Goal: Task Accomplishment & Management: Manage account settings

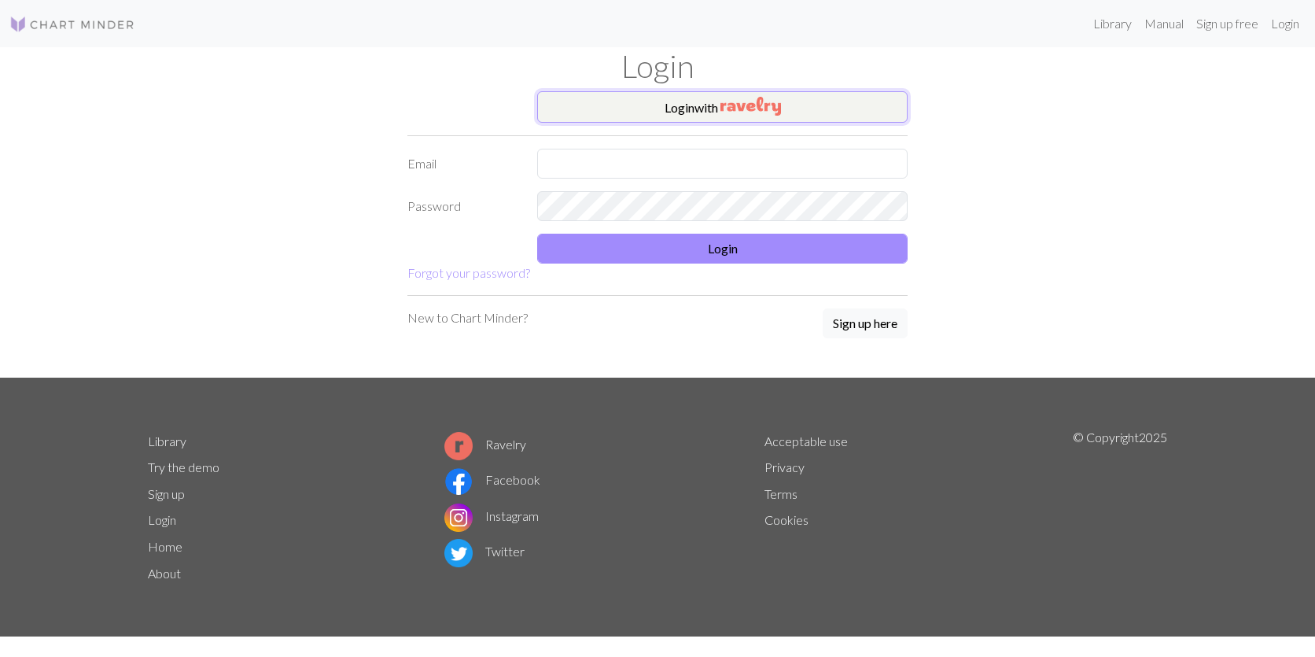
click at [640, 104] on button "Login with" at bounding box center [722, 106] width 371 height 31
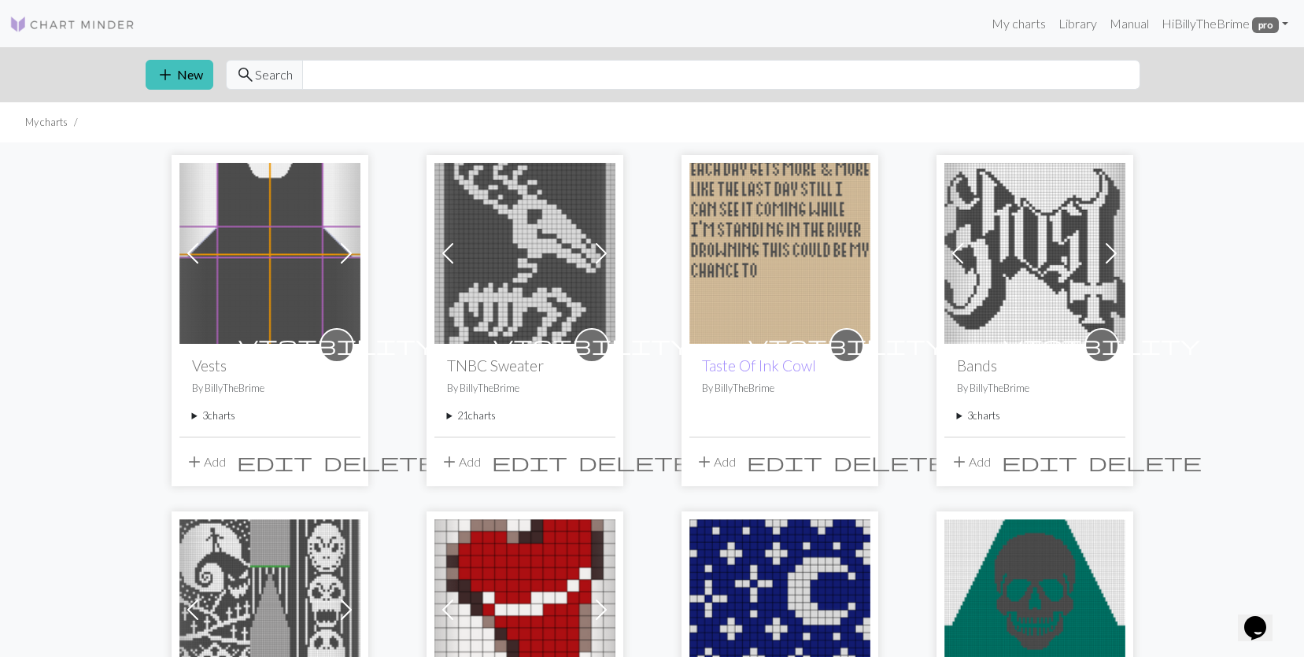
click at [227, 420] on summary "3 charts" at bounding box center [270, 415] width 156 height 15
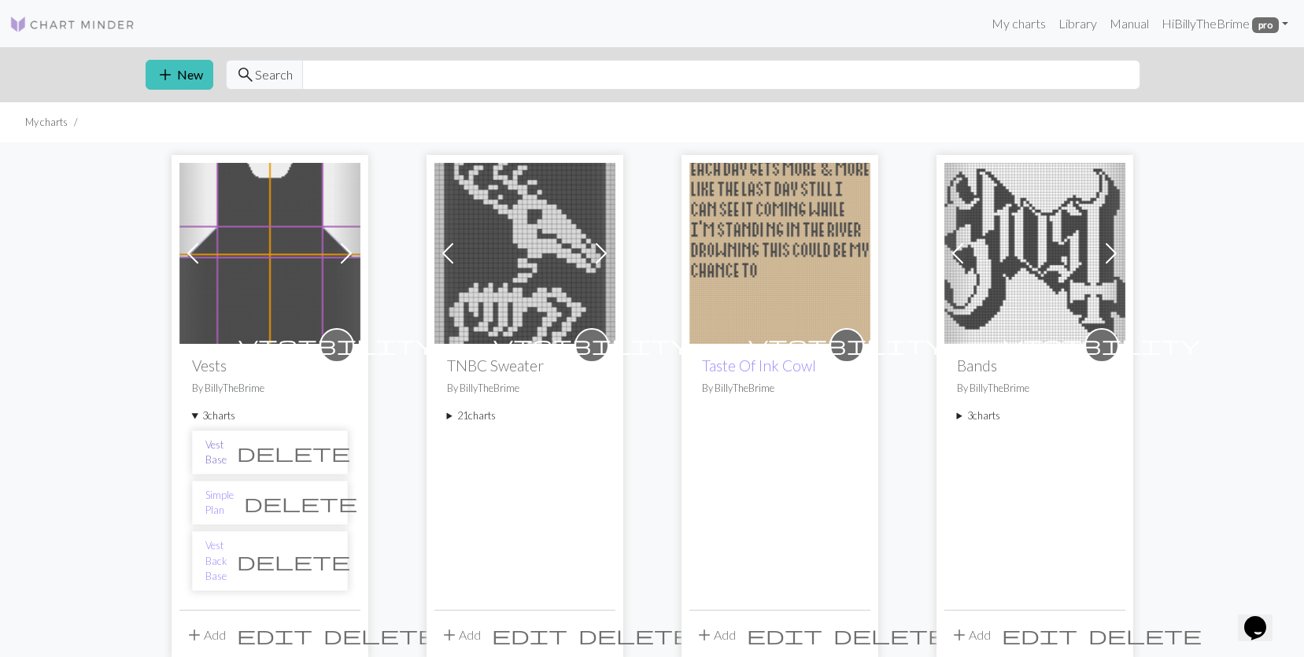
click at [227, 453] on link "Vest Base" at bounding box center [215, 452] width 21 height 30
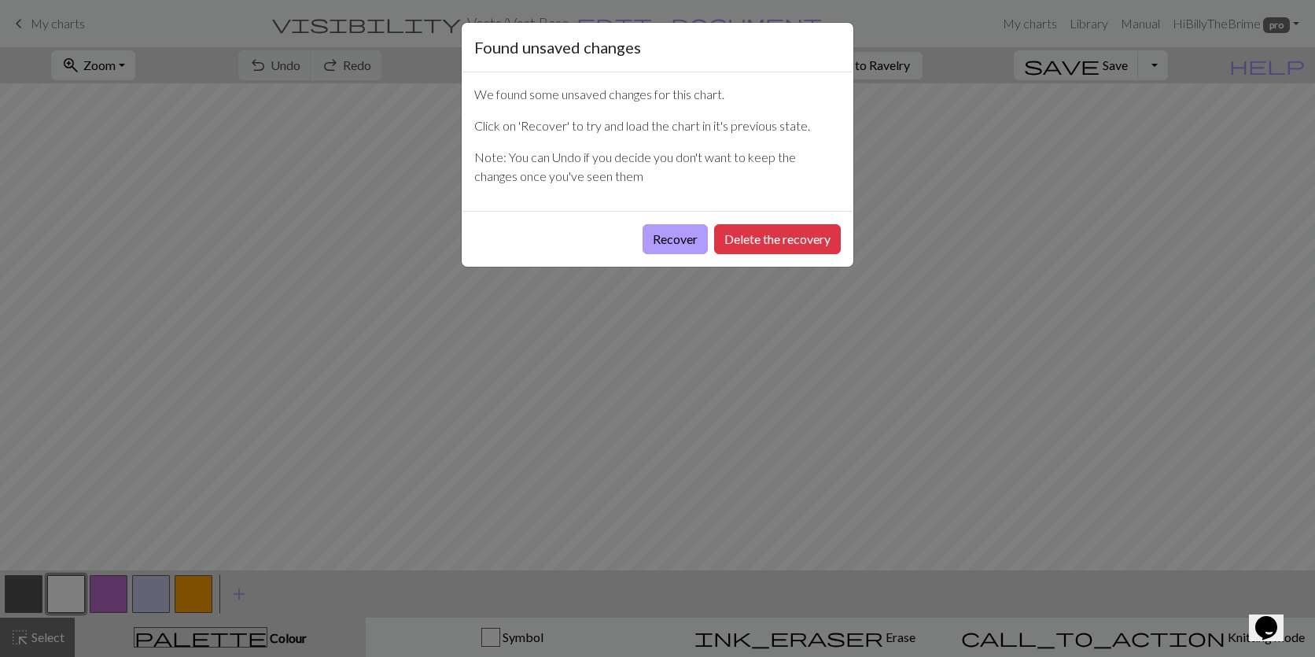
click at [662, 238] on button "Recover" at bounding box center [675, 239] width 65 height 30
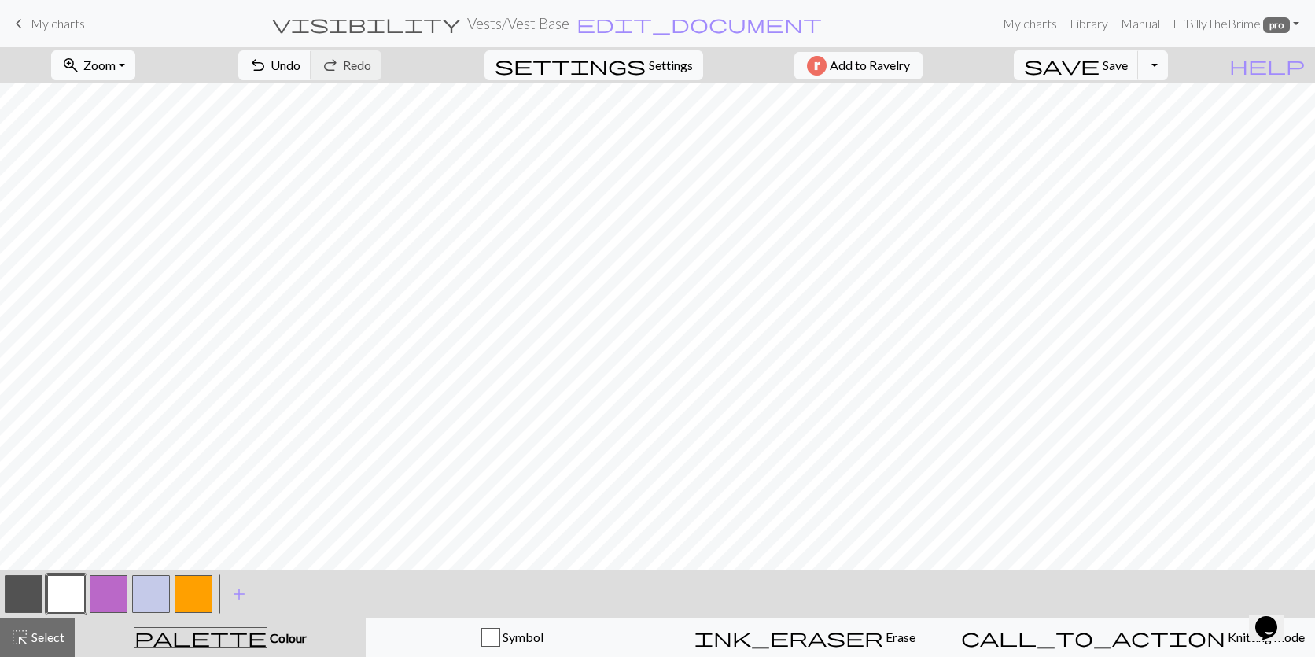
click at [116, 65] on span "Zoom" at bounding box center [99, 64] width 32 height 15
click at [140, 186] on button "50%" at bounding box center [114, 188] width 124 height 25
click at [20, 589] on button "button" at bounding box center [24, 594] width 38 height 38
click at [32, 641] on span "Select" at bounding box center [46, 636] width 35 height 15
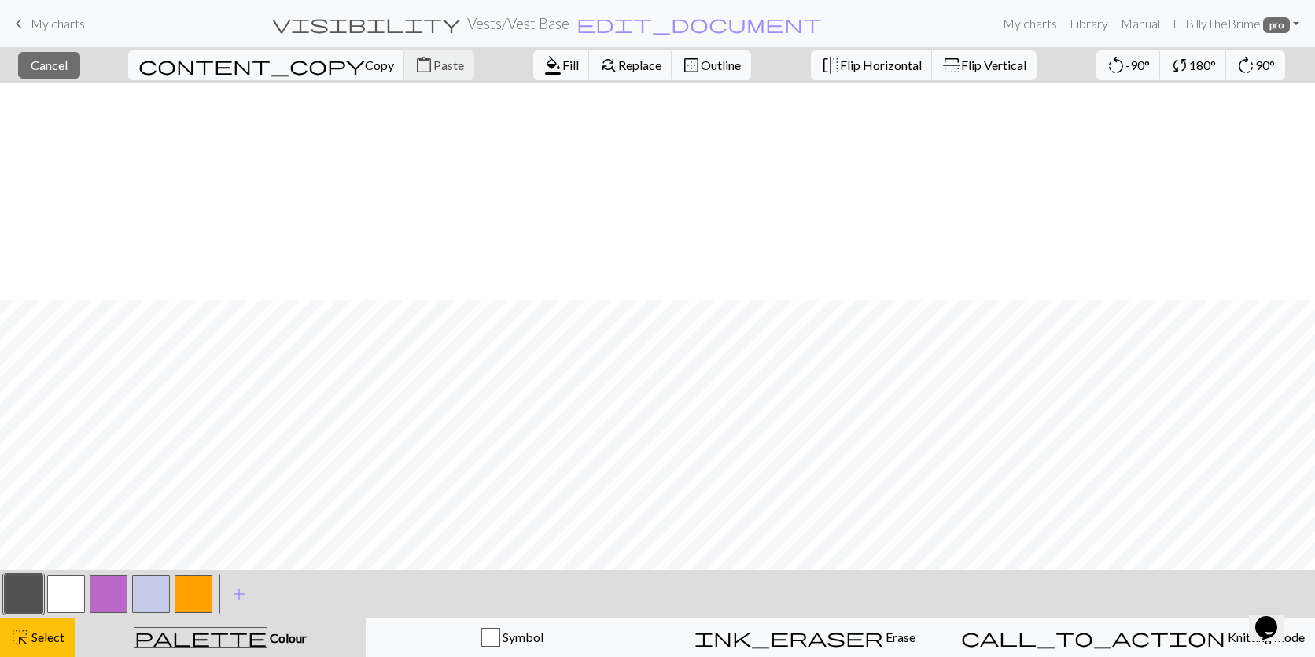
scroll to position [0, 0]
click at [562, 61] on span "Fill" at bounding box center [570, 64] width 17 height 15
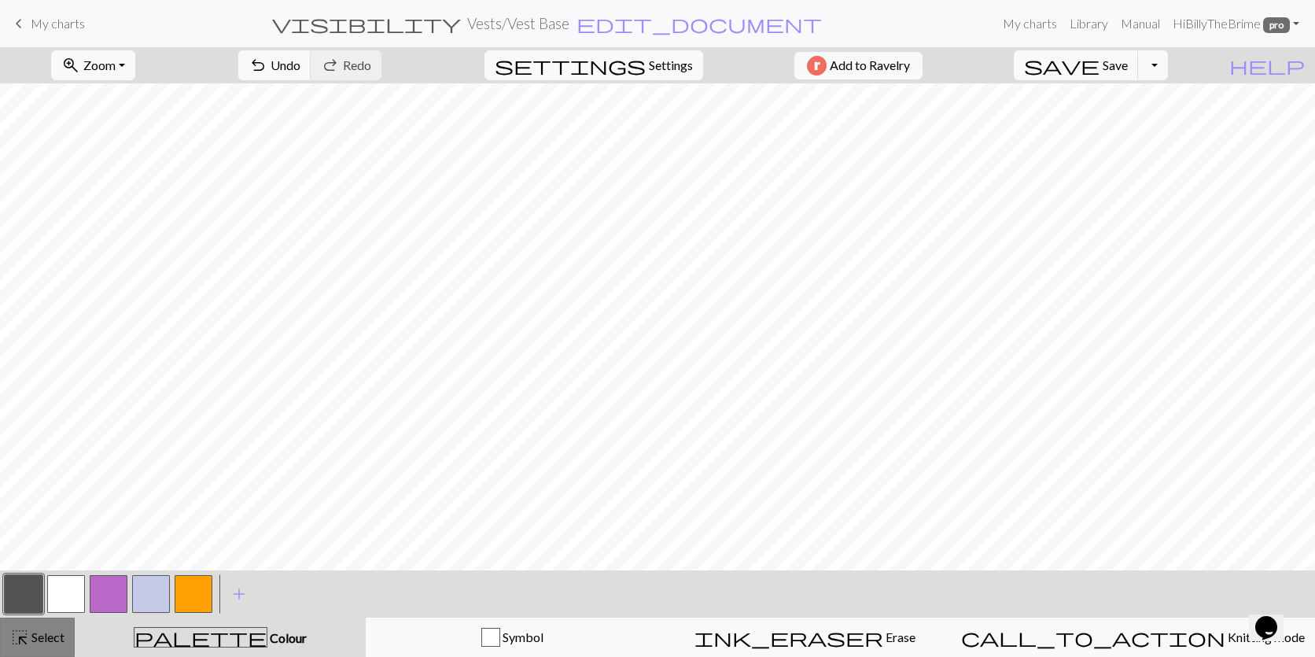
click at [31, 637] on span "Select" at bounding box center [46, 636] width 35 height 15
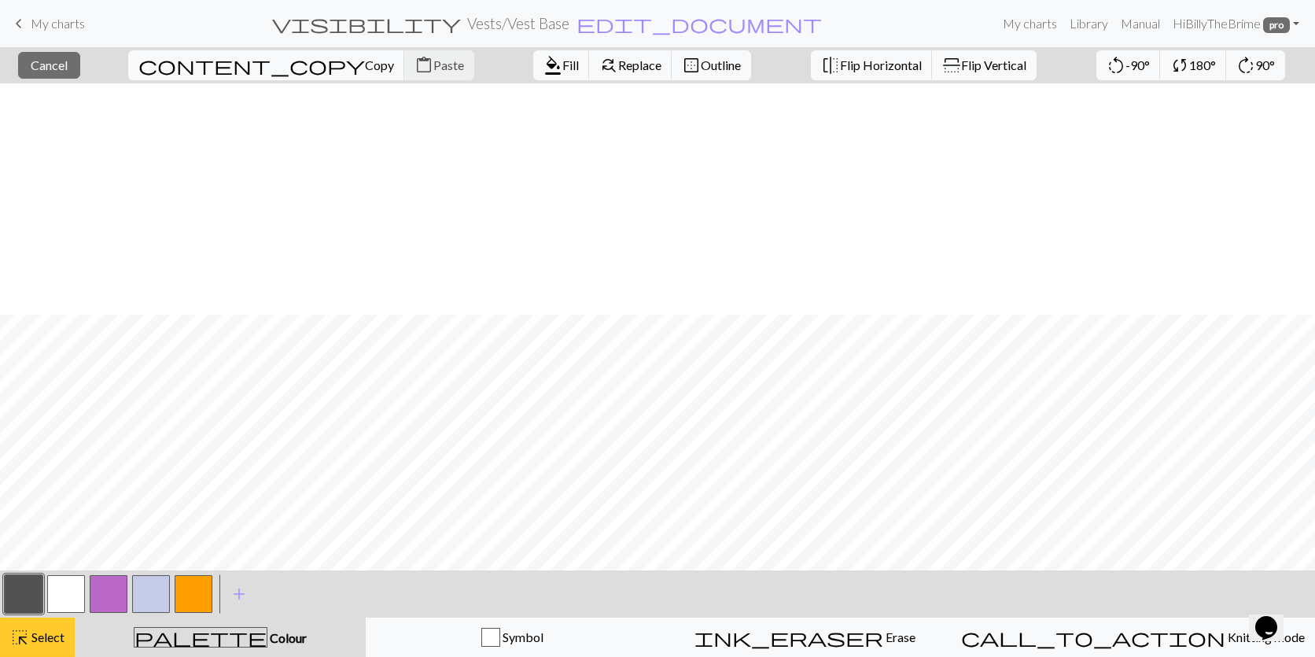
scroll to position [231, 0]
click at [544, 65] on span "format_color_fill" at bounding box center [553, 65] width 19 height 22
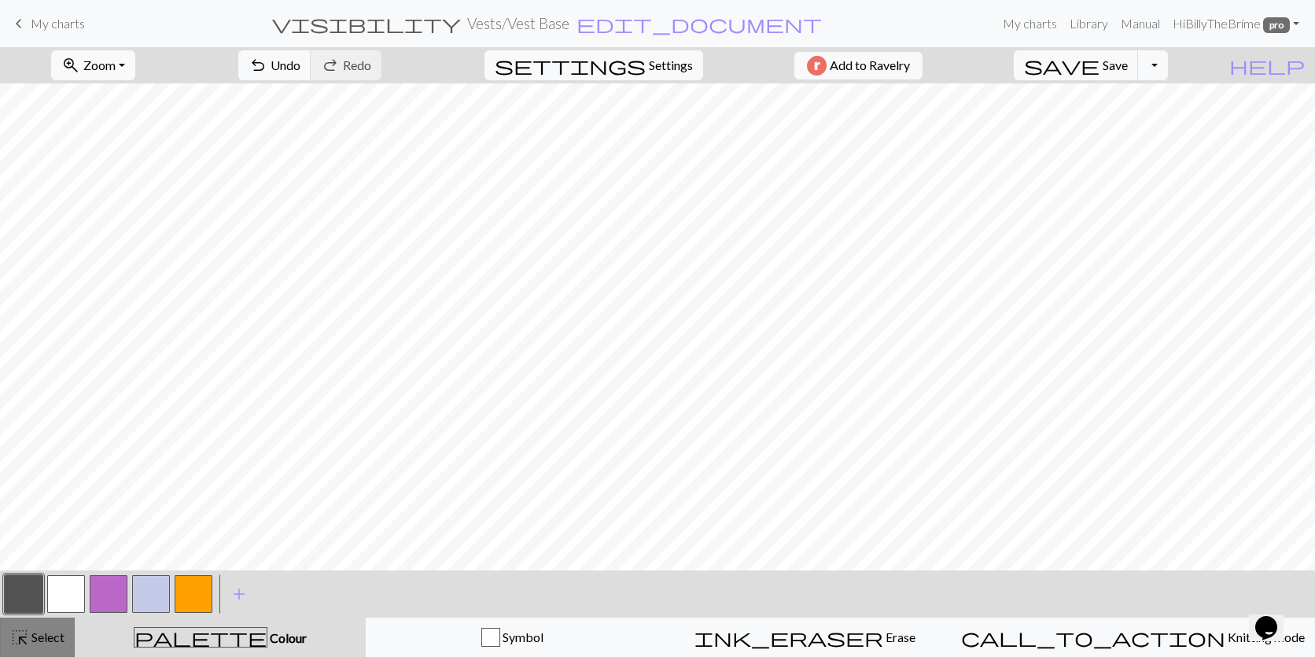
click at [43, 628] on div "highlight_alt Select Select" at bounding box center [37, 637] width 54 height 19
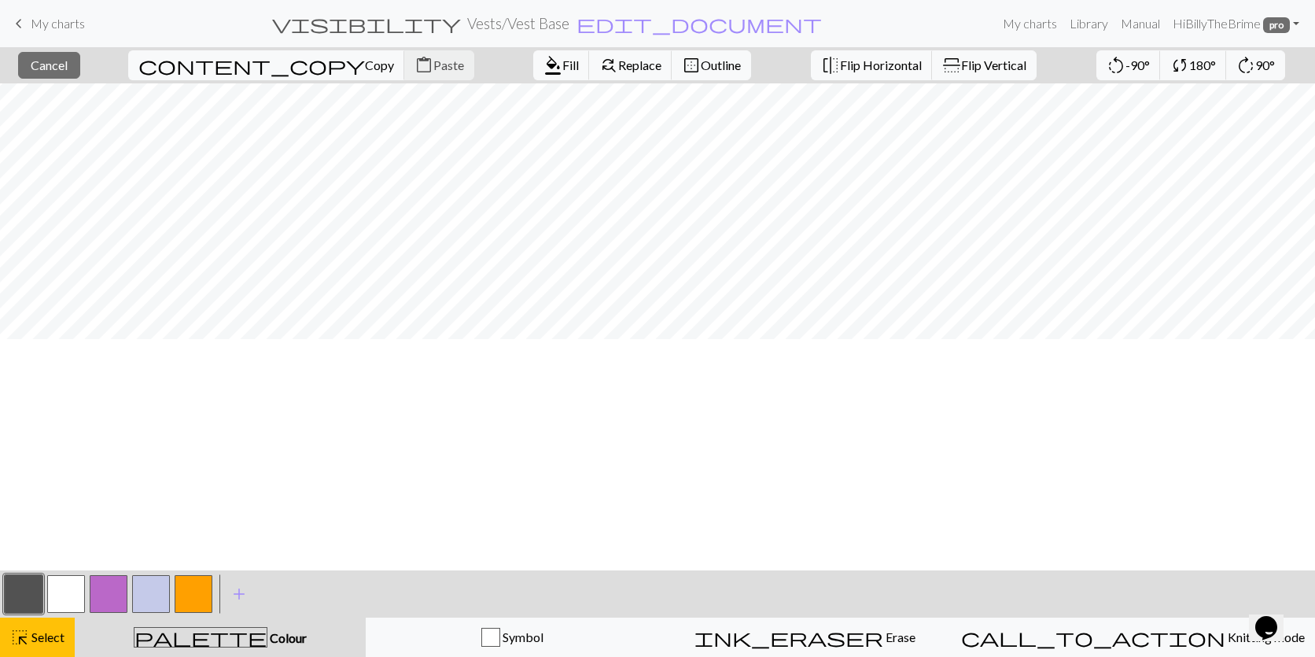
scroll to position [0, 0]
click at [544, 57] on span "format_color_fill" at bounding box center [553, 65] width 19 height 22
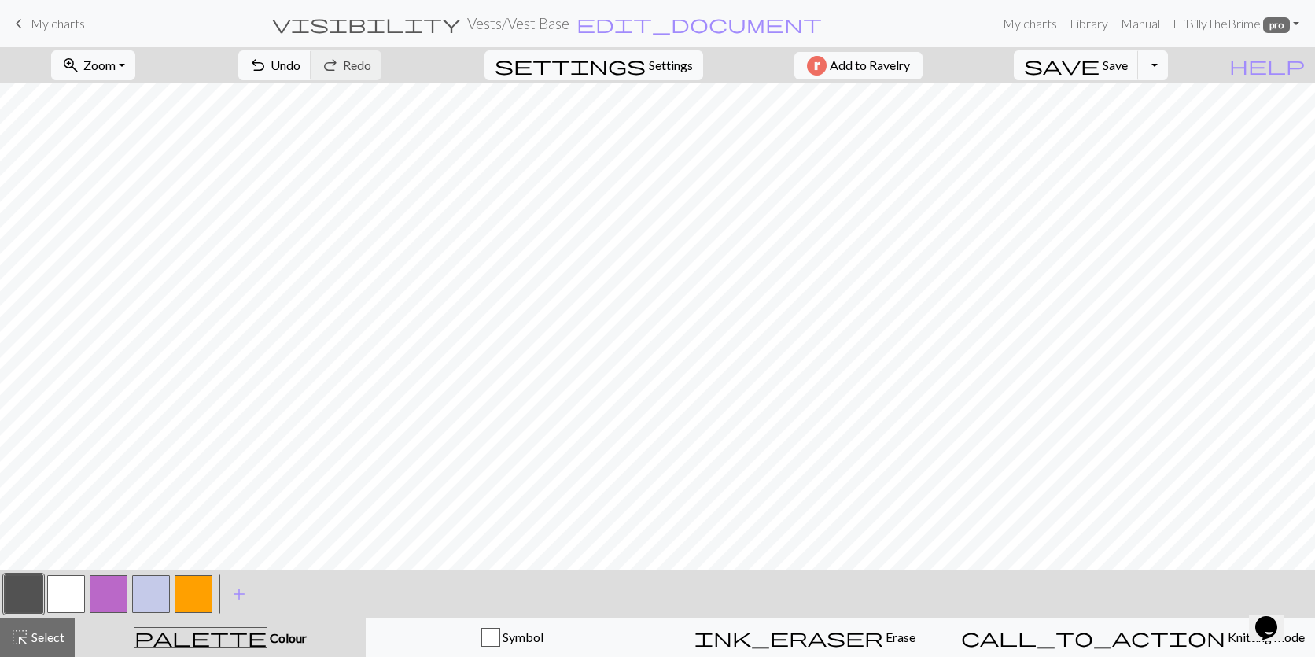
click at [61, 586] on button "button" at bounding box center [66, 594] width 38 height 38
click at [40, 618] on button "highlight_alt Select Select" at bounding box center [37, 637] width 75 height 39
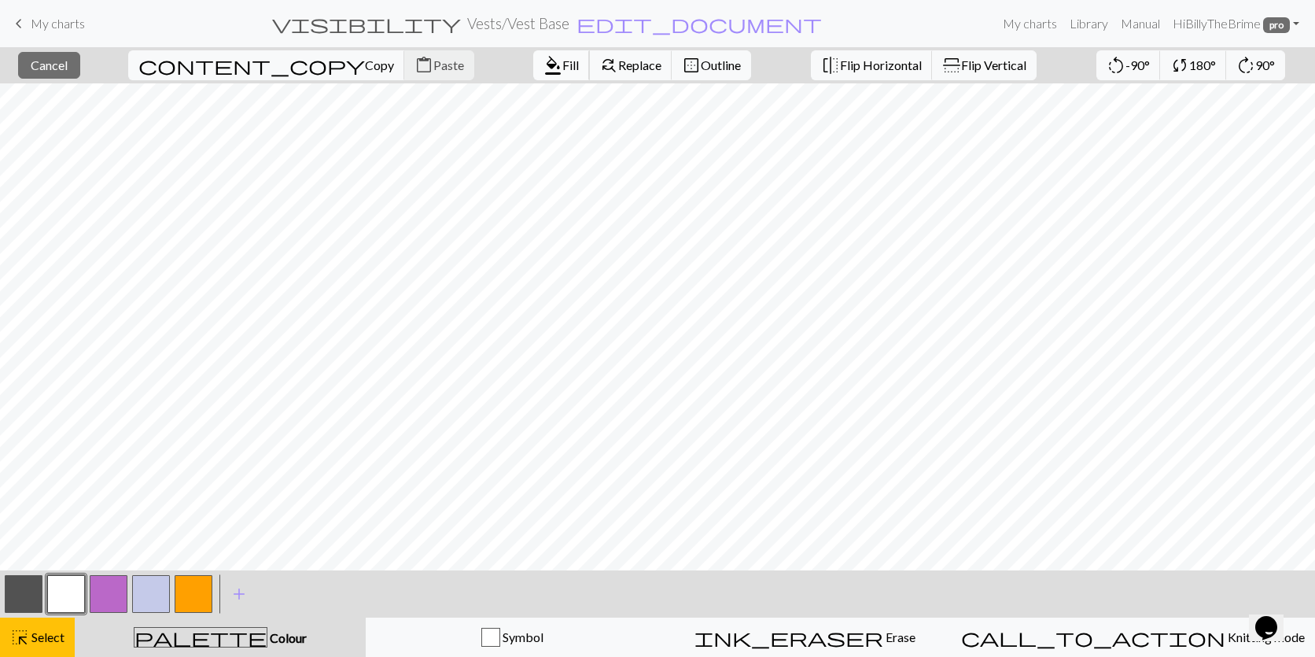
click at [544, 72] on span "format_color_fill" at bounding box center [553, 65] width 19 height 22
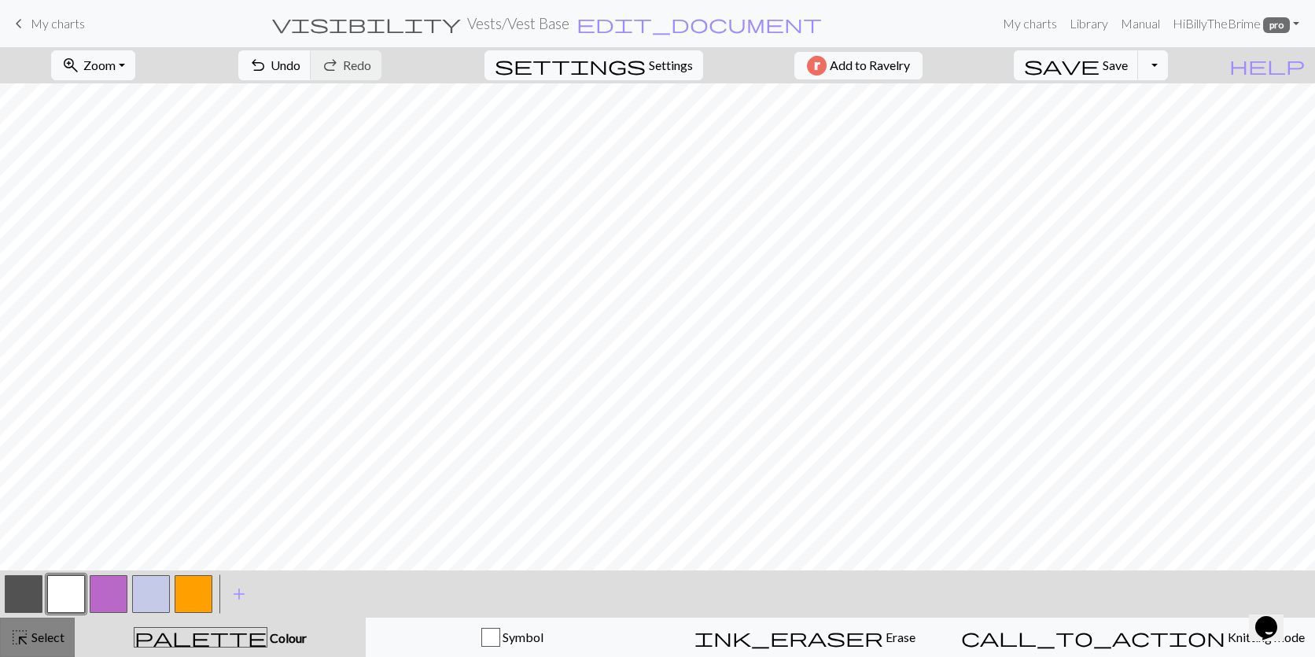
click at [71, 620] on button "highlight_alt Select Select" at bounding box center [37, 637] width 75 height 39
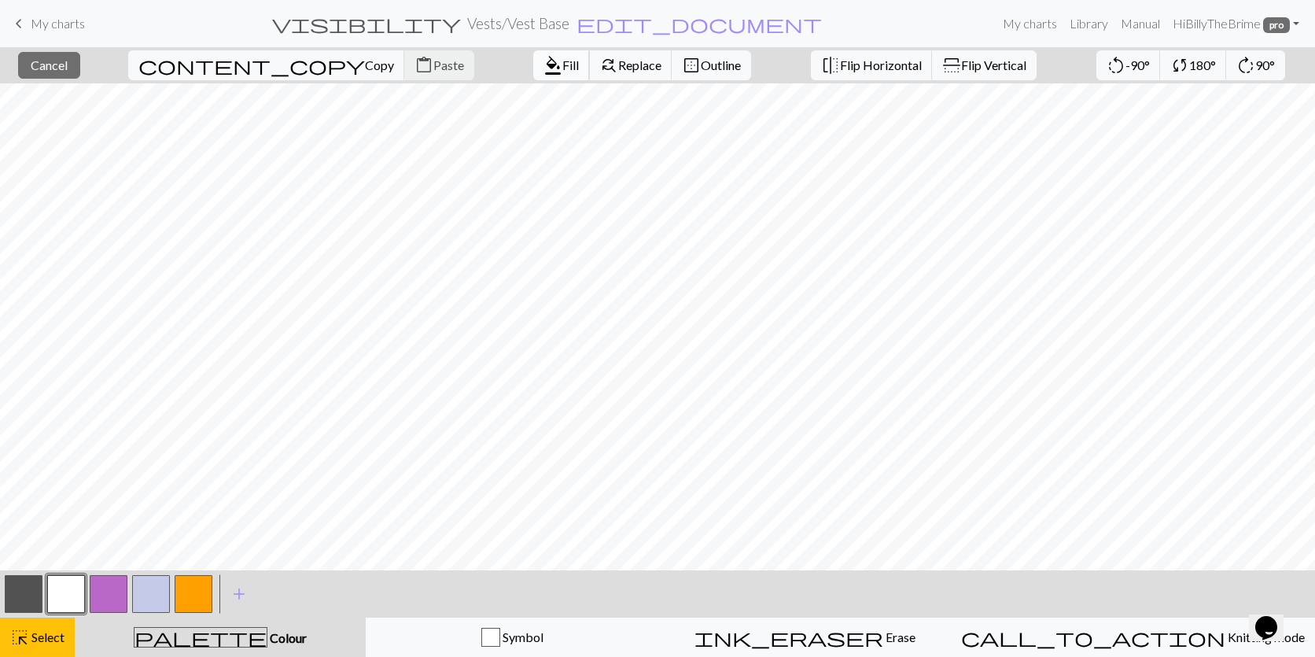
click at [544, 62] on span "format_color_fill" at bounding box center [553, 65] width 19 height 22
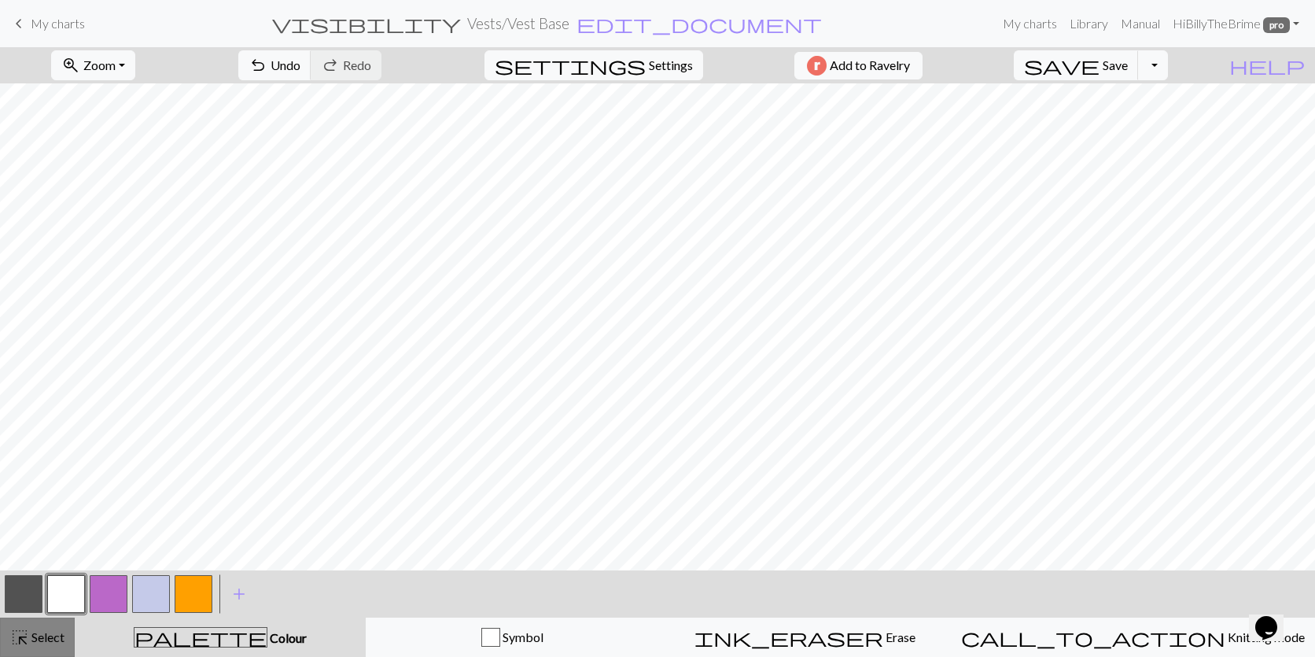
click at [48, 634] on span "Select" at bounding box center [46, 636] width 35 height 15
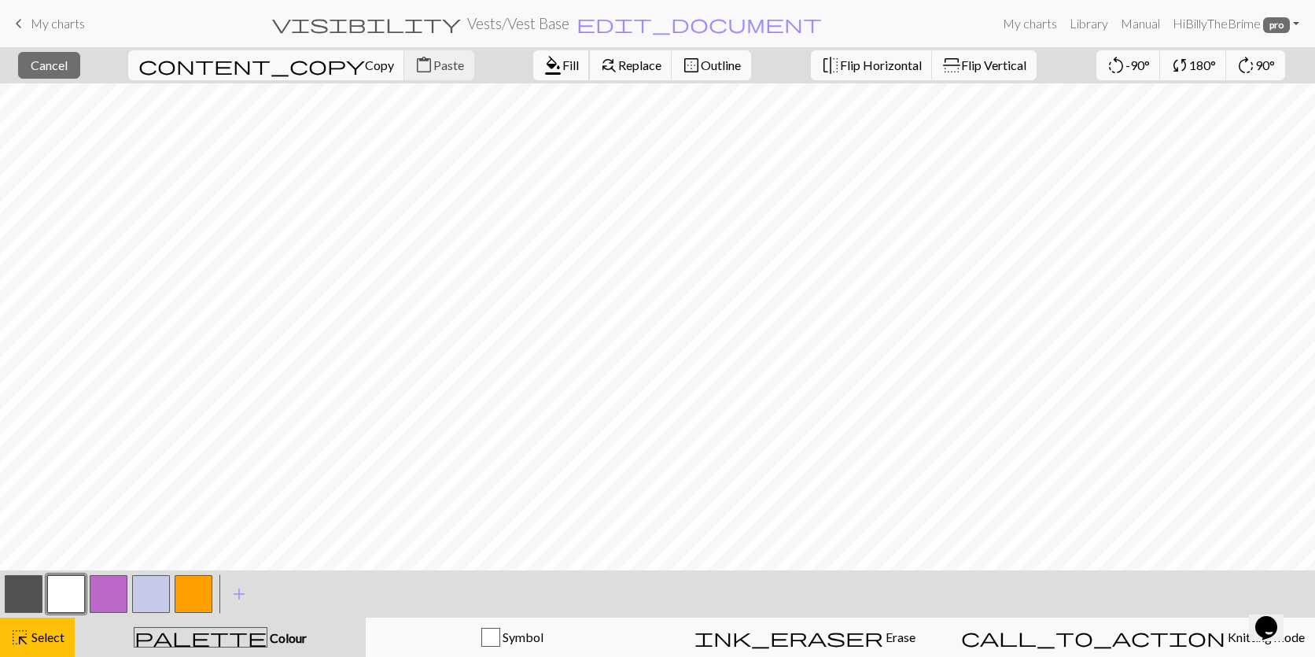
click at [544, 61] on span "format_color_fill" at bounding box center [553, 65] width 19 height 22
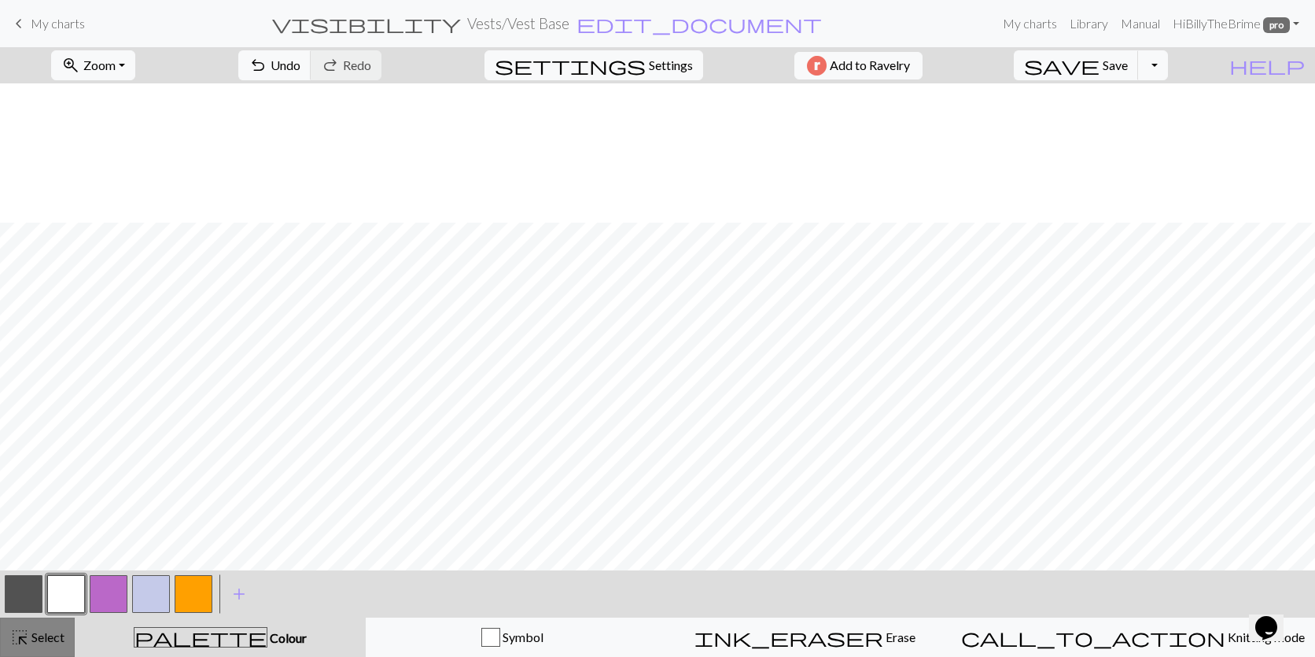
scroll to position [227, 0]
click at [35, 636] on span "Select" at bounding box center [46, 636] width 35 height 15
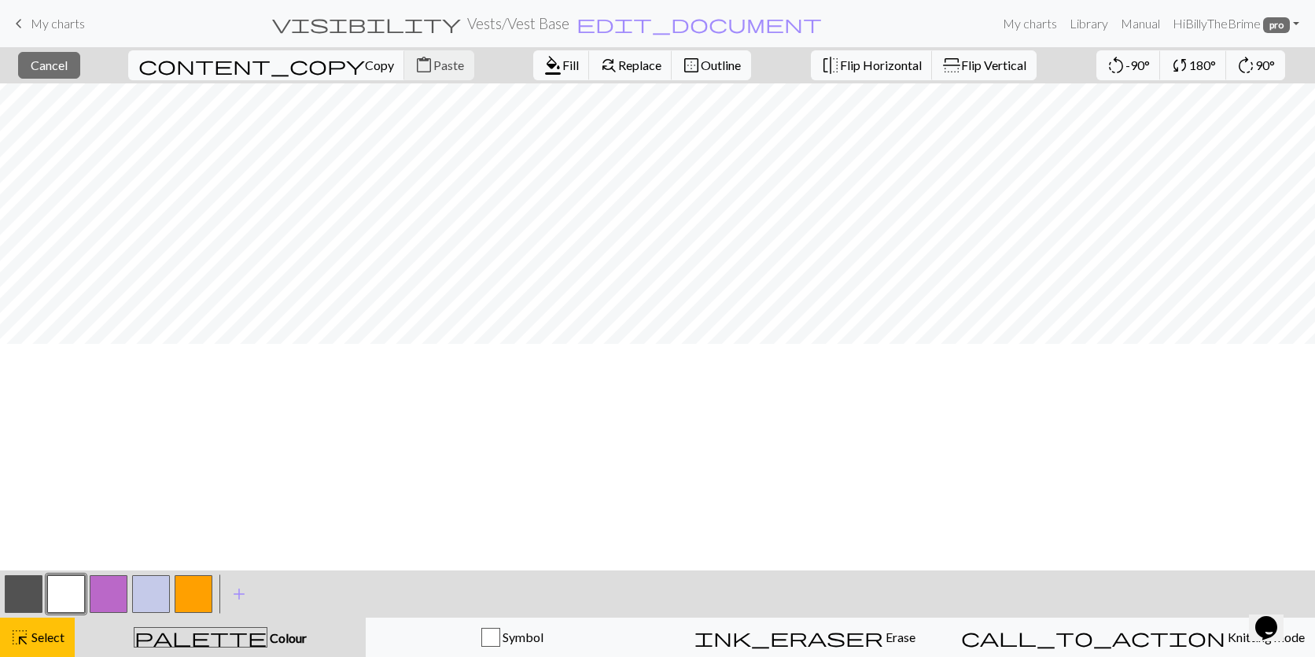
scroll to position [0, 0]
click at [42, 648] on button "highlight_alt Select Select" at bounding box center [37, 637] width 75 height 39
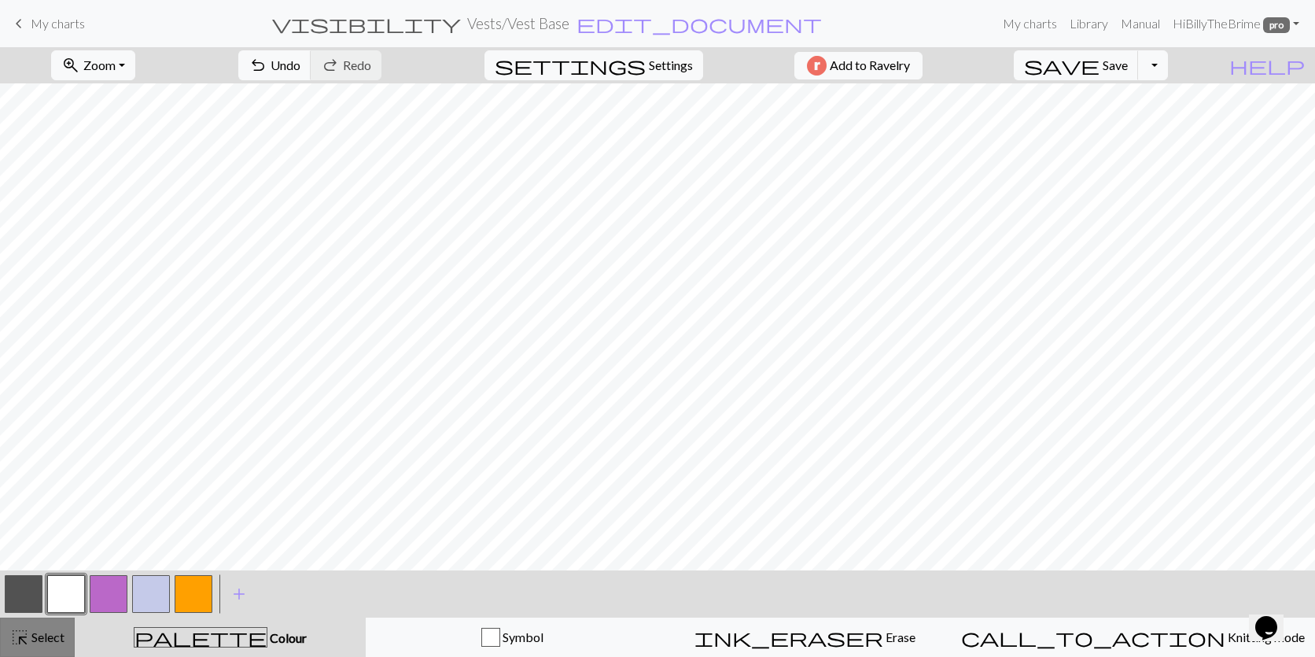
click at [30, 644] on span "Select" at bounding box center [46, 636] width 35 height 15
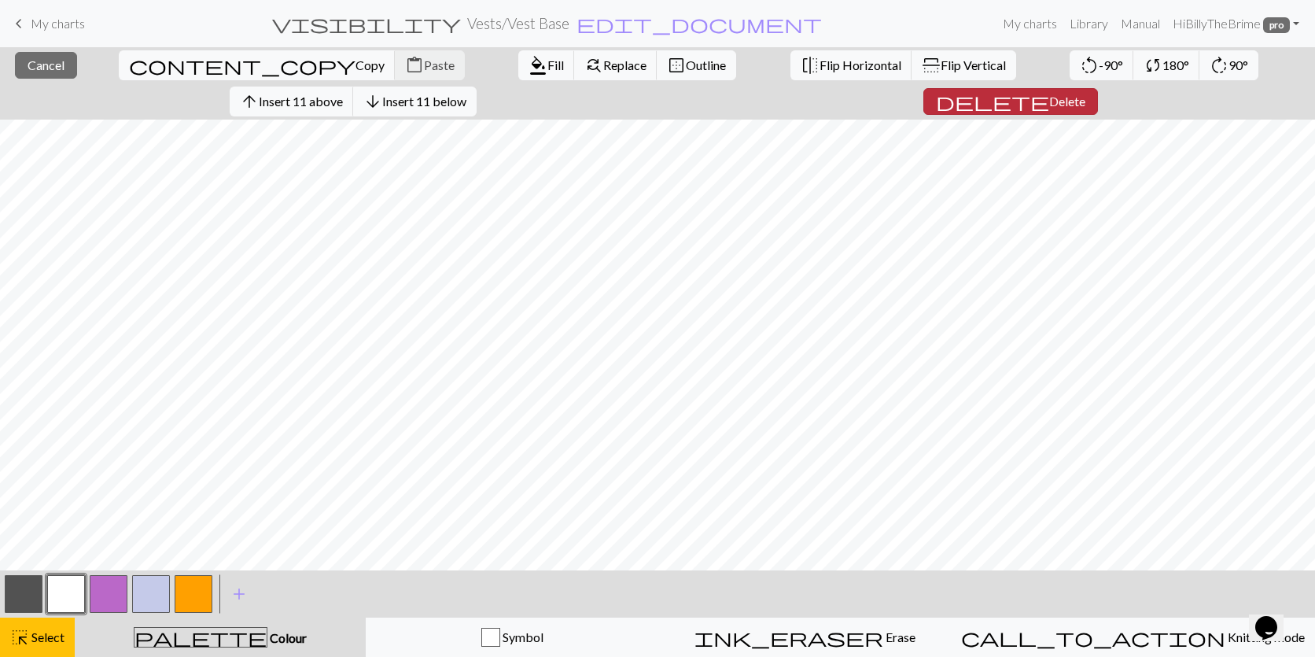
click at [1086, 94] on span "Delete" at bounding box center [1067, 101] width 36 height 15
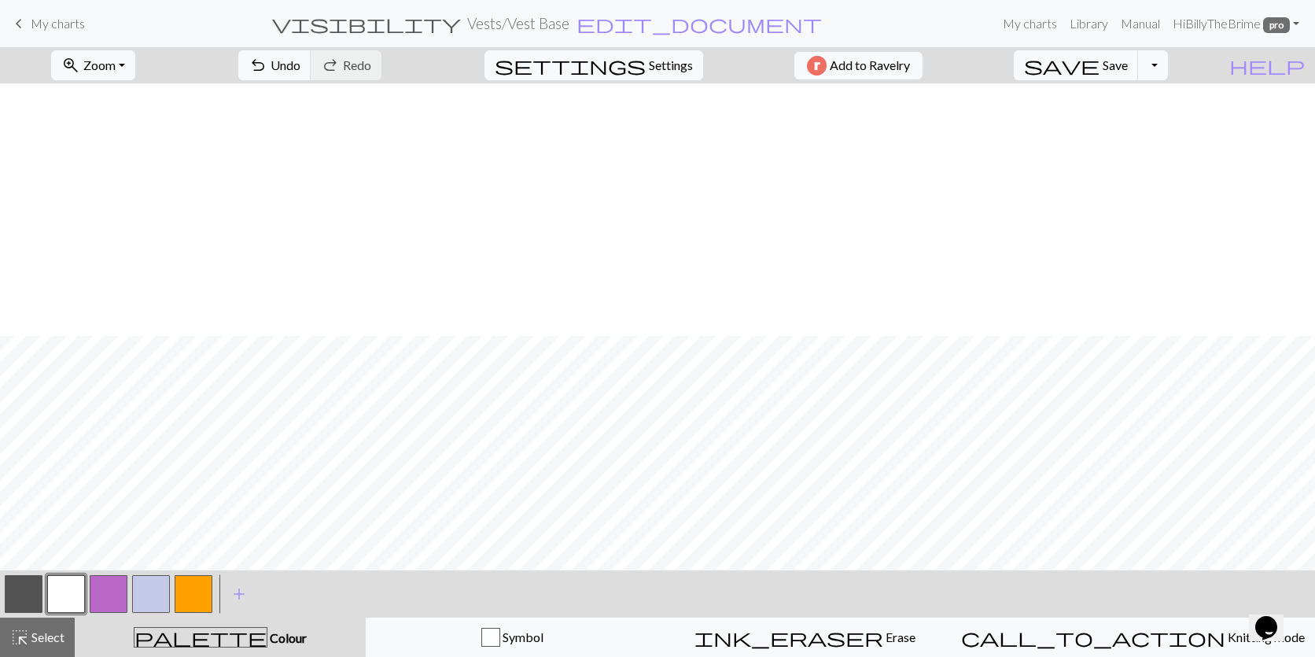
scroll to position [256, 0]
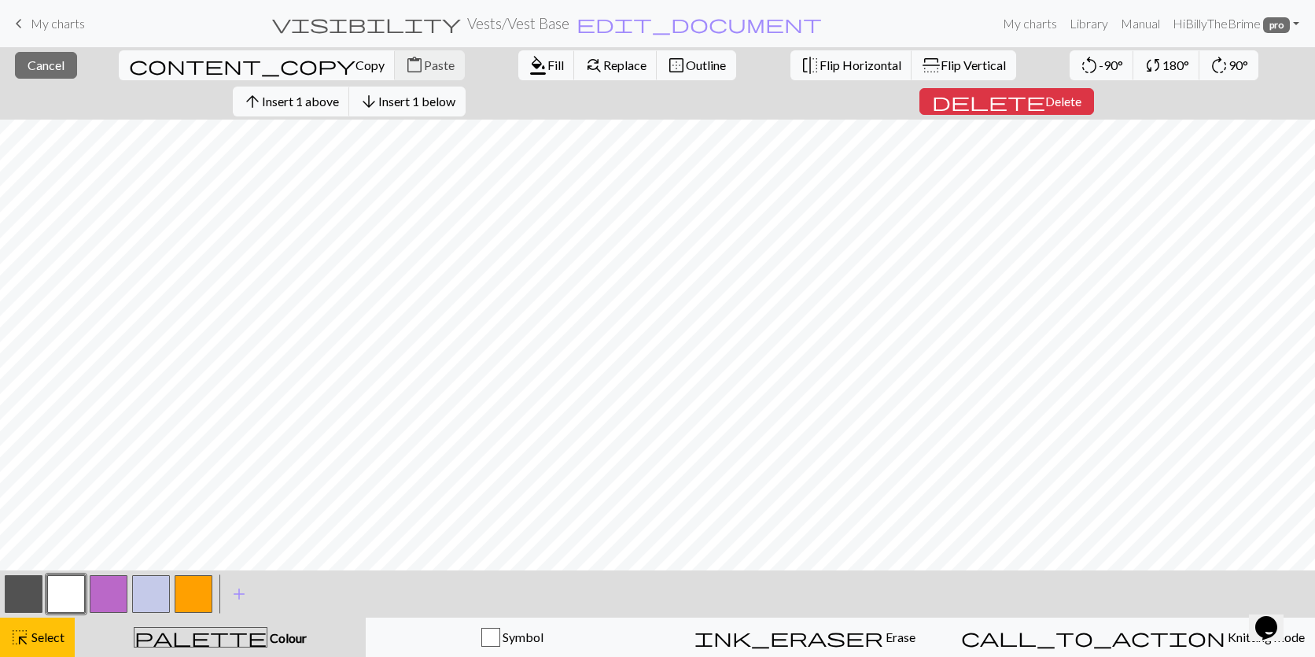
click at [183, 599] on button "button" at bounding box center [194, 594] width 38 height 38
click at [529, 67] on span "format_color_fill" at bounding box center [538, 65] width 19 height 22
click at [23, 599] on button "button" at bounding box center [24, 594] width 38 height 38
click at [529, 65] on span "format_color_fill" at bounding box center [538, 65] width 19 height 22
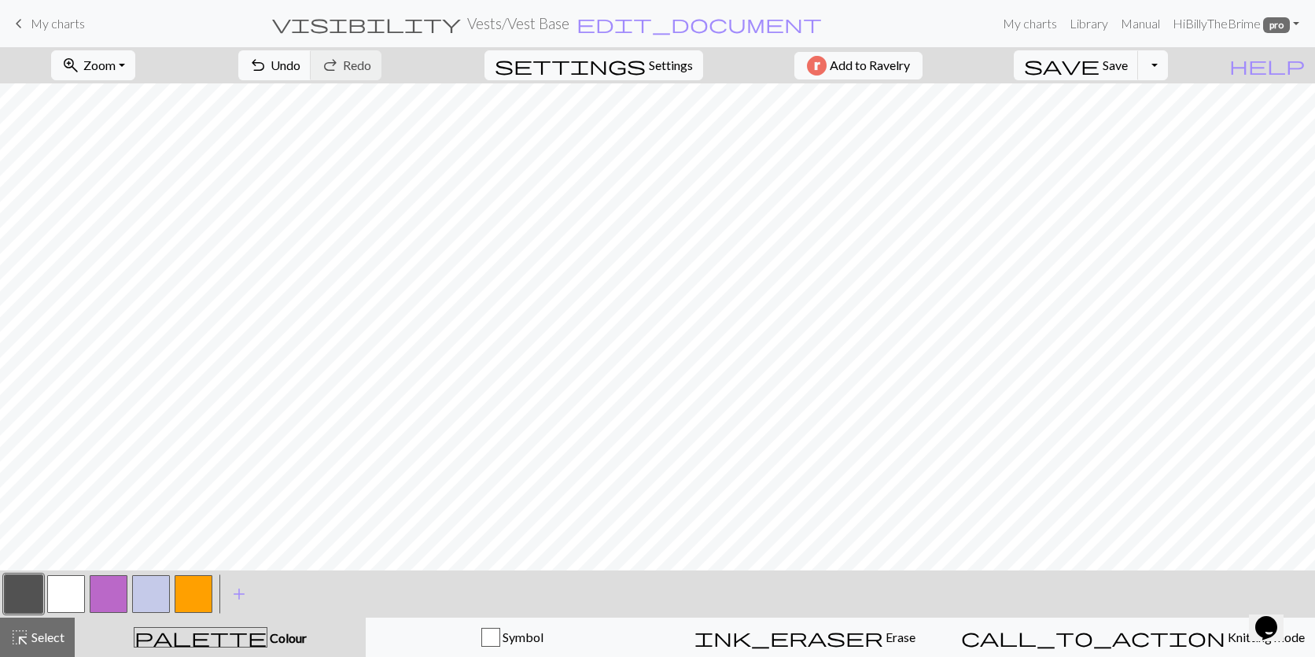
click at [166, 594] on button "button" at bounding box center [151, 594] width 38 height 38
drag, startPoint x: 65, startPoint y: 597, endPoint x: 61, endPoint y: 577, distance: 19.9
click at [64, 598] on button "button" at bounding box center [66, 594] width 38 height 38
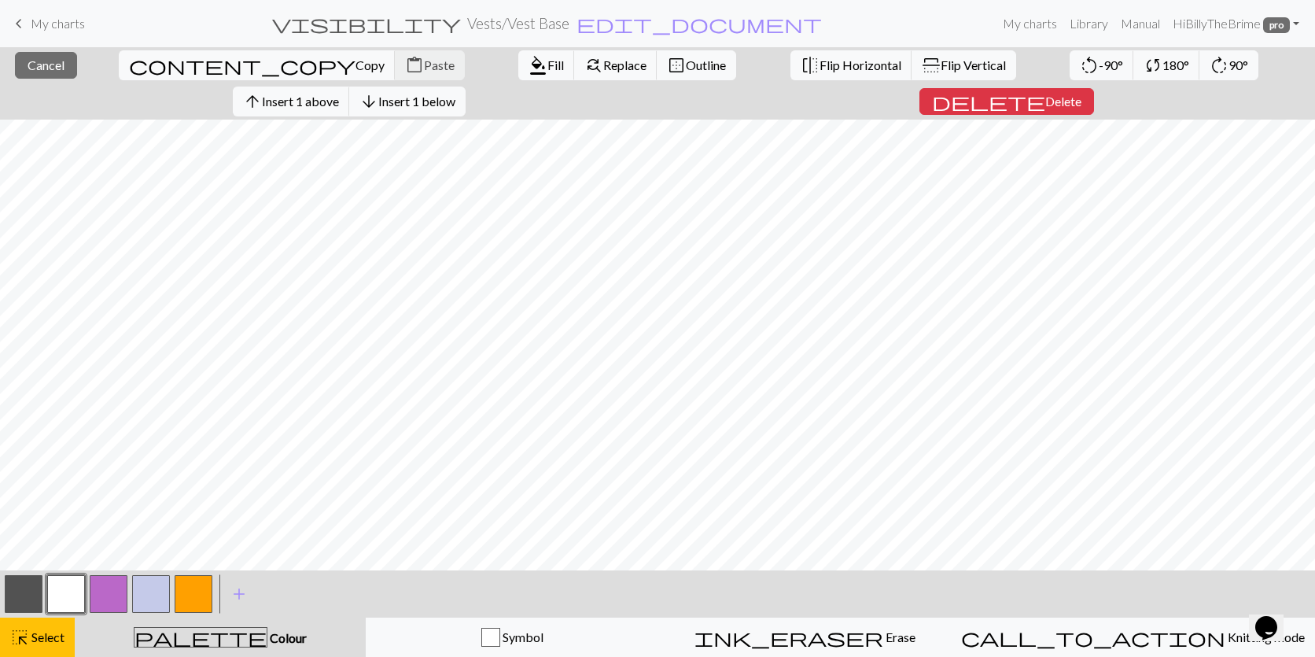
click at [26, 588] on button "button" at bounding box center [24, 594] width 38 height 38
click at [529, 64] on span "format_color_fill" at bounding box center [538, 65] width 19 height 22
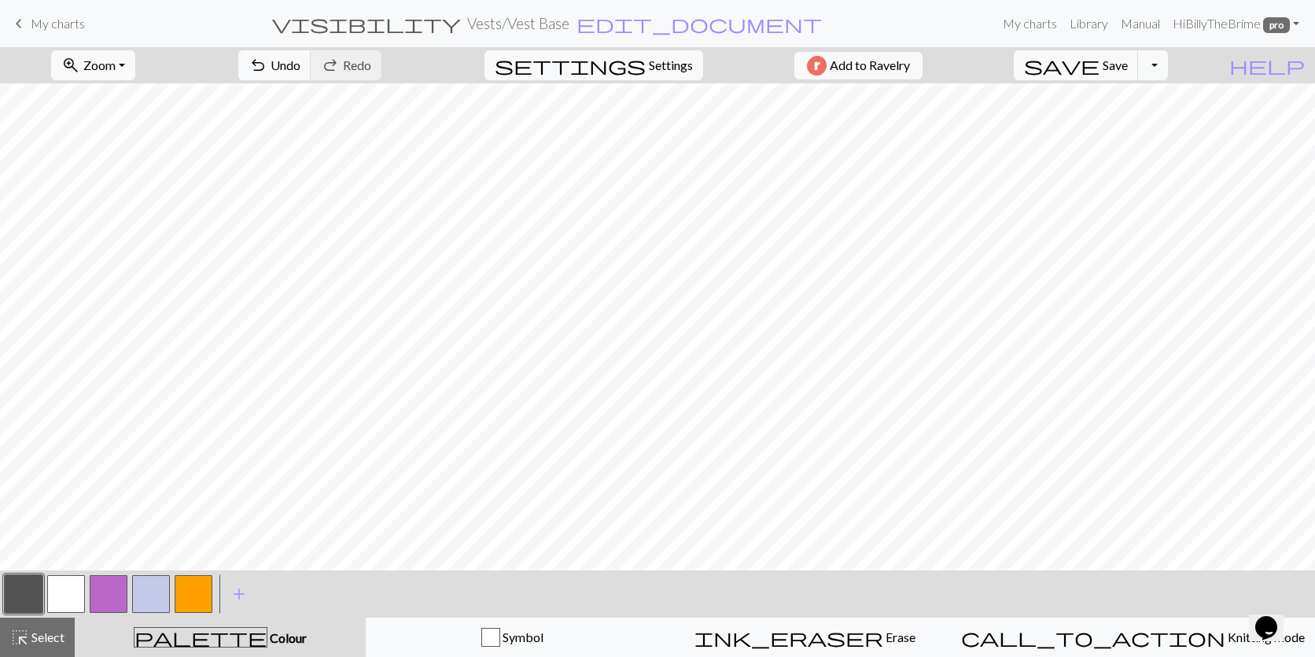
click at [69, 590] on button "button" at bounding box center [66, 594] width 38 height 38
click at [52, 633] on span "Select" at bounding box center [46, 636] width 35 height 15
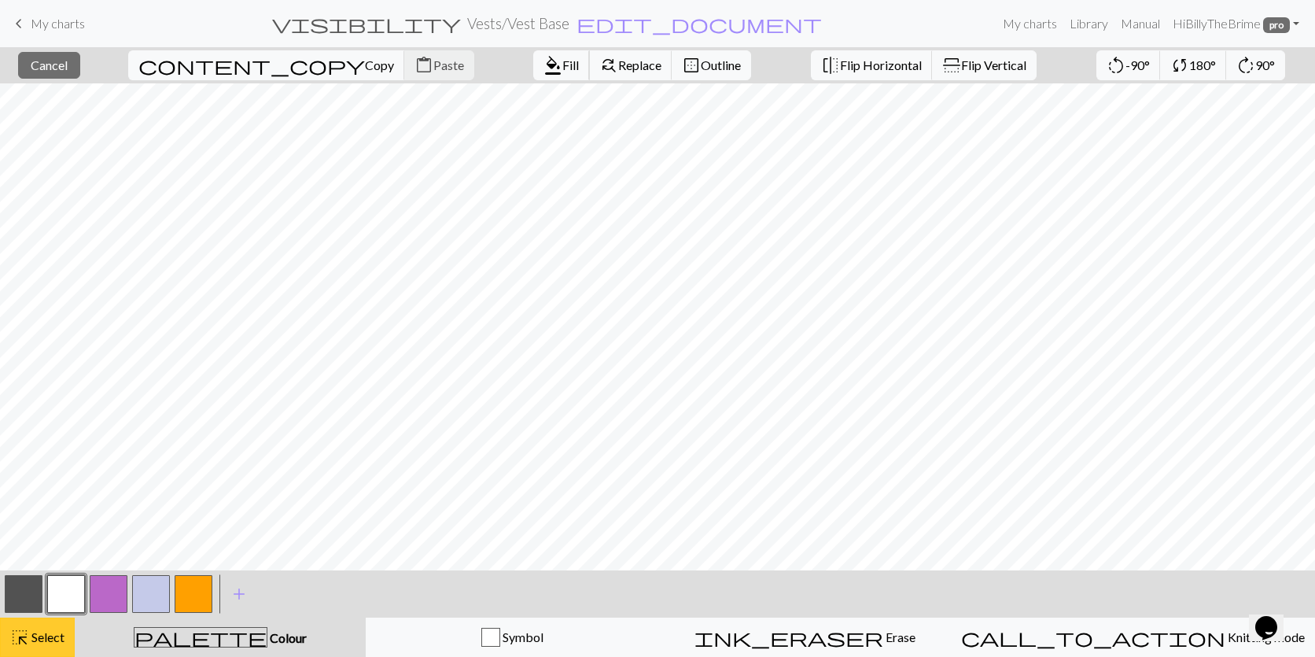
drag, startPoint x: 455, startPoint y: 61, endPoint x: 0, endPoint y: 655, distance: 747.9
click at [562, 61] on span "Fill" at bounding box center [570, 64] width 17 height 15
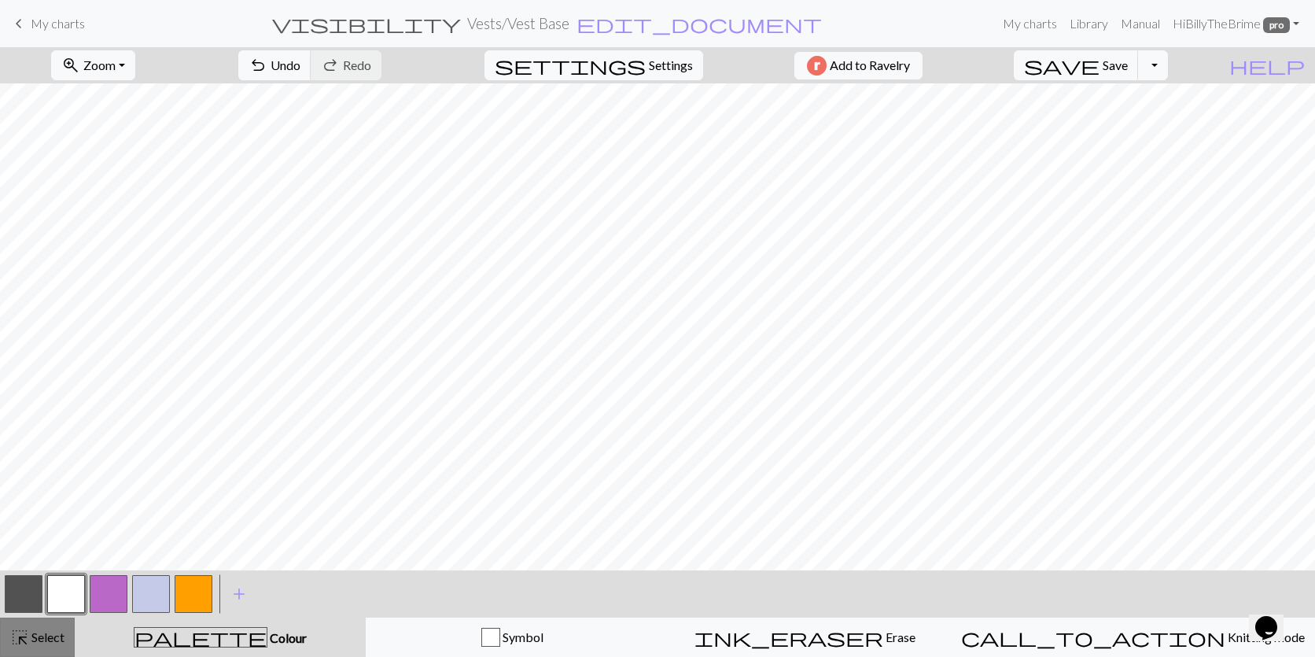
click at [52, 633] on span "Select" at bounding box center [46, 636] width 35 height 15
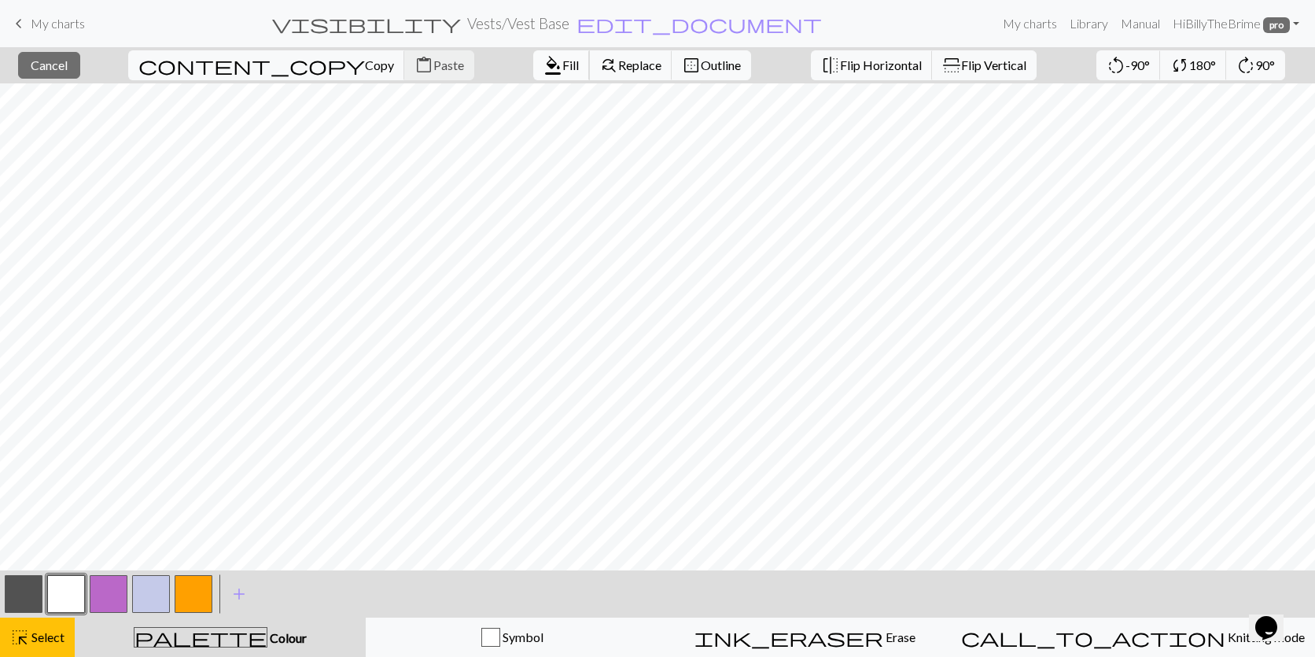
click at [544, 65] on span "format_color_fill" at bounding box center [553, 65] width 19 height 22
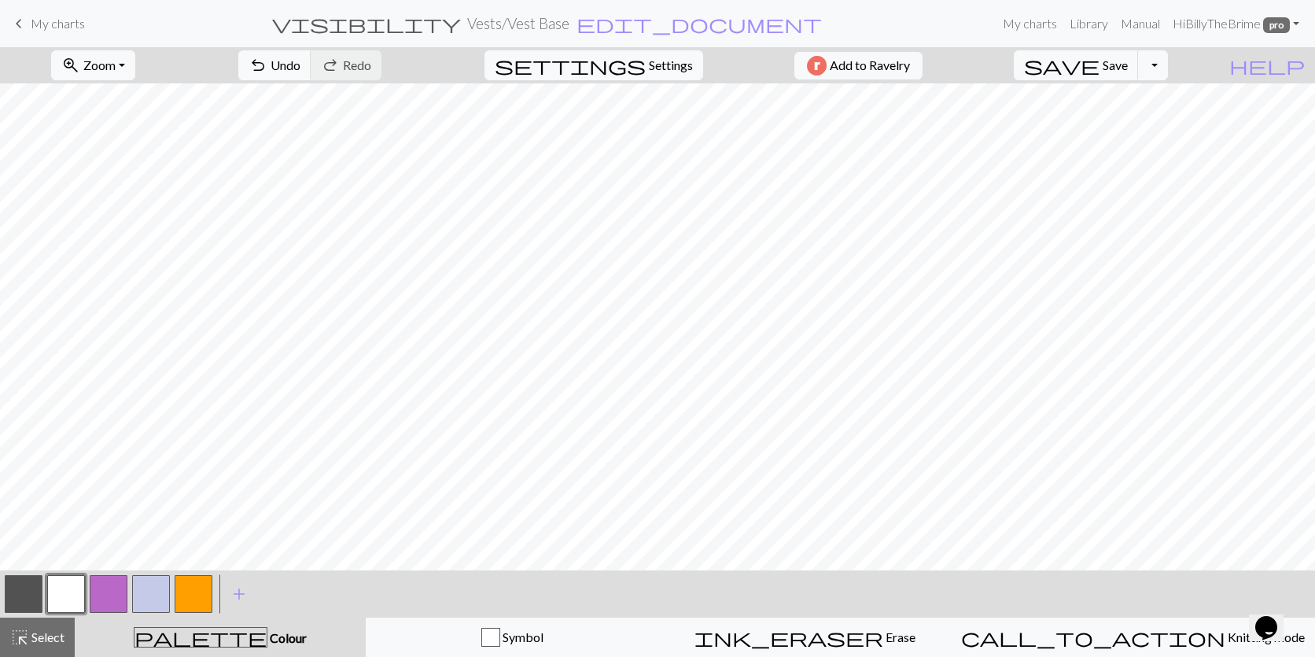
click at [186, 587] on button "button" at bounding box center [194, 594] width 38 height 38
click at [1100, 64] on span "save" at bounding box center [1062, 65] width 76 height 22
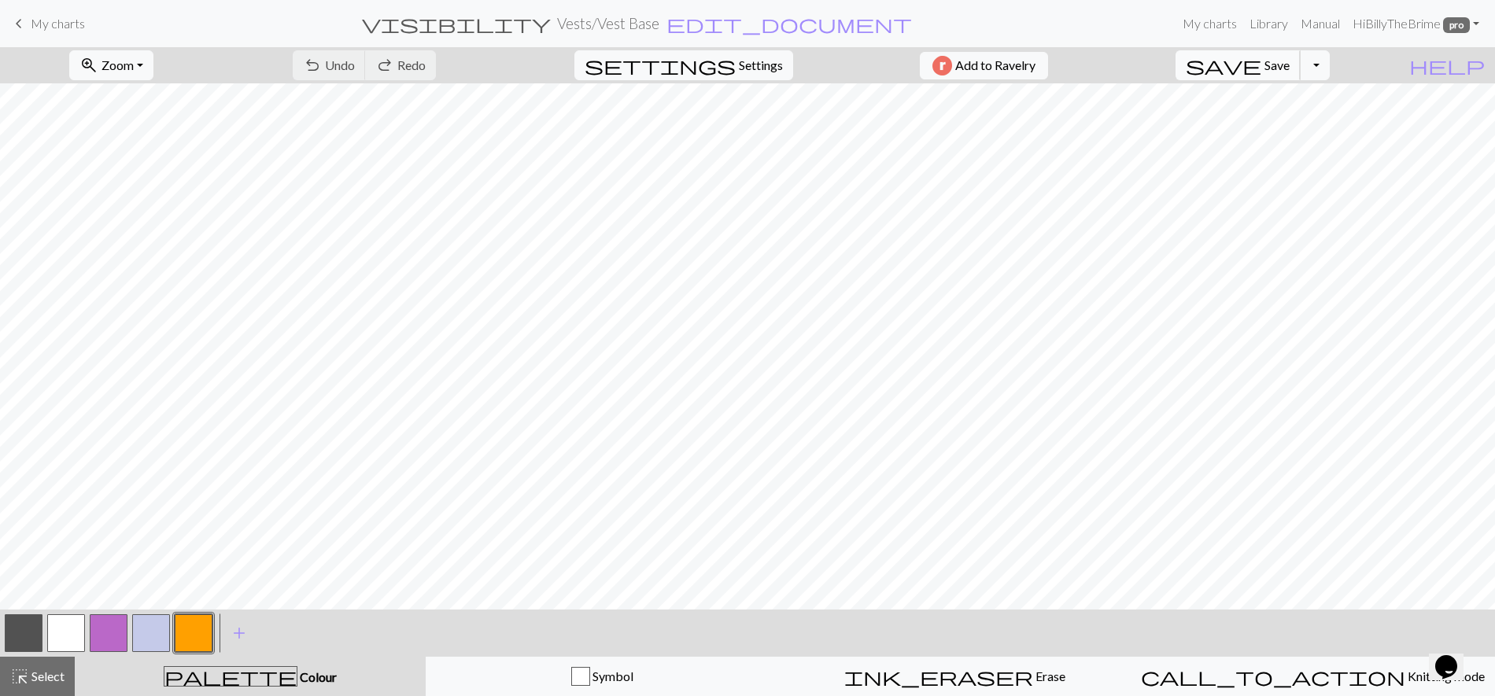
click at [1289, 71] on span "Save" at bounding box center [1276, 64] width 25 height 15
click at [1315, 65] on button "Toggle Dropdown" at bounding box center [1315, 65] width 30 height 30
click at [1315, 72] on button "Toggle Dropdown" at bounding box center [1315, 65] width 30 height 30
click at [1315, 107] on button "file_copy Save a copy" at bounding box center [1199, 99] width 260 height 25
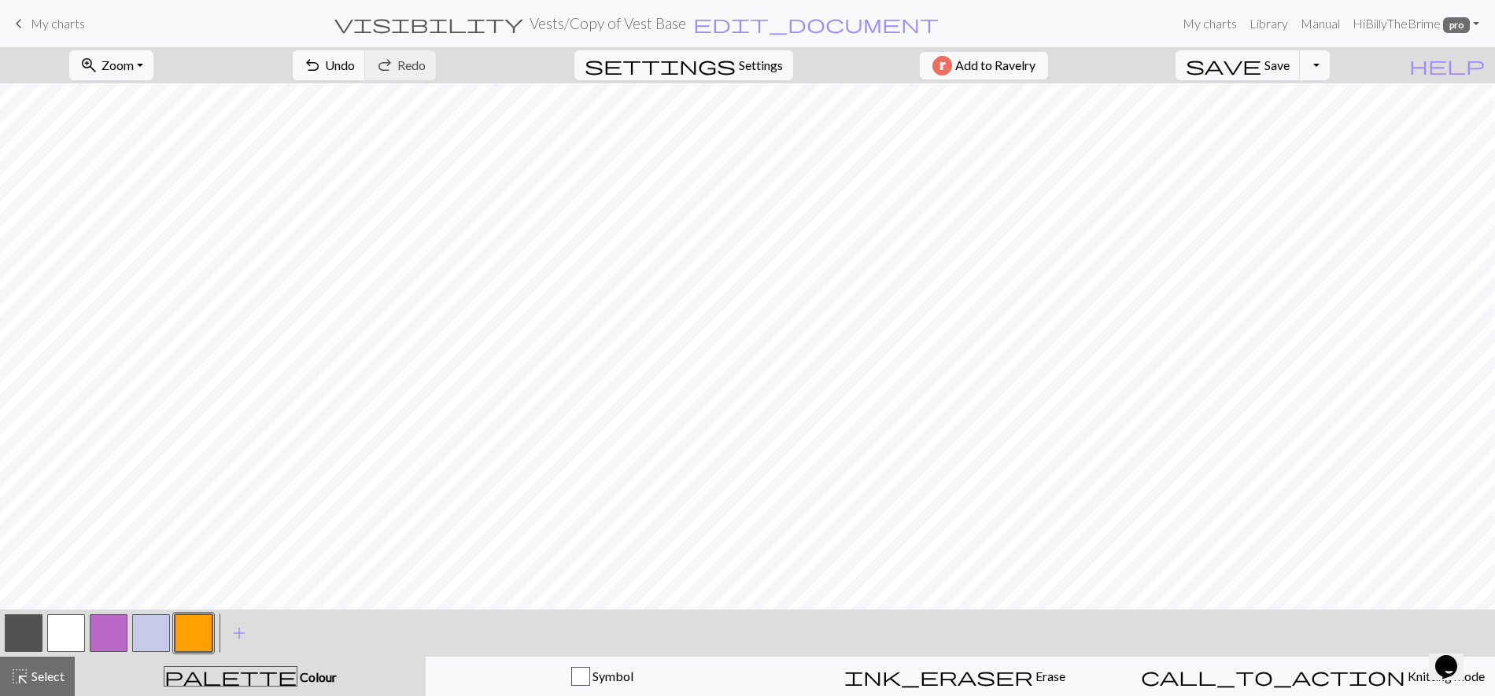
click at [29, 26] on link "keyboard_arrow_left My charts" at bounding box center [47, 23] width 76 height 27
click at [1261, 70] on span "save" at bounding box center [1224, 65] width 76 height 22
click at [57, 17] on div "Chart saved" at bounding box center [747, 31] width 1495 height 62
click at [42, 26] on span "My charts" at bounding box center [58, 23] width 54 height 15
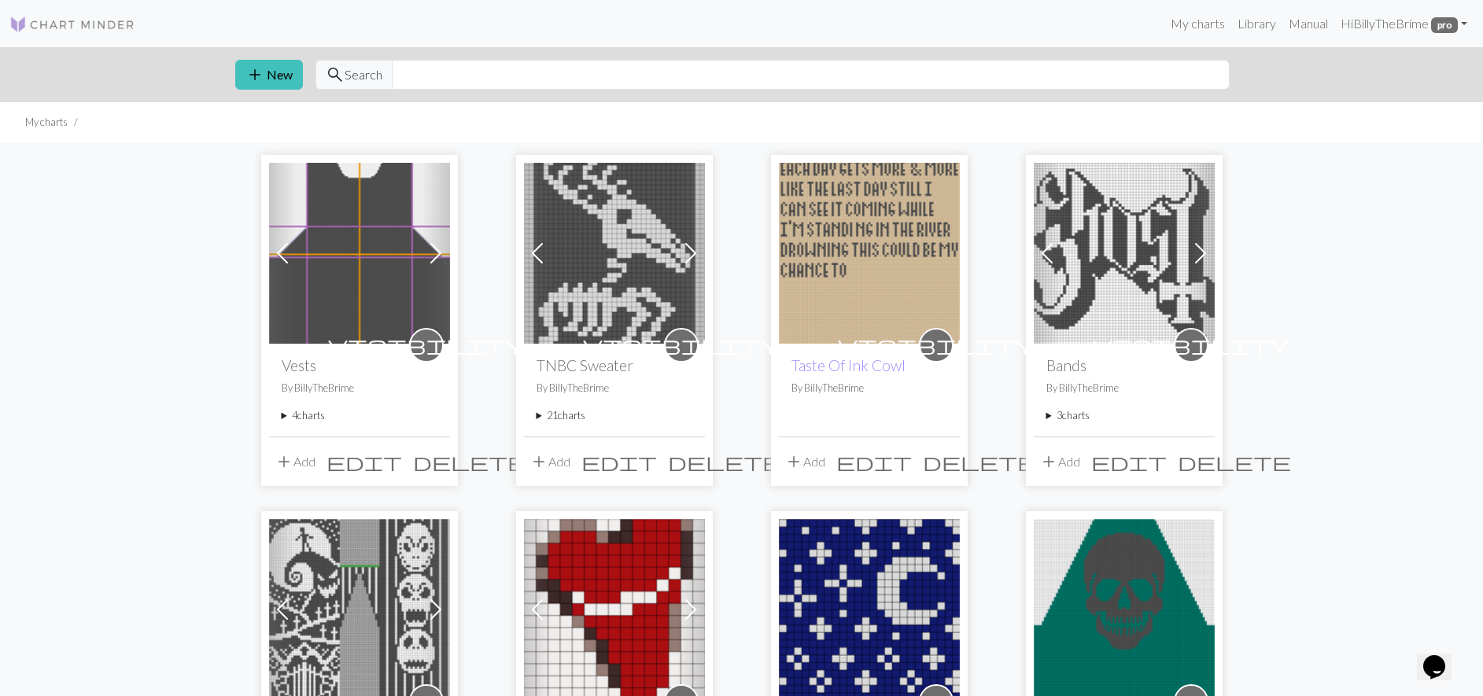
click at [304, 419] on summary "4 charts" at bounding box center [360, 415] width 156 height 15
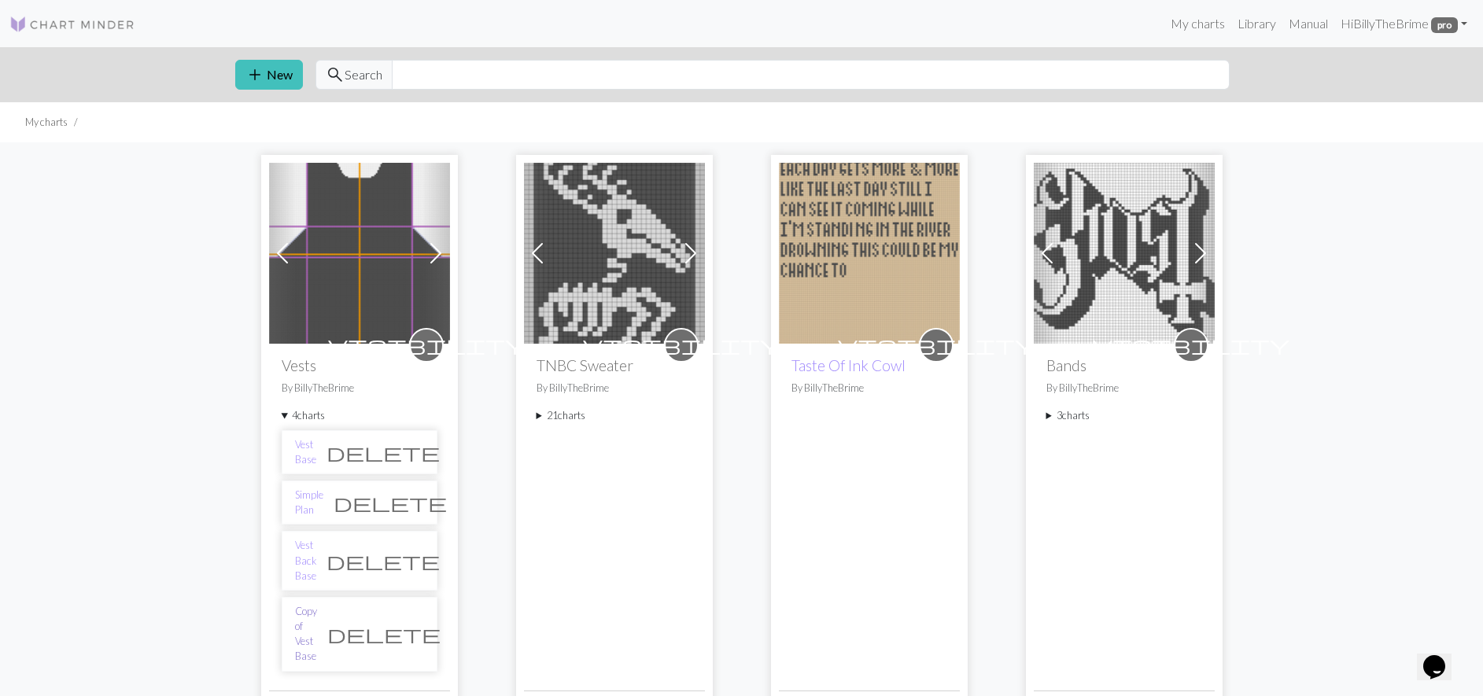
click at [317, 604] on link "Copy of Vest Base" at bounding box center [306, 634] width 22 height 61
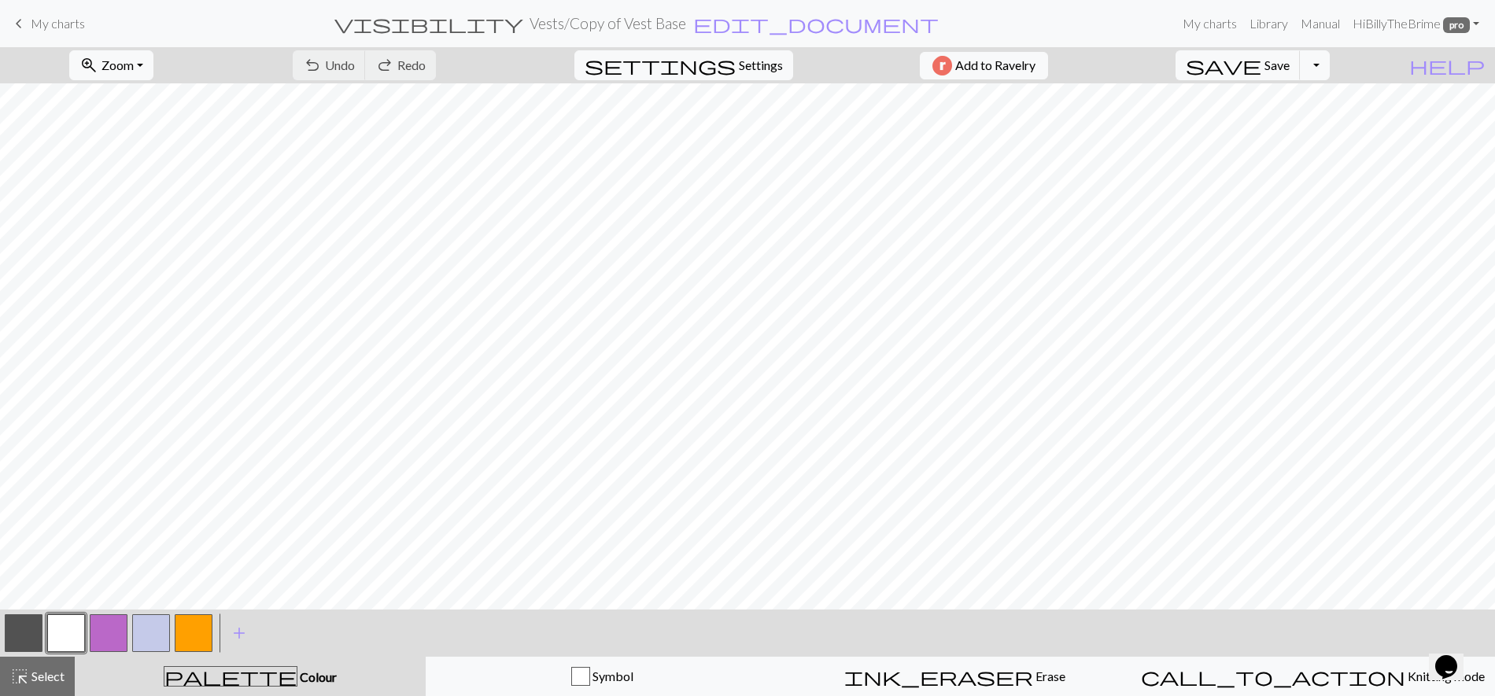
click at [658, 18] on h2 "Vests / Copy of Vest Base" at bounding box center [607, 23] width 157 height 18
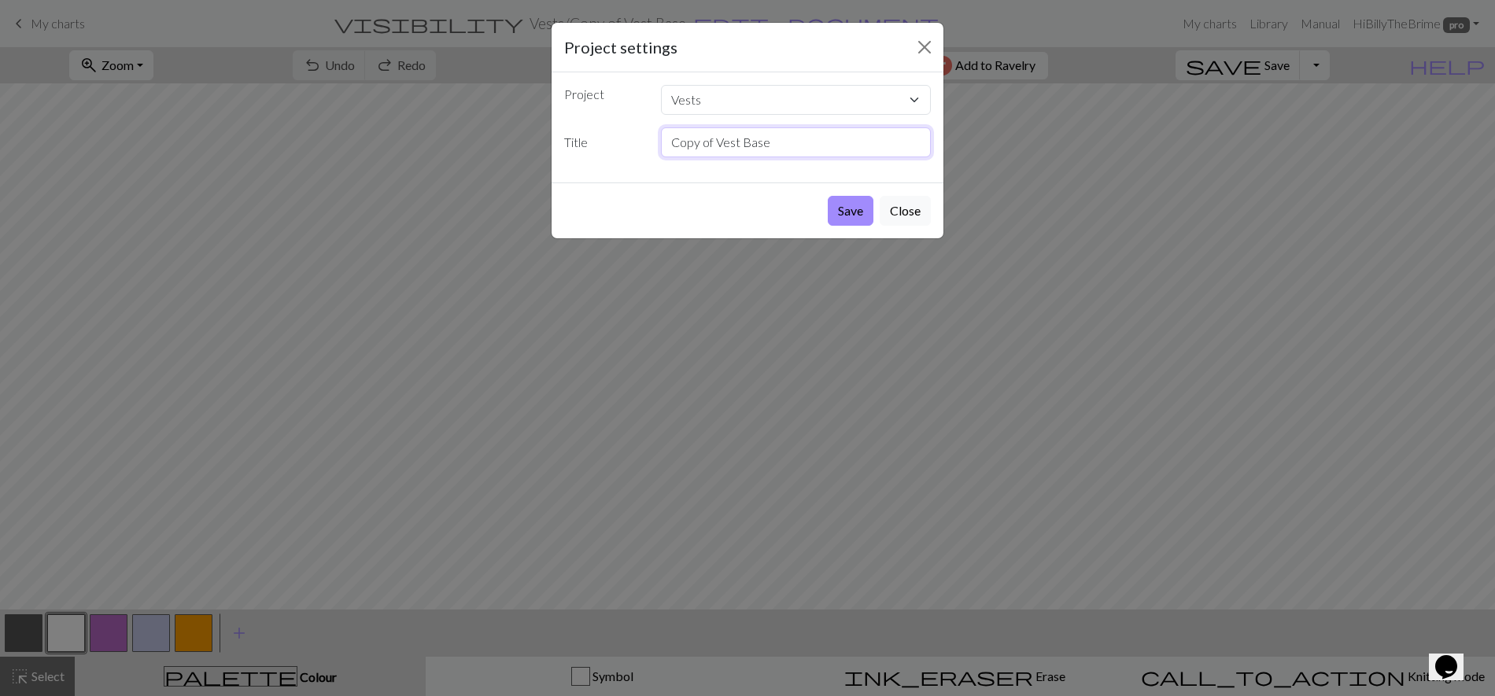
drag, startPoint x: 807, startPoint y: 135, endPoint x: 655, endPoint y: 138, distance: 151.9
click at [655, 140] on div "Copy of Vest Base" at bounding box center [795, 142] width 289 height 30
type input "[PERSON_NAME] Front"
click at [854, 211] on button "Save" at bounding box center [851, 211] width 46 height 30
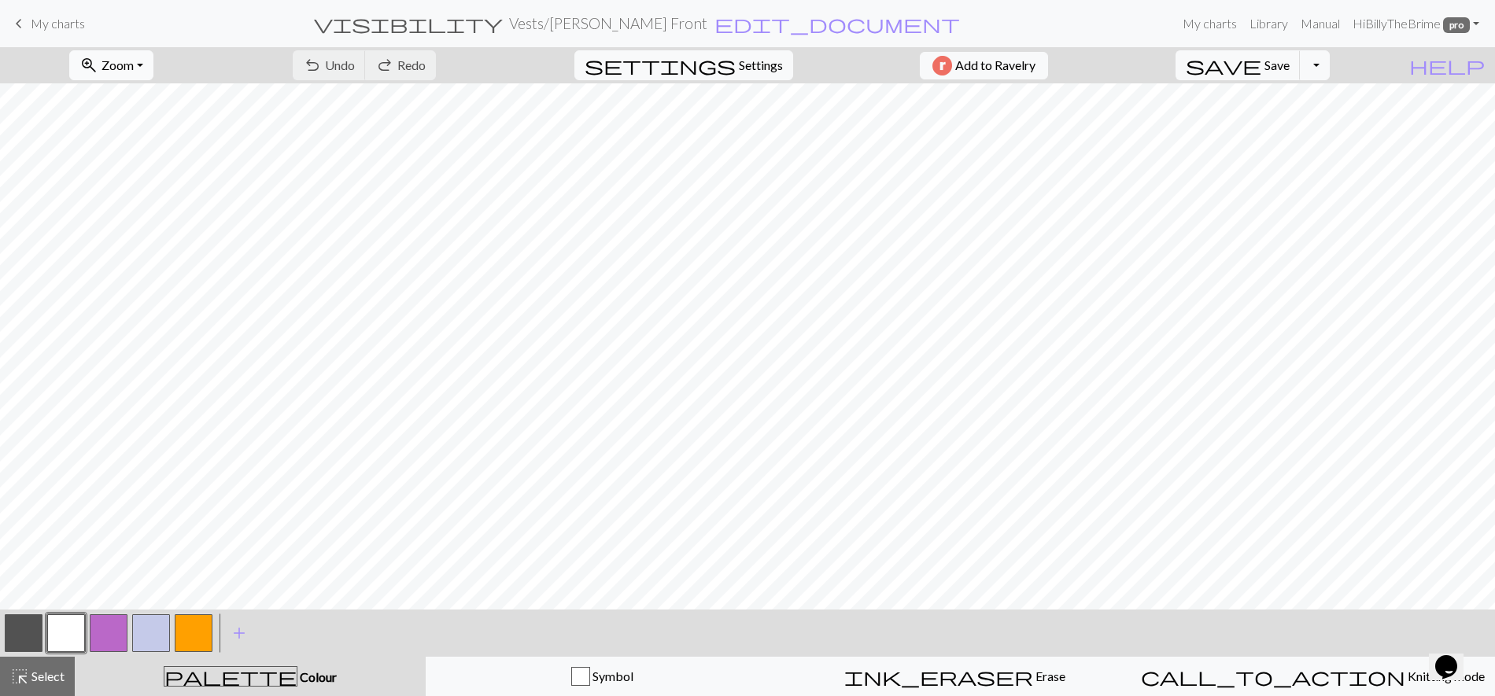
click at [153, 68] on button "zoom_in Zoom Zoom" at bounding box center [111, 65] width 84 height 30
click at [149, 126] on button "Fit width" at bounding box center [132, 124] width 124 height 25
click at [241, 632] on span "add" at bounding box center [239, 633] width 19 height 22
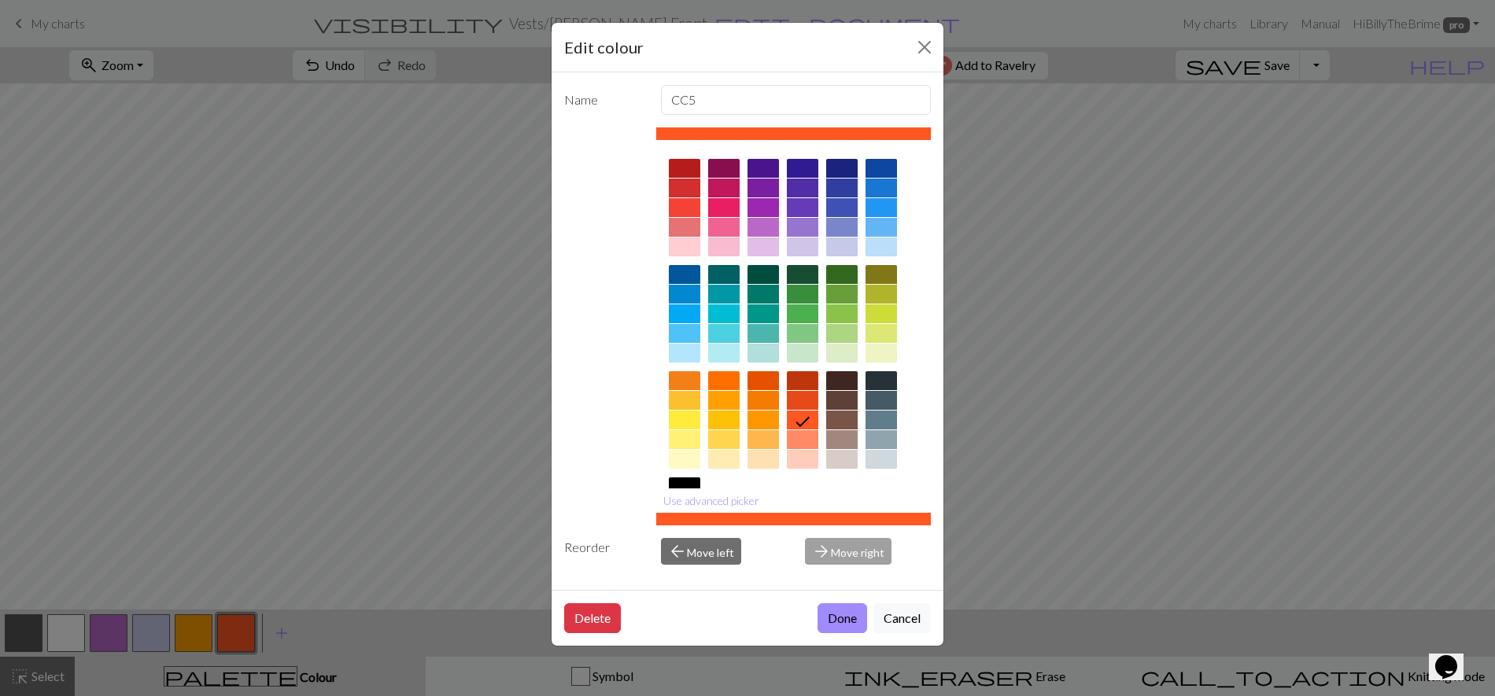
click at [887, 463] on div at bounding box center [880, 459] width 31 height 19
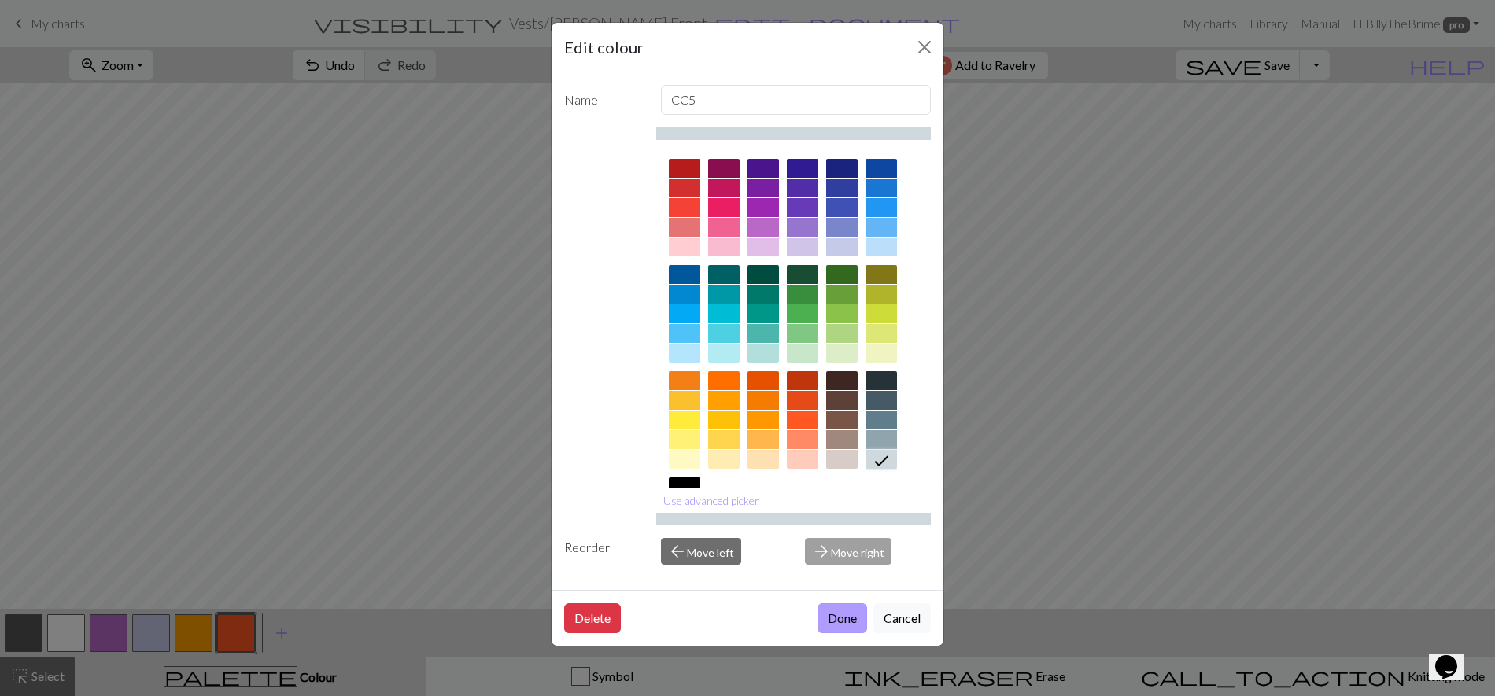
click at [825, 612] on button "Done" at bounding box center [842, 618] width 50 height 30
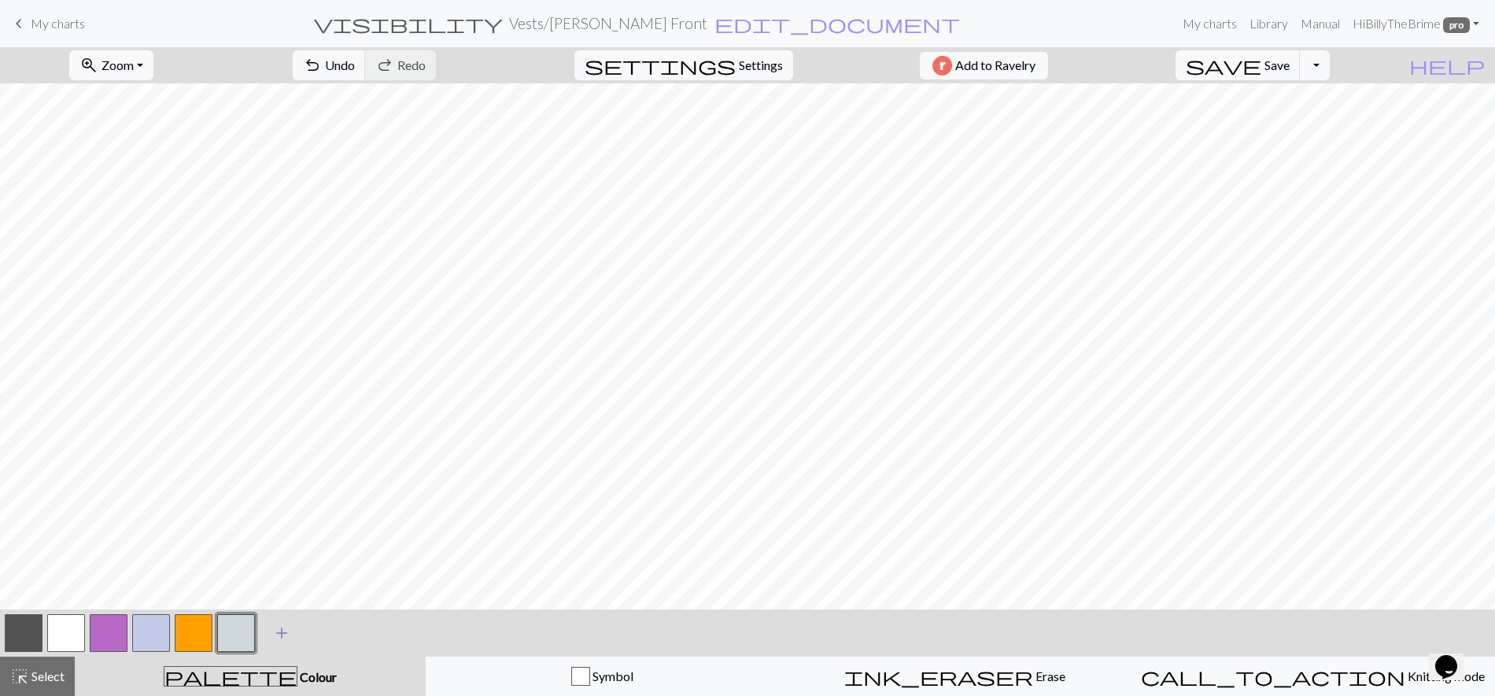
click at [280, 636] on span "add" at bounding box center [281, 633] width 19 height 22
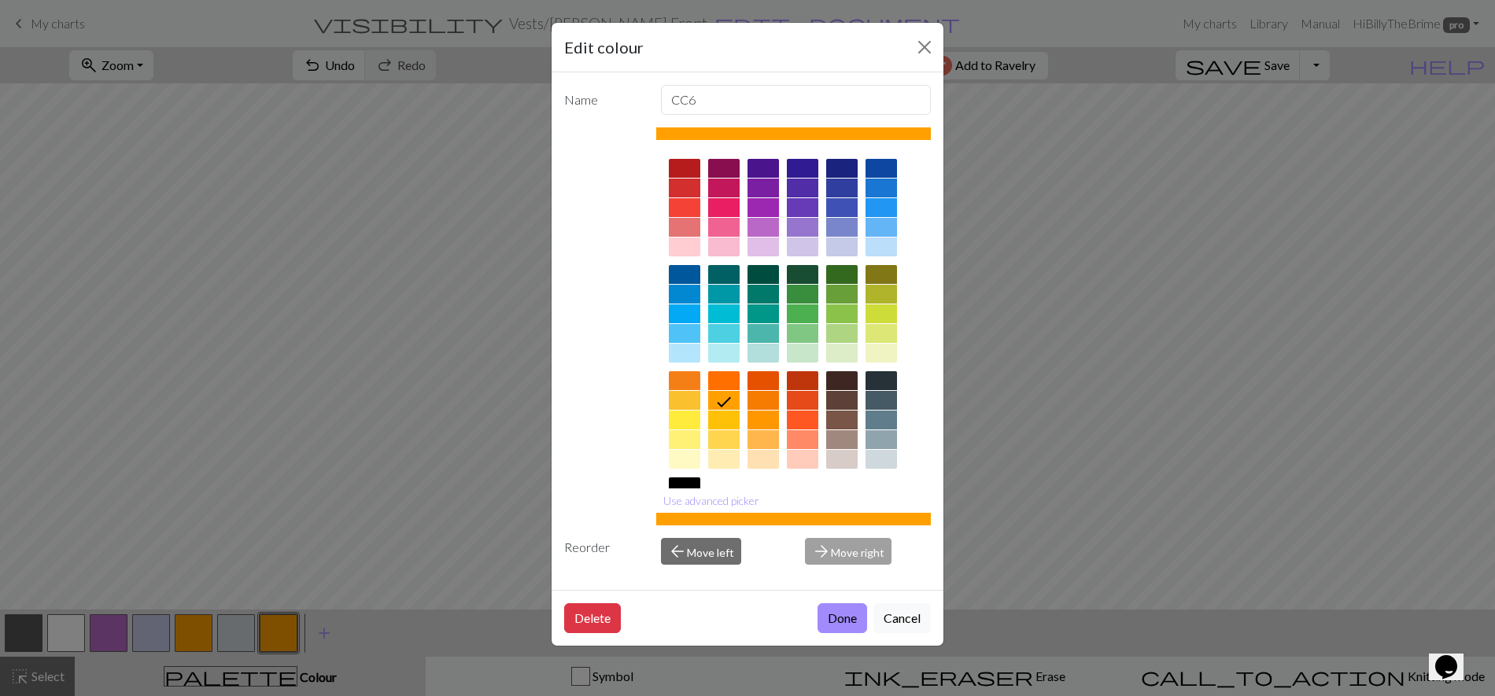
click at [884, 418] on div at bounding box center [880, 420] width 31 height 19
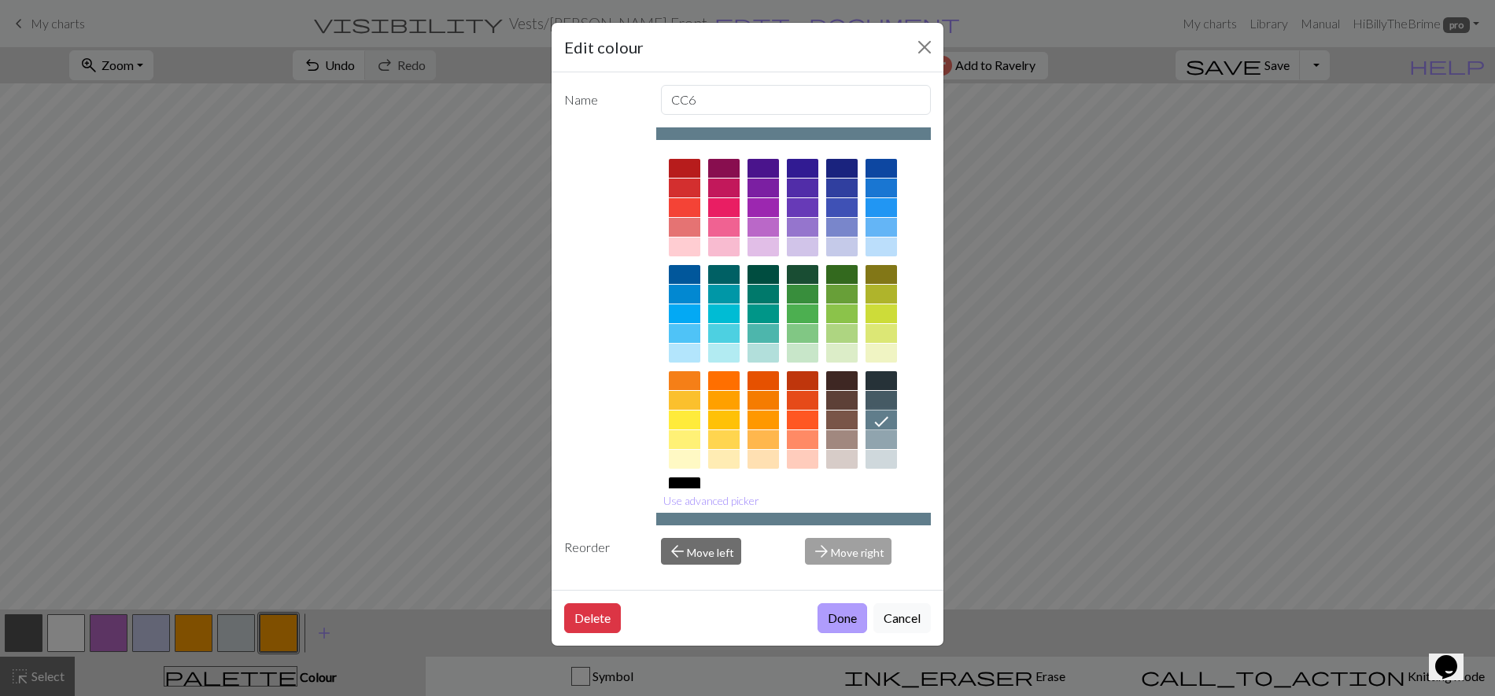
click at [838, 607] on button "Done" at bounding box center [842, 618] width 50 height 30
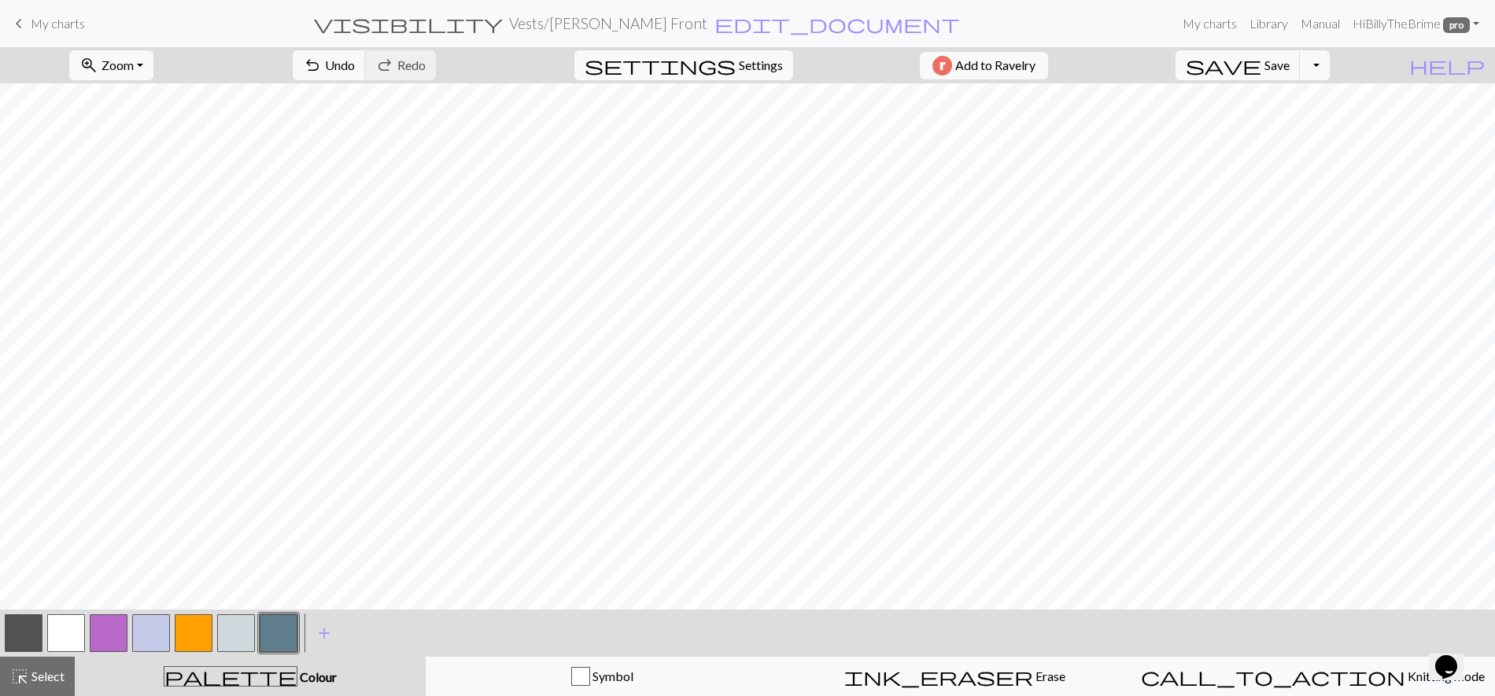
click at [225, 634] on button "button" at bounding box center [236, 633] width 38 height 38
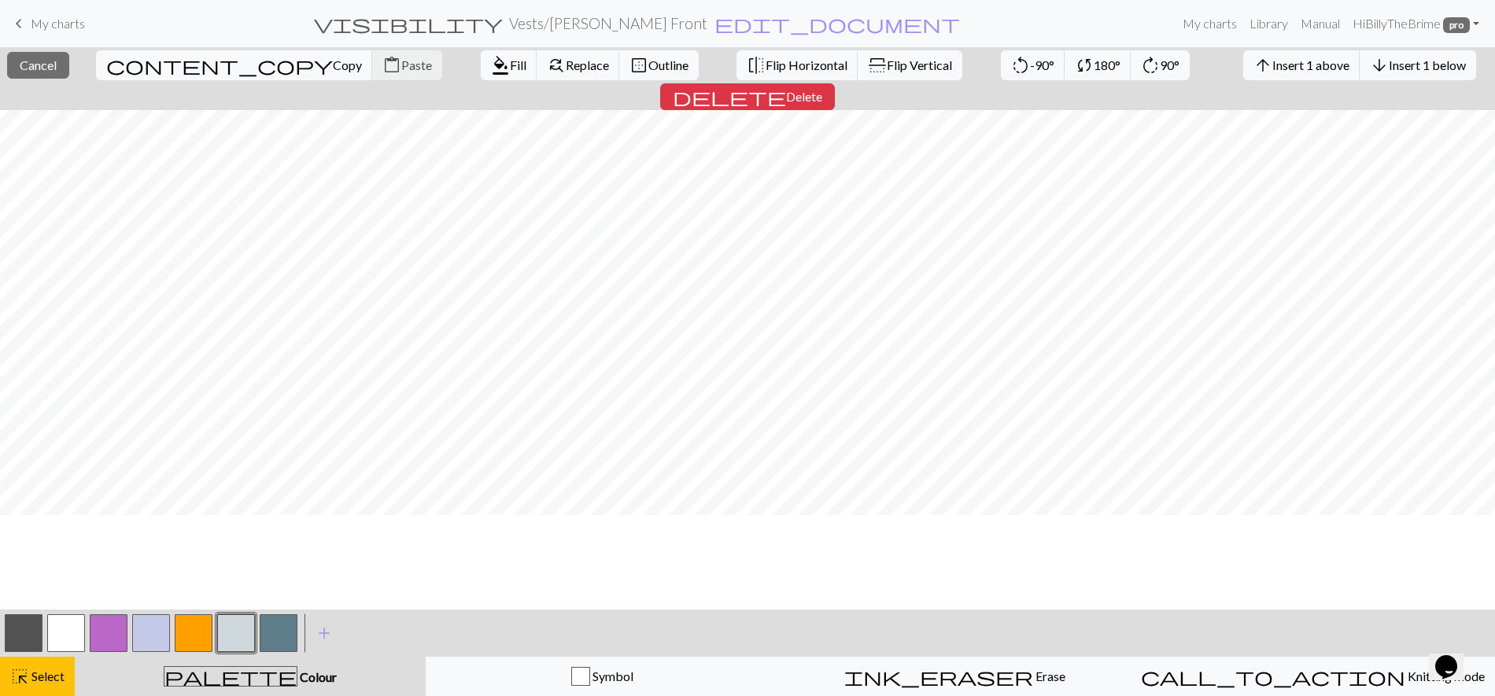
scroll to position [725, 0]
click at [33, 72] on span "Cancel" at bounding box center [38, 64] width 37 height 15
click at [327, 631] on span "add" at bounding box center [324, 633] width 19 height 22
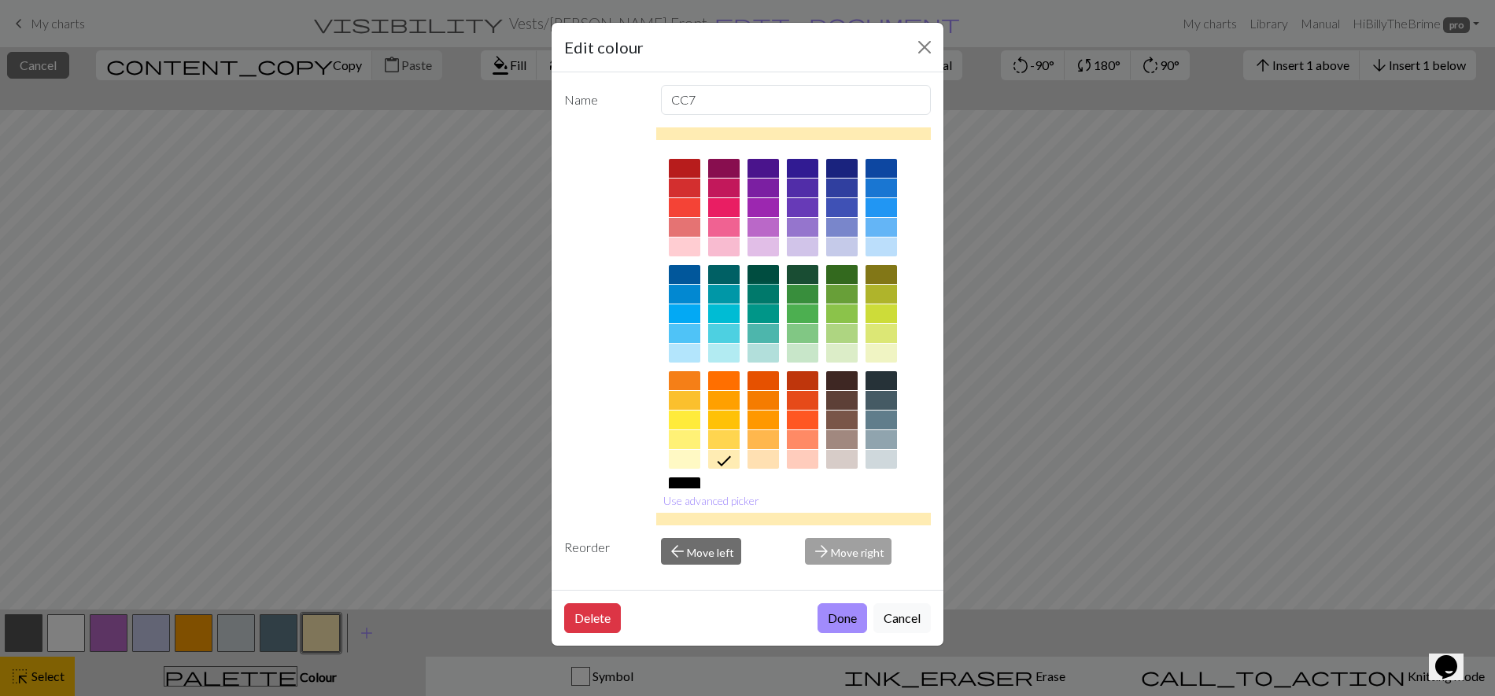
drag, startPoint x: 757, startPoint y: 293, endPoint x: 789, endPoint y: 338, distance: 55.2
click at [755, 293] on div at bounding box center [762, 294] width 31 height 19
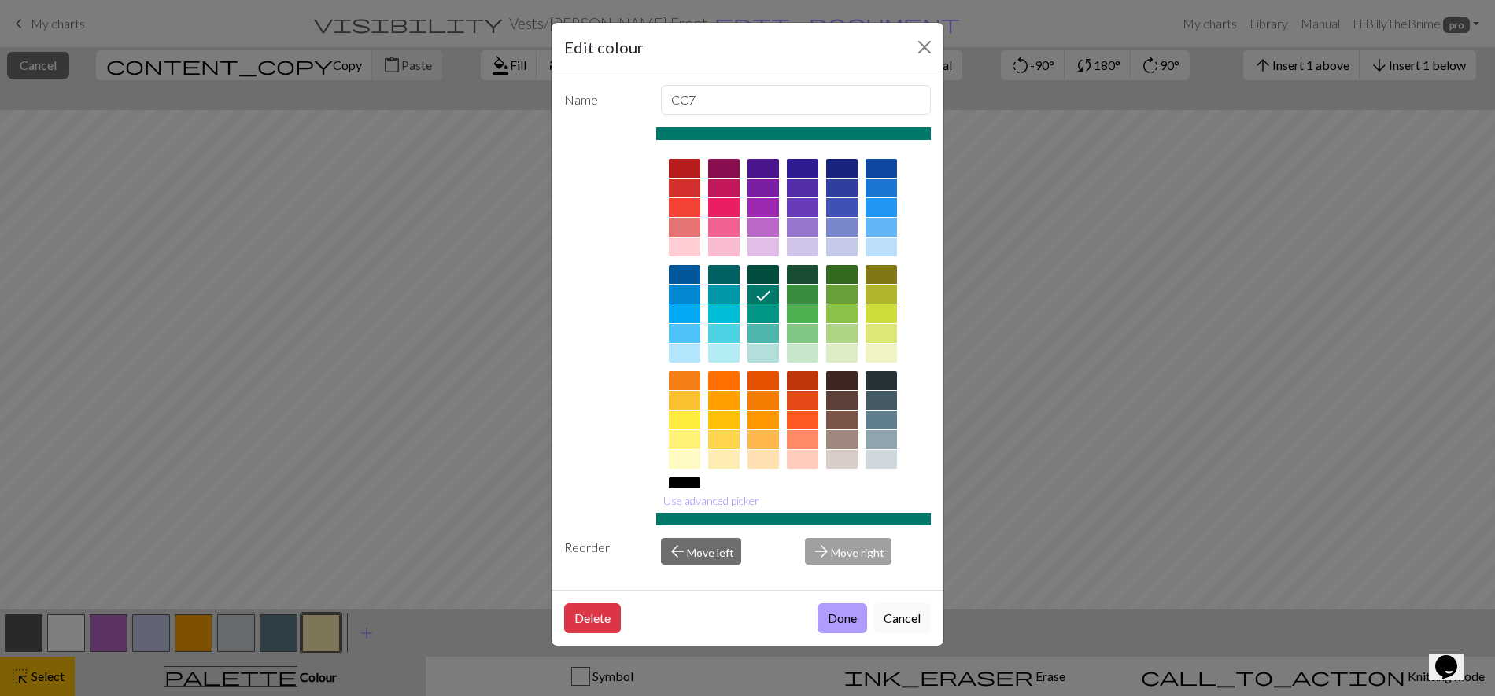
click at [858, 618] on button "Done" at bounding box center [842, 618] width 50 height 30
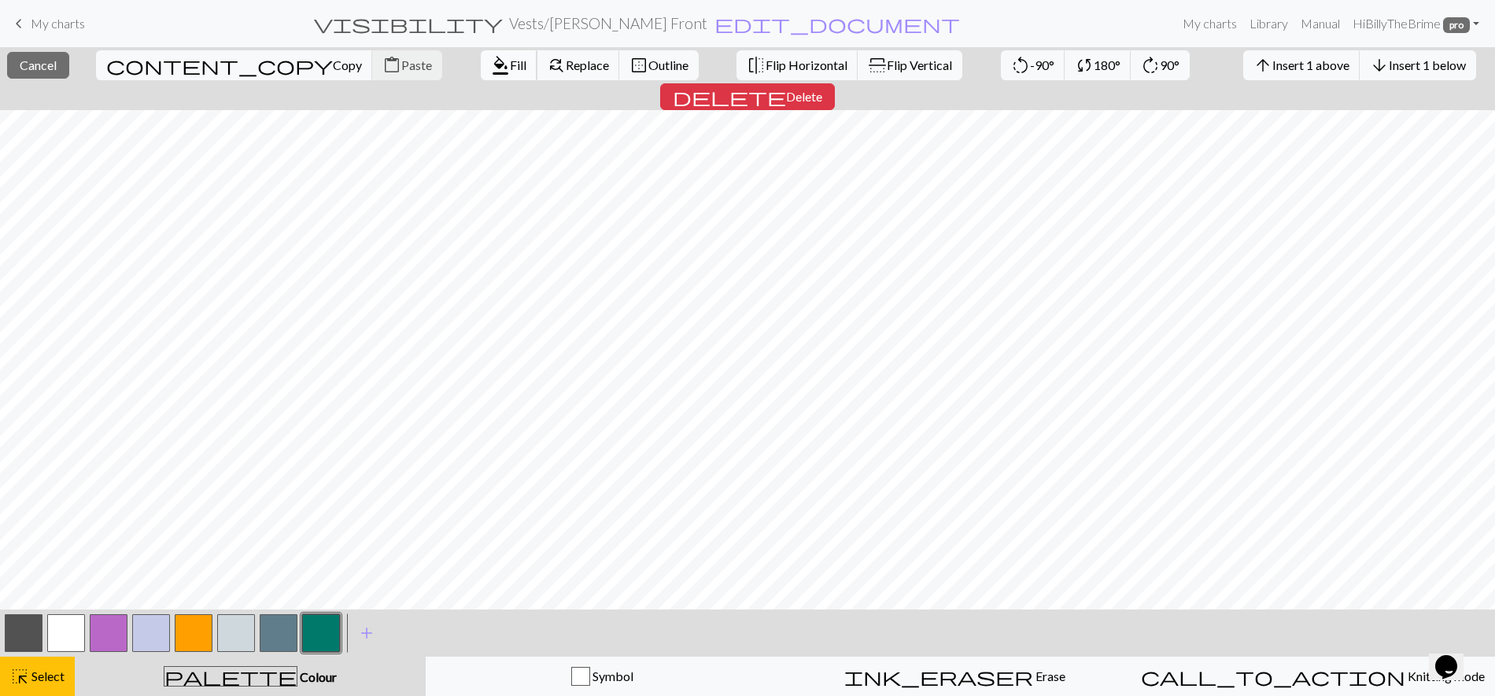
click at [491, 70] on span "format_color_fill" at bounding box center [500, 65] width 19 height 22
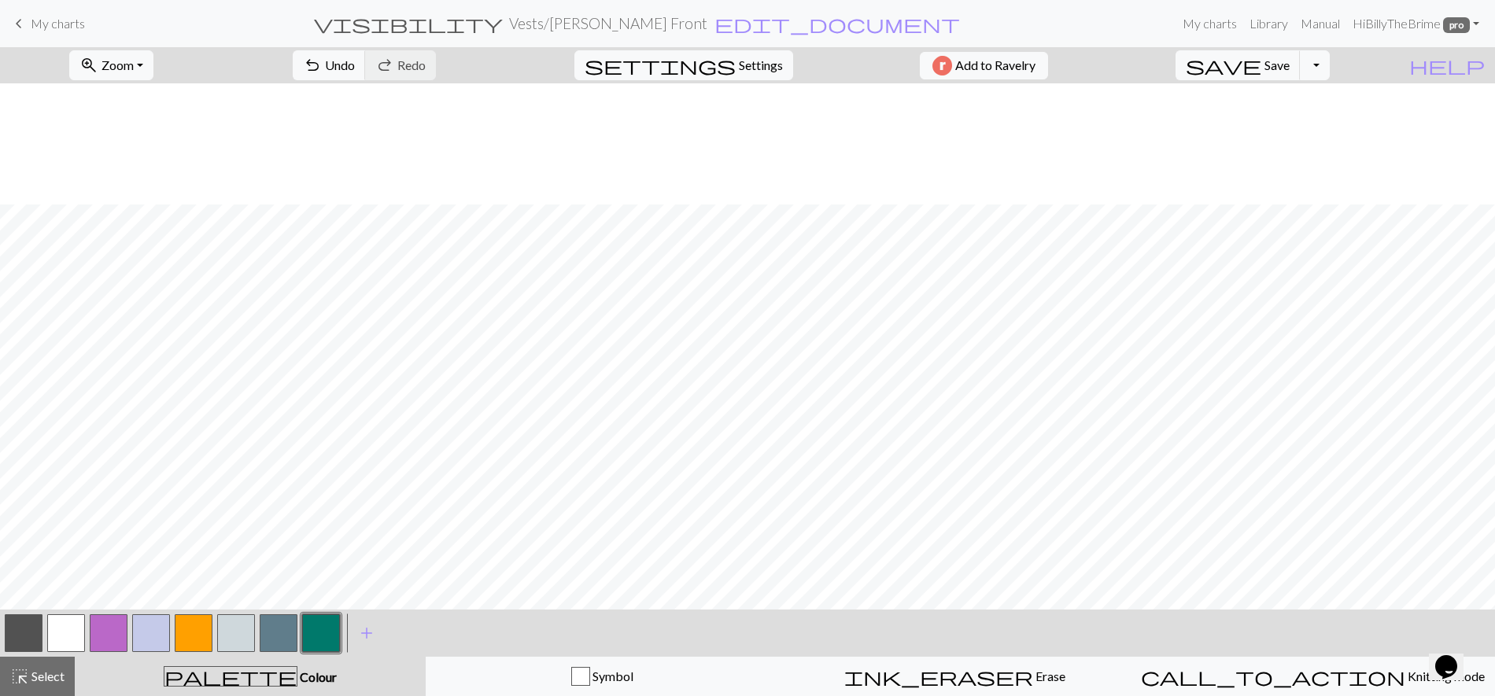
scroll to position [846, 0]
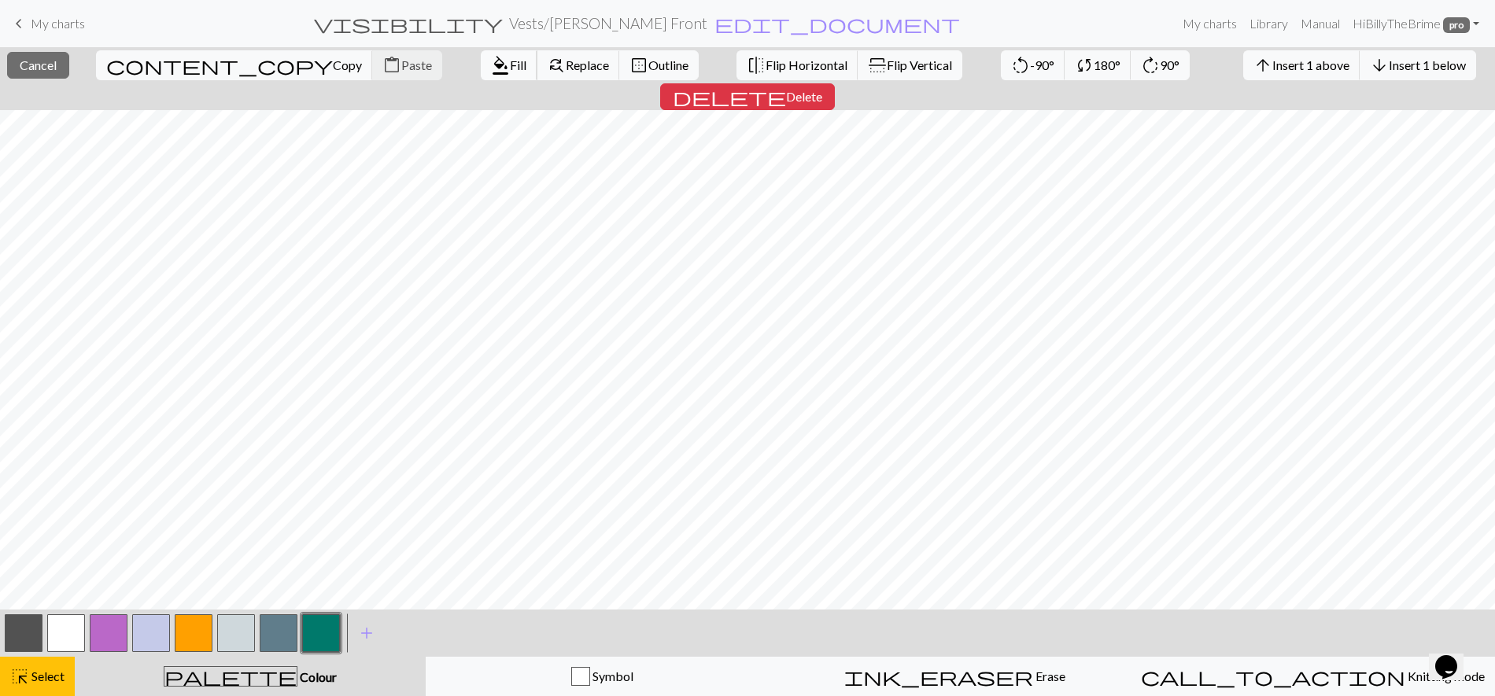
click at [510, 68] on span "Fill" at bounding box center [518, 64] width 17 height 15
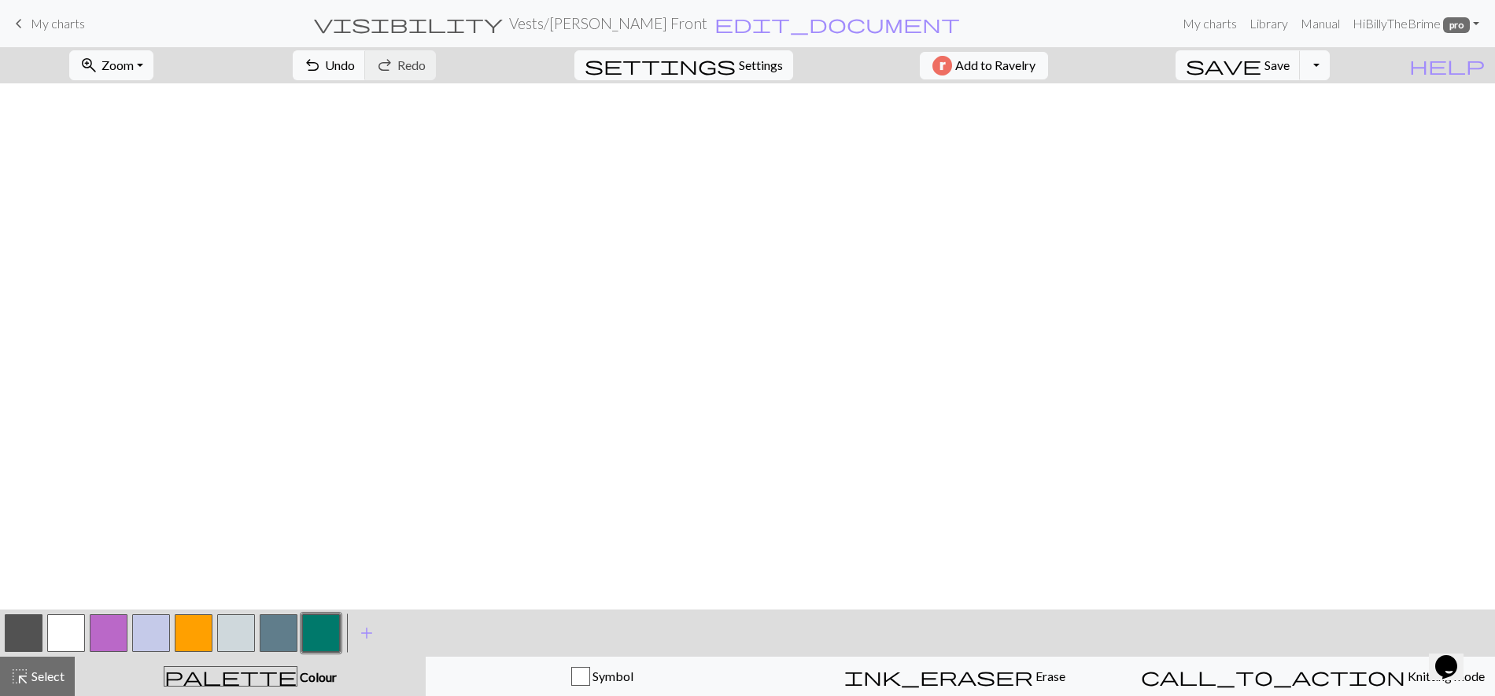
scroll to position [0, 0]
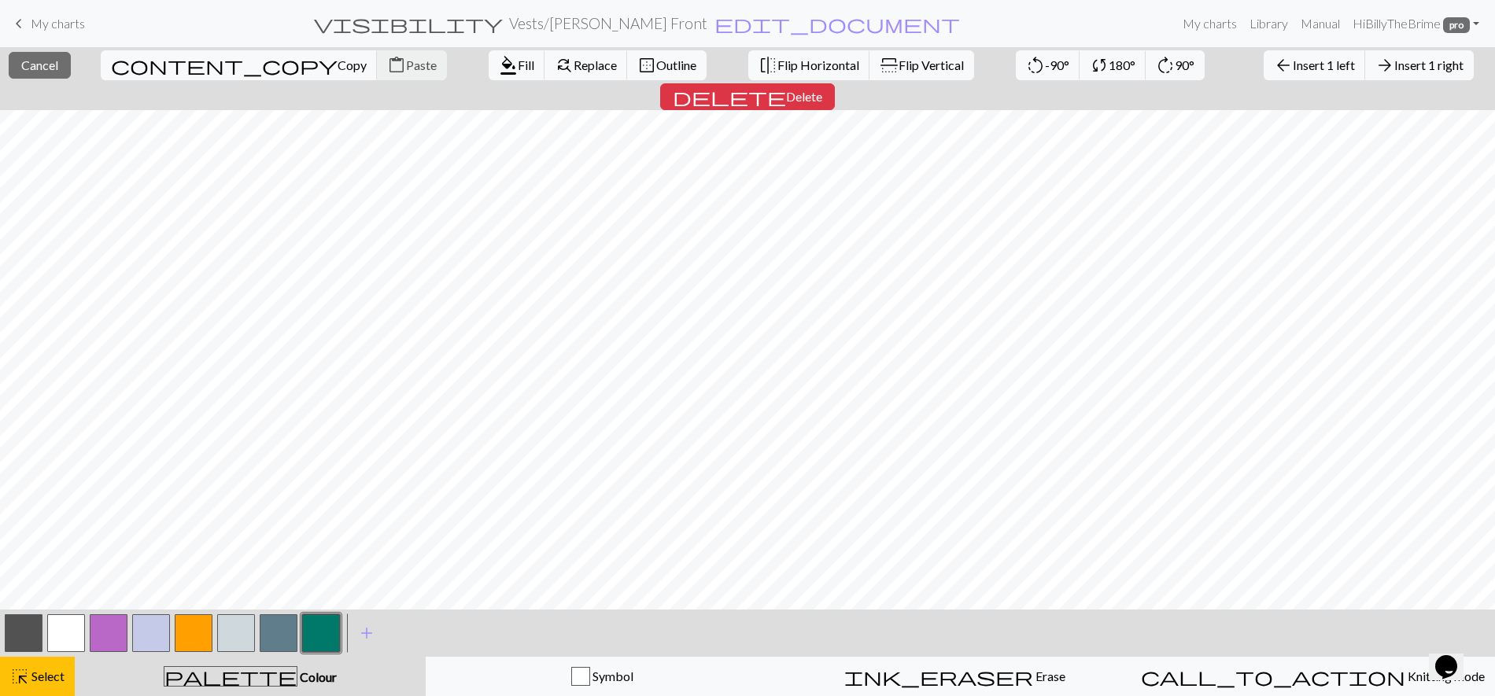
click at [101, 629] on button "button" at bounding box center [109, 633] width 38 height 38
click at [499, 61] on span "format_color_fill" at bounding box center [508, 65] width 19 height 22
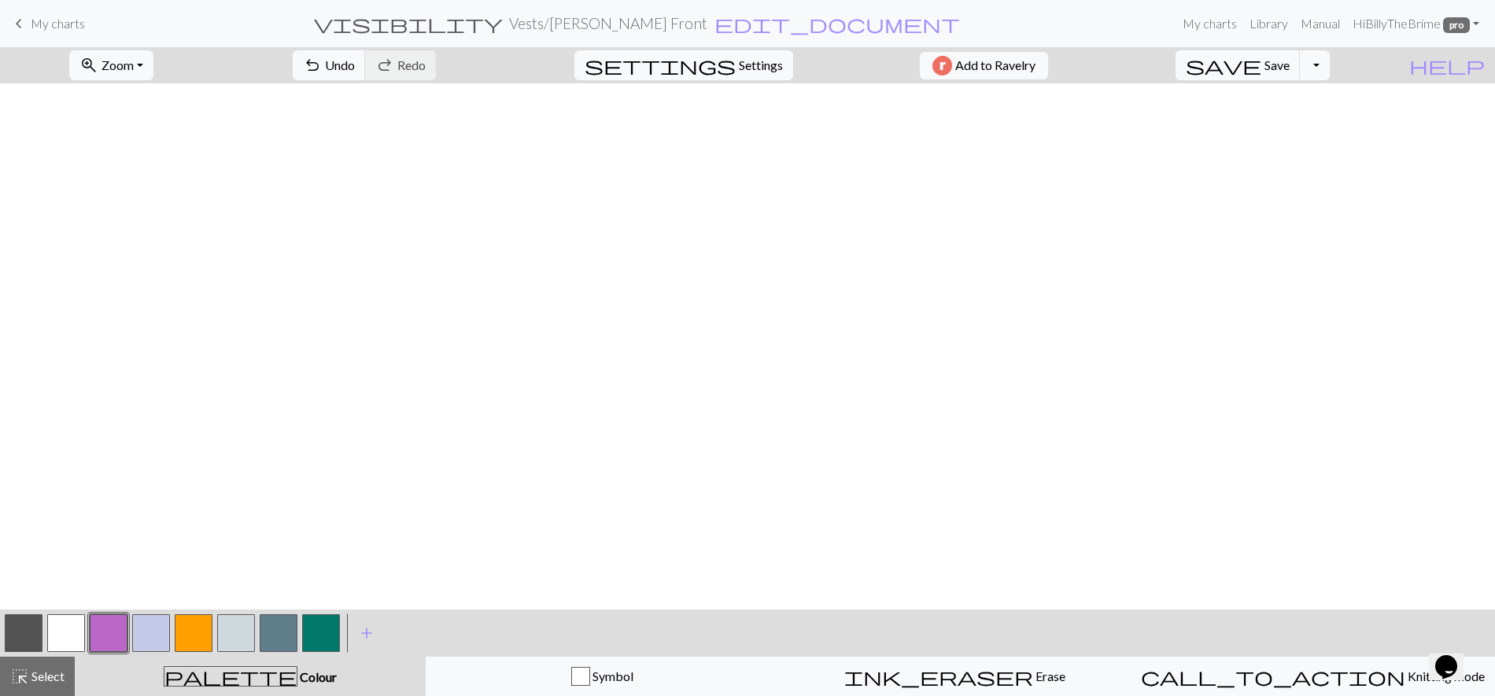
scroll to position [846, 0]
click at [315, 639] on button "button" at bounding box center [321, 633] width 38 height 38
click at [240, 632] on button "button" at bounding box center [236, 633] width 38 height 38
click at [274, 626] on button "button" at bounding box center [279, 633] width 38 height 38
click at [245, 626] on button "button" at bounding box center [236, 633] width 38 height 38
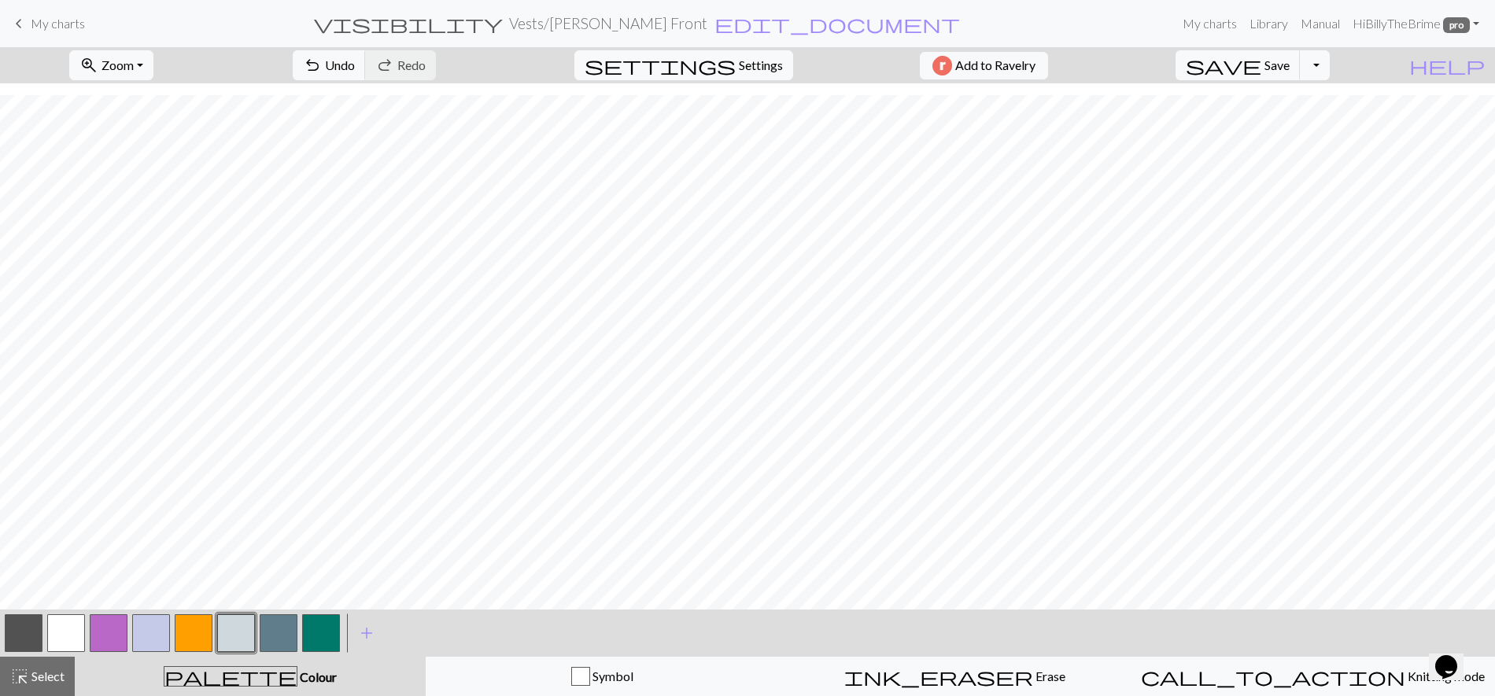
click at [34, 634] on button "button" at bounding box center [24, 633] width 38 height 38
drag, startPoint x: 229, startPoint y: 637, endPoint x: 264, endPoint y: 628, distance: 35.9
click at [229, 637] on button "button" at bounding box center [236, 633] width 38 height 38
click at [39, 629] on button "button" at bounding box center [24, 633] width 38 height 38
click at [229, 633] on button "button" at bounding box center [236, 633] width 38 height 38
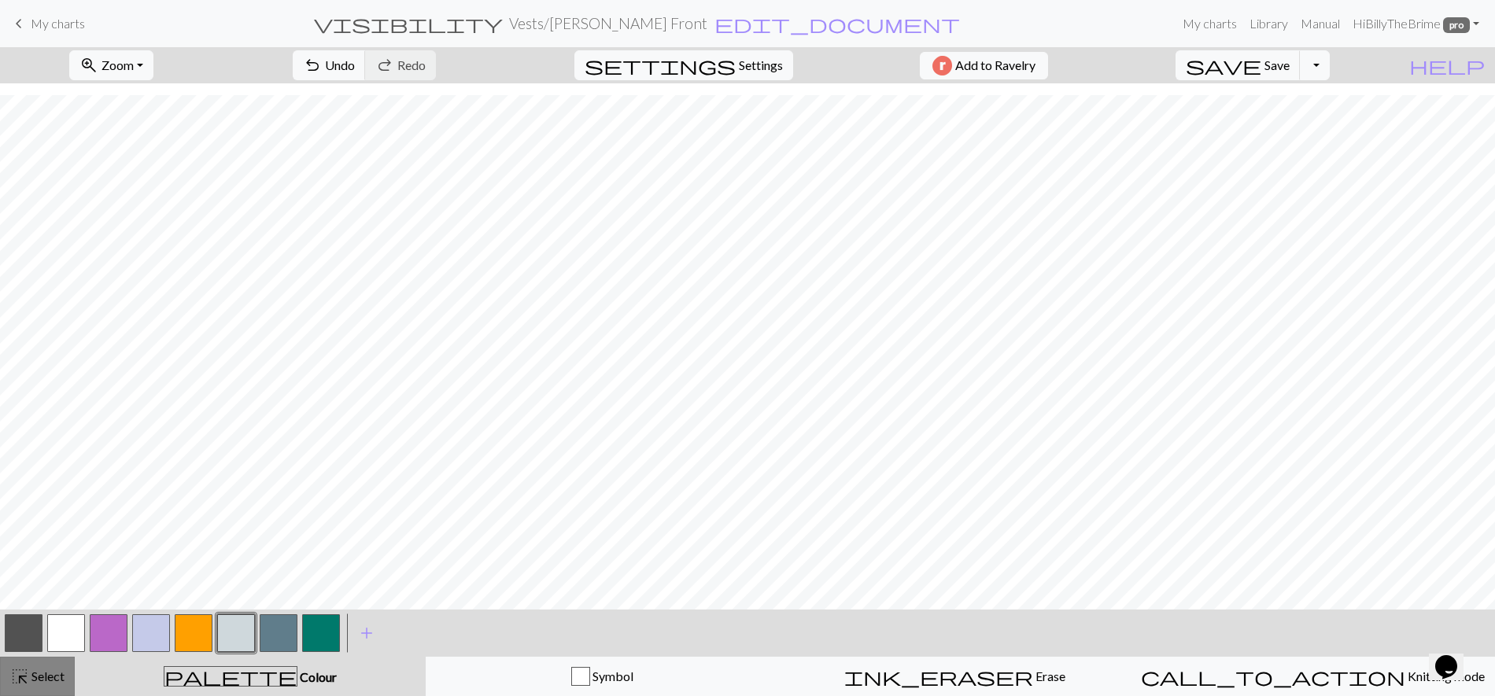
click at [36, 656] on span "Select" at bounding box center [46, 676] width 35 height 15
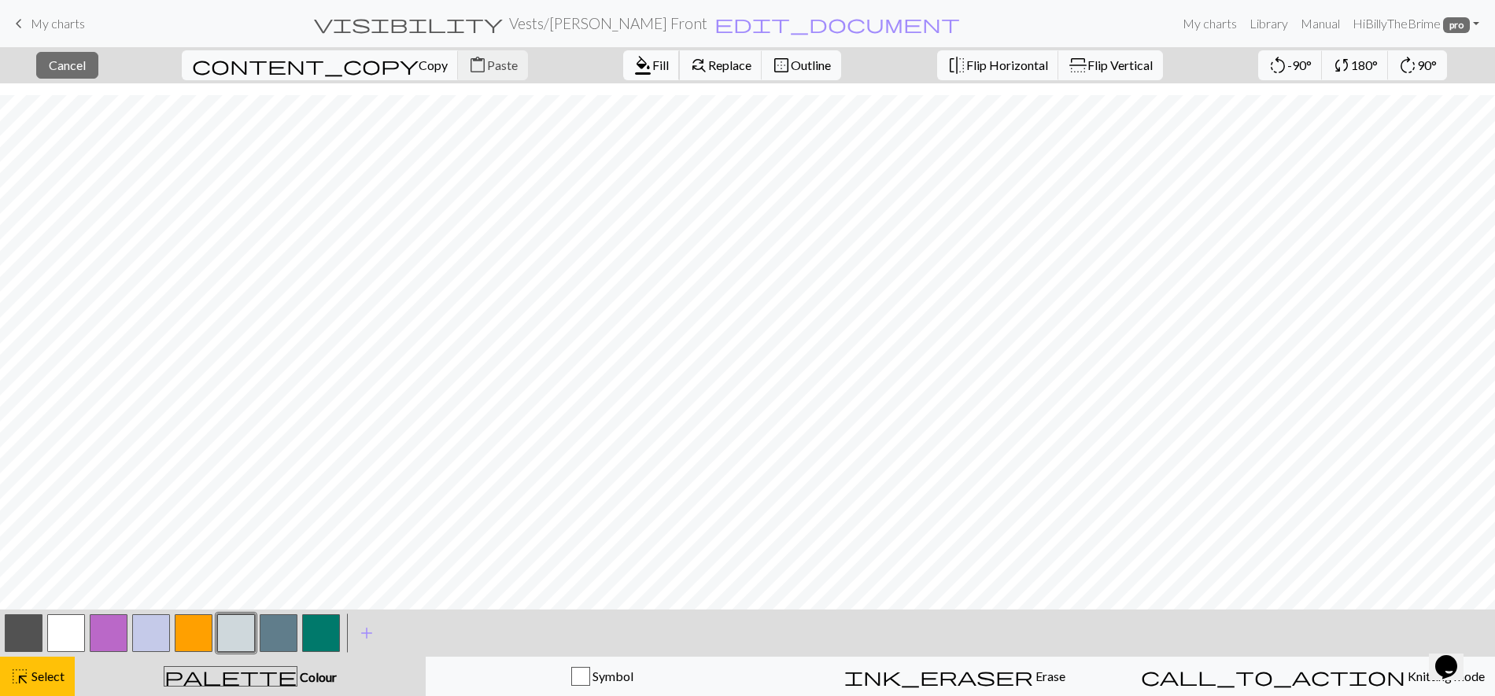
click at [633, 67] on span "format_color_fill" at bounding box center [642, 65] width 19 height 22
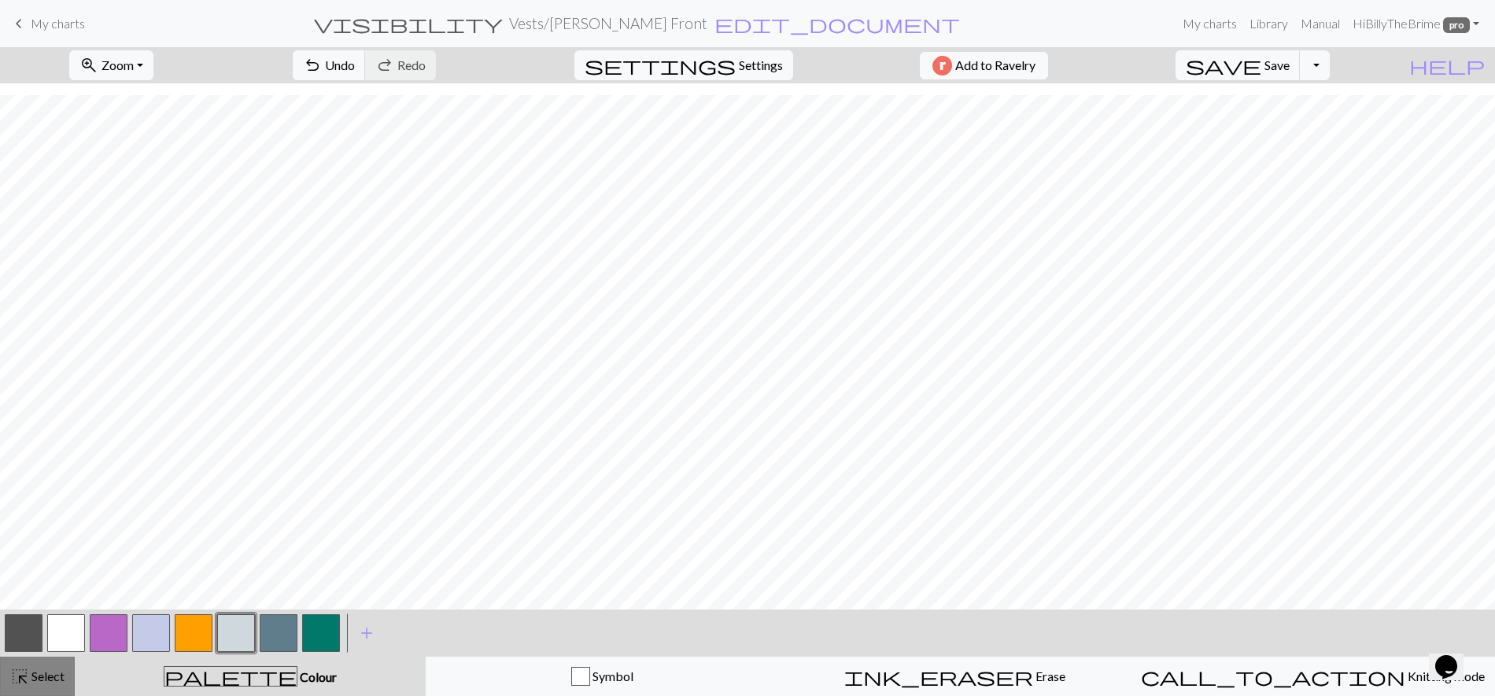
click at [60, 656] on span "Select" at bounding box center [46, 676] width 35 height 15
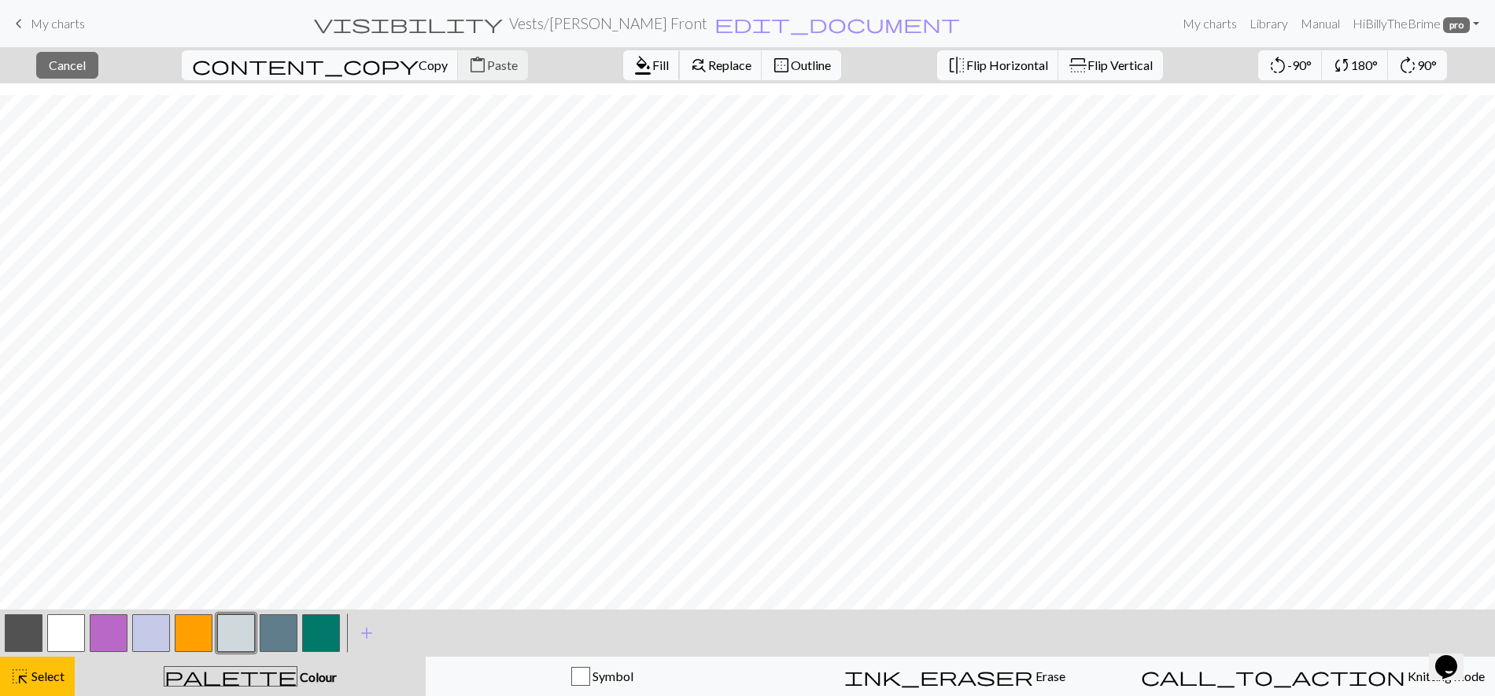
click at [633, 69] on span "format_color_fill" at bounding box center [642, 65] width 19 height 22
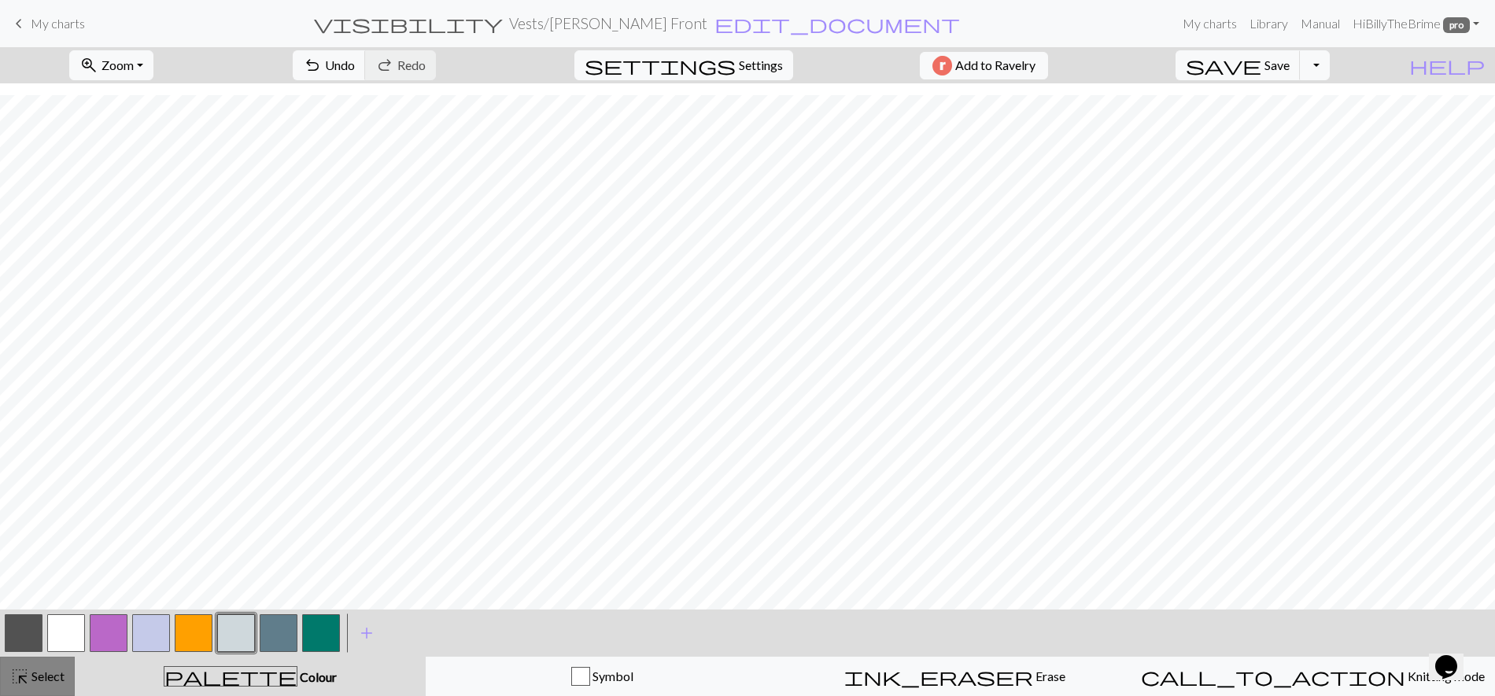
click at [56, 656] on span "Select" at bounding box center [46, 676] width 35 height 15
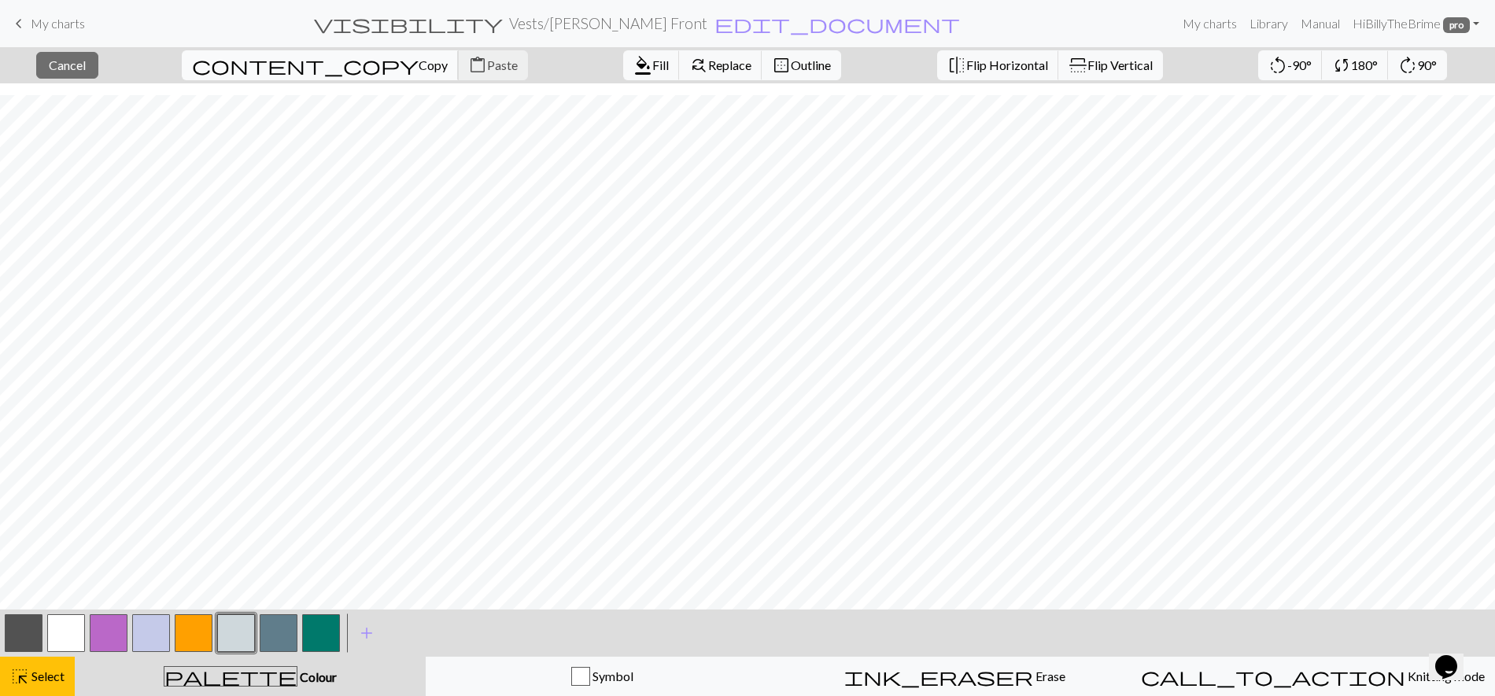
click at [419, 69] on span "Copy" at bounding box center [433, 64] width 29 height 15
click at [468, 71] on span "content_paste" at bounding box center [477, 65] width 19 height 22
click at [968, 60] on span "Flip Horizontal" at bounding box center [1007, 64] width 82 height 15
click at [51, 656] on button "highlight_alt Select Select" at bounding box center [37, 676] width 75 height 39
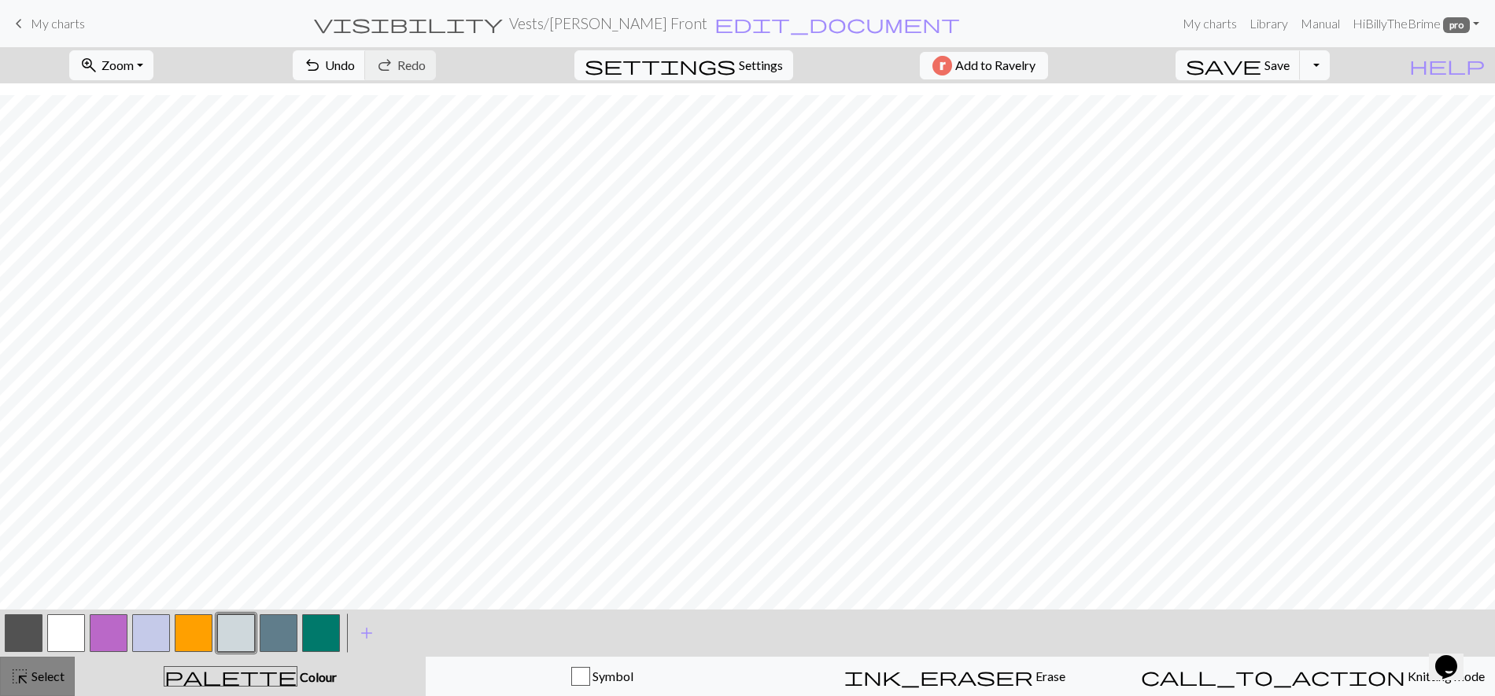
click at [52, 656] on span "Select" at bounding box center [46, 676] width 35 height 15
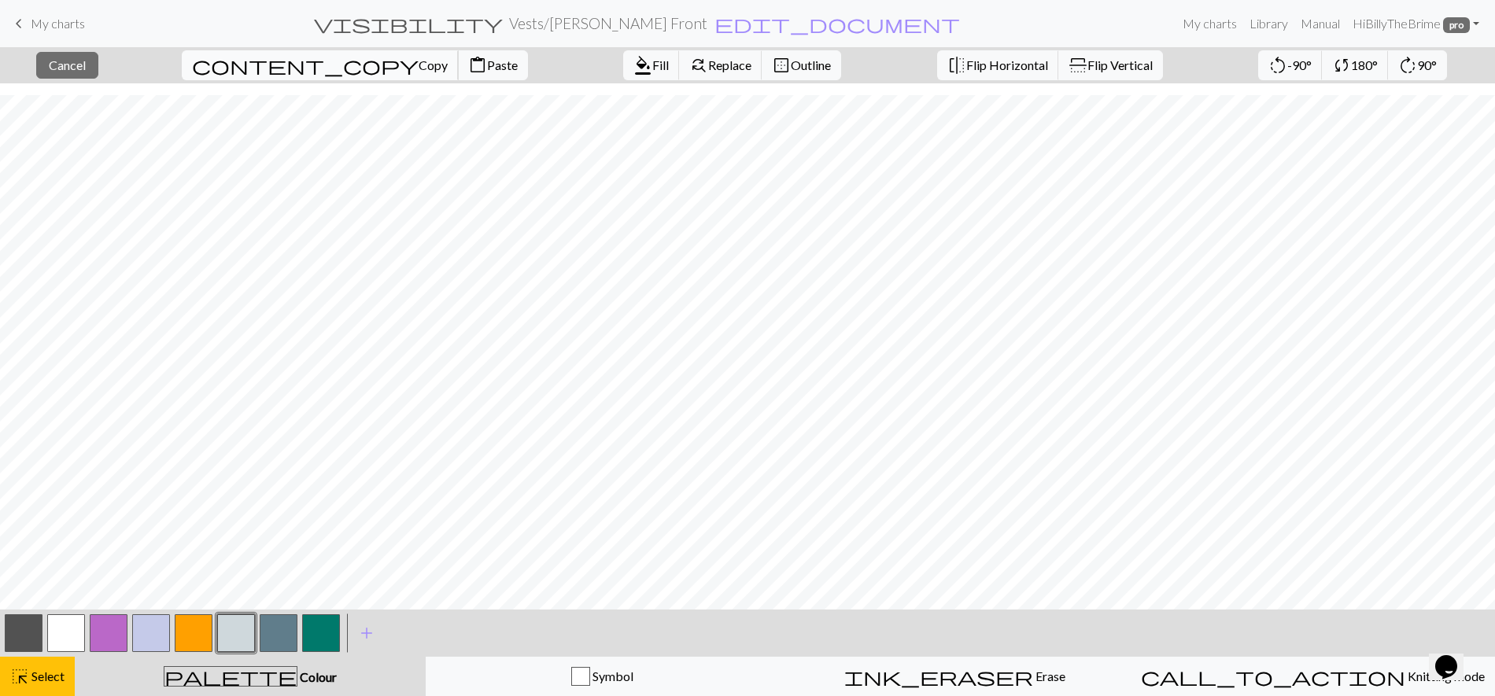
click at [419, 68] on span "Copy" at bounding box center [433, 64] width 29 height 15
click at [487, 71] on span "Paste" at bounding box center [502, 64] width 31 height 15
drag, startPoint x: 31, startPoint y: 629, endPoint x: 101, endPoint y: 617, distance: 71.1
click at [31, 629] on button "button" at bounding box center [24, 633] width 38 height 38
click at [42, 656] on button "highlight_alt Select Select" at bounding box center [37, 676] width 75 height 39
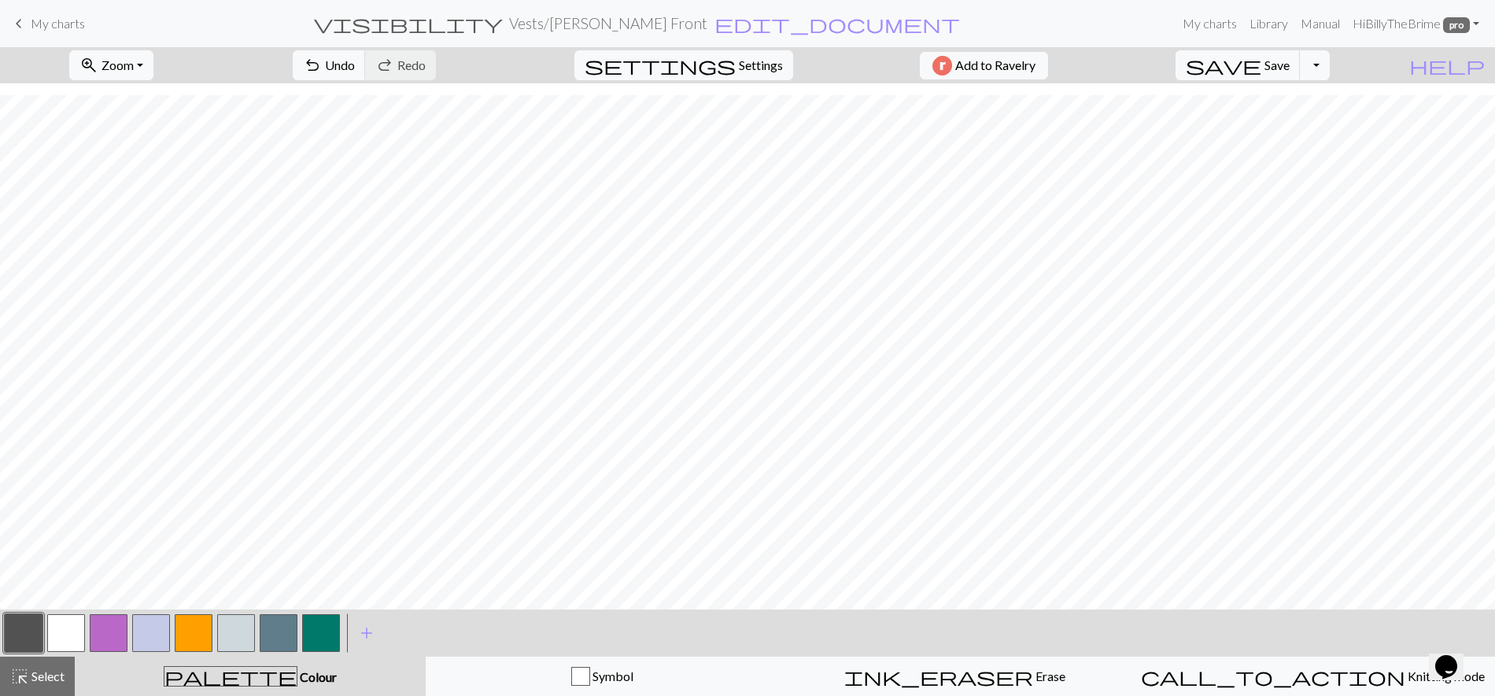
click at [236, 635] on button "button" at bounding box center [236, 633] width 38 height 38
click at [37, 644] on button "button" at bounding box center [24, 633] width 38 height 38
click at [231, 631] on button "button" at bounding box center [236, 633] width 38 height 38
click at [262, 632] on button "button" at bounding box center [279, 633] width 38 height 38
click at [54, 656] on div "highlight_alt Select Select" at bounding box center [37, 676] width 54 height 19
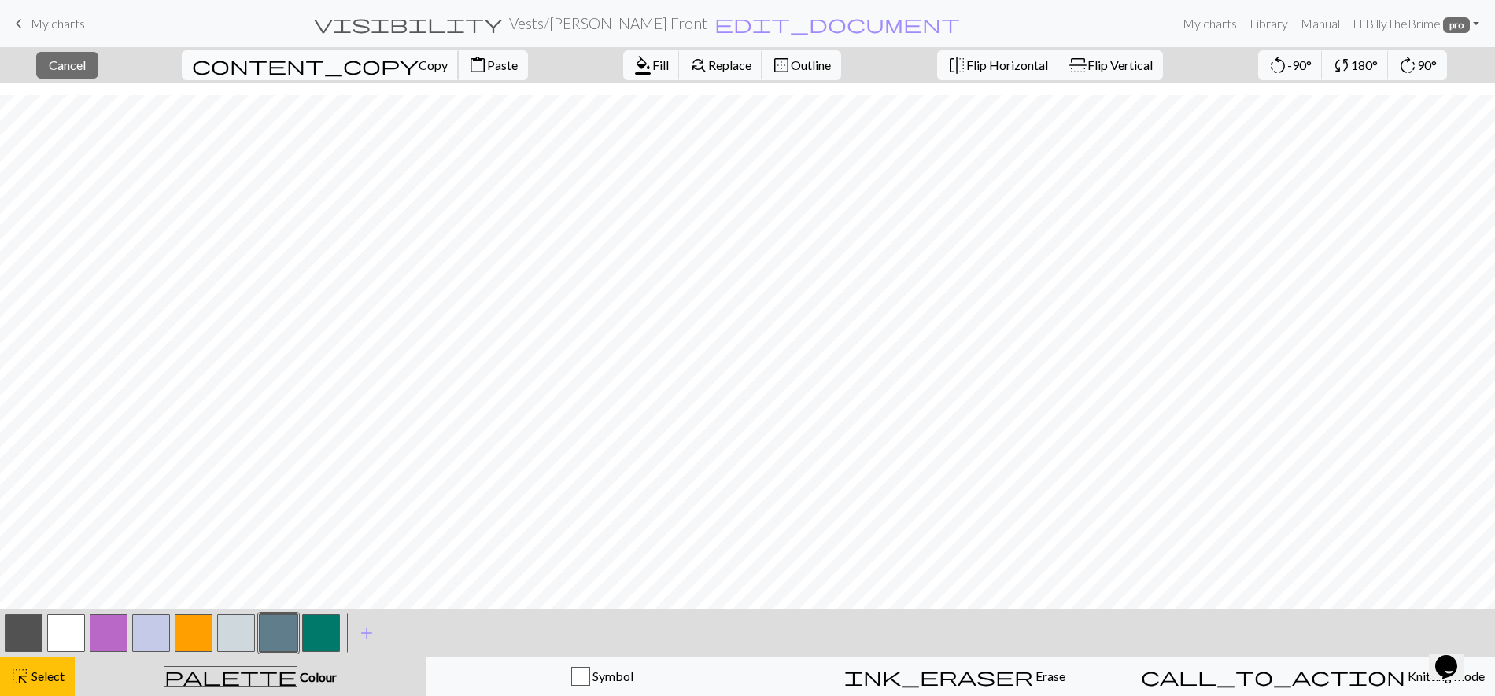
click at [419, 69] on span "Copy" at bounding box center [433, 64] width 29 height 15
click at [487, 63] on span "Paste" at bounding box center [502, 64] width 31 height 15
click at [458, 53] on button "content_paste Paste" at bounding box center [493, 65] width 70 height 30
click at [487, 66] on span "Paste" at bounding box center [502, 64] width 31 height 15
click at [468, 68] on span "content_paste" at bounding box center [477, 65] width 19 height 22
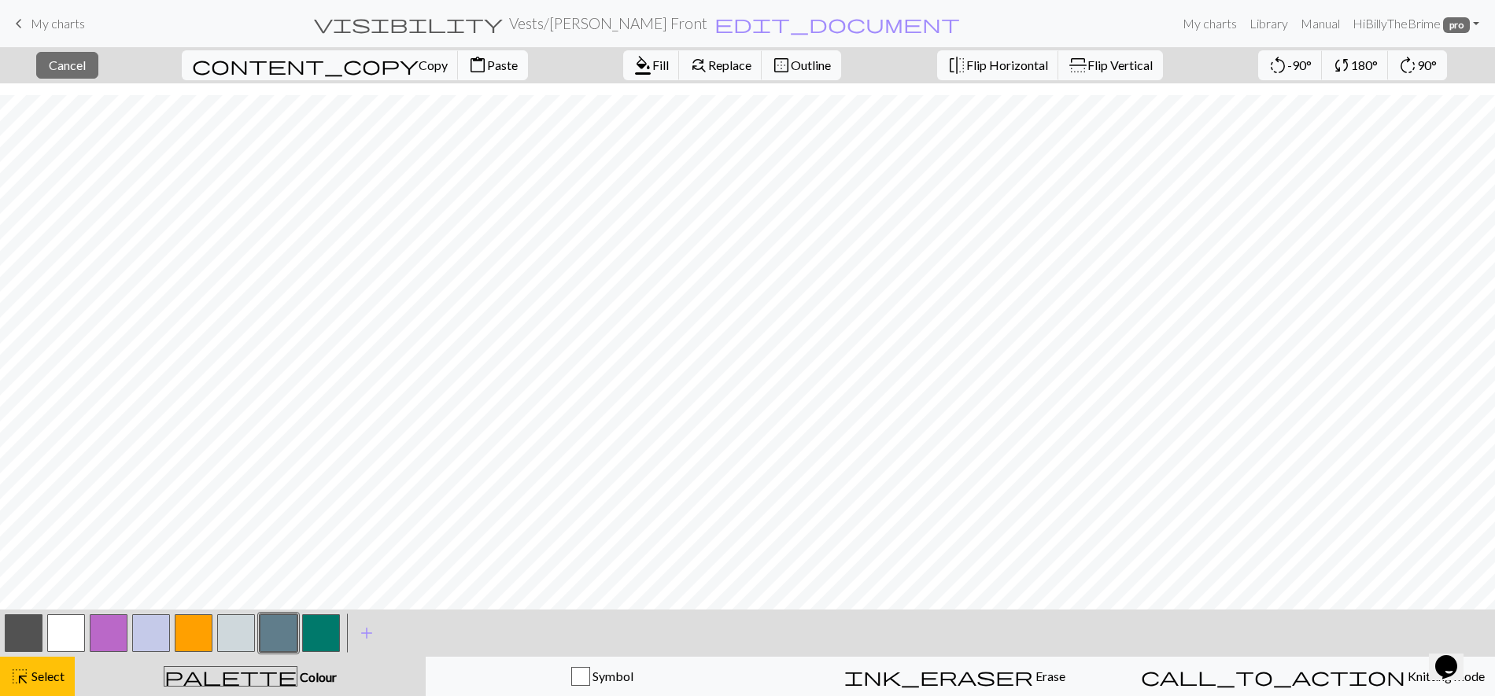
click at [468, 63] on span "content_paste" at bounding box center [477, 65] width 19 height 22
drag, startPoint x: 36, startPoint y: 671, endPoint x: 264, endPoint y: 651, distance: 229.0
click at [36, 656] on span "Select" at bounding box center [46, 676] width 35 height 15
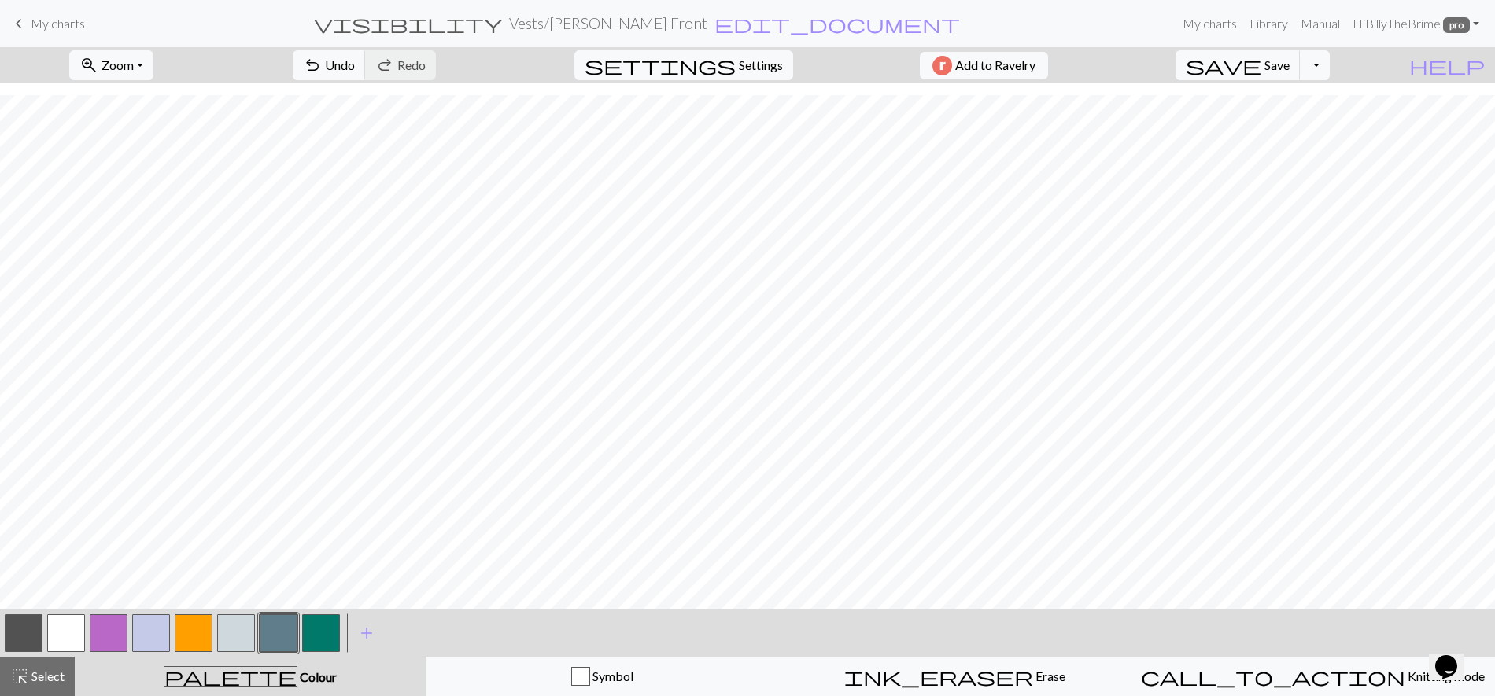
click at [216, 646] on div at bounding box center [236, 633] width 42 height 42
click at [233, 640] on button "button" at bounding box center [236, 633] width 38 height 38
click at [322, 65] on span "undo" at bounding box center [312, 65] width 19 height 22
click at [42, 645] on button "button" at bounding box center [24, 633] width 38 height 38
click at [232, 637] on button "button" at bounding box center [236, 633] width 38 height 38
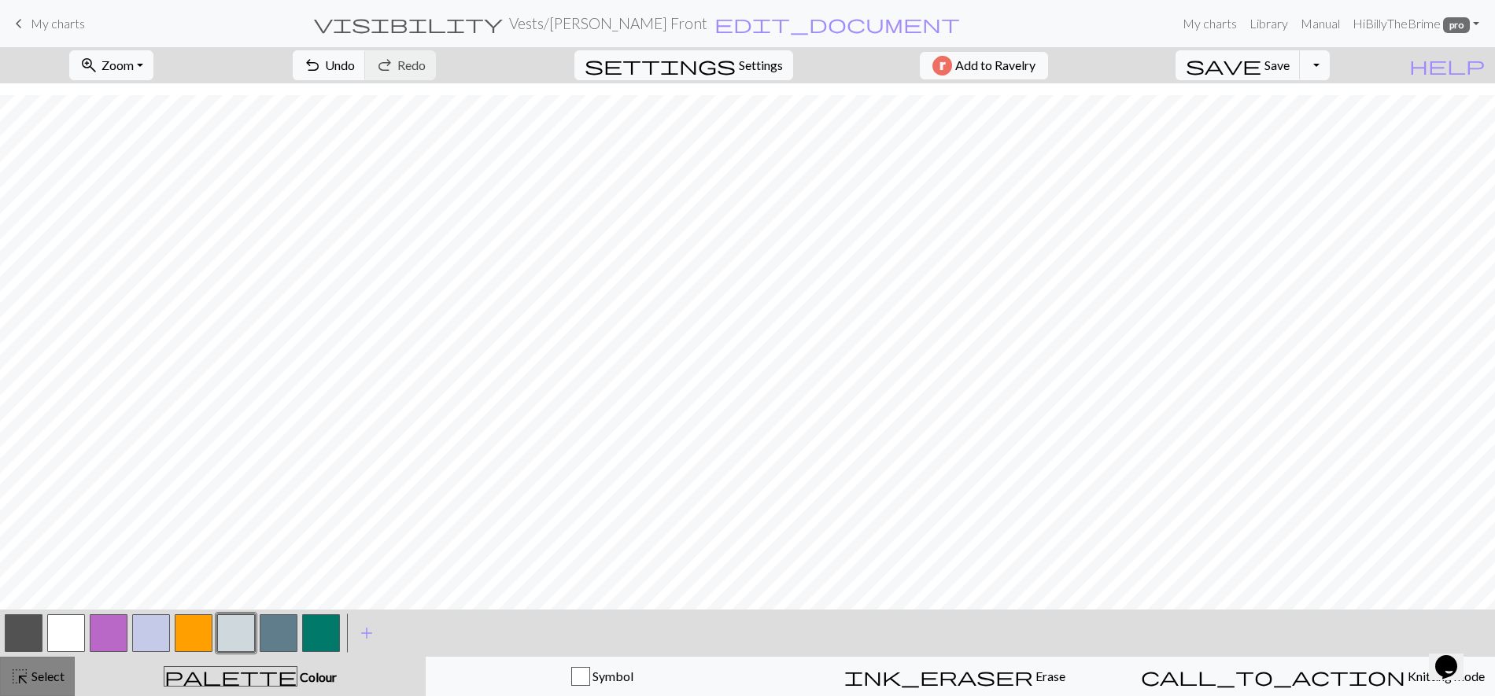
drag, startPoint x: 31, startPoint y: 660, endPoint x: 49, endPoint y: 658, distance: 17.5
click at [31, 656] on button "highlight_alt Select Select" at bounding box center [37, 676] width 75 height 39
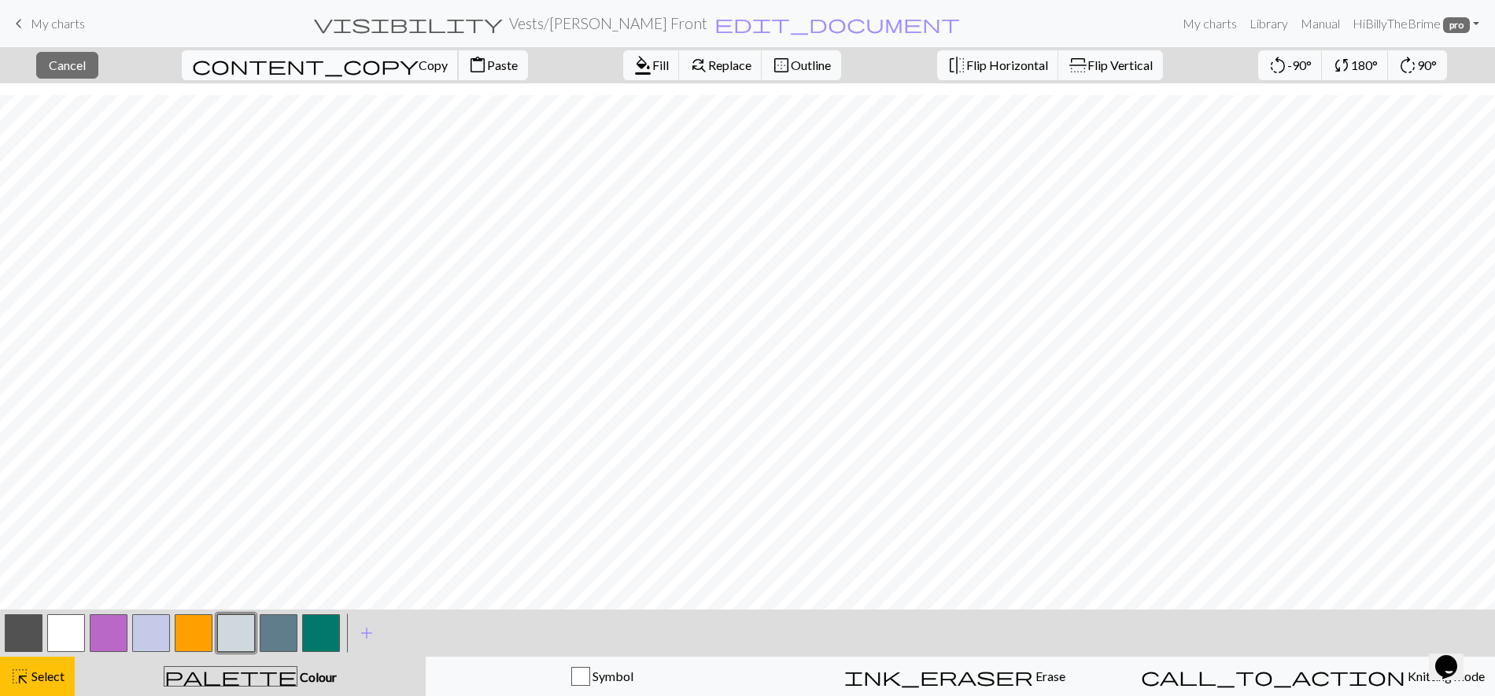
click at [419, 66] on span "Copy" at bounding box center [433, 64] width 29 height 15
click at [487, 62] on span "Paste" at bounding box center [502, 64] width 31 height 15
click at [966, 65] on span "Flip Horizontal" at bounding box center [1007, 64] width 82 height 15
click at [25, 656] on span "highlight_alt" at bounding box center [19, 677] width 19 height 22
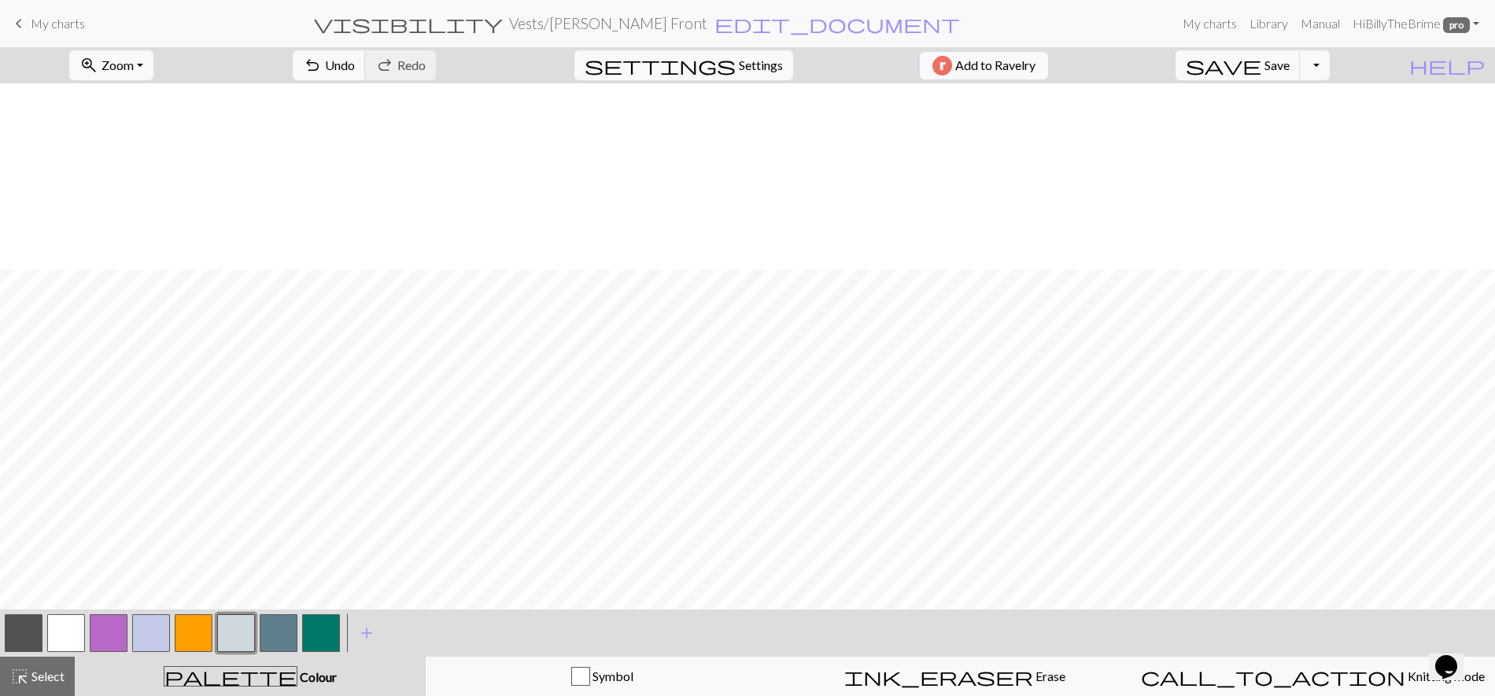
scroll to position [556, 0]
click at [70, 656] on button "highlight_alt Select Select" at bounding box center [37, 676] width 75 height 39
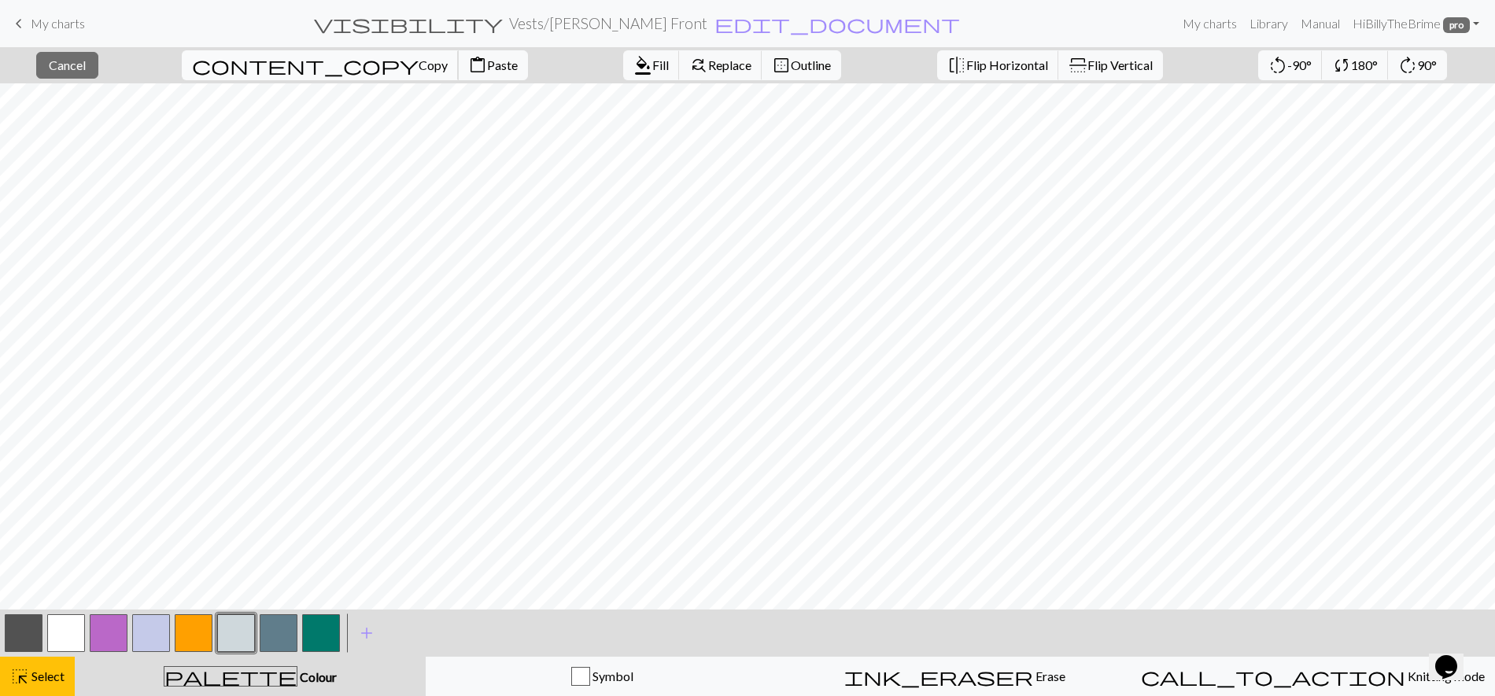
click at [419, 61] on span "Copy" at bounding box center [433, 64] width 29 height 15
click at [468, 67] on span "content_paste" at bounding box center [477, 65] width 19 height 22
click at [468, 57] on span "content_paste" at bounding box center [477, 65] width 19 height 22
click at [261, 64] on span "content_copy" at bounding box center [305, 65] width 227 height 22
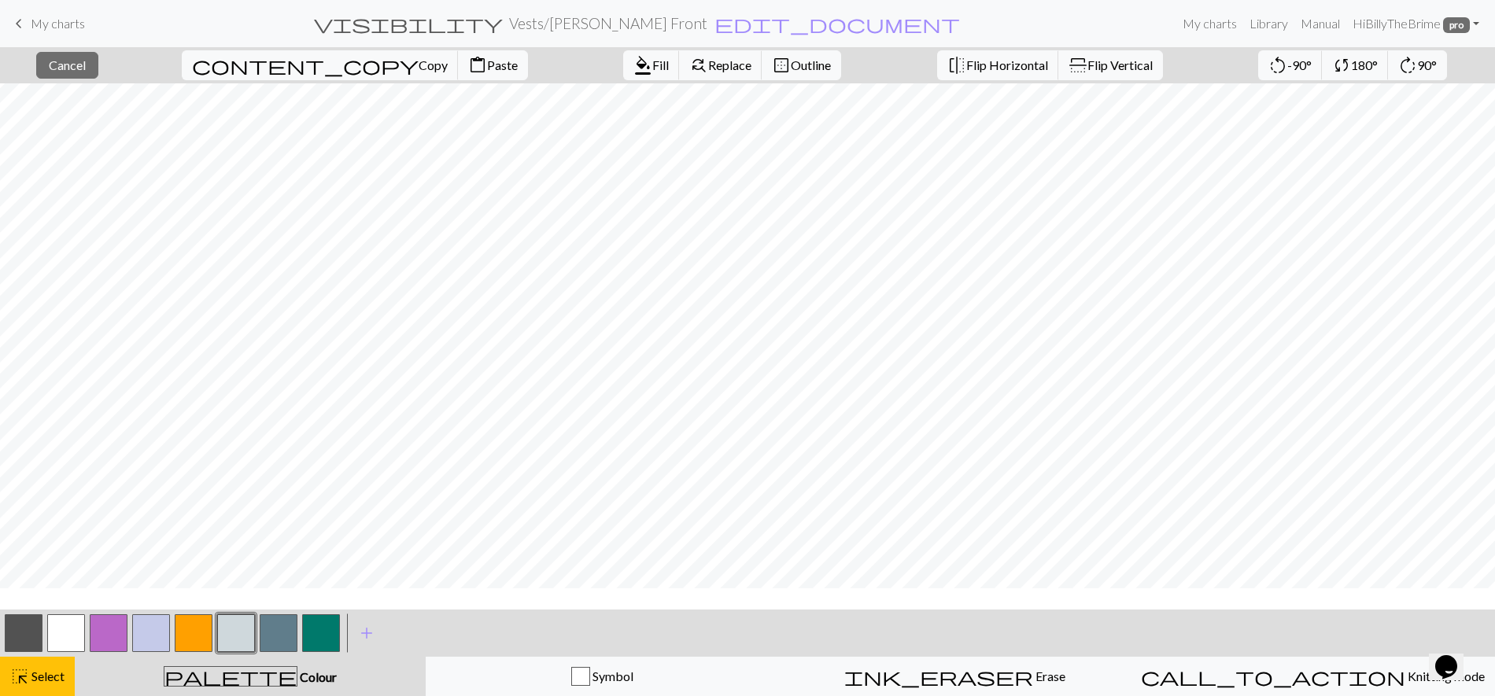
scroll to position [21, 0]
click at [468, 68] on span "content_paste" at bounding box center [477, 65] width 19 height 22
click at [31, 656] on button "highlight_alt Select Select" at bounding box center [37, 676] width 75 height 39
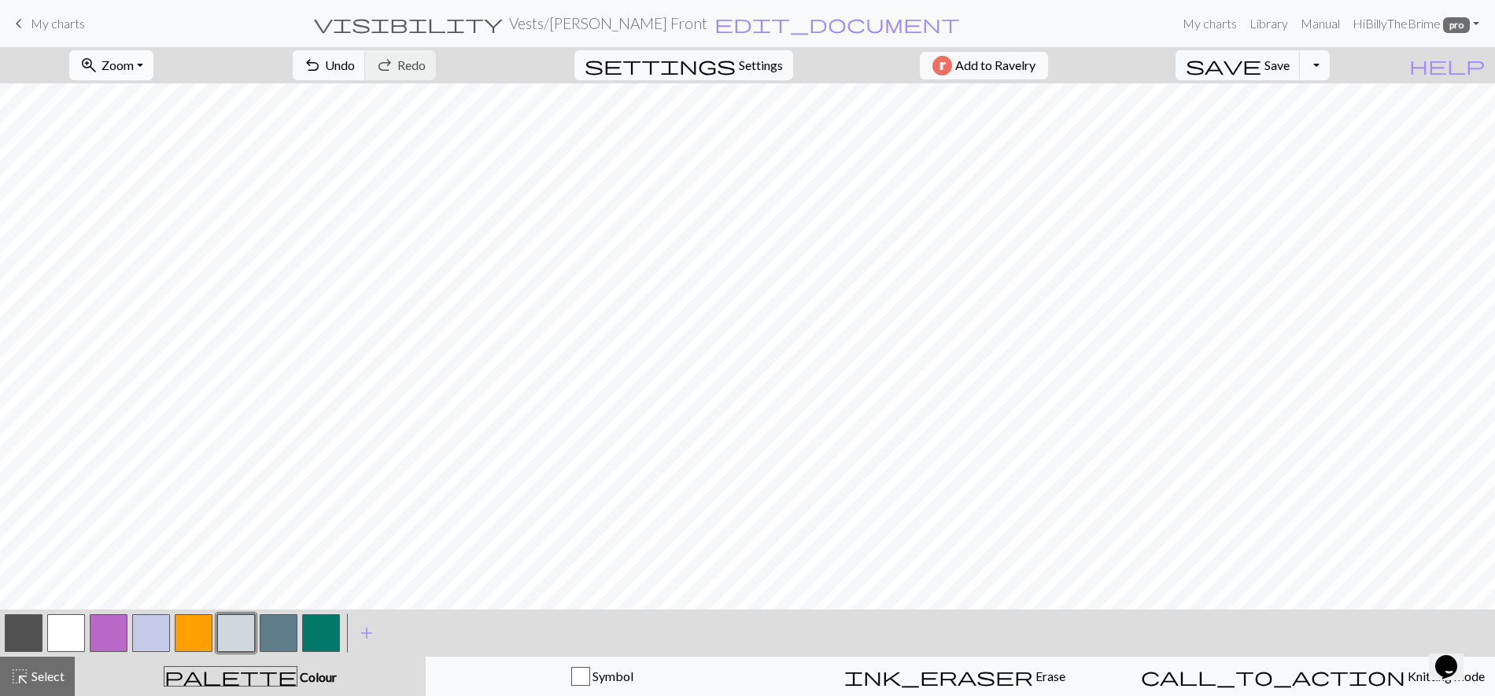
click at [153, 50] on button "zoom_in Zoom Zoom" at bounding box center [111, 65] width 84 height 30
click at [141, 104] on button "Fit all" at bounding box center [132, 99] width 124 height 25
click at [355, 65] on span "Undo" at bounding box center [340, 64] width 30 height 15
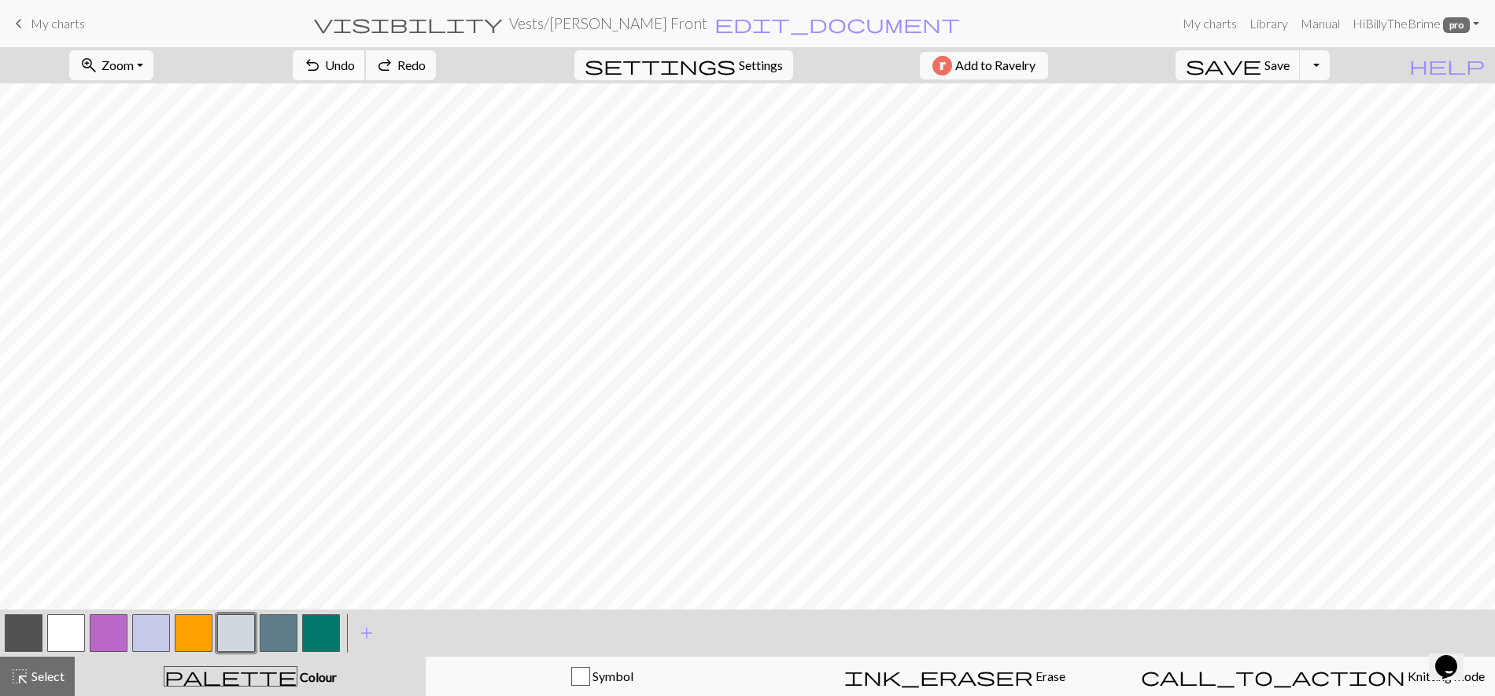
click at [355, 65] on span "Undo" at bounding box center [340, 64] width 30 height 15
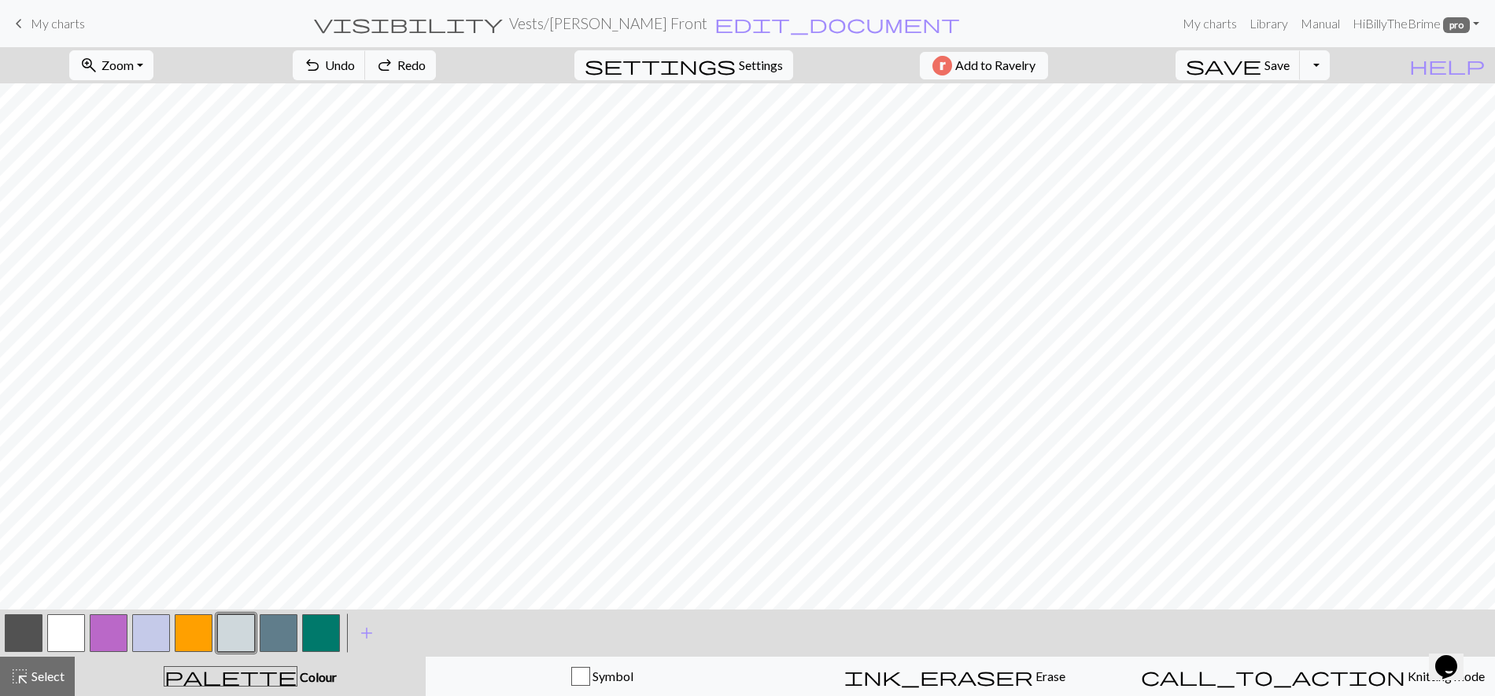
click at [134, 68] on span "Zoom" at bounding box center [117, 64] width 32 height 15
click at [123, 189] on button "50%" at bounding box center [132, 188] width 124 height 25
click at [426, 65] on span "Redo" at bounding box center [411, 64] width 28 height 15
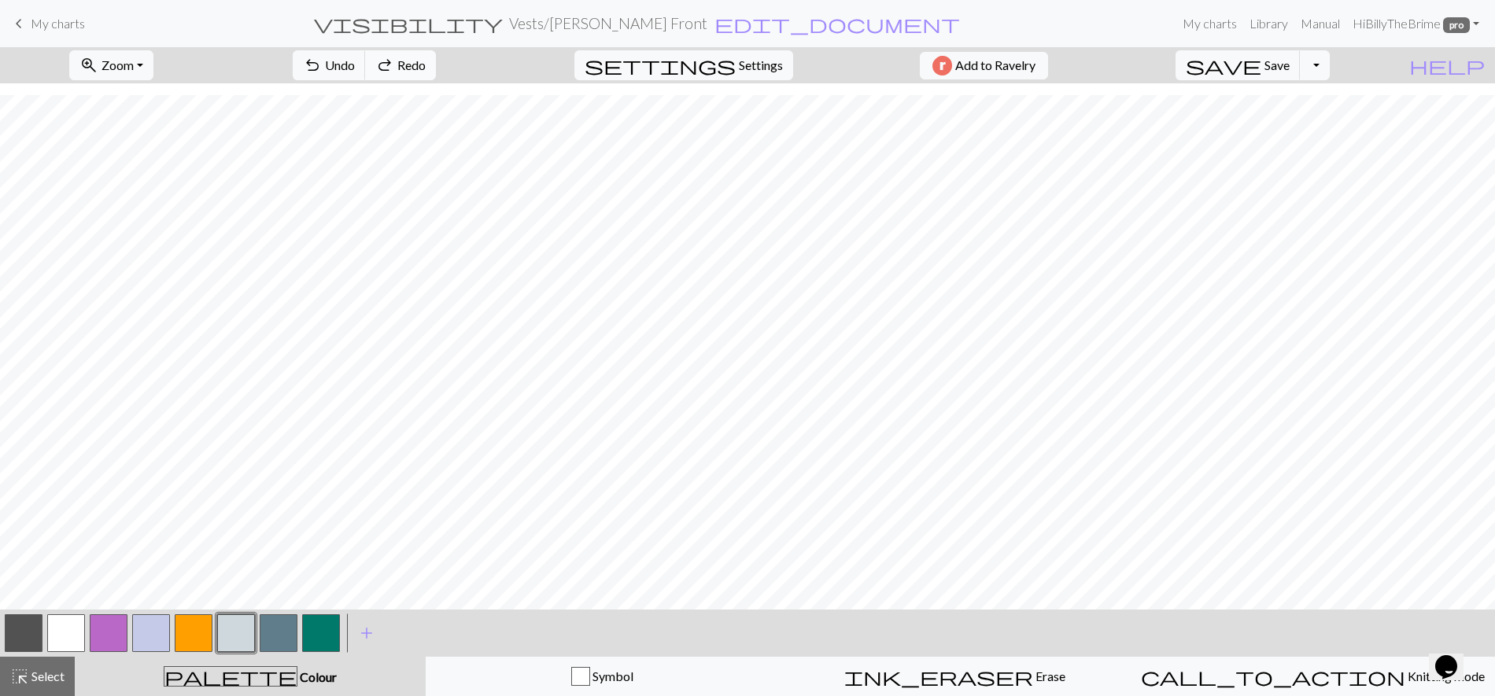
click at [426, 65] on span "Redo" at bounding box center [411, 64] width 28 height 15
click at [46, 656] on button "highlight_alt Select Select" at bounding box center [37, 676] width 75 height 39
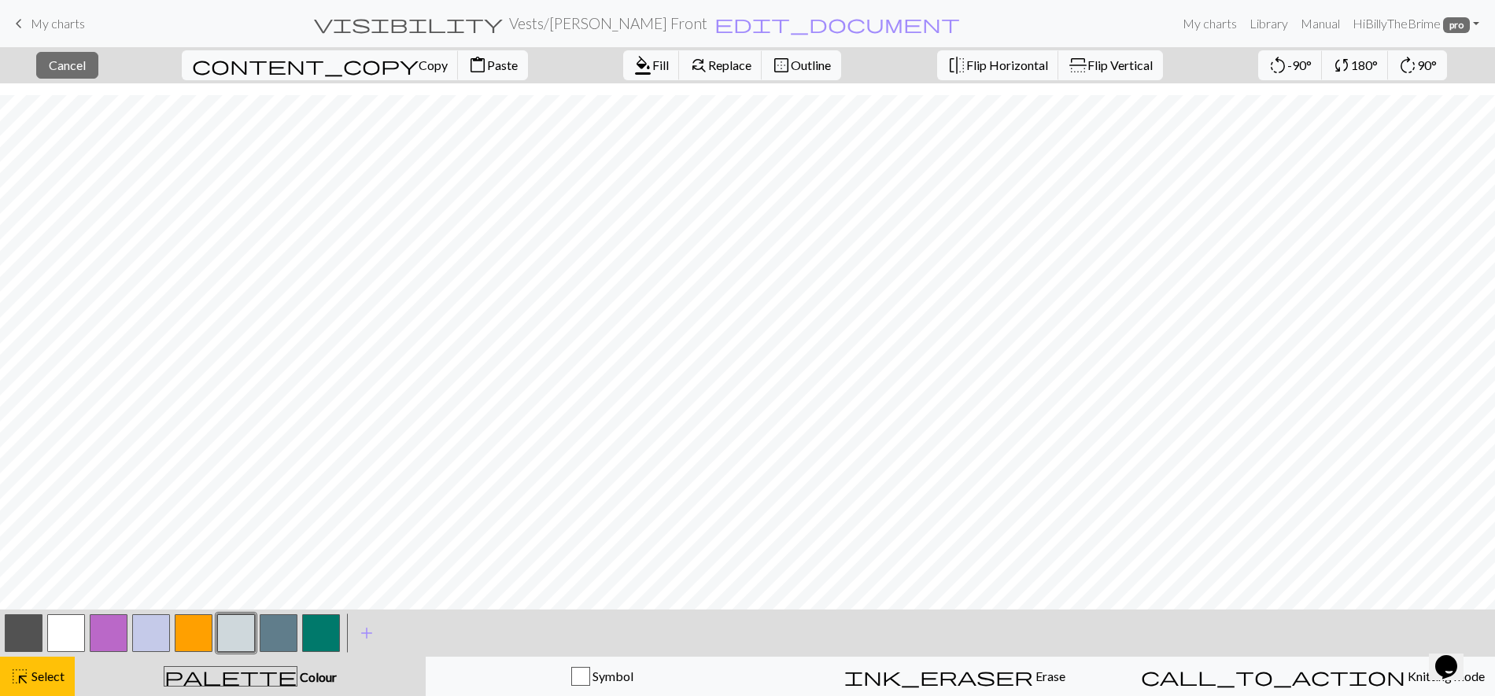
click at [24, 634] on button "button" at bounding box center [24, 633] width 38 height 38
click at [633, 68] on span "format_color_fill" at bounding box center [642, 65] width 19 height 22
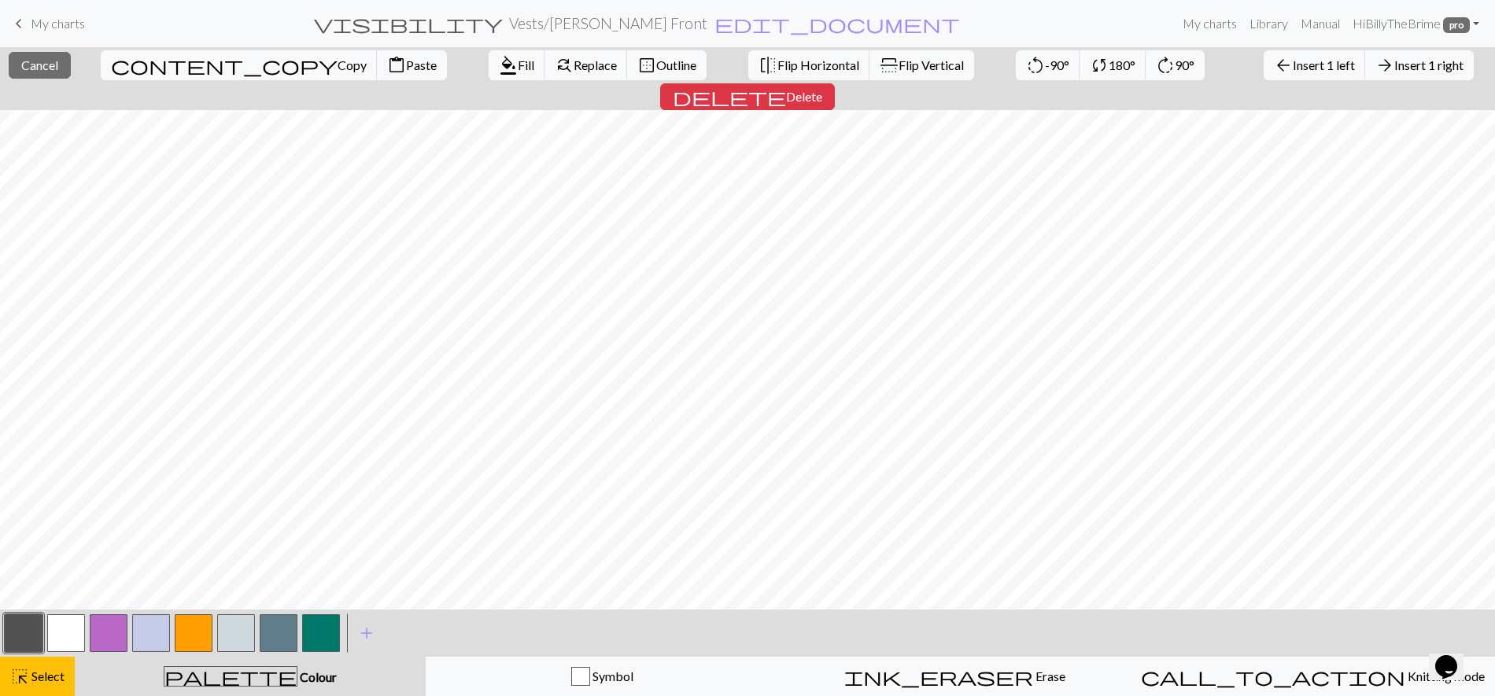
click at [200, 631] on button "button" at bounding box center [194, 633] width 38 height 38
click at [518, 70] on span "Fill" at bounding box center [526, 64] width 17 height 15
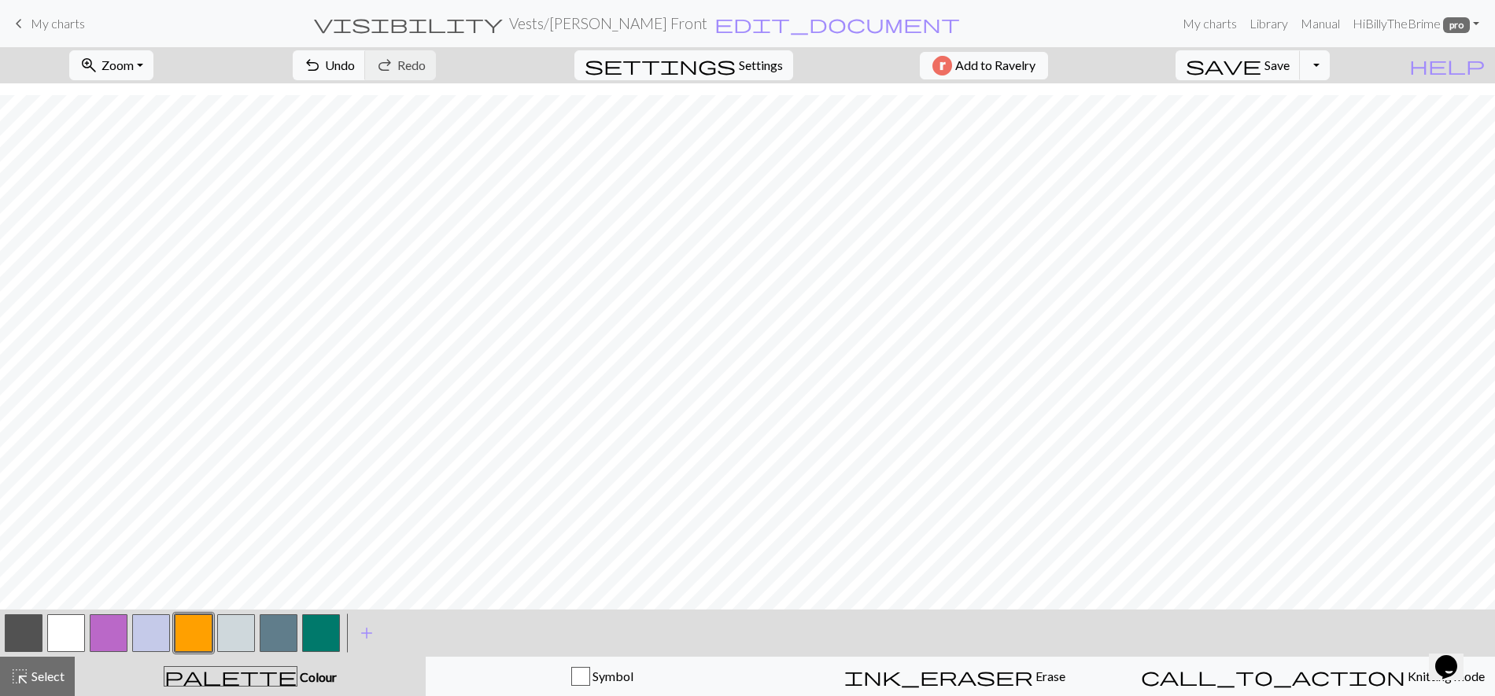
click at [226, 622] on button "button" at bounding box center [236, 633] width 38 height 38
drag, startPoint x: 26, startPoint y: 632, endPoint x: 168, endPoint y: 609, distance: 144.3
click at [26, 632] on button "button" at bounding box center [24, 633] width 38 height 38
drag, startPoint x: 275, startPoint y: 634, endPoint x: 286, endPoint y: 632, distance: 12.0
click at [275, 635] on button "button" at bounding box center [279, 633] width 38 height 38
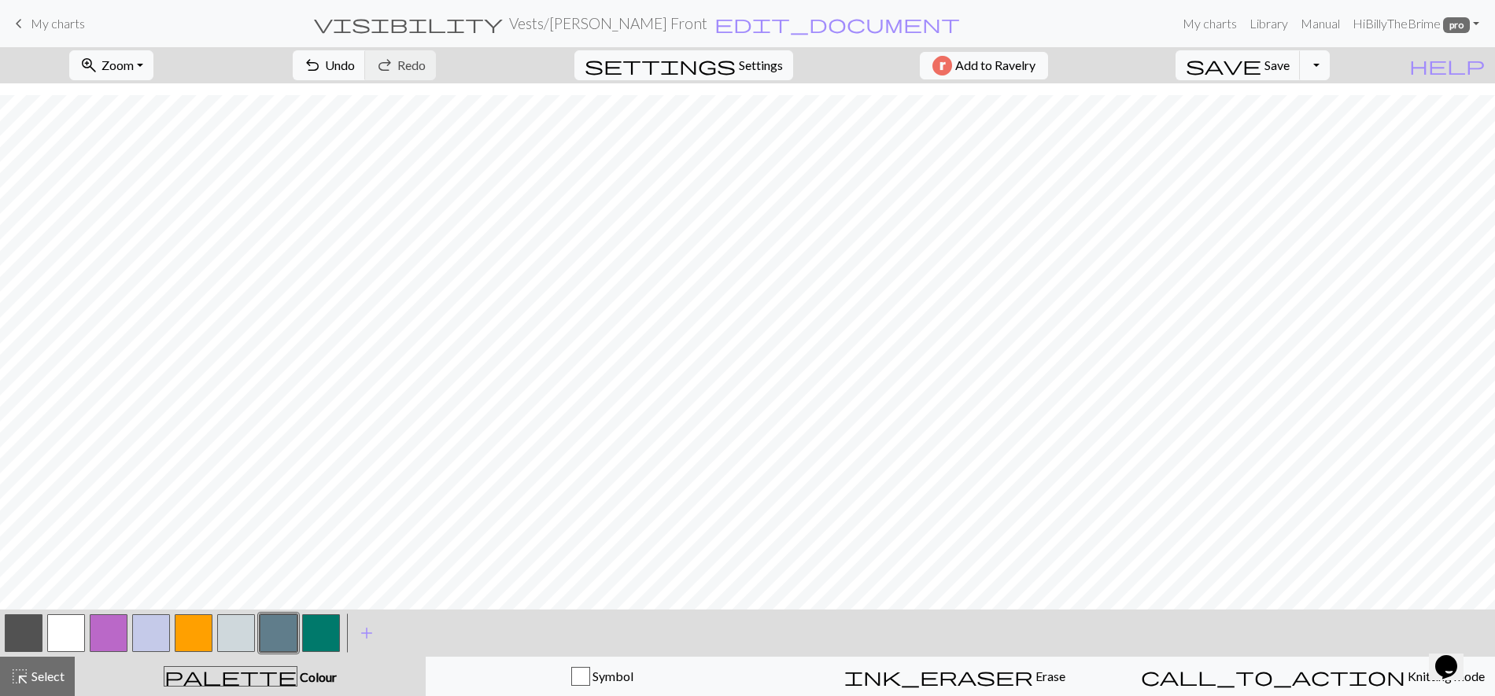
click at [24, 630] on button "button" at bounding box center [24, 633] width 38 height 38
drag, startPoint x: 224, startPoint y: 626, endPoint x: 297, endPoint y: 613, distance: 73.6
click at [224, 627] on button "button" at bounding box center [236, 633] width 38 height 38
click at [278, 628] on button "button" at bounding box center [279, 633] width 38 height 38
click at [49, 656] on button "highlight_alt Select Select" at bounding box center [37, 676] width 75 height 39
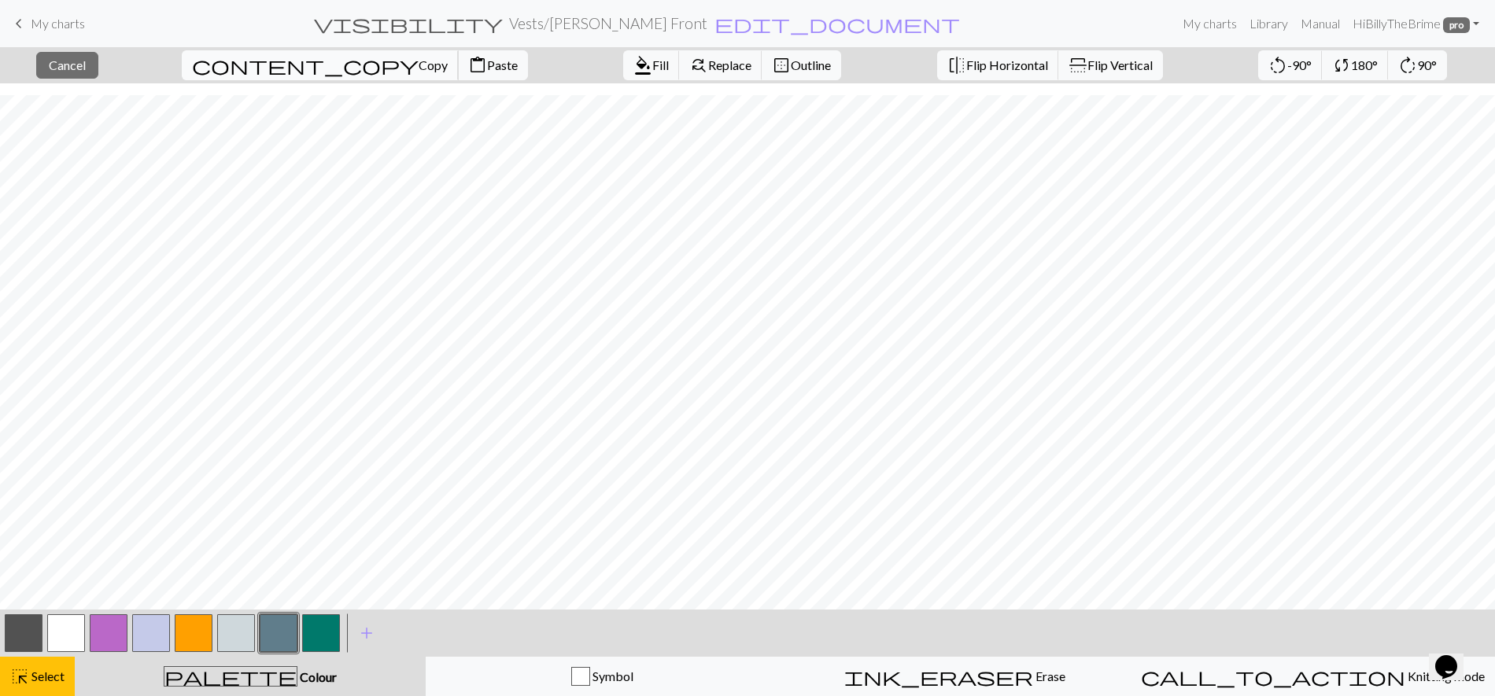
click at [419, 70] on span "Copy" at bounding box center [433, 64] width 29 height 15
click at [468, 67] on span "content_paste" at bounding box center [477, 65] width 19 height 22
click at [458, 52] on button "content_paste Paste" at bounding box center [493, 65] width 70 height 30
click at [487, 71] on span "Paste" at bounding box center [502, 64] width 31 height 15
click at [256, 61] on span "content_copy" at bounding box center [305, 65] width 227 height 22
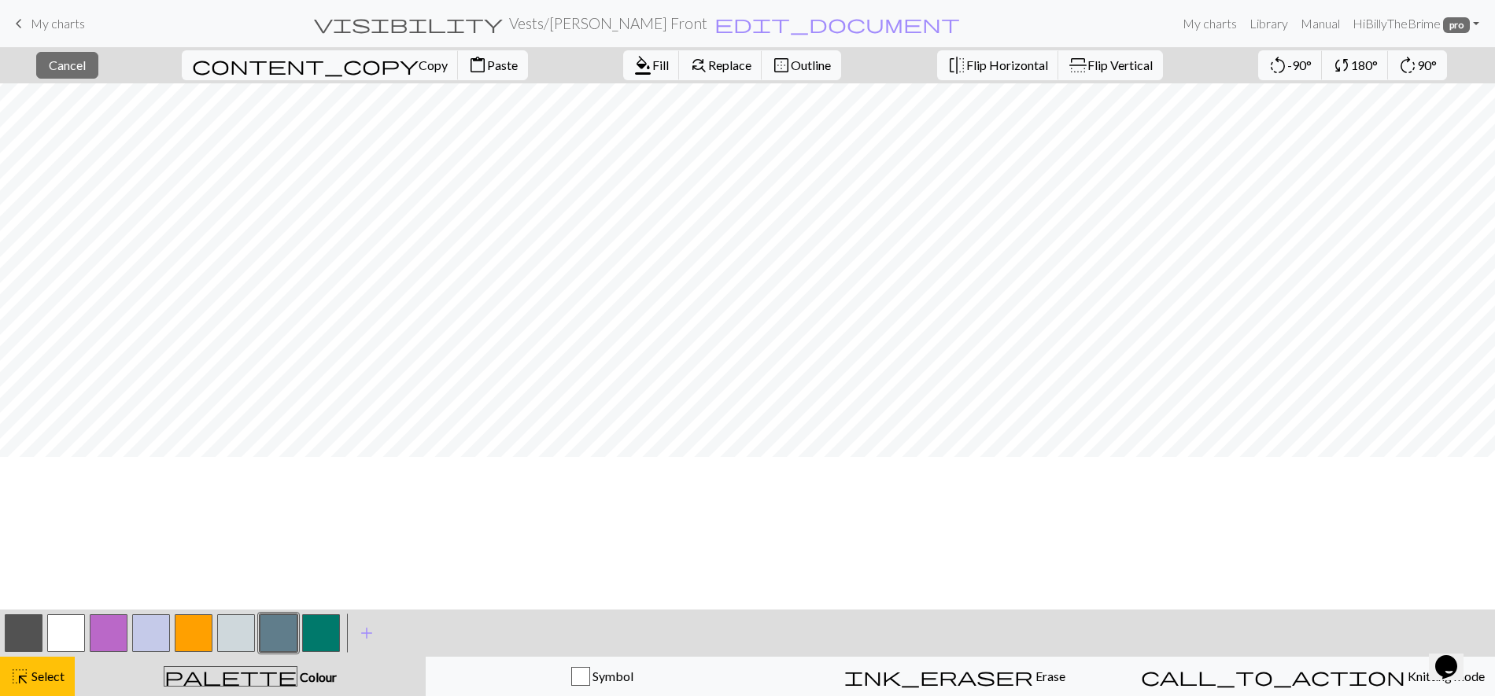
scroll to position [493, 0]
click at [487, 67] on span "Paste" at bounding box center [502, 64] width 31 height 15
click at [468, 72] on span "content_paste" at bounding box center [477, 65] width 19 height 22
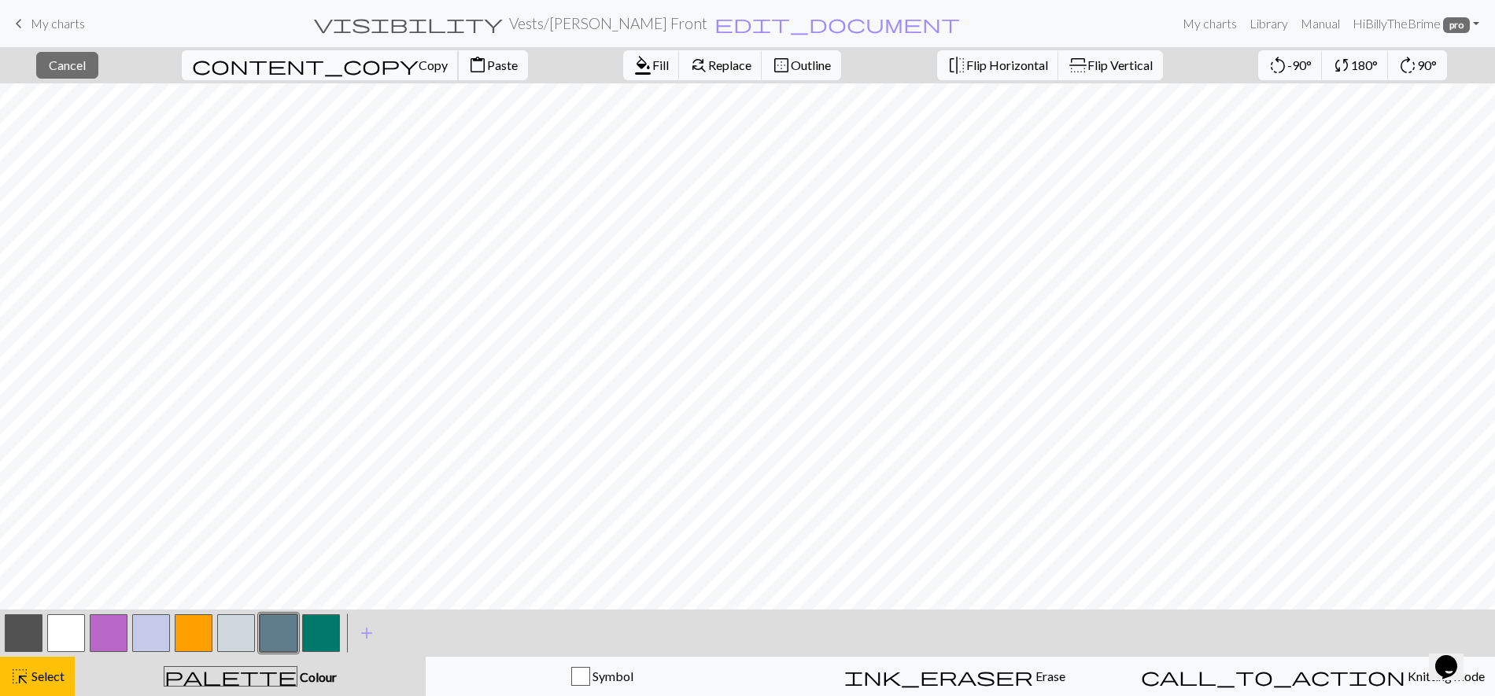
click at [419, 57] on span "Copy" at bounding box center [433, 64] width 29 height 15
click at [419, 65] on span "Copy" at bounding box center [433, 64] width 29 height 15
drag, startPoint x: 351, startPoint y: 66, endPoint x: 846, endPoint y: 3, distance: 498.8
click at [487, 66] on span "Paste" at bounding box center [502, 64] width 31 height 15
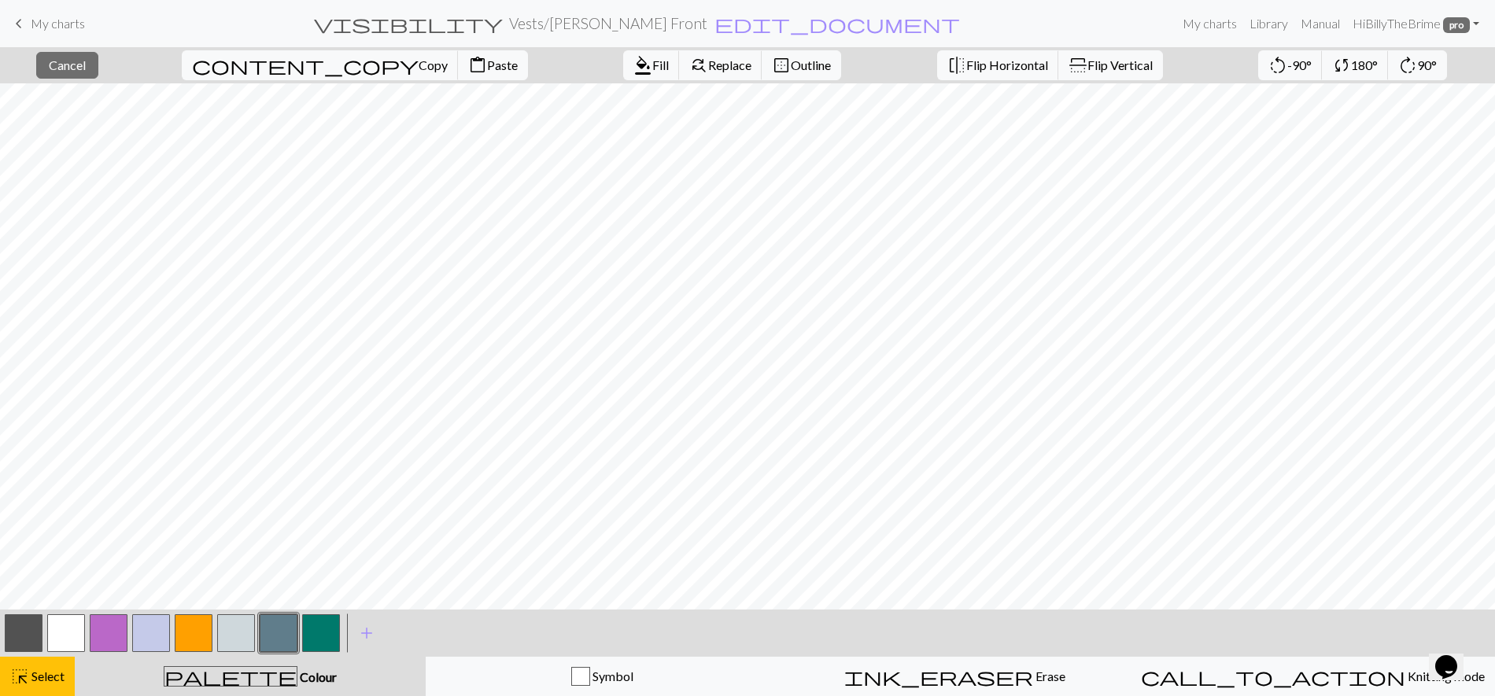
click at [38, 637] on button "button" at bounding box center [24, 633] width 38 height 38
click at [38, 656] on span "Select" at bounding box center [46, 676] width 35 height 15
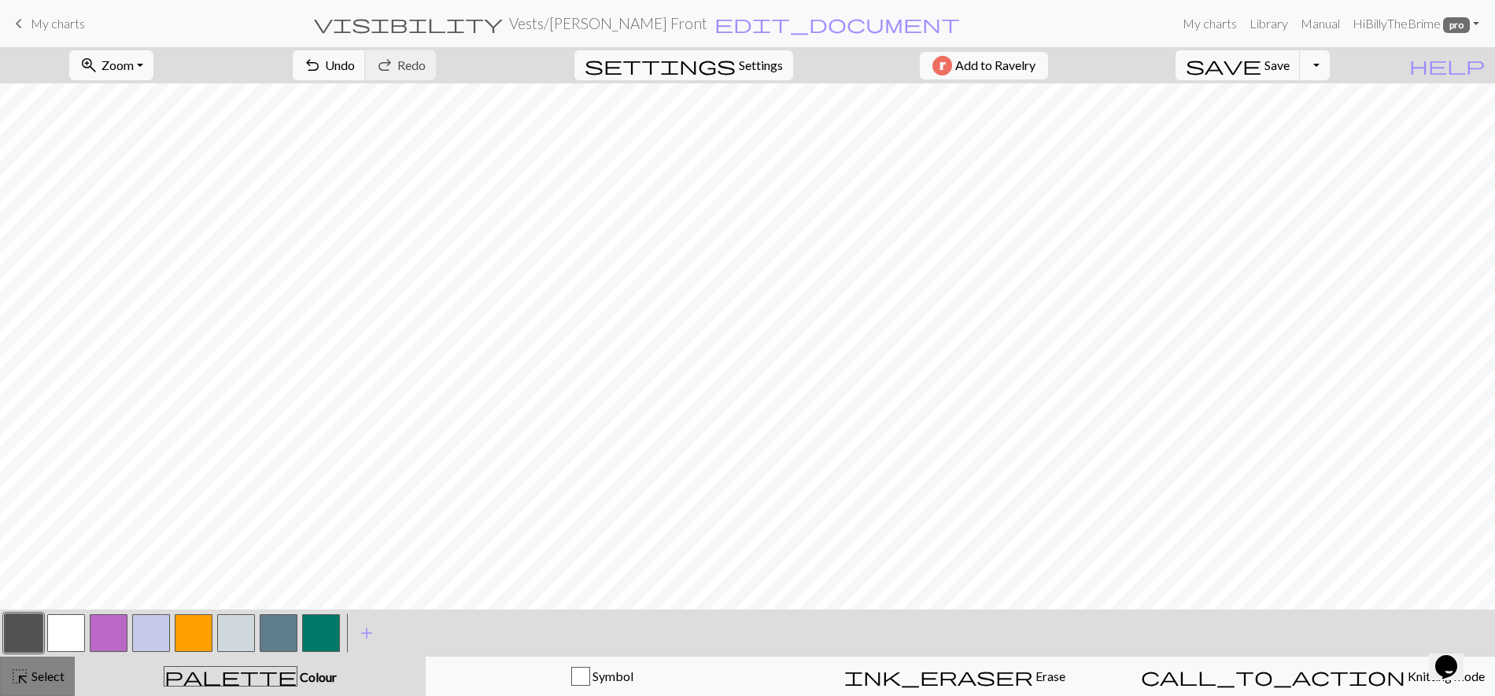
click at [18, 656] on span "highlight_alt" at bounding box center [19, 677] width 19 height 22
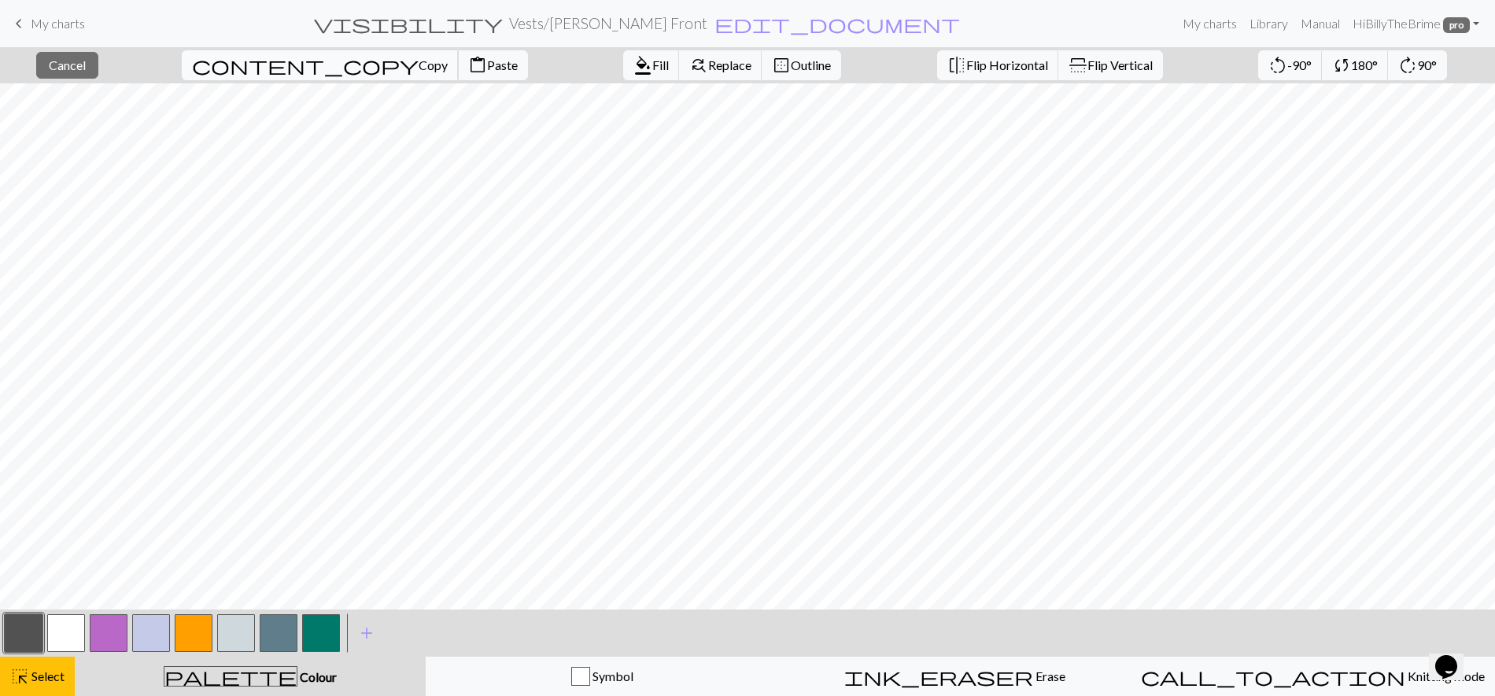
click at [271, 72] on button "content_copy Copy" at bounding box center [320, 65] width 277 height 30
click at [487, 64] on span "Paste" at bounding box center [502, 64] width 31 height 15
click at [16, 632] on button "button" at bounding box center [24, 633] width 38 height 38
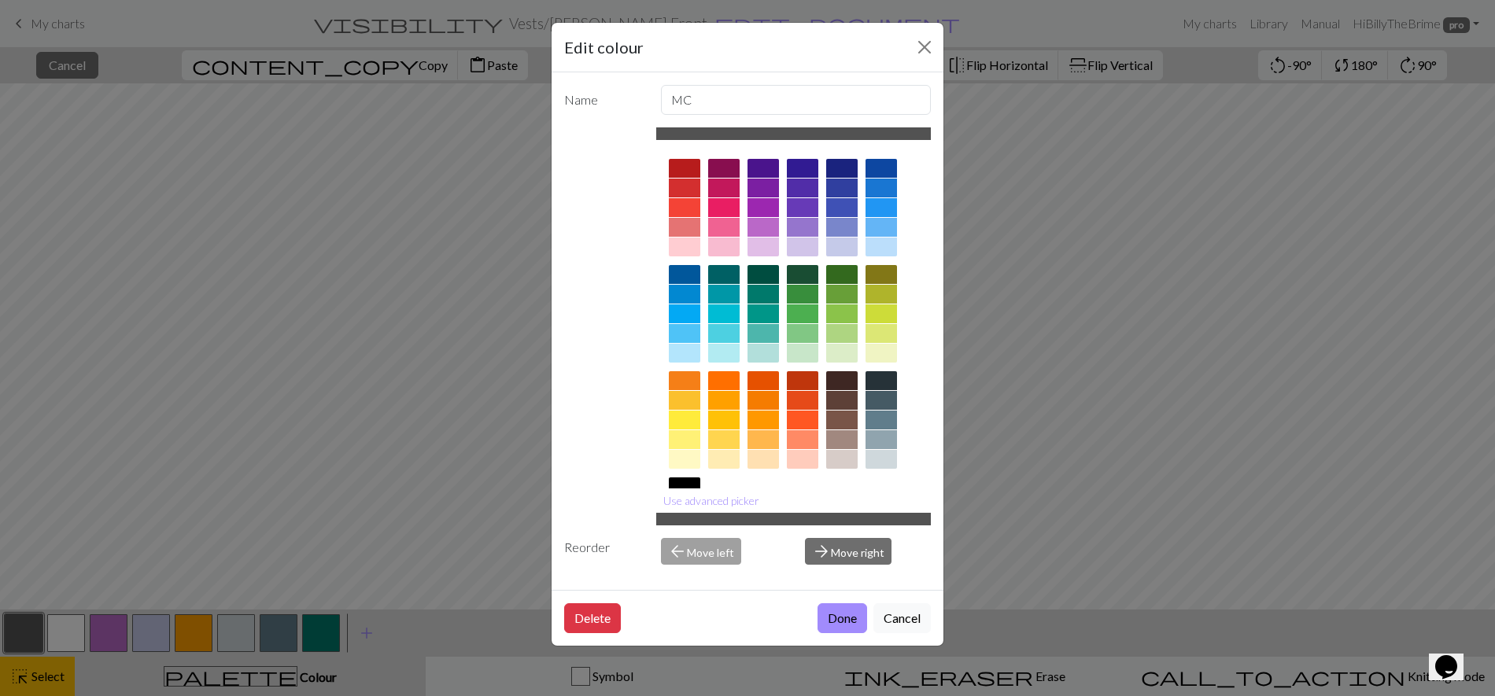
drag, startPoint x: 909, startPoint y: 614, endPoint x: 833, endPoint y: 622, distance: 75.9
click at [909, 614] on button "Cancel" at bounding box center [901, 618] width 57 height 30
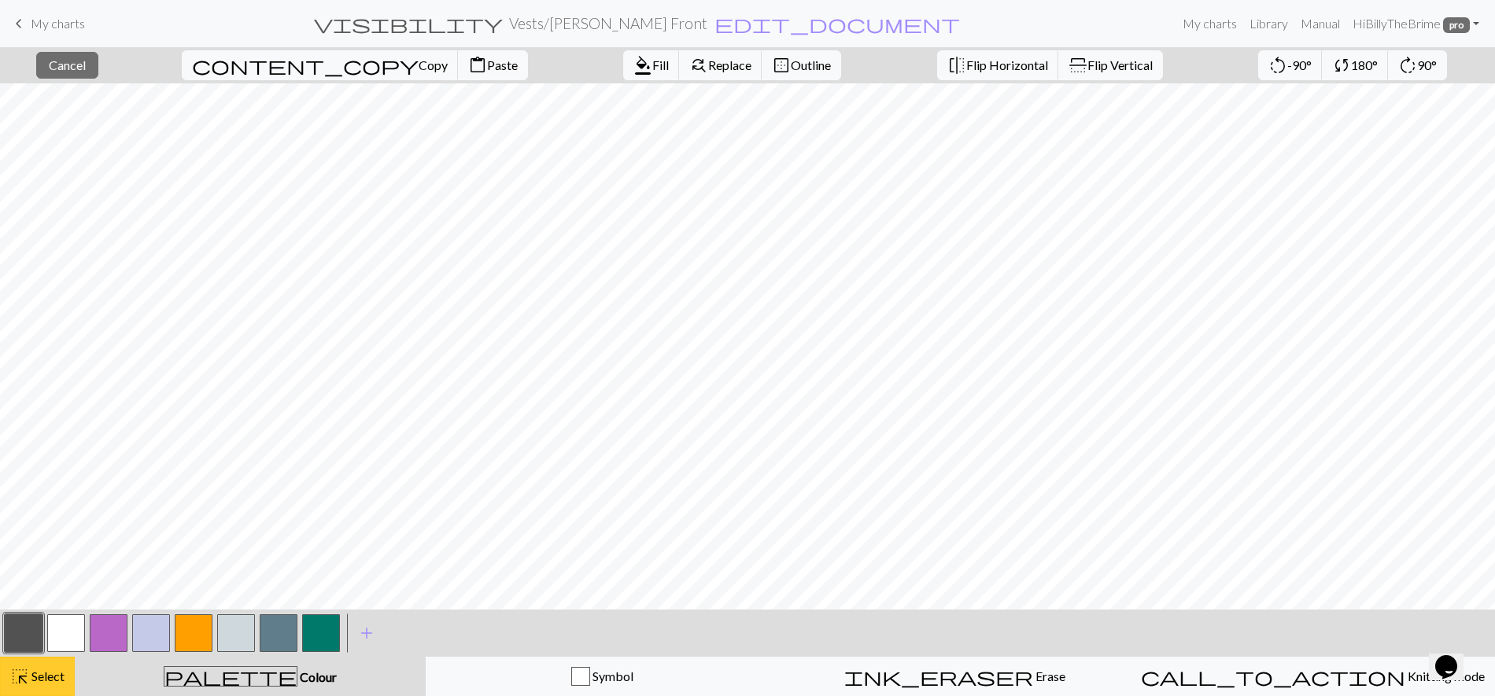
click at [34, 656] on span "Select" at bounding box center [46, 676] width 35 height 15
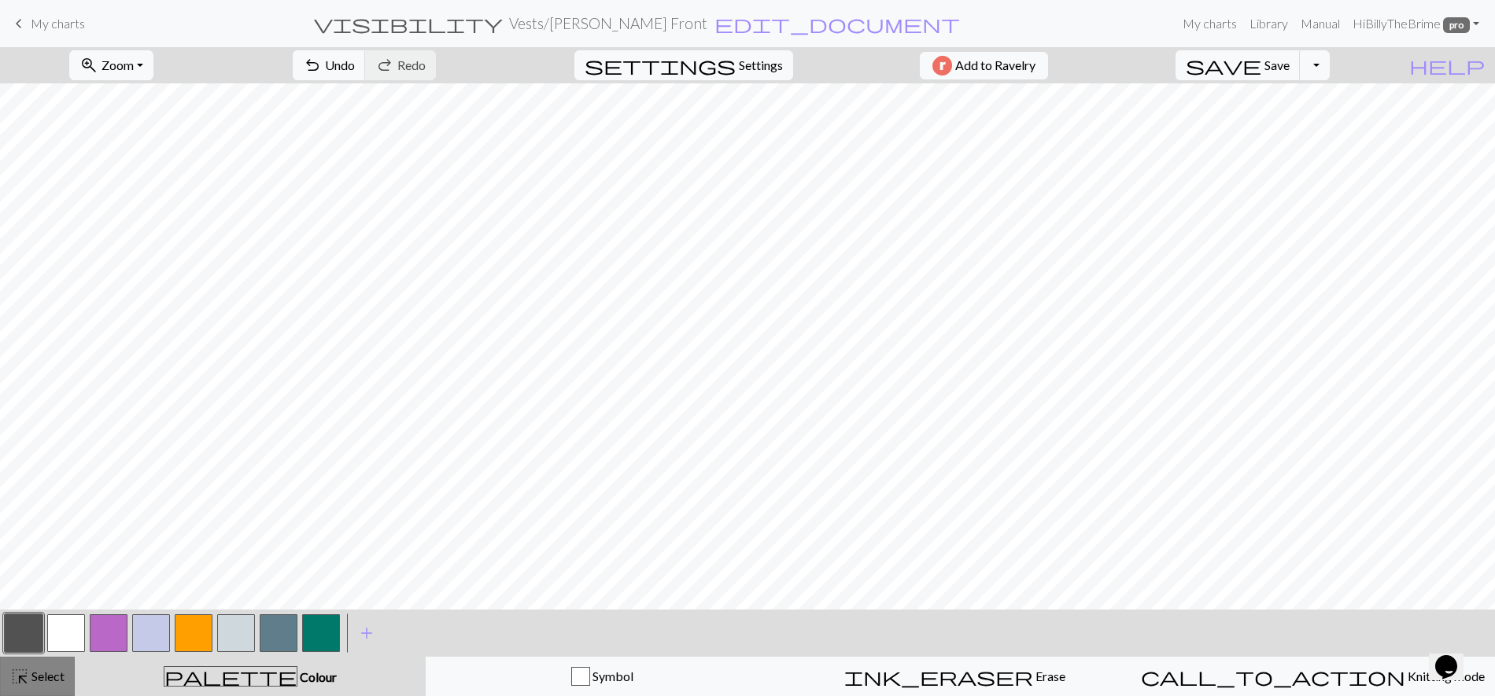
click at [29, 656] on span "Select" at bounding box center [46, 676] width 35 height 15
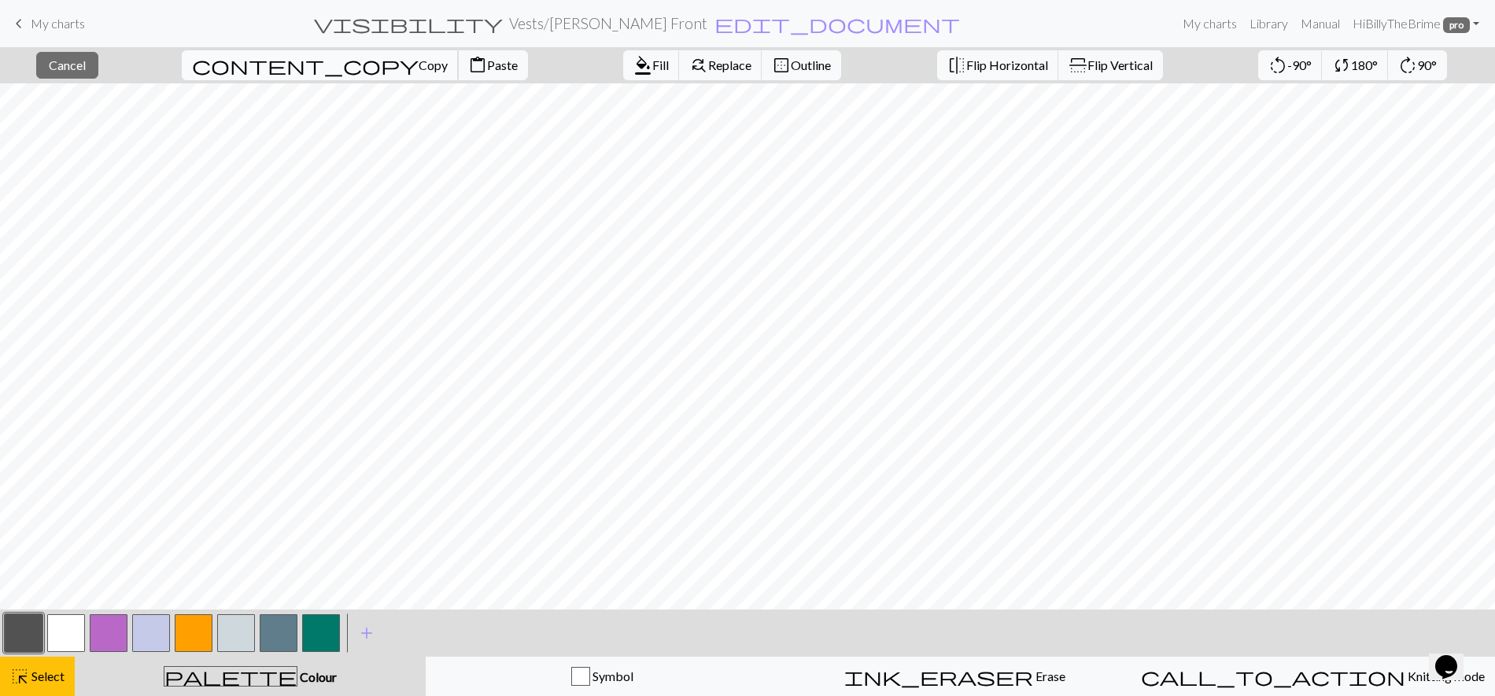
click at [419, 68] on span "Copy" at bounding box center [433, 64] width 29 height 15
drag, startPoint x: 341, startPoint y: 57, endPoint x: 373, endPoint y: 75, distance: 37.0
click at [458, 57] on button "content_paste Paste" at bounding box center [493, 65] width 70 height 30
drag, startPoint x: 51, startPoint y: 677, endPoint x: 24, endPoint y: 624, distance: 59.5
click at [51, 656] on span "Select" at bounding box center [46, 676] width 35 height 15
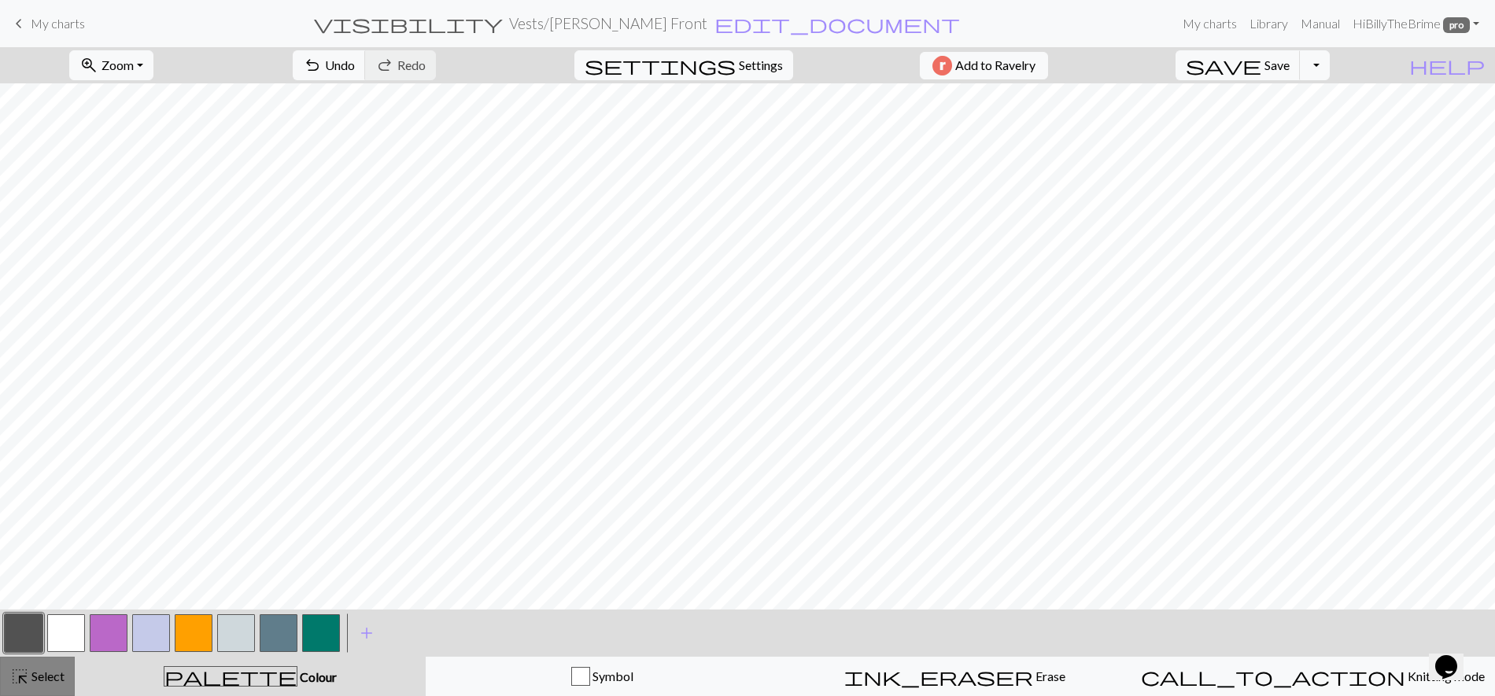
click at [43, 656] on span "Select" at bounding box center [46, 676] width 35 height 15
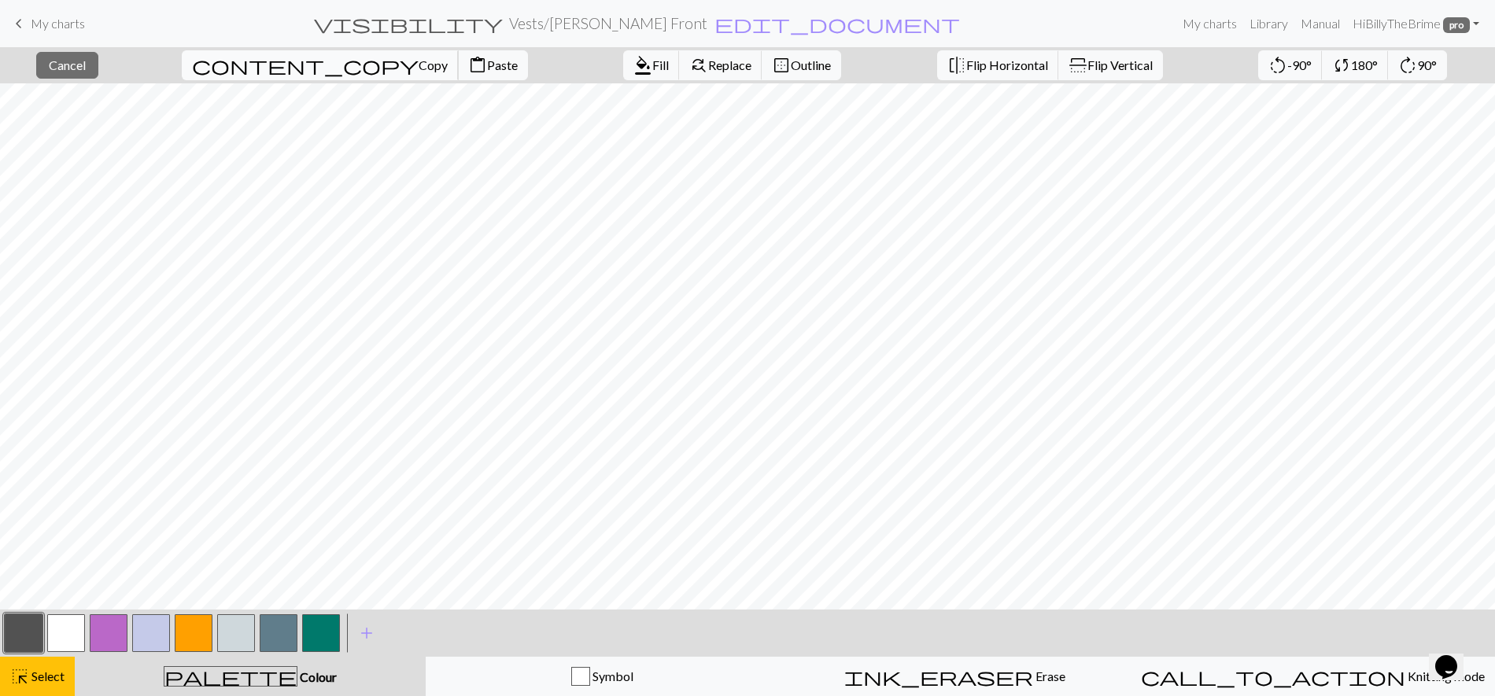
click at [419, 65] on span "Copy" at bounding box center [433, 64] width 29 height 15
click at [468, 65] on span "content_paste" at bounding box center [477, 65] width 19 height 22
click at [419, 65] on span "Copy" at bounding box center [433, 64] width 29 height 15
click at [487, 72] on span "Paste" at bounding box center [502, 64] width 31 height 15
click at [81, 61] on span "Cancel" at bounding box center [67, 64] width 37 height 15
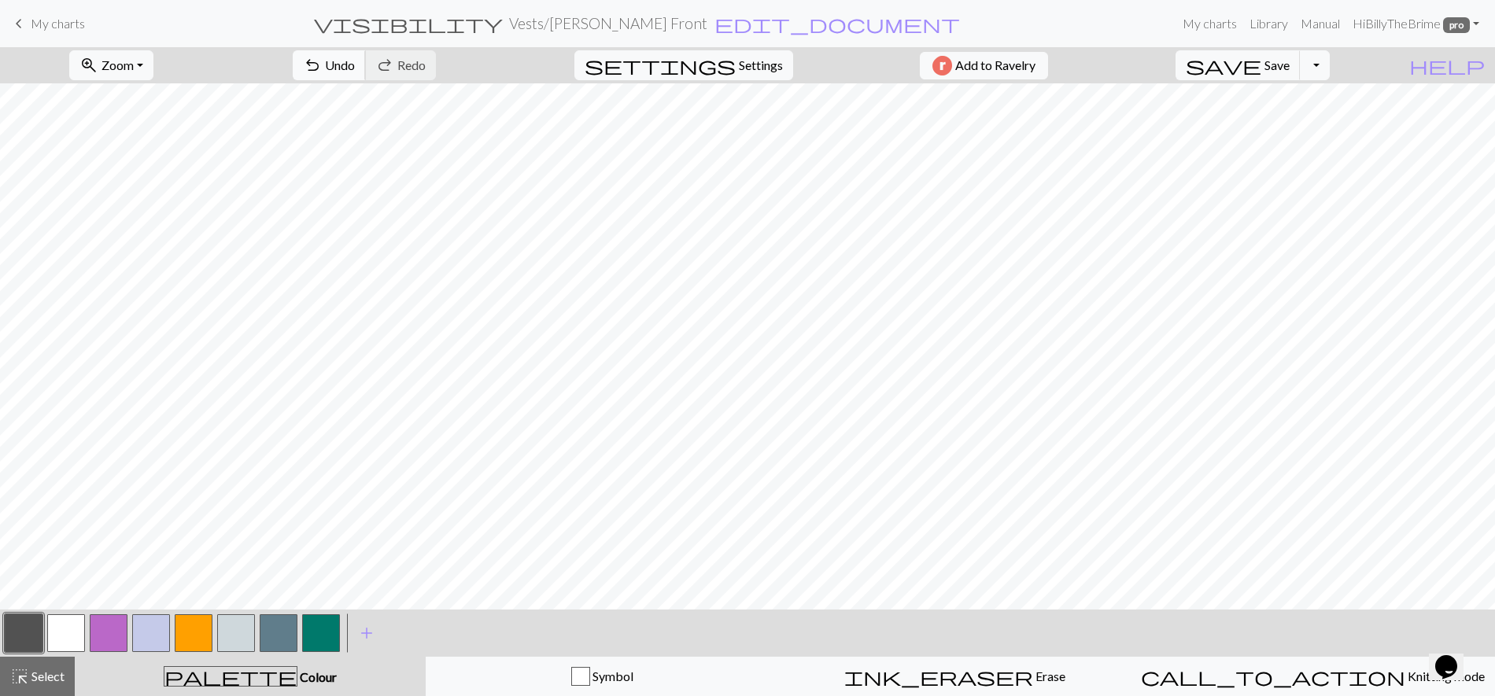
click at [322, 66] on span "undo" at bounding box center [312, 65] width 19 height 22
click at [436, 79] on button "redo Redo Redo" at bounding box center [400, 65] width 71 height 30
click at [53, 656] on span "Select" at bounding box center [46, 676] width 35 height 15
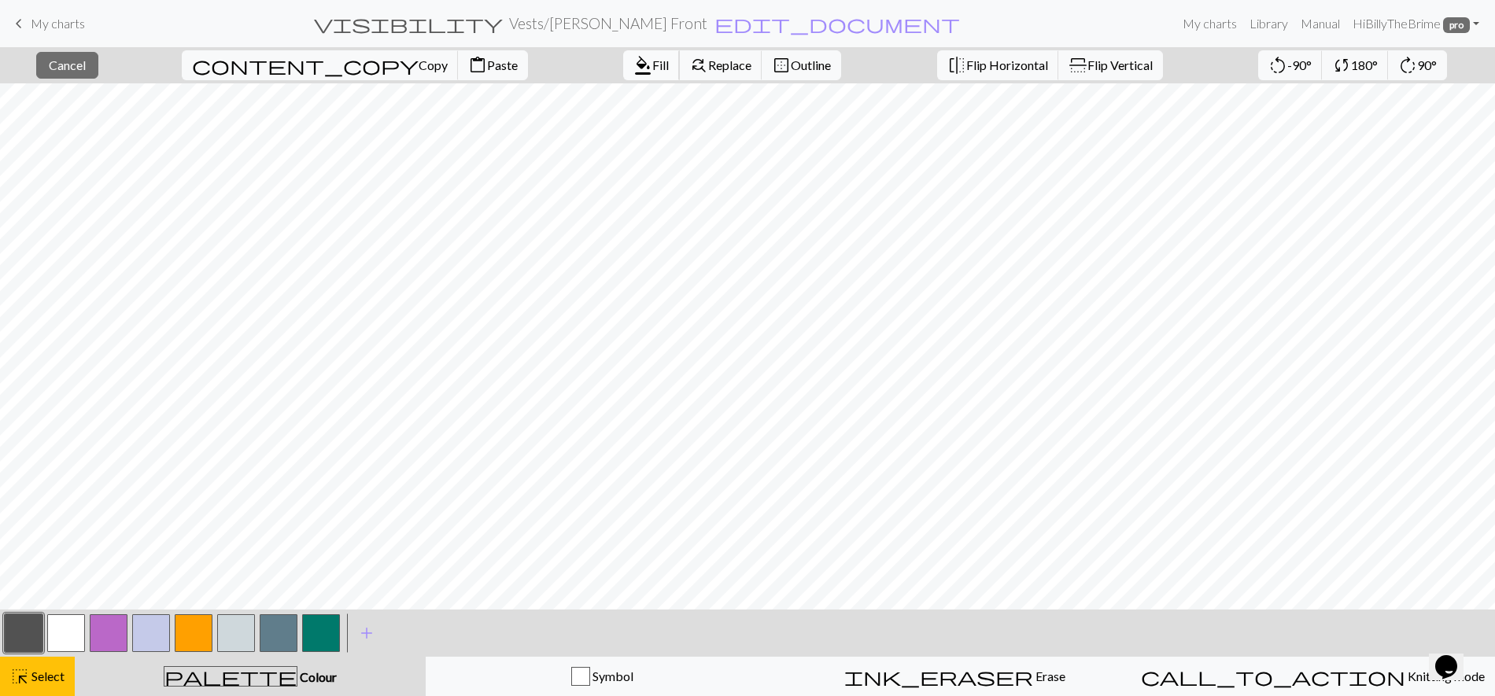
click at [623, 77] on button "format_color_fill Fill" at bounding box center [651, 65] width 57 height 30
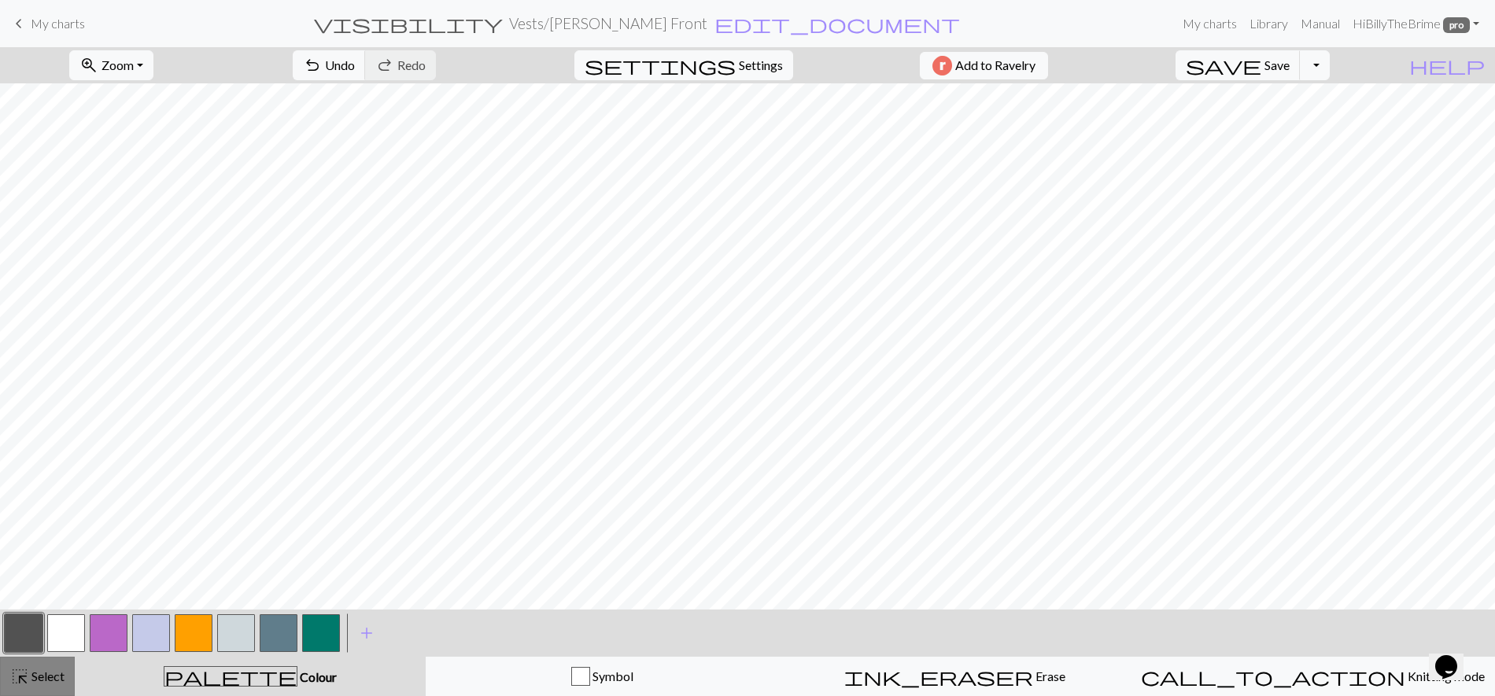
click at [20, 656] on span "highlight_alt" at bounding box center [19, 677] width 19 height 22
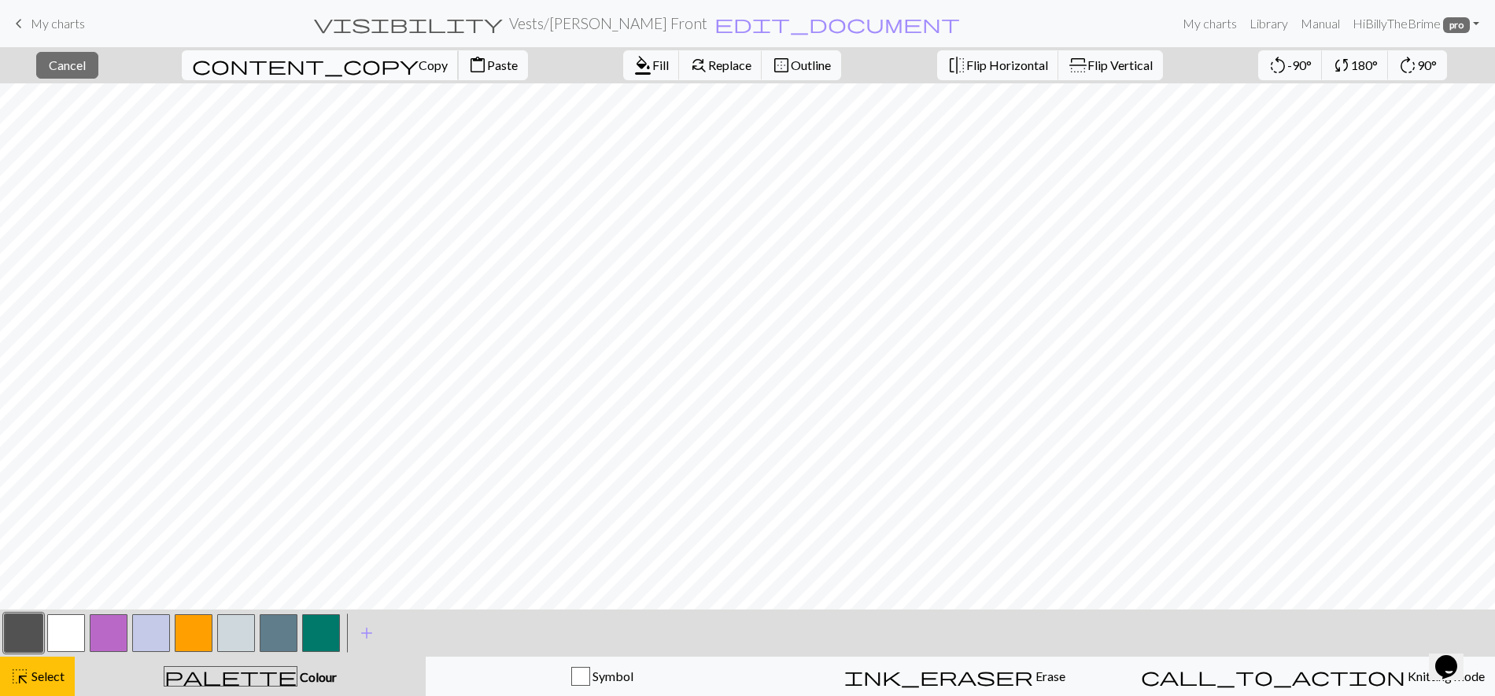
drag, startPoint x: 265, startPoint y: 68, endPoint x: 257, endPoint y: 65, distance: 8.5
click at [264, 68] on button "content_copy Copy" at bounding box center [320, 65] width 277 height 30
click at [468, 61] on span "content_paste" at bounding box center [477, 65] width 19 height 22
click at [487, 60] on span "Paste" at bounding box center [502, 64] width 31 height 15
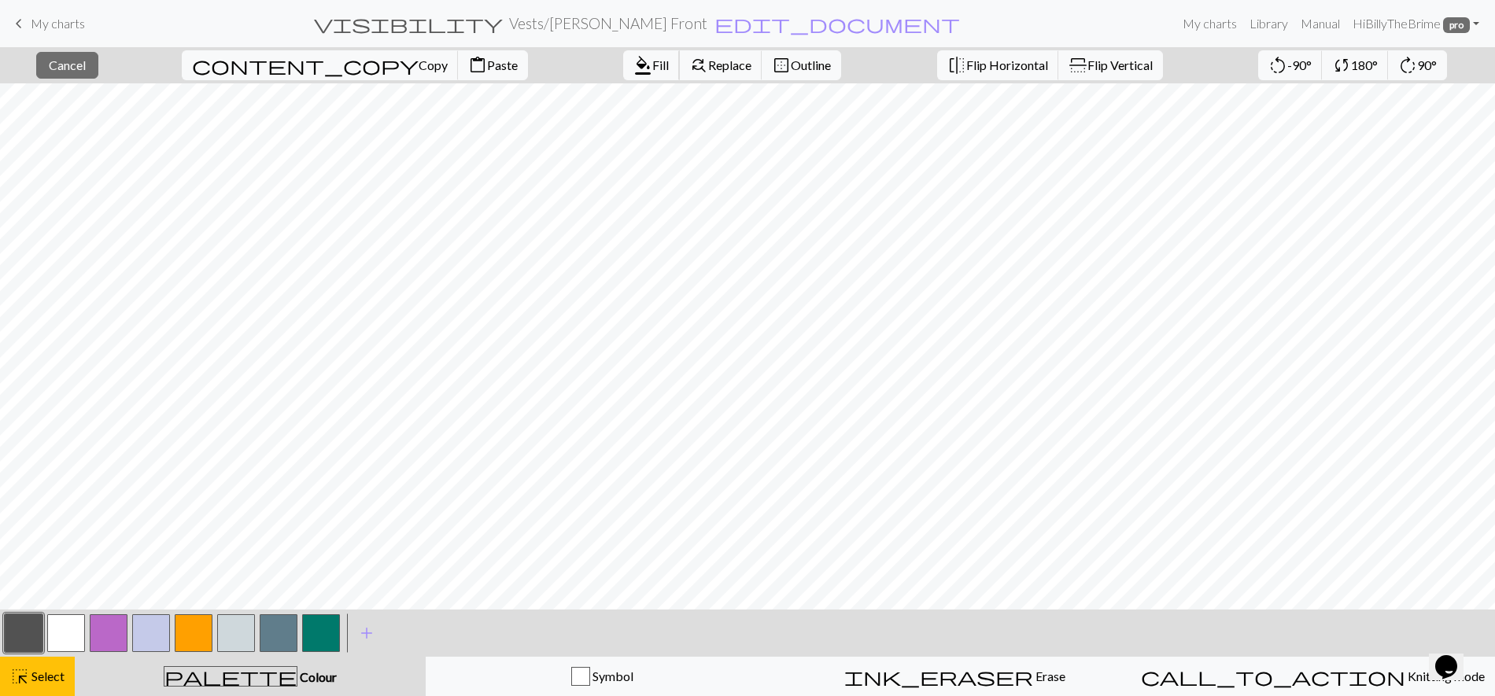
drag, startPoint x: 545, startPoint y: 68, endPoint x: 1494, endPoint y: 419, distance: 1011.3
click at [652, 68] on span "Fill" at bounding box center [660, 64] width 17 height 15
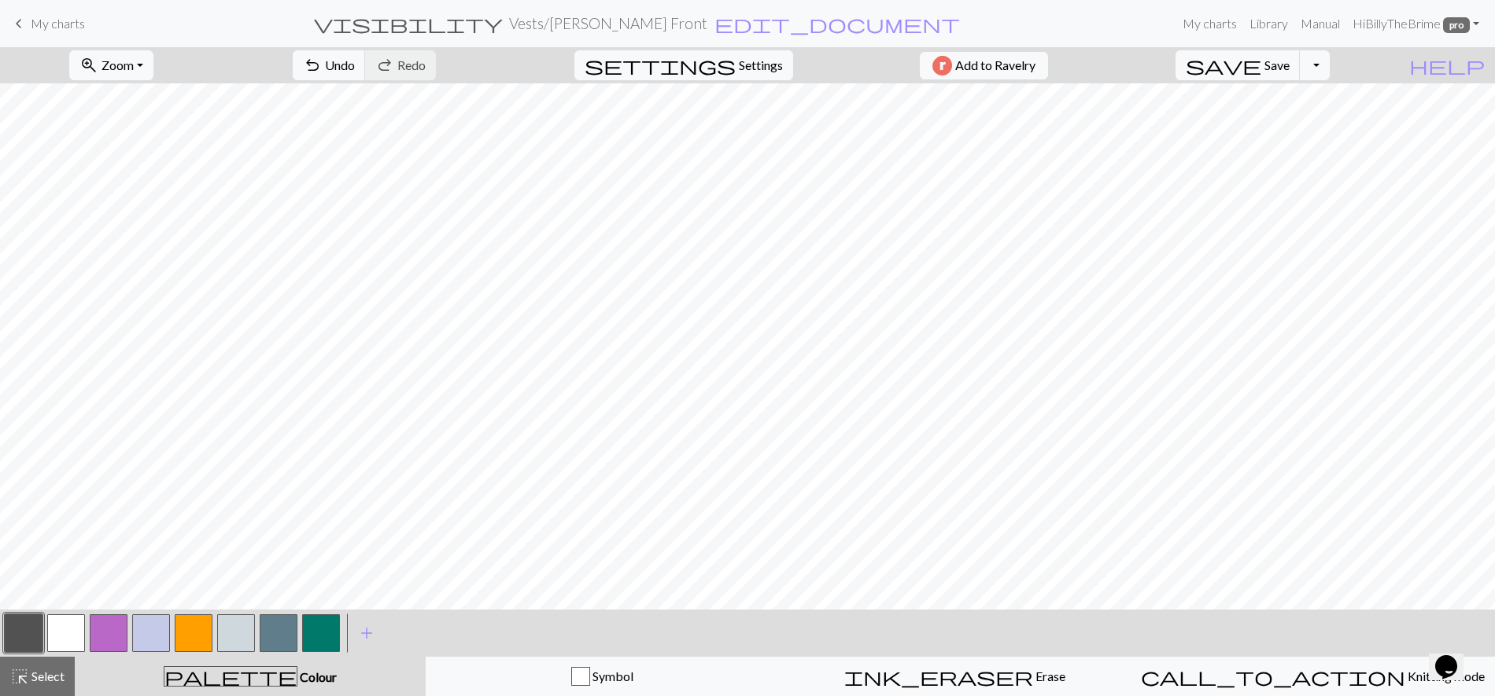
click at [242, 640] on button "button" at bounding box center [236, 633] width 38 height 38
click at [272, 631] on button "button" at bounding box center [279, 633] width 38 height 38
click at [249, 638] on button "button" at bounding box center [236, 633] width 38 height 38
click at [153, 65] on button "zoom_in Zoom Zoom" at bounding box center [111, 65] width 84 height 30
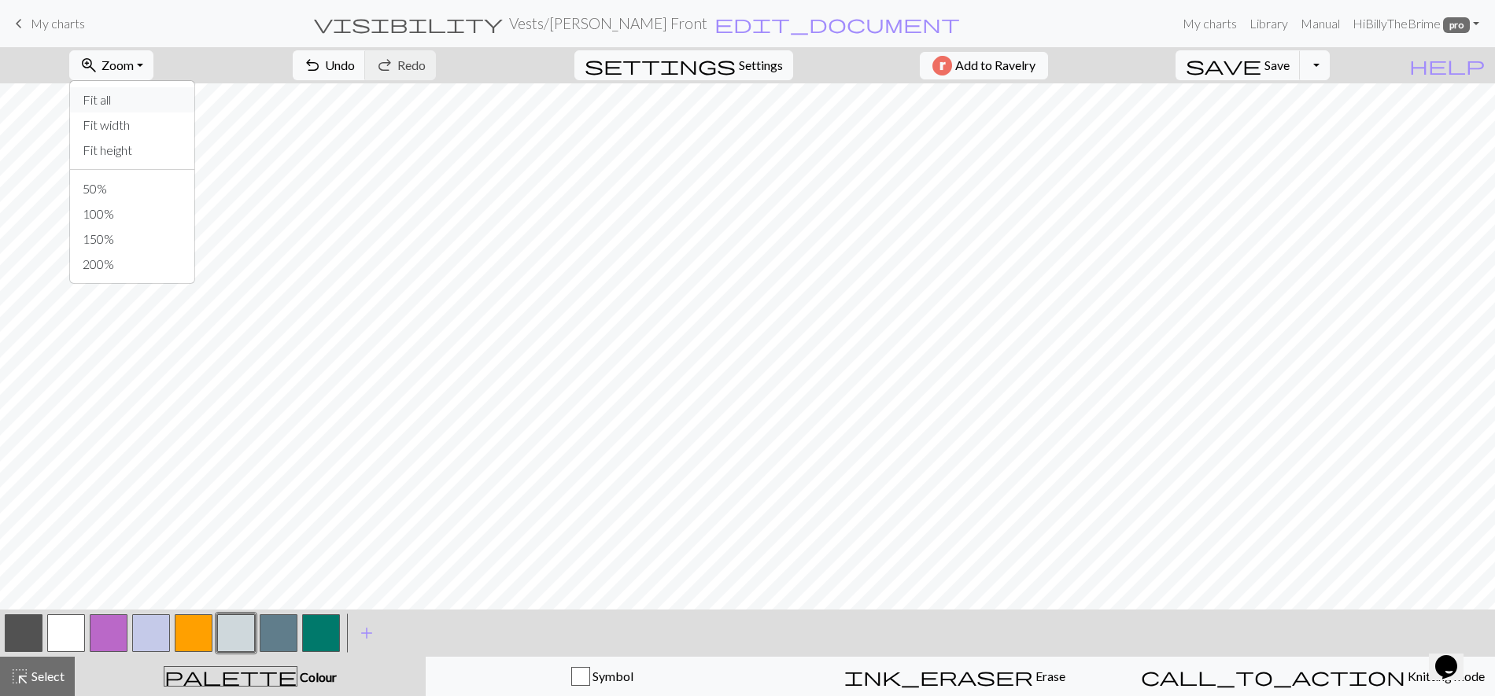
click at [150, 94] on button "Fit all" at bounding box center [132, 99] width 124 height 25
click at [368, 636] on span "add" at bounding box center [366, 633] width 19 height 22
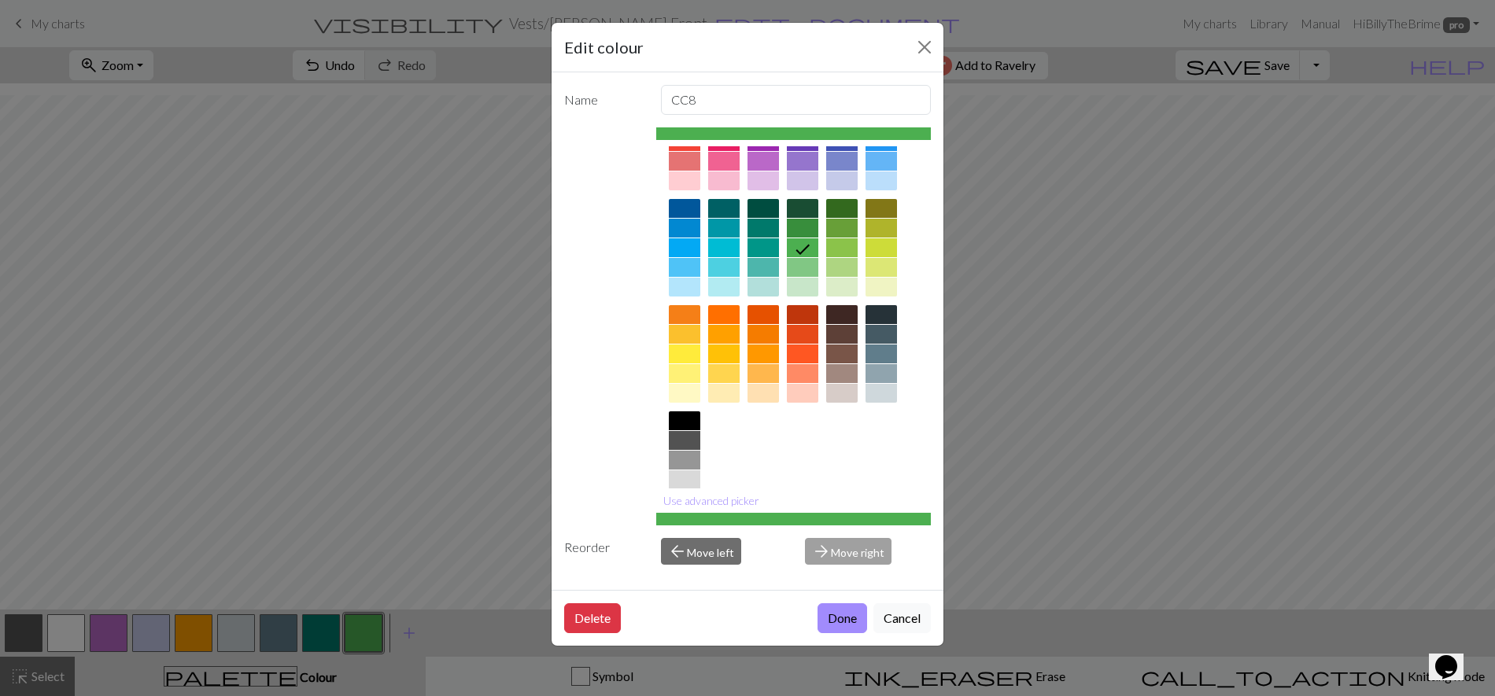
scroll to position [105, 0]
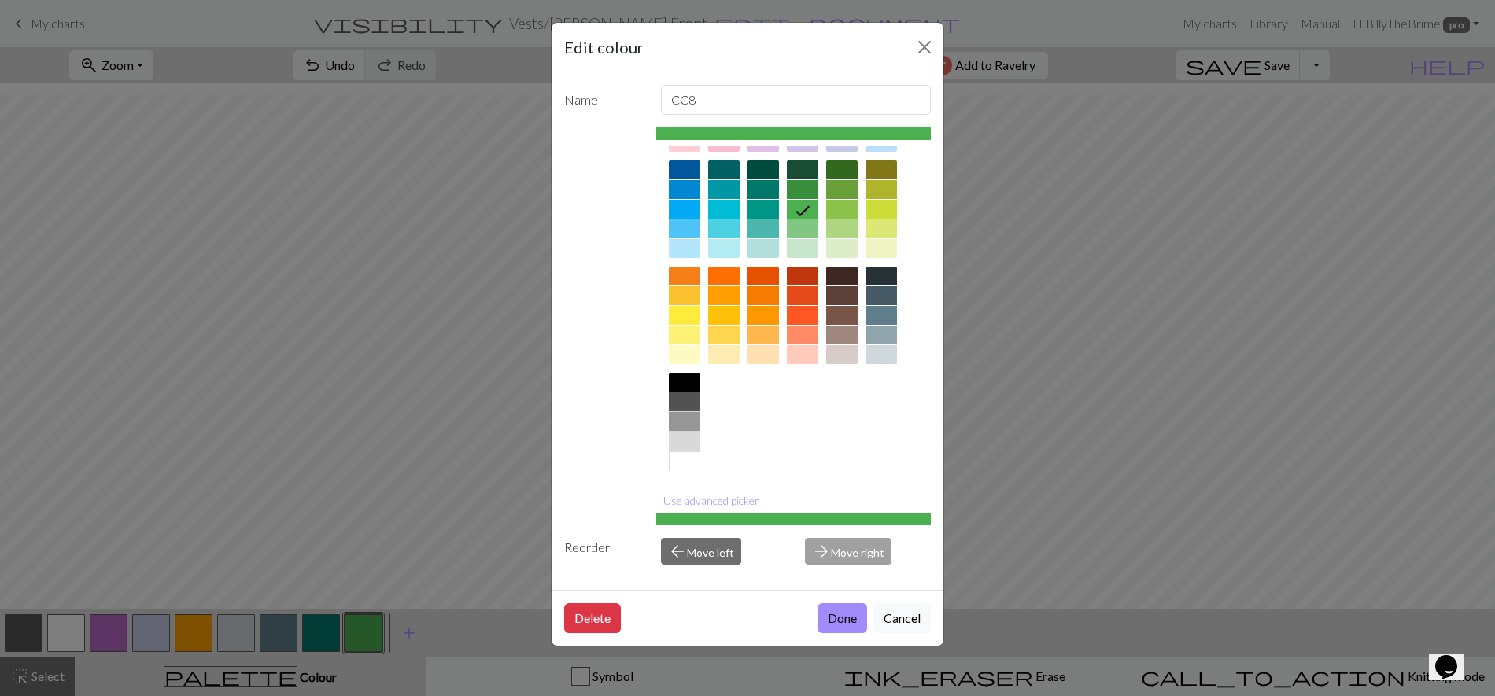
click at [686, 415] on div at bounding box center [684, 421] width 31 height 19
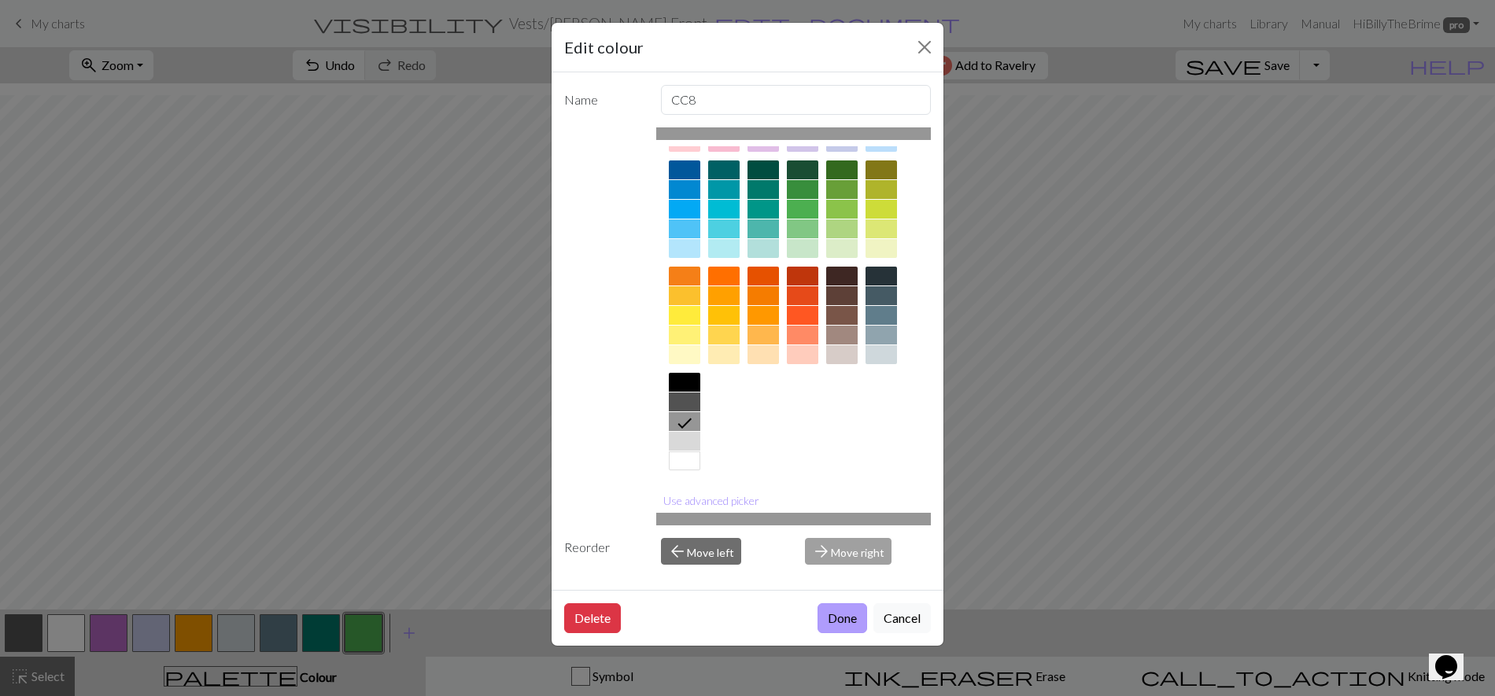
click at [859, 618] on button "Done" at bounding box center [842, 618] width 50 height 30
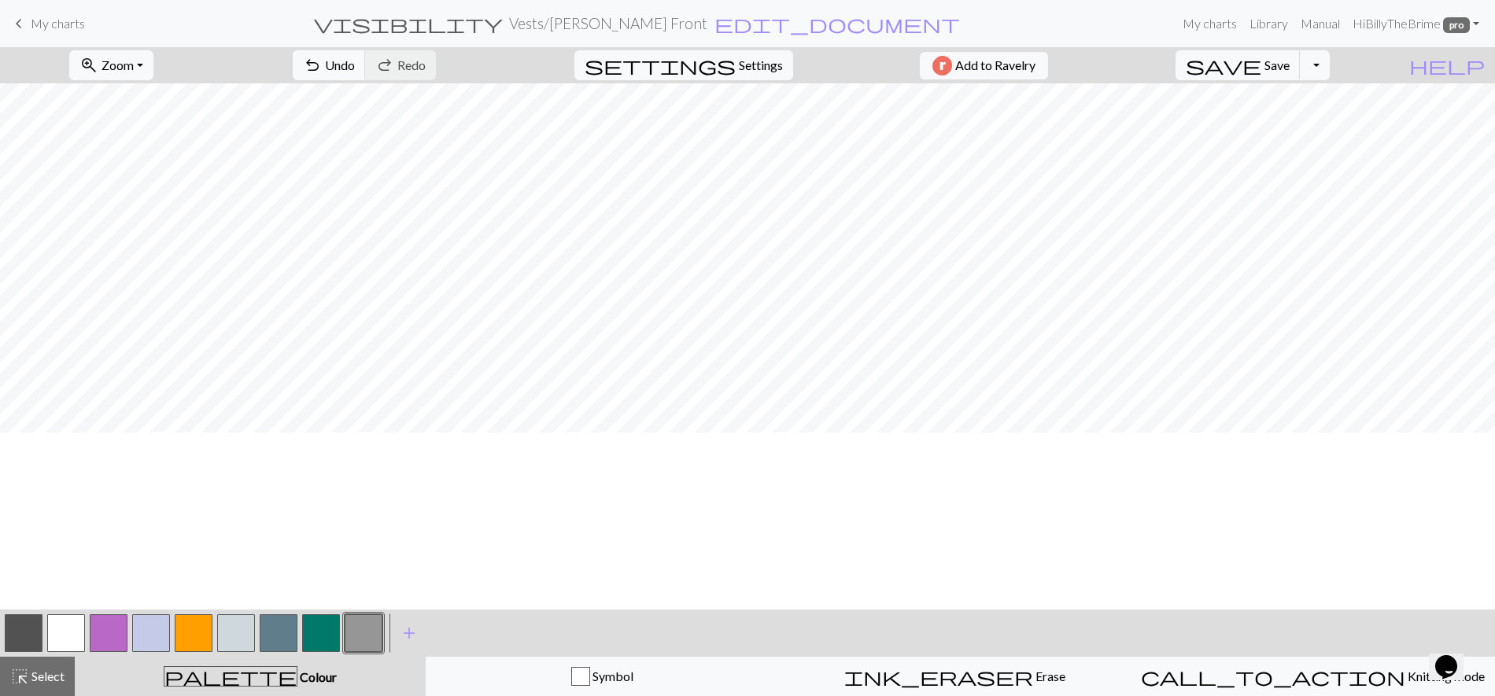
scroll to position [469, 0]
click at [322, 61] on span "undo" at bounding box center [312, 65] width 19 height 22
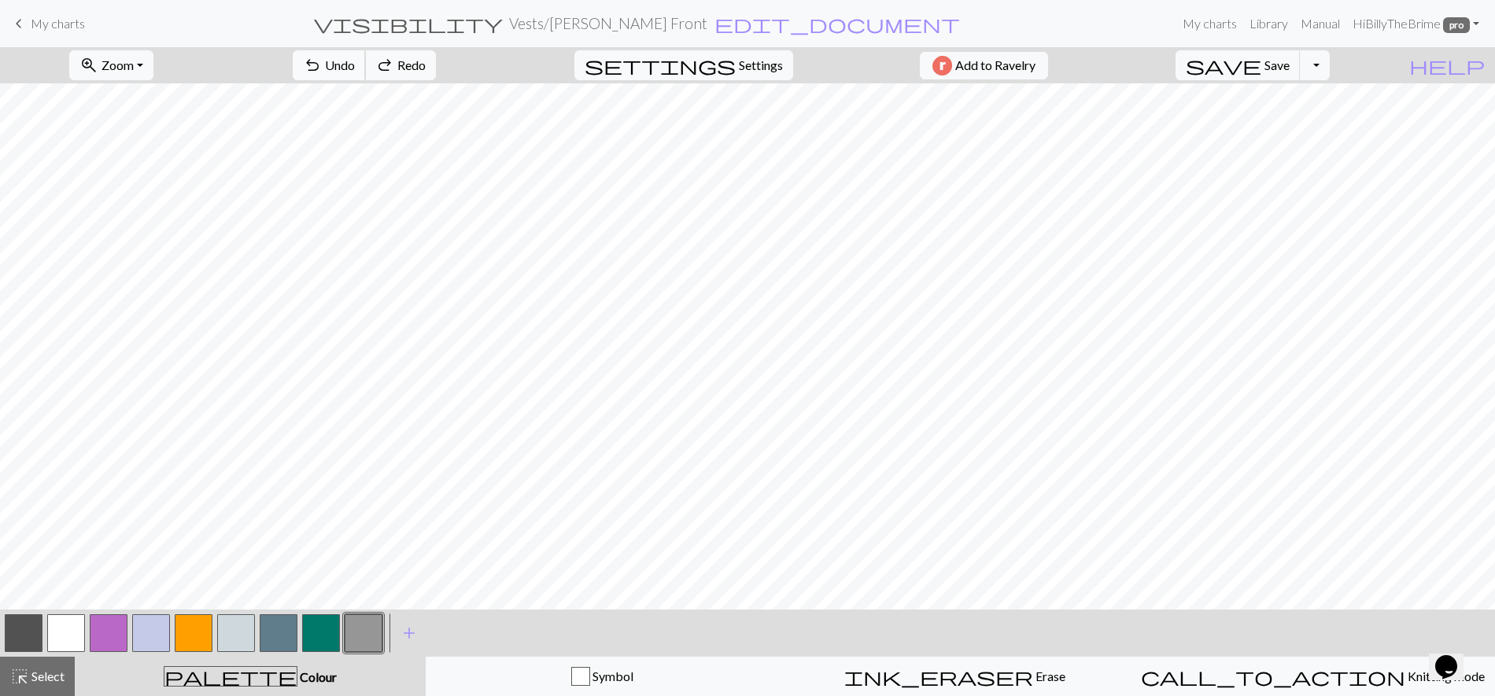
click at [322, 61] on span "undo" at bounding box center [312, 65] width 19 height 22
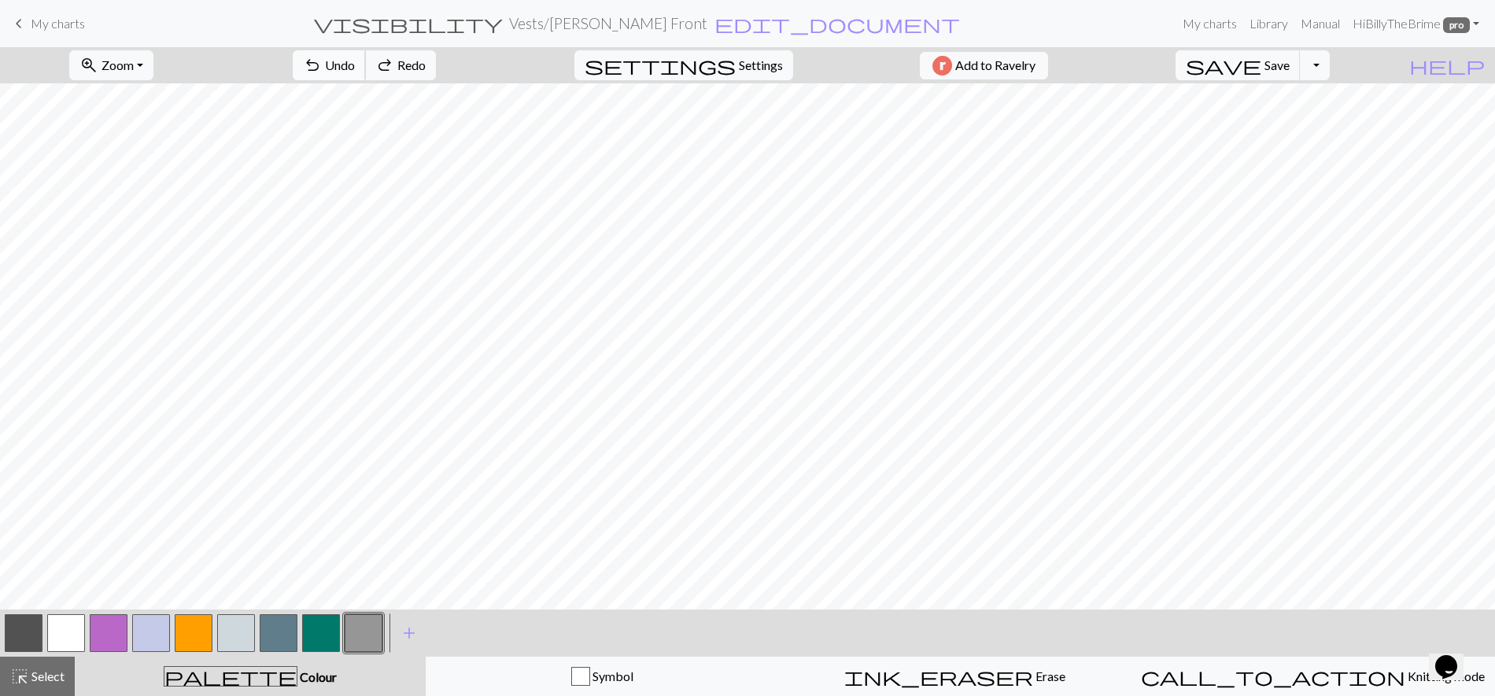
click at [322, 61] on span "undo" at bounding box center [312, 65] width 19 height 22
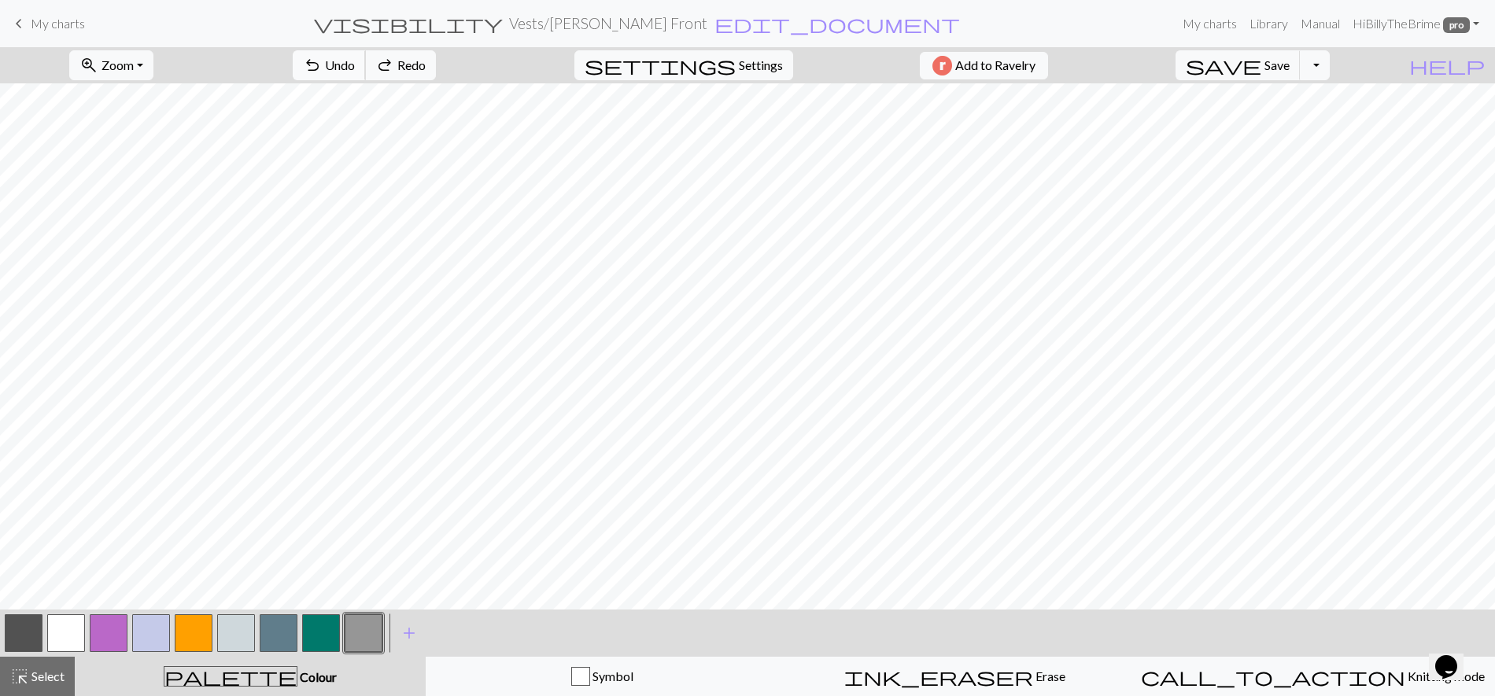
click at [322, 61] on span "undo" at bounding box center [312, 65] width 19 height 22
click at [355, 63] on span "Undo" at bounding box center [340, 64] width 30 height 15
drag, startPoint x: 28, startPoint y: 631, endPoint x: 67, endPoint y: 625, distance: 38.9
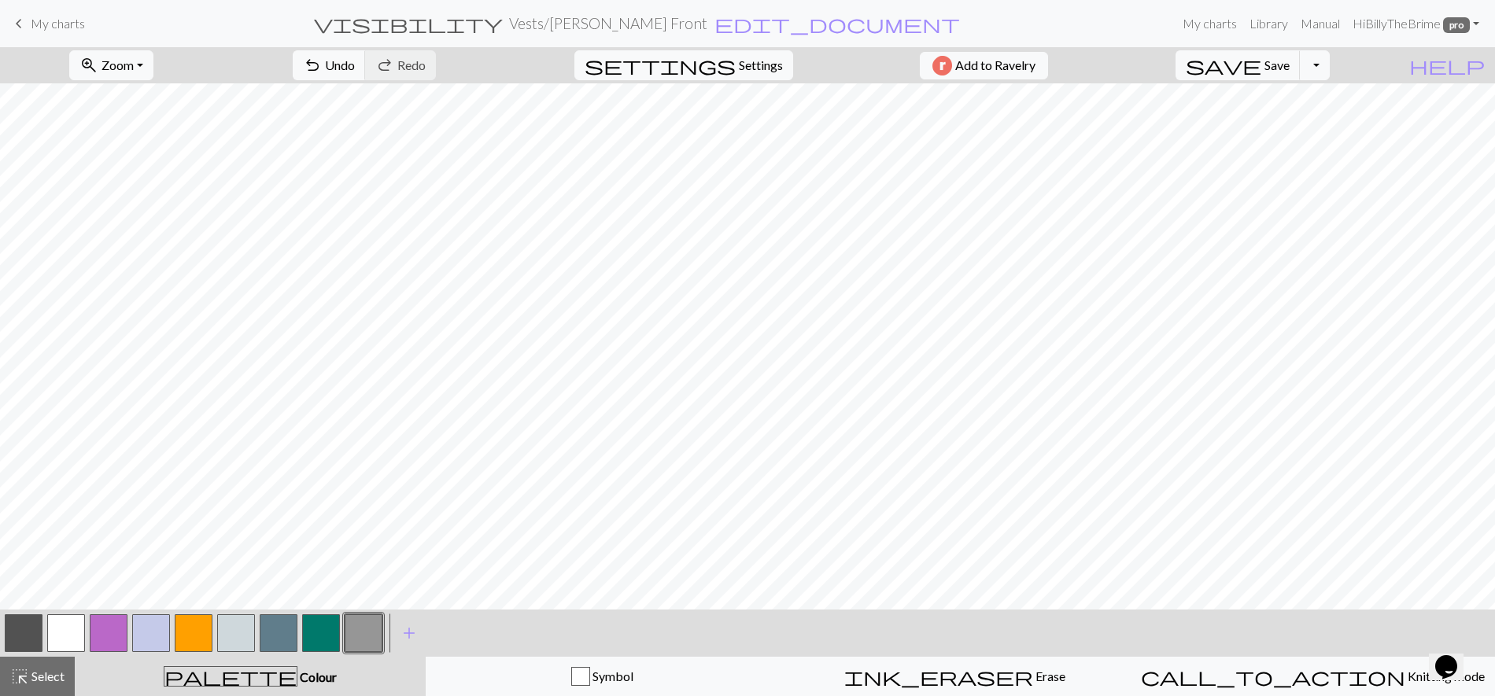
click at [29, 631] on button "button" at bounding box center [24, 633] width 38 height 38
click at [370, 632] on button "button" at bounding box center [364, 633] width 38 height 38
click at [42, 656] on span "Select" at bounding box center [46, 676] width 35 height 15
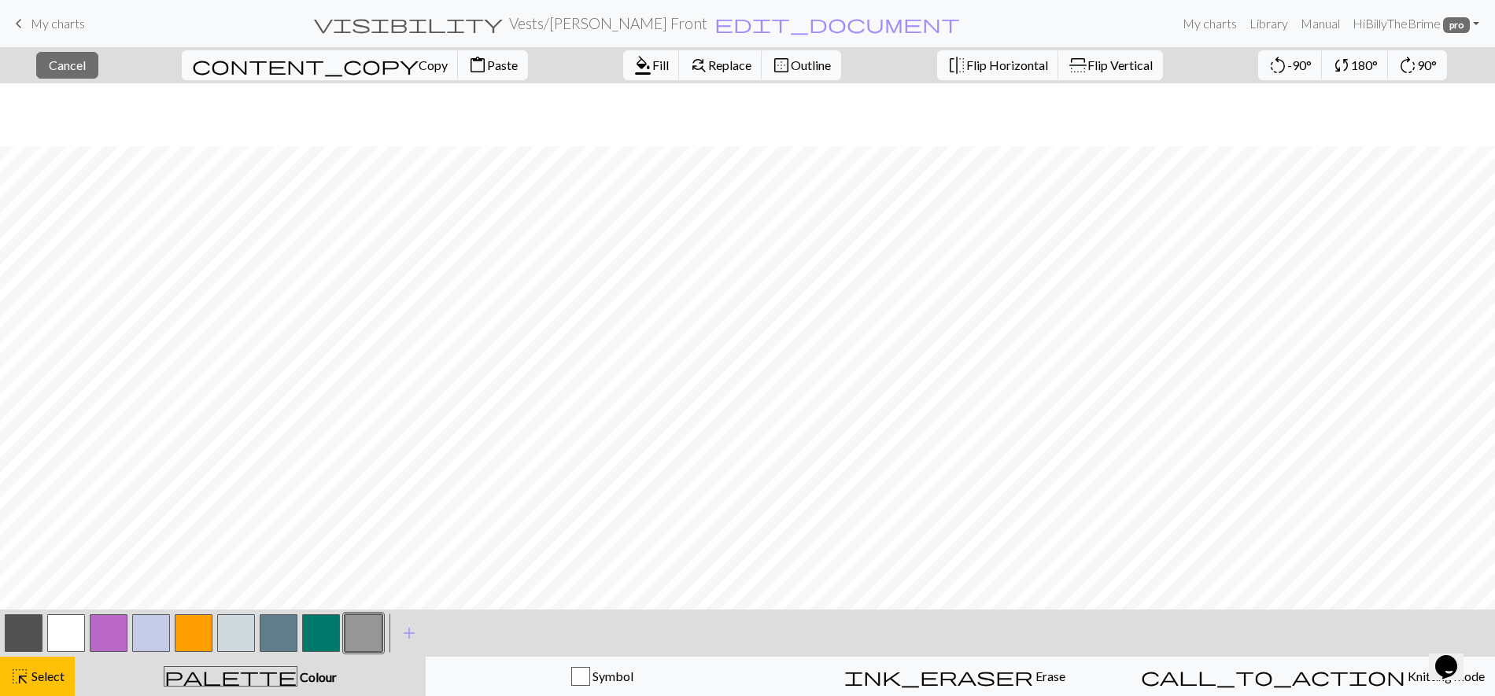
scroll to position [350, 0]
click at [633, 65] on span "format_color_fill" at bounding box center [642, 65] width 19 height 22
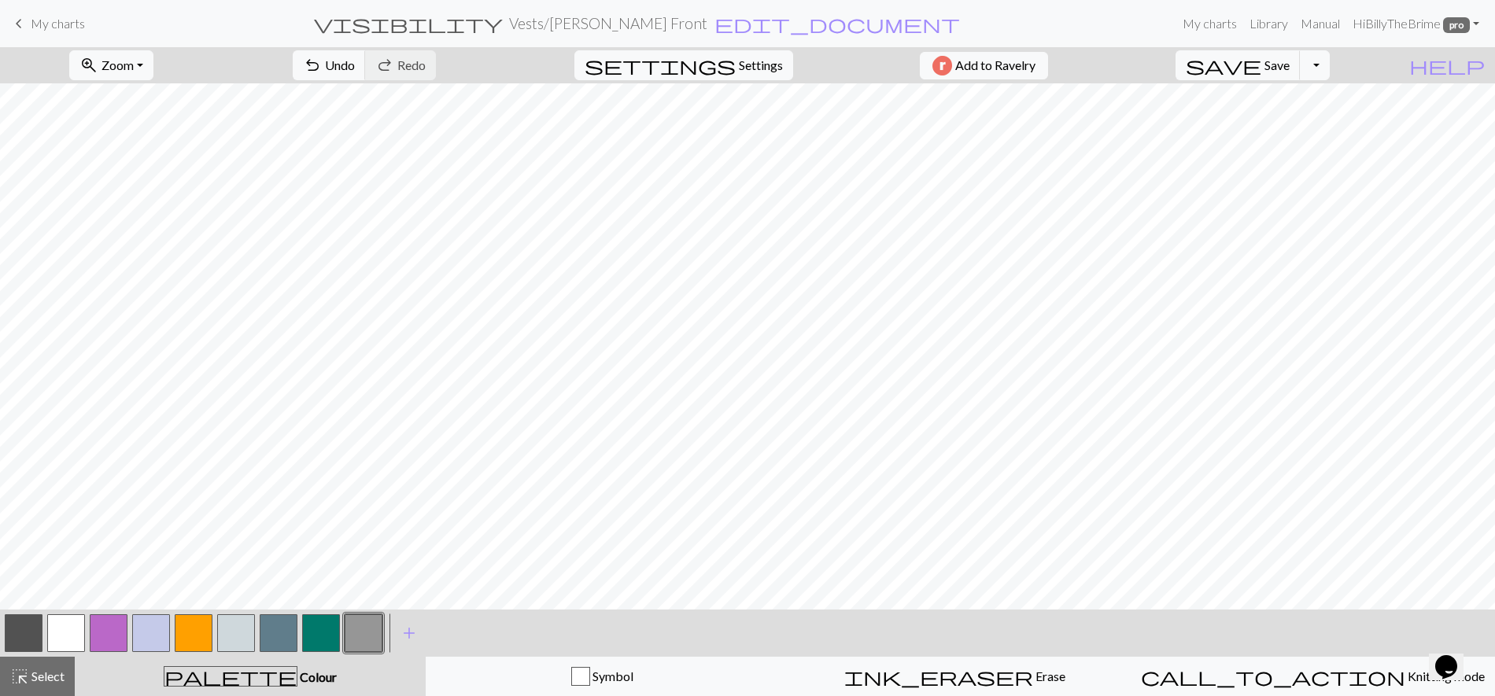
click at [50, 625] on button "button" at bounding box center [66, 633] width 38 height 38
click at [366, 62] on button "undo Undo Undo" at bounding box center [329, 65] width 73 height 30
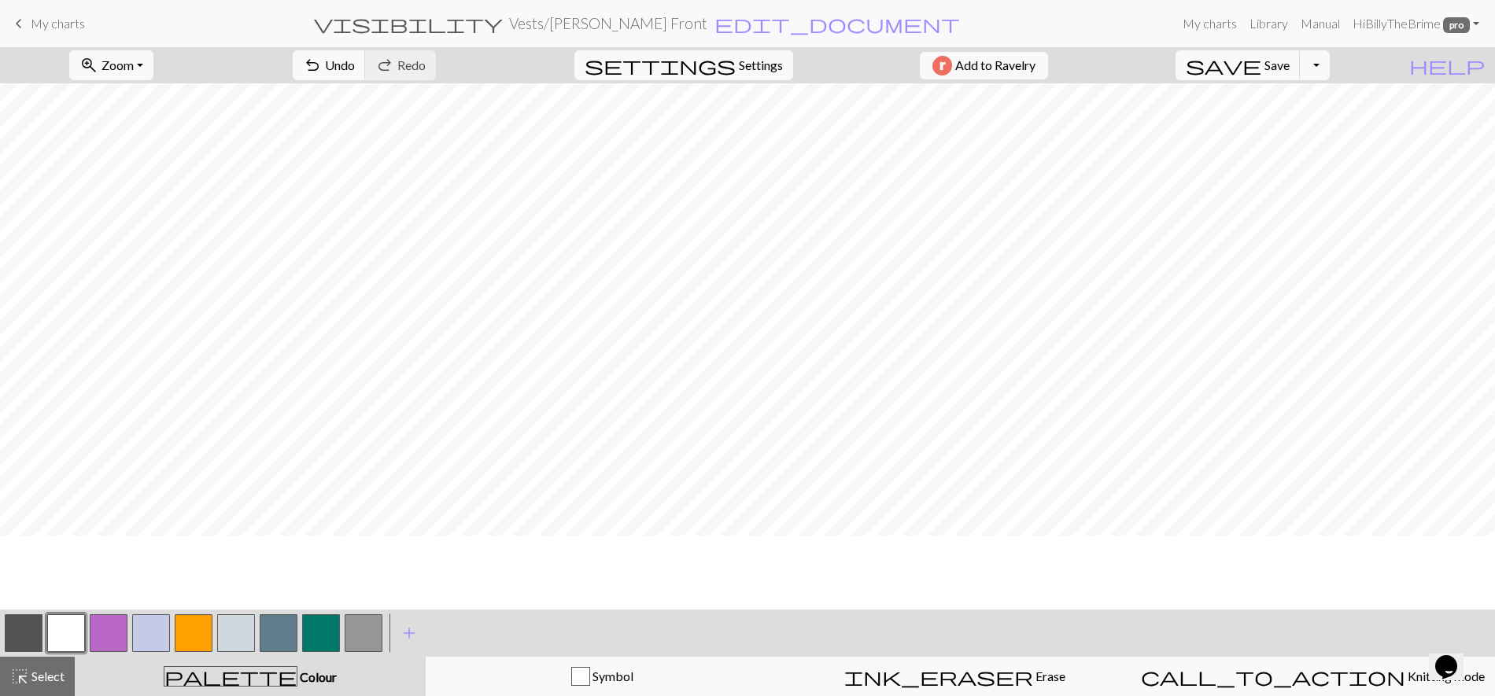
scroll to position [566, 0]
click at [36, 616] on button "button" at bounding box center [24, 633] width 38 height 38
click at [79, 635] on button "button" at bounding box center [66, 633] width 38 height 38
drag, startPoint x: 9, startPoint y: 629, endPoint x: 14, endPoint y: 620, distance: 10.6
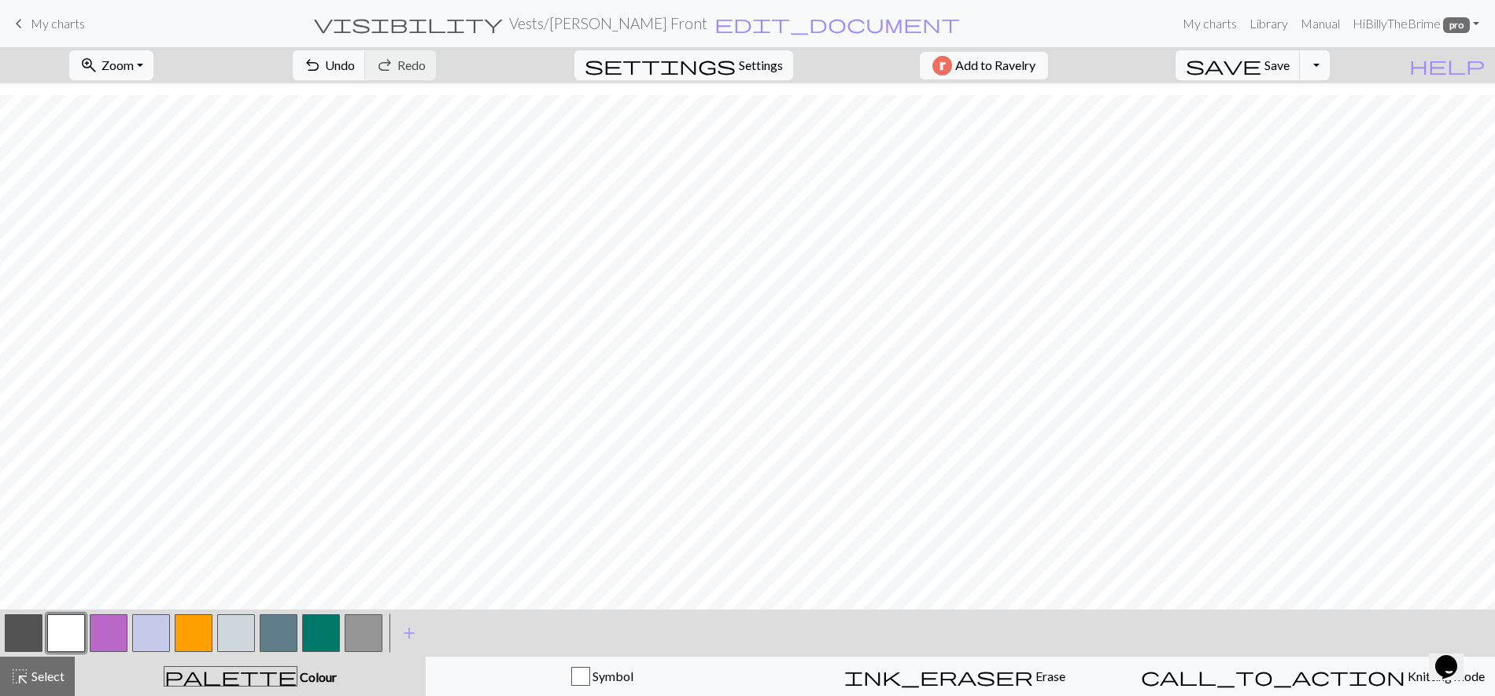
click at [9, 629] on button "button" at bounding box center [24, 633] width 38 height 38
click at [65, 642] on button "button" at bounding box center [66, 633] width 38 height 38
click at [361, 640] on button "button" at bounding box center [364, 633] width 38 height 38
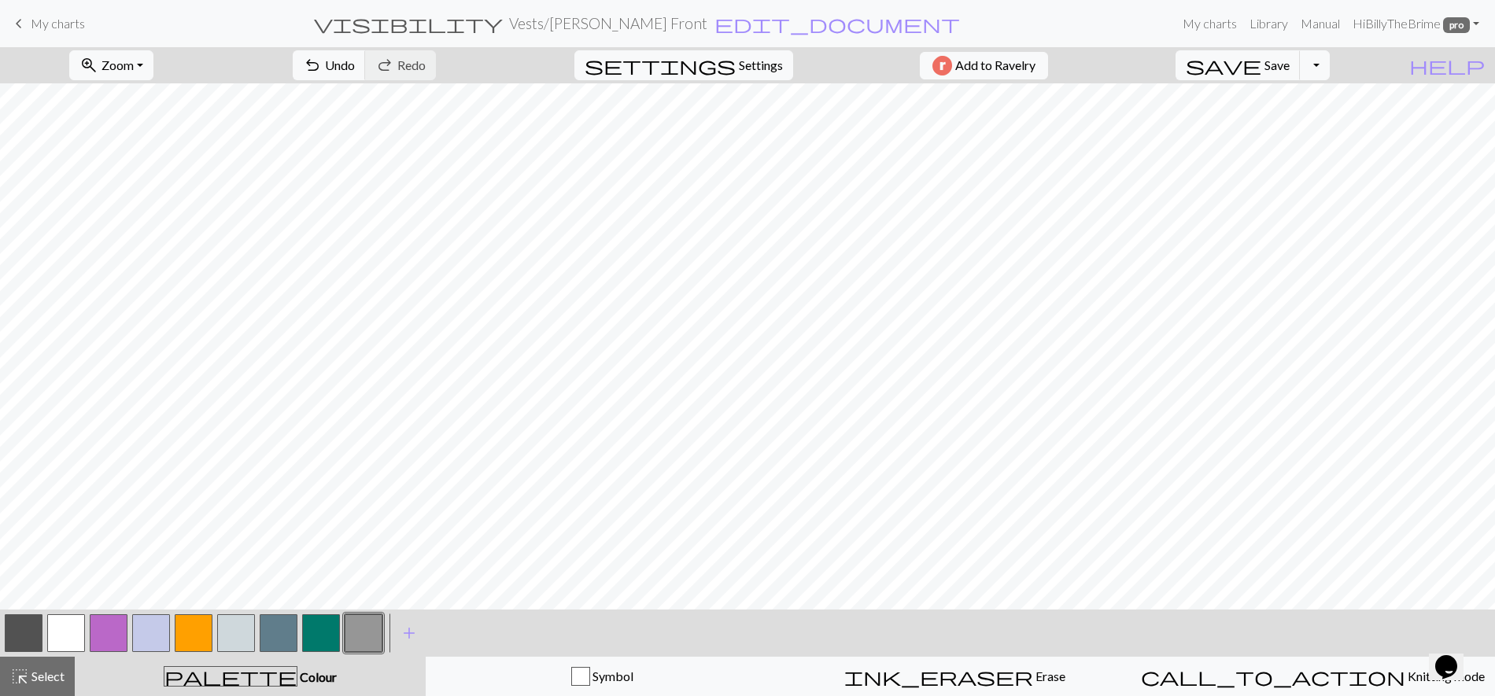
click at [24, 621] on button "button" at bounding box center [24, 633] width 38 height 38
click at [349, 623] on button "button" at bounding box center [364, 633] width 38 height 38
drag, startPoint x: 22, startPoint y: 631, endPoint x: 79, endPoint y: 607, distance: 62.1
click at [22, 631] on button "button" at bounding box center [24, 633] width 38 height 38
click at [371, 636] on button "button" at bounding box center [364, 633] width 38 height 38
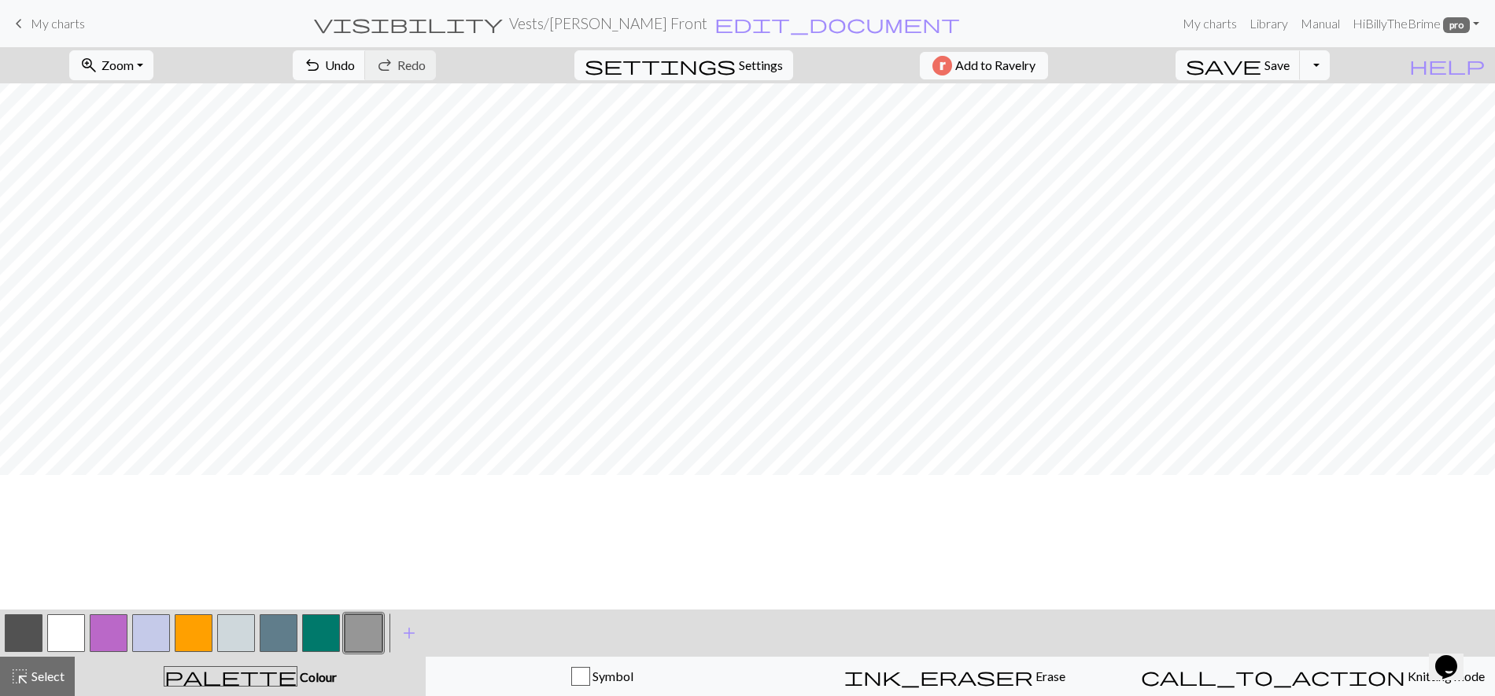
scroll to position [13, 0]
click at [40, 647] on button "button" at bounding box center [24, 633] width 38 height 38
click at [367, 629] on button "button" at bounding box center [364, 633] width 38 height 38
click at [52, 656] on span "Select" at bounding box center [46, 676] width 35 height 15
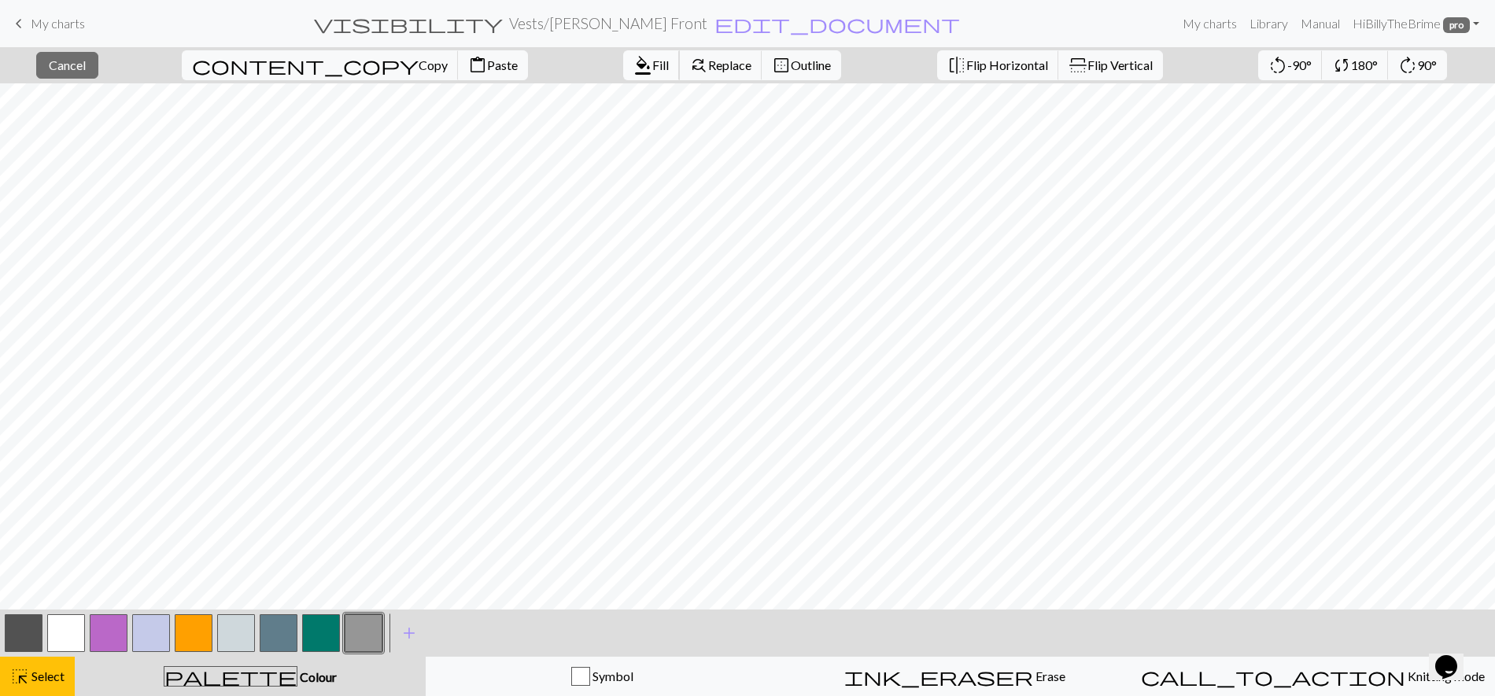
click at [652, 68] on span "Fill" at bounding box center [660, 64] width 17 height 15
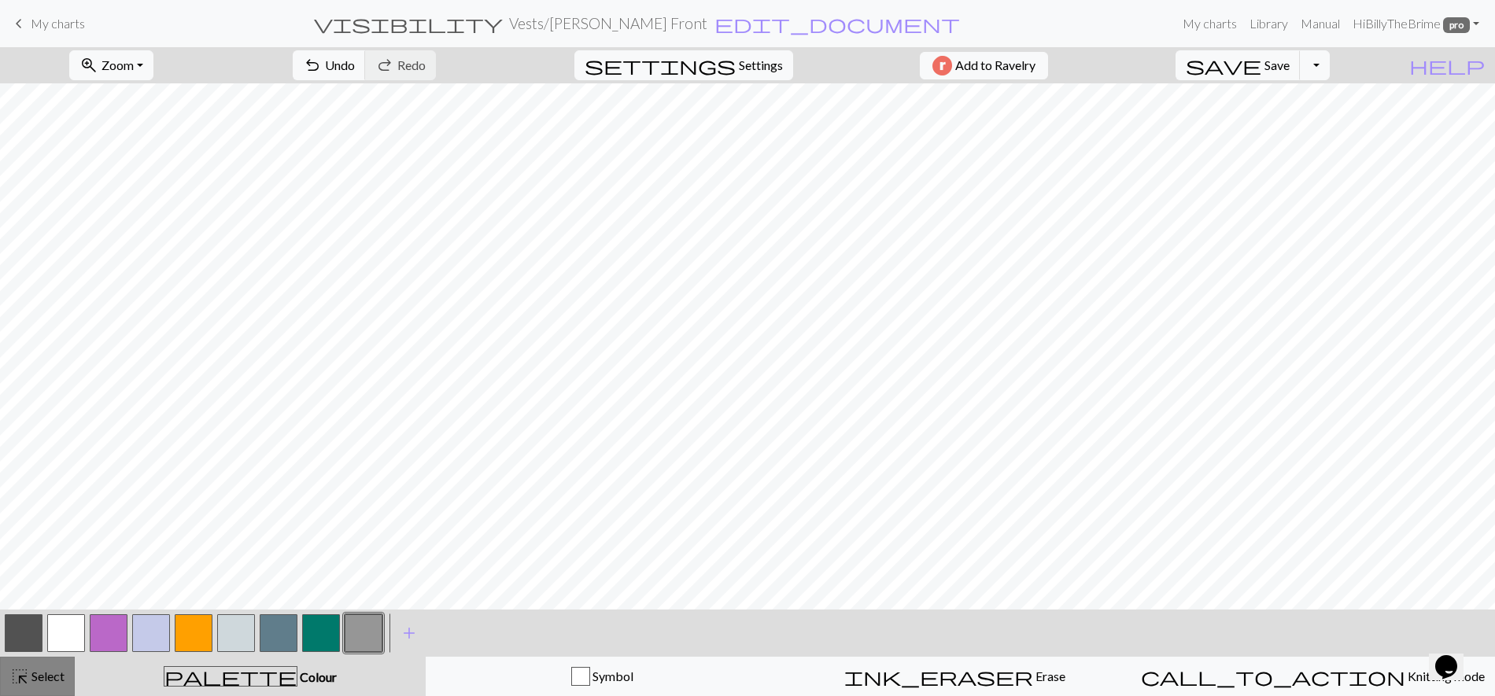
click at [57, 656] on span "Select" at bounding box center [46, 676] width 35 height 15
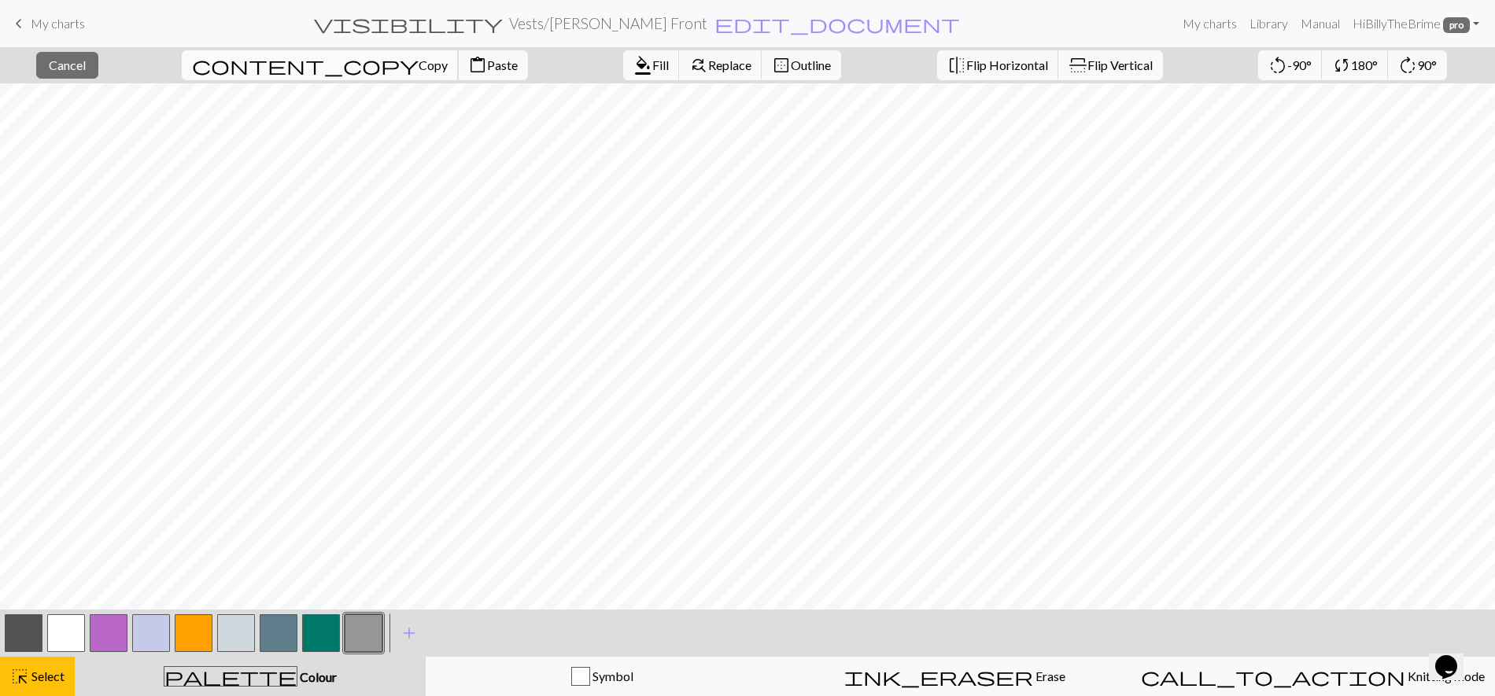
click at [264, 63] on span "content_copy" at bounding box center [305, 65] width 227 height 22
click at [487, 64] on span "Paste" at bounding box center [502, 64] width 31 height 15
click at [458, 72] on button "content_paste Paste" at bounding box center [493, 65] width 70 height 30
click at [966, 67] on span "Flip Horizontal" at bounding box center [1007, 64] width 82 height 15
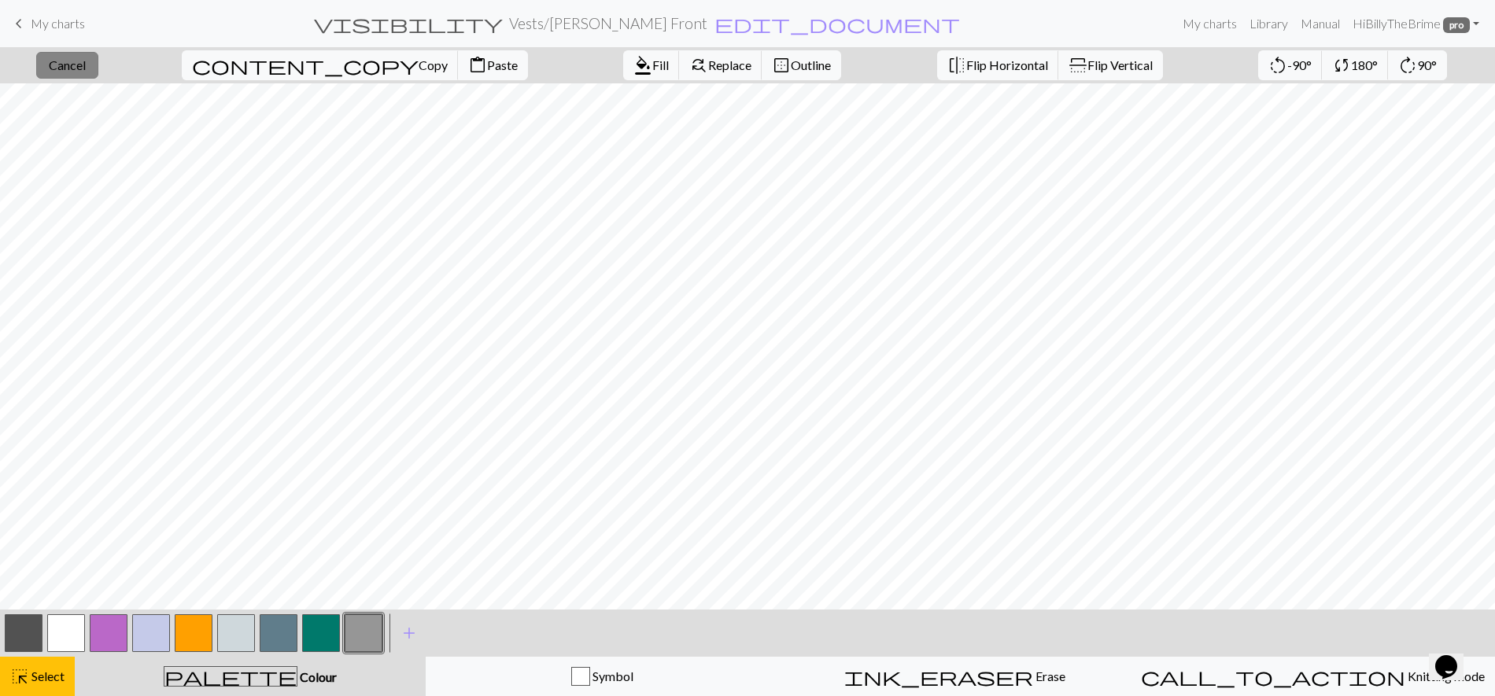
click at [86, 67] on span "Cancel" at bounding box center [67, 64] width 37 height 15
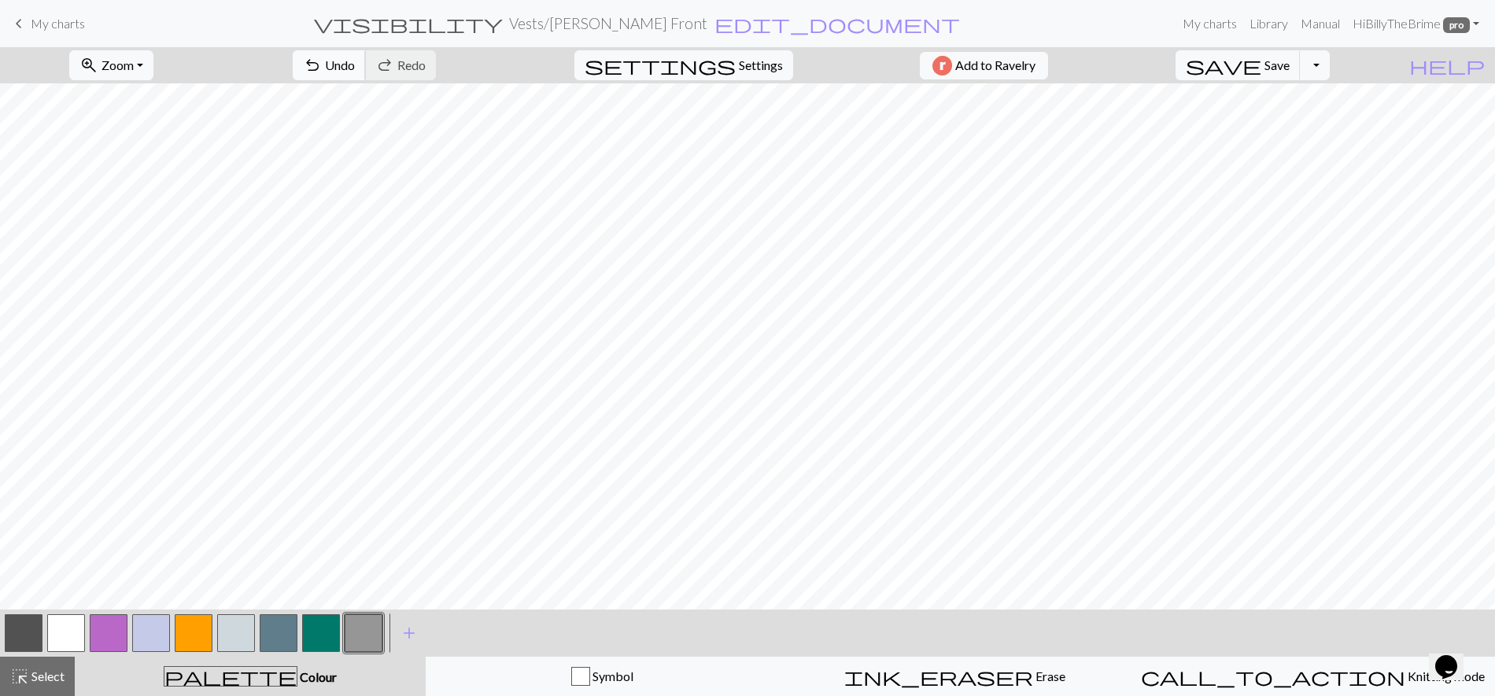
click at [355, 68] on span "Undo" at bounding box center [340, 64] width 30 height 15
drag, startPoint x: 400, startPoint y: 60, endPoint x: 171, endPoint y: 67, distance: 228.2
click at [355, 60] on span "Undo" at bounding box center [340, 64] width 30 height 15
click at [45, 656] on span "Select" at bounding box center [46, 676] width 35 height 15
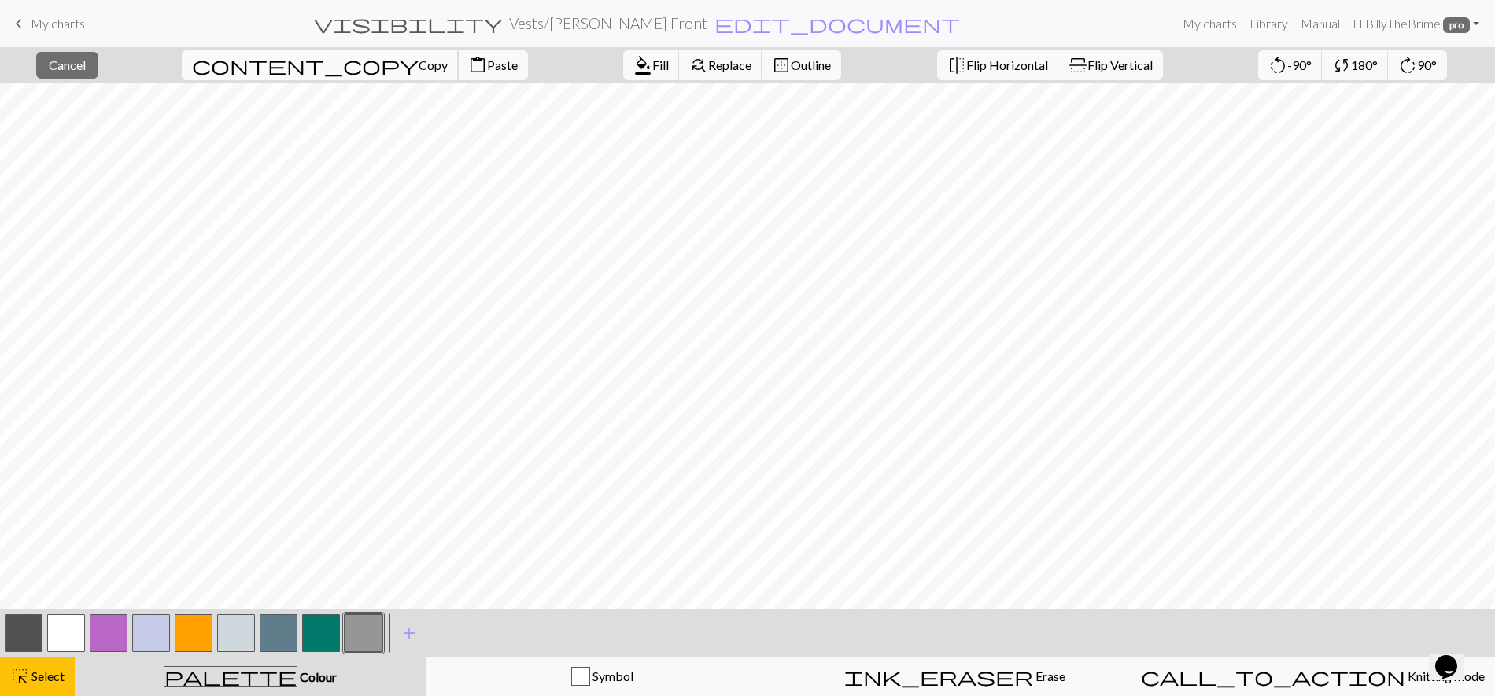
click at [419, 61] on span "Copy" at bounding box center [433, 64] width 29 height 15
click at [468, 67] on span "content_paste" at bounding box center [477, 65] width 19 height 22
click at [937, 72] on button "flip Flip Horizontal" at bounding box center [998, 65] width 122 height 30
click at [82, 72] on button "close Cancel" at bounding box center [67, 65] width 62 height 27
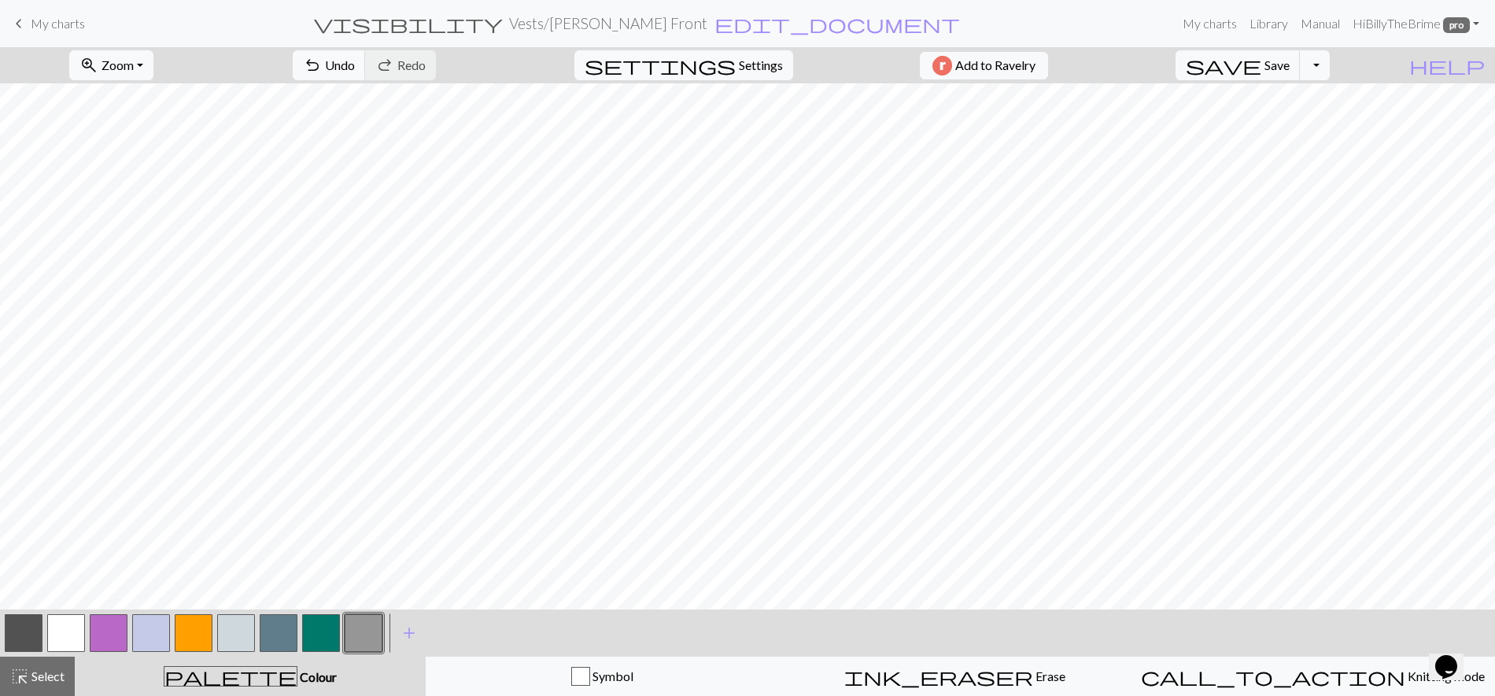
click at [275, 656] on div "palette Colour Colour" at bounding box center [250, 676] width 332 height 20
drag, startPoint x: 277, startPoint y: 638, endPoint x: 278, endPoint y: 616, distance: 22.0
click at [276, 639] on button "button" at bounding box center [279, 633] width 38 height 38
click at [236, 634] on button "button" at bounding box center [236, 633] width 38 height 38
drag, startPoint x: 20, startPoint y: 627, endPoint x: 45, endPoint y: 616, distance: 26.8
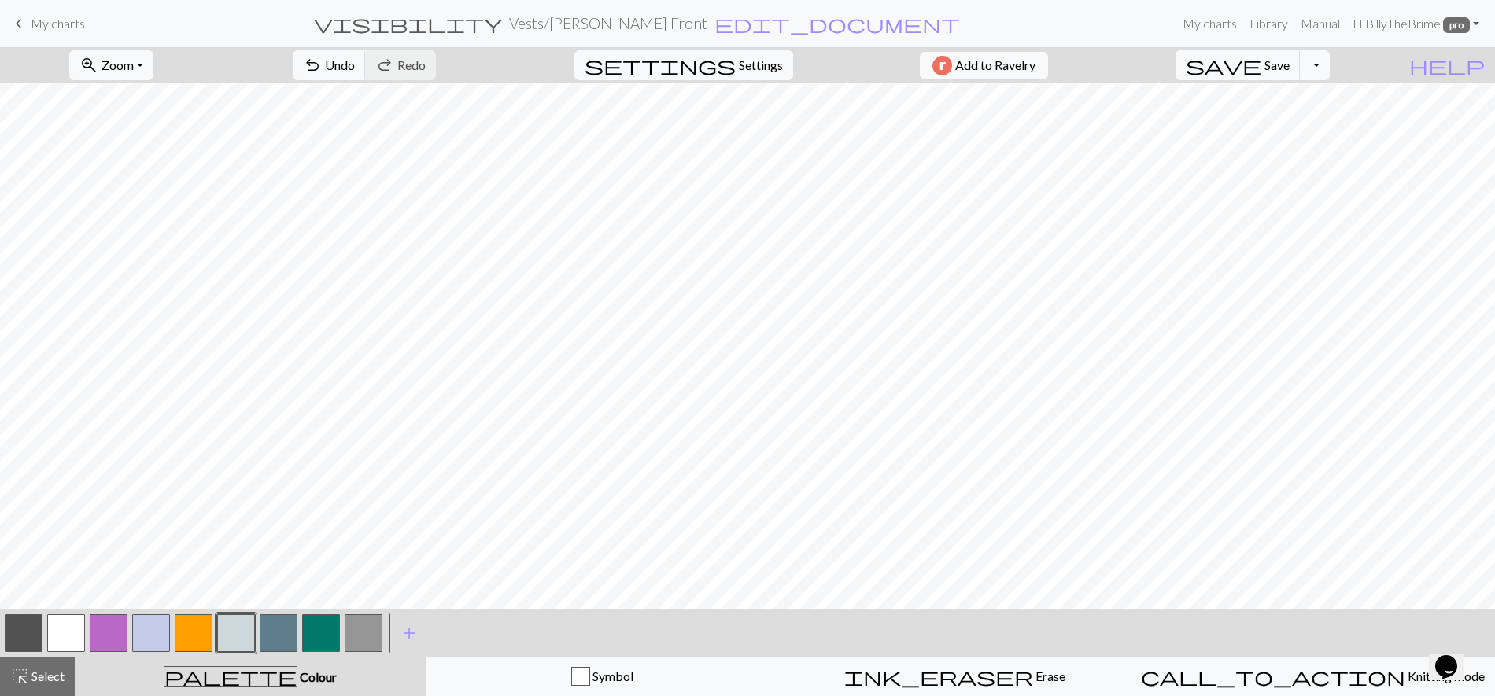
click at [21, 627] on button "button" at bounding box center [24, 633] width 38 height 38
click at [51, 638] on button "button" at bounding box center [66, 633] width 38 height 38
click at [42, 636] on button "button" at bounding box center [24, 633] width 38 height 38
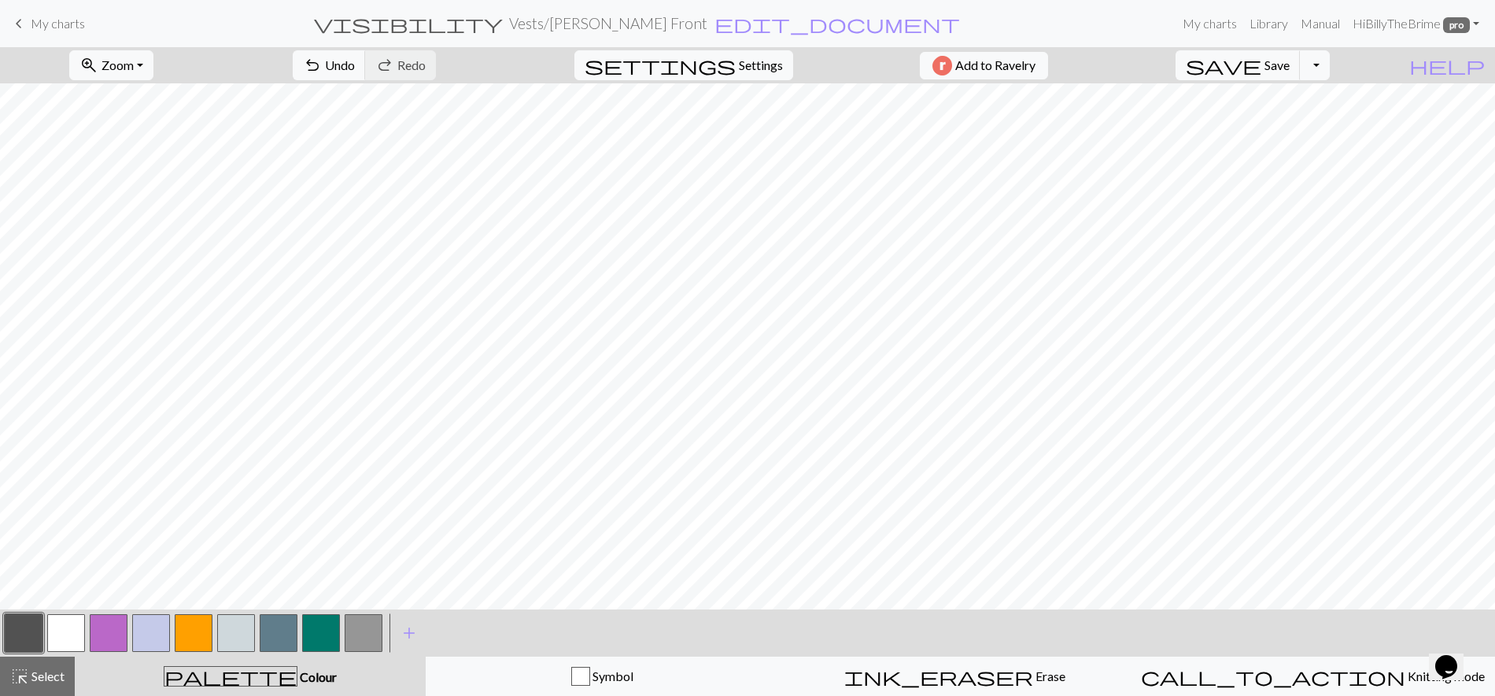
drag, startPoint x: 65, startPoint y: 639, endPoint x: 91, endPoint y: 627, distance: 29.2
click at [65, 639] on button "button" at bounding box center [66, 633] width 38 height 38
click at [16, 637] on button "button" at bounding box center [24, 633] width 38 height 38
drag, startPoint x: 70, startPoint y: 632, endPoint x: 109, endPoint y: 616, distance: 42.4
click at [69, 631] on button "button" at bounding box center [66, 633] width 38 height 38
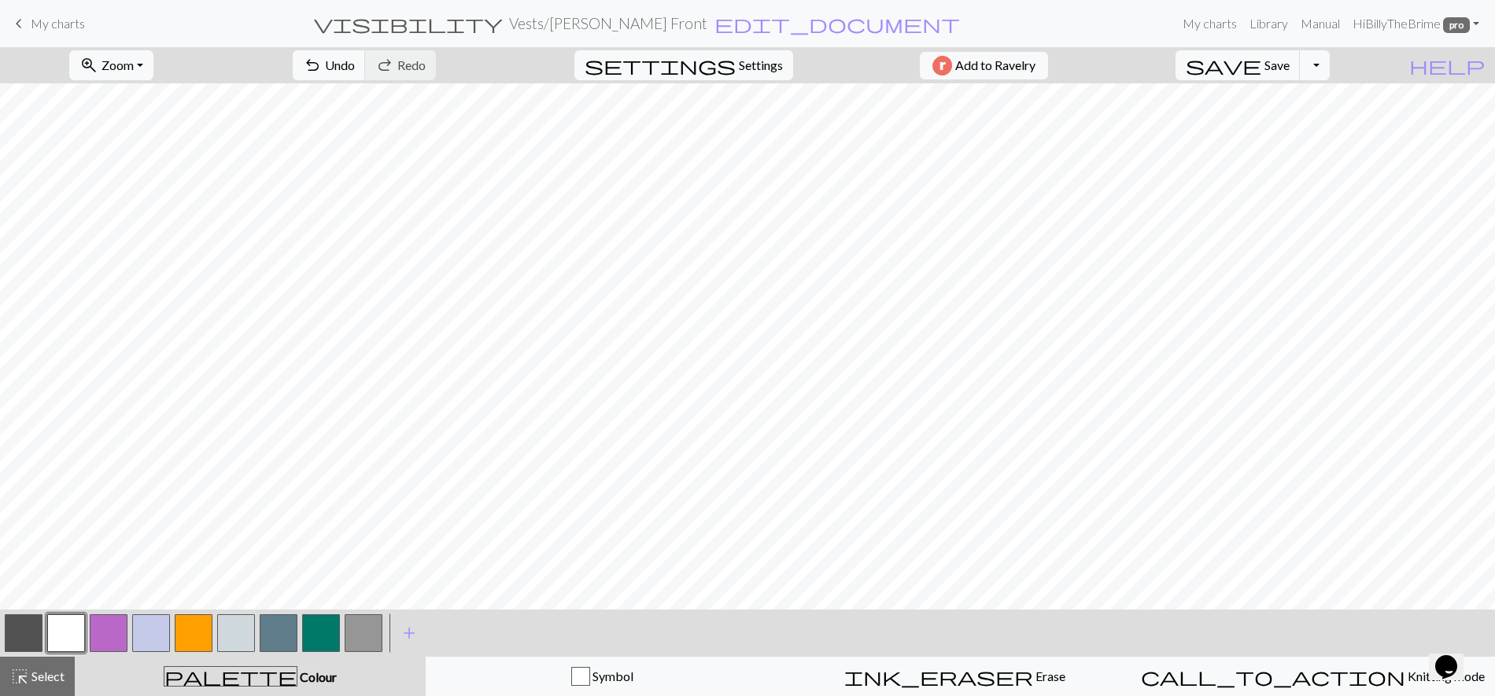
click at [23, 610] on div "< >" at bounding box center [193, 633] width 382 height 47
click at [10, 655] on div "< >" at bounding box center [193, 633] width 382 height 47
drag, startPoint x: 20, startPoint y: 641, endPoint x: 48, endPoint y: 624, distance: 33.2
click at [20, 641] on button "button" at bounding box center [24, 633] width 38 height 38
drag, startPoint x: 65, startPoint y: 630, endPoint x: 77, endPoint y: 627, distance: 12.2
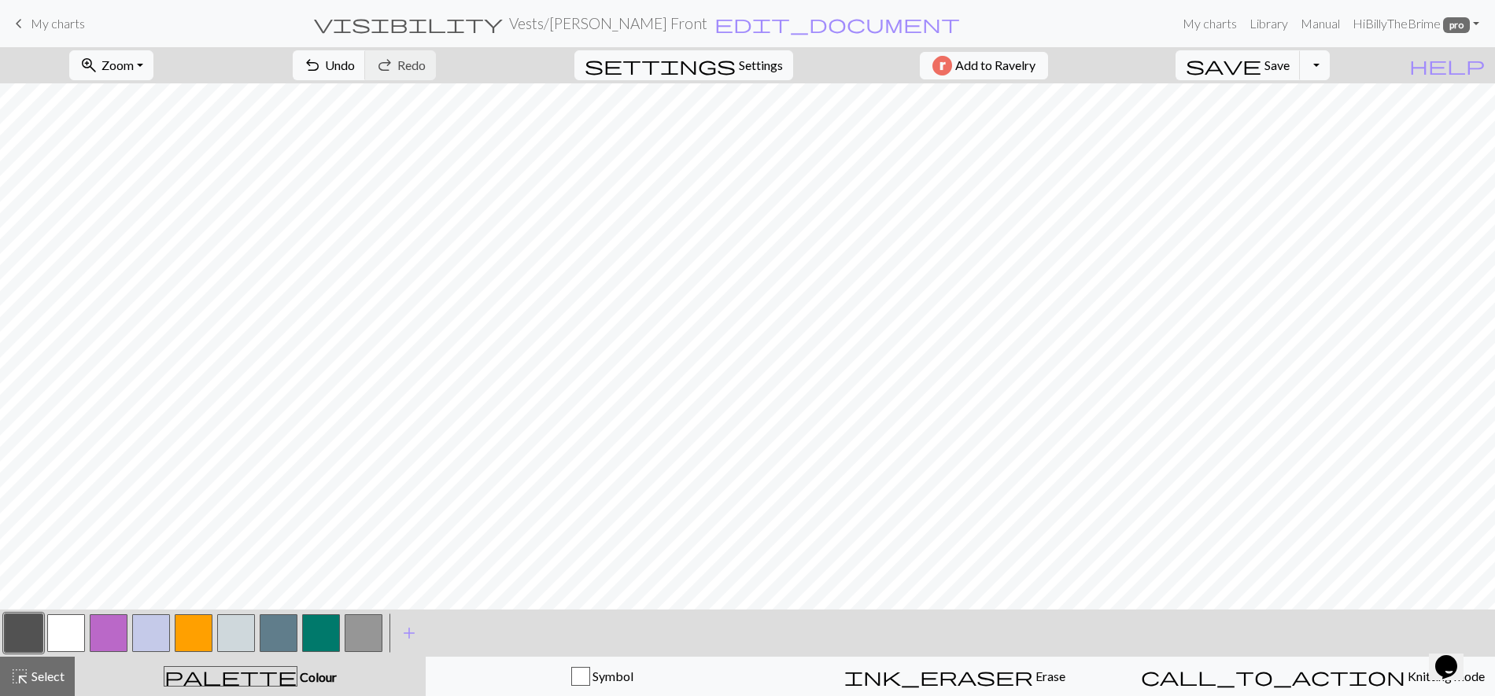
click at [65, 630] on button "button" at bounding box center [66, 633] width 38 height 38
click at [322, 65] on span "undo" at bounding box center [312, 65] width 19 height 22
click at [322, 59] on span "undo" at bounding box center [312, 65] width 19 height 22
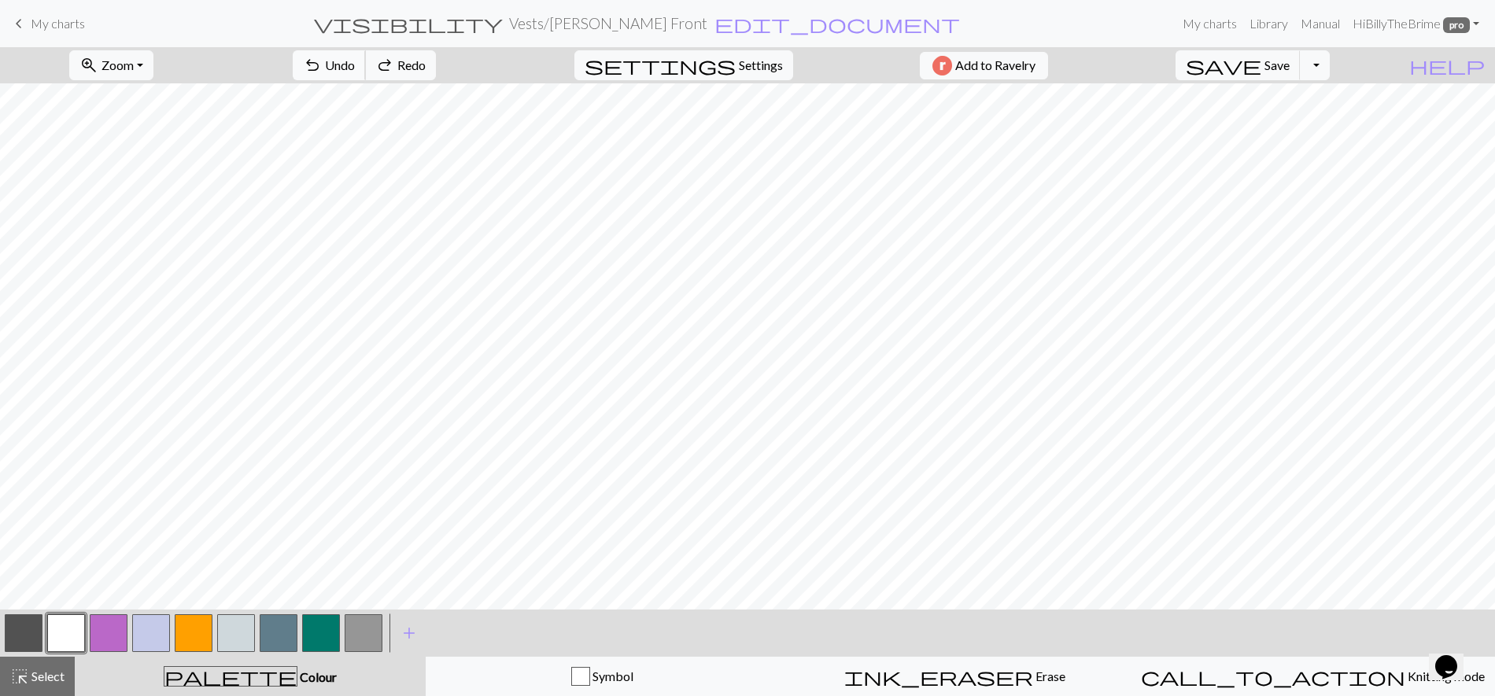
click at [322, 59] on span "undo" at bounding box center [312, 65] width 19 height 22
click at [355, 58] on span "Undo" at bounding box center [340, 64] width 30 height 15
click at [366, 65] on button "undo Undo Undo" at bounding box center [329, 65] width 73 height 30
click at [355, 67] on span "Undo" at bounding box center [340, 64] width 30 height 15
click at [15, 632] on button "button" at bounding box center [24, 633] width 38 height 38
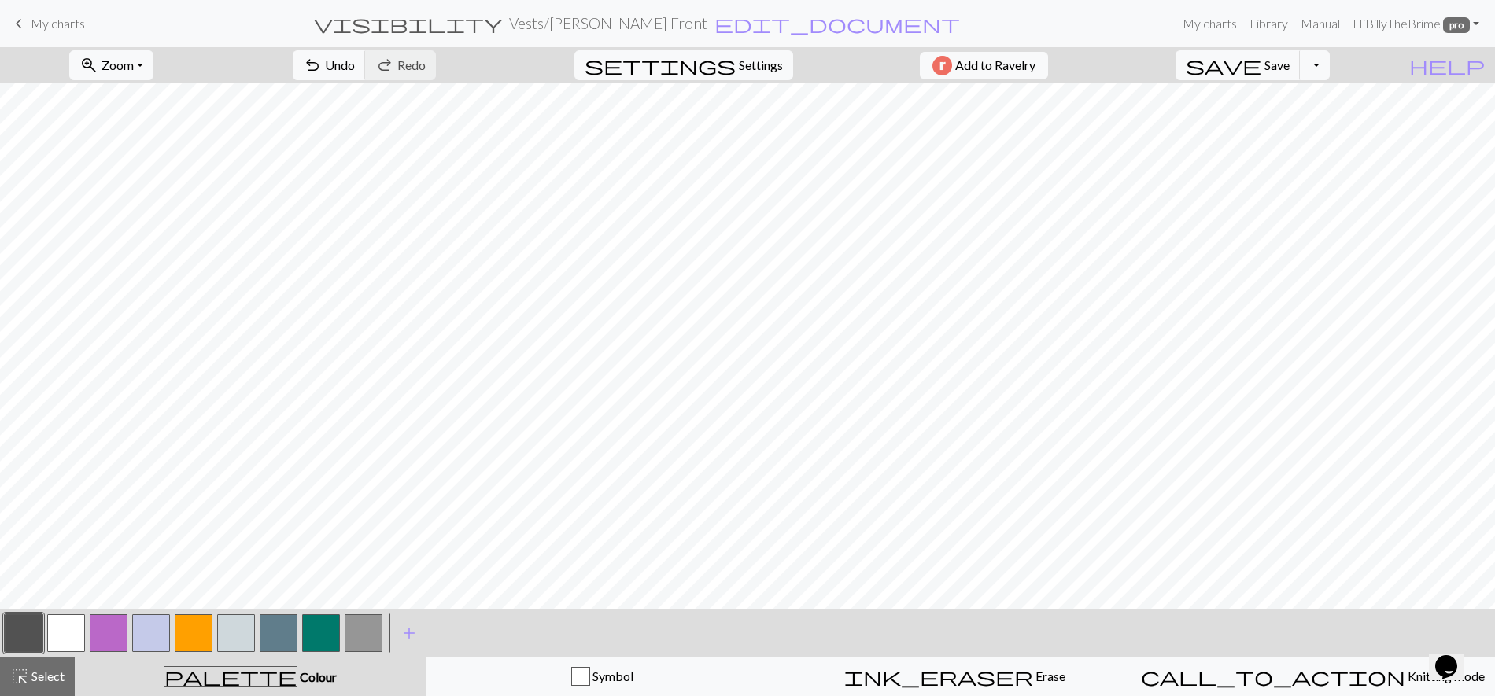
click at [63, 649] on button "button" at bounding box center [66, 633] width 38 height 38
click at [35, 639] on button "button" at bounding box center [24, 633] width 38 height 38
click at [68, 633] on button "button" at bounding box center [66, 633] width 38 height 38
drag, startPoint x: 34, startPoint y: 635, endPoint x: 53, endPoint y: 634, distance: 18.9
click at [35, 635] on button "button" at bounding box center [24, 633] width 38 height 38
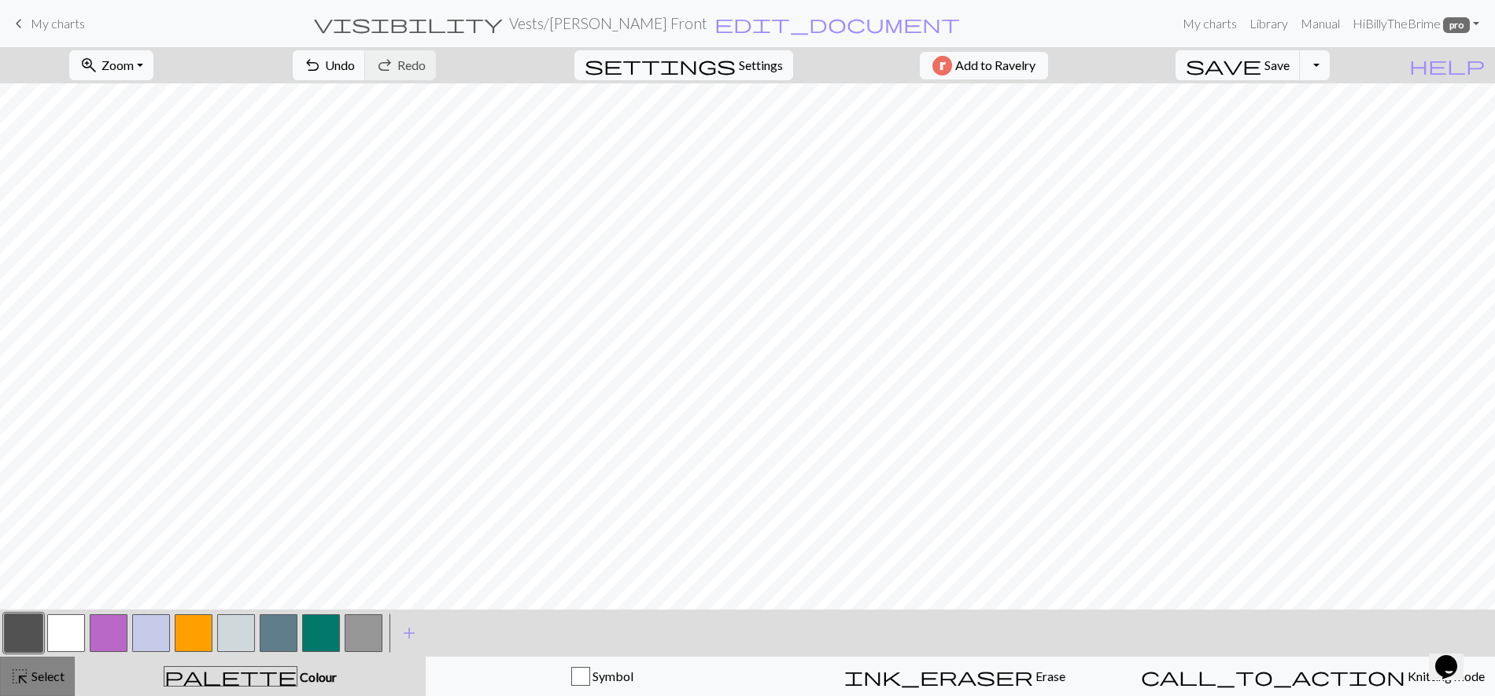
click at [50, 656] on span "Select" at bounding box center [46, 676] width 35 height 15
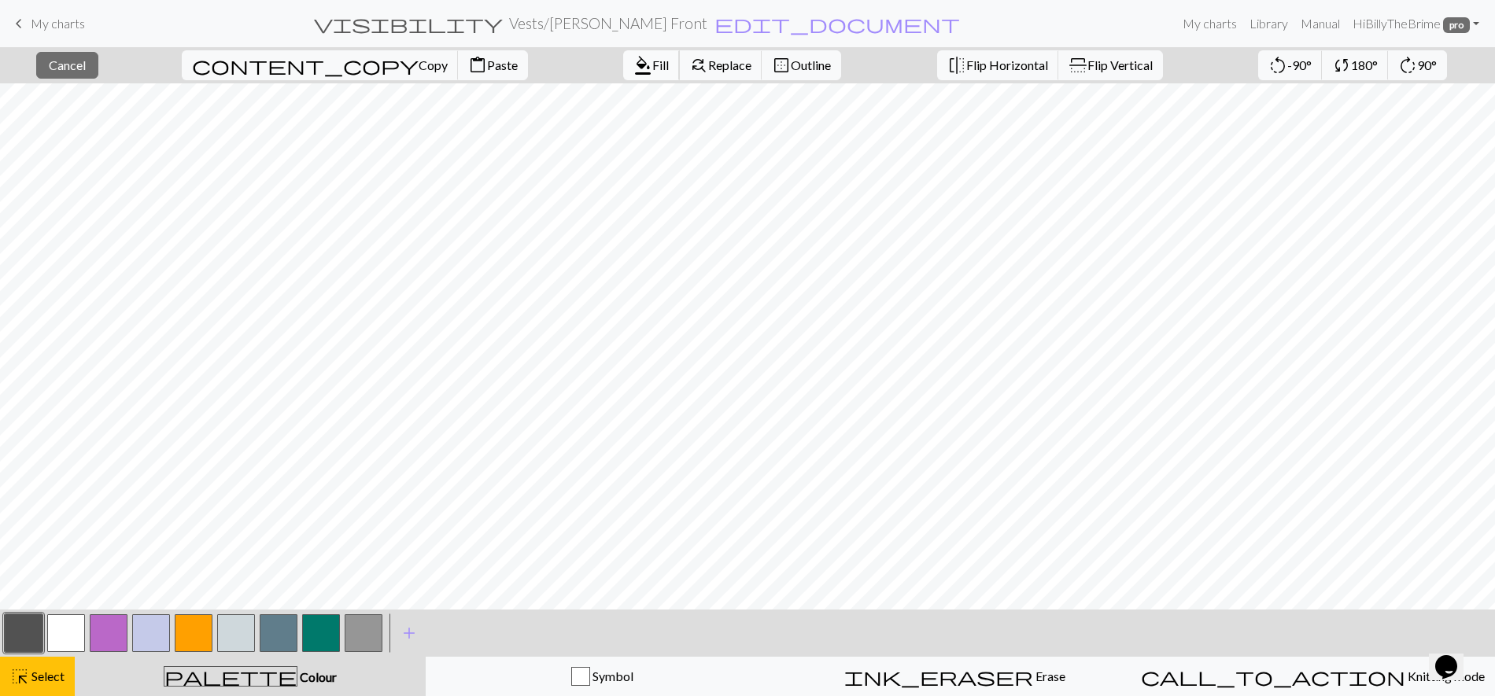
click at [623, 53] on button "format_color_fill Fill" at bounding box center [651, 65] width 57 height 30
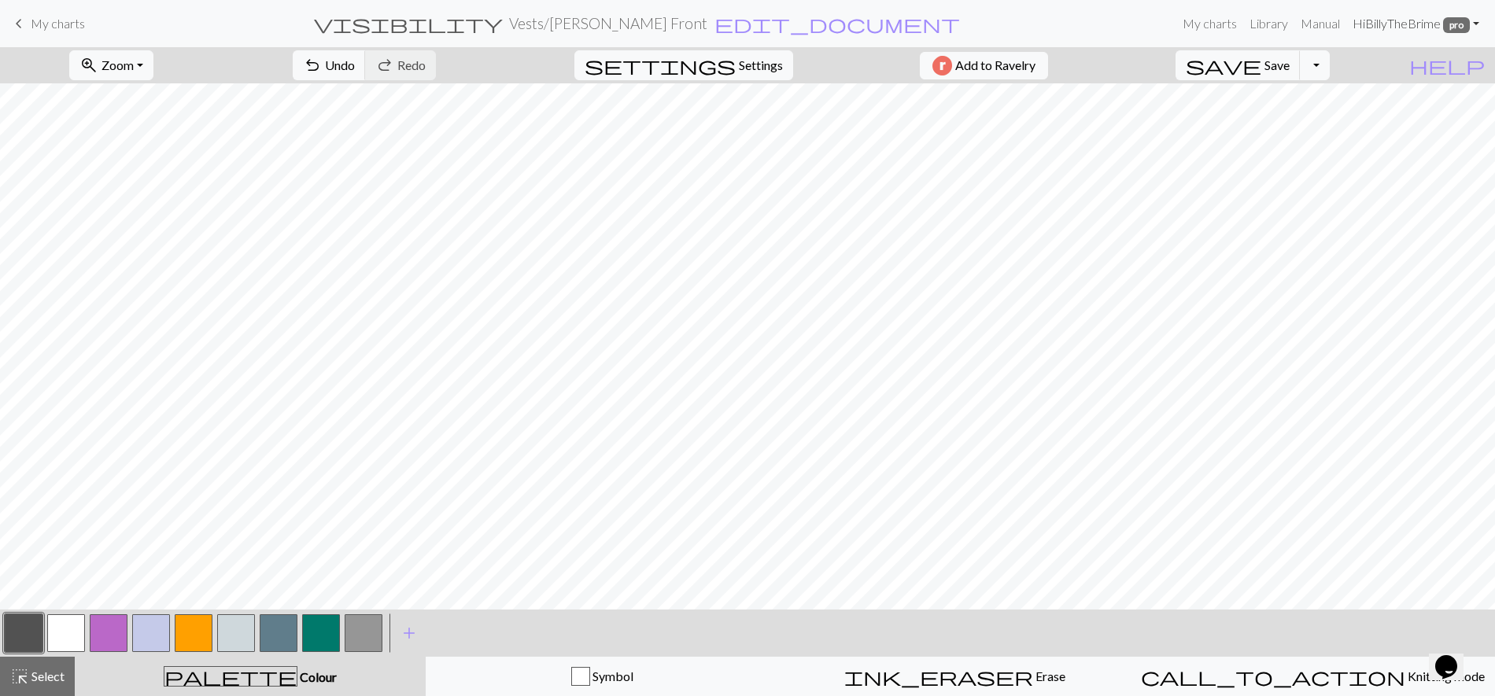
drag, startPoint x: 59, startPoint y: 622, endPoint x: 1343, endPoint y: 19, distance: 1418.6
click at [59, 622] on button "button" at bounding box center [66, 633] width 38 height 38
click at [27, 632] on button "button" at bounding box center [24, 633] width 38 height 38
click at [61, 632] on button "button" at bounding box center [66, 633] width 38 height 38
click at [19, 637] on button "button" at bounding box center [24, 633] width 38 height 38
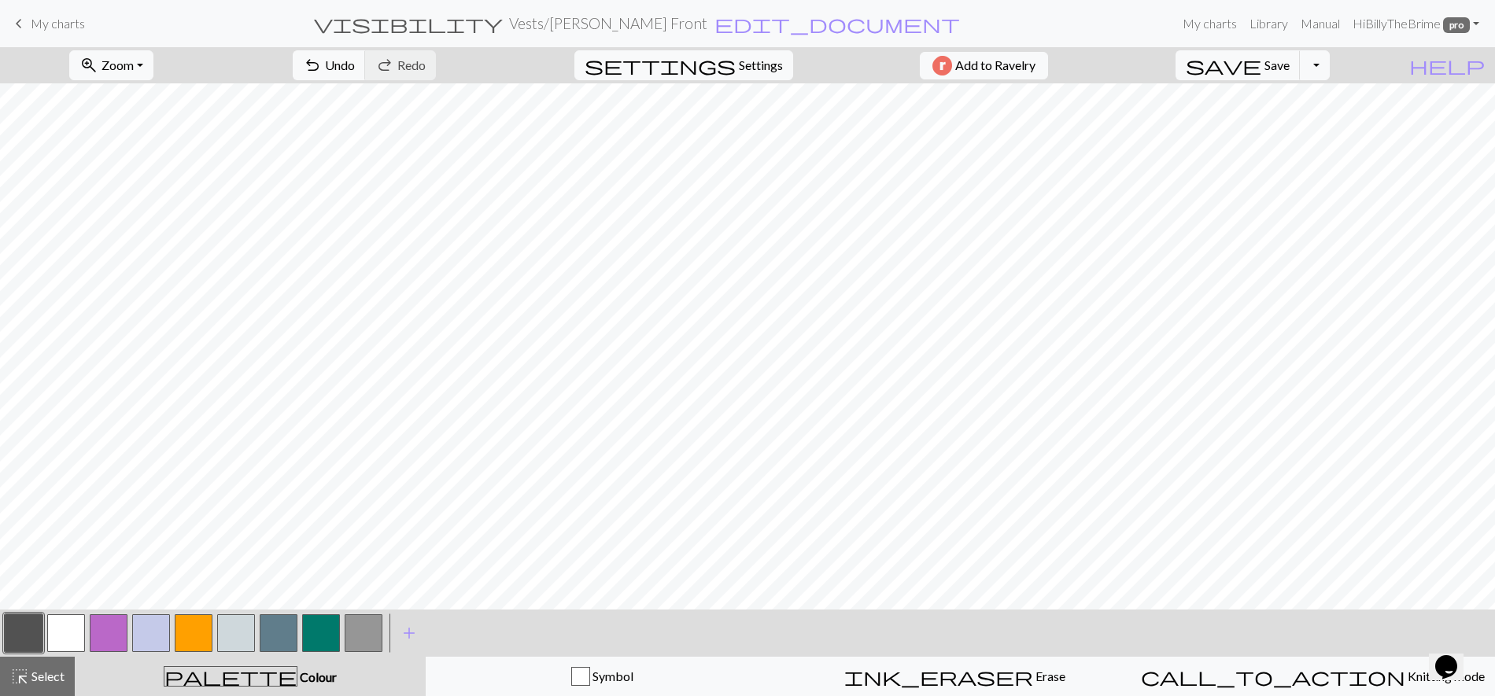
drag, startPoint x: 116, startPoint y: 618, endPoint x: 138, endPoint y: 619, distance: 22.1
click at [116, 618] on button "button" at bounding box center [109, 633] width 38 height 38
drag, startPoint x: 15, startPoint y: 617, endPoint x: 45, endPoint y: 606, distance: 31.9
click at [14, 617] on button "button" at bounding box center [24, 633] width 38 height 38
click at [111, 634] on button "button" at bounding box center [109, 633] width 38 height 38
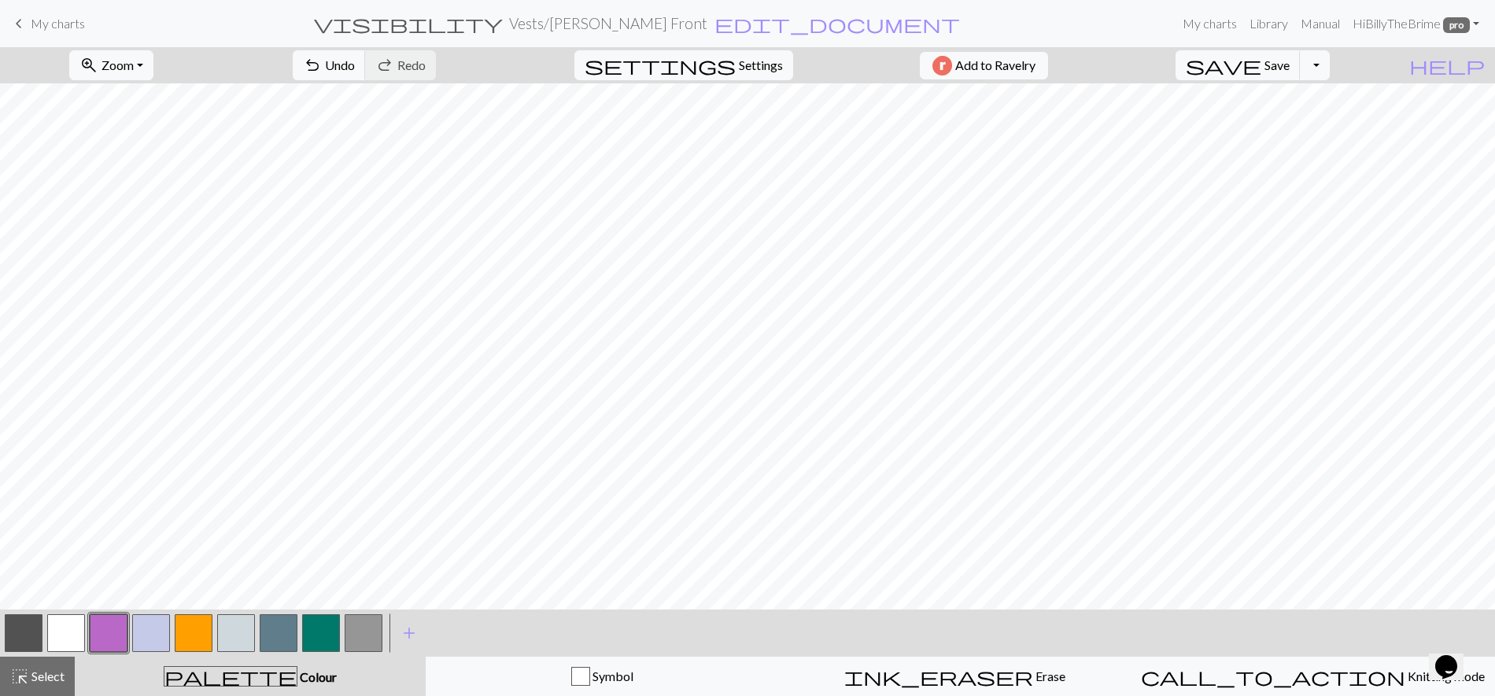
click at [52, 629] on button "button" at bounding box center [66, 633] width 38 height 38
click at [20, 631] on button "button" at bounding box center [24, 633] width 38 height 38
click at [188, 633] on button "button" at bounding box center [194, 633] width 38 height 38
click at [53, 625] on button "button" at bounding box center [66, 633] width 38 height 38
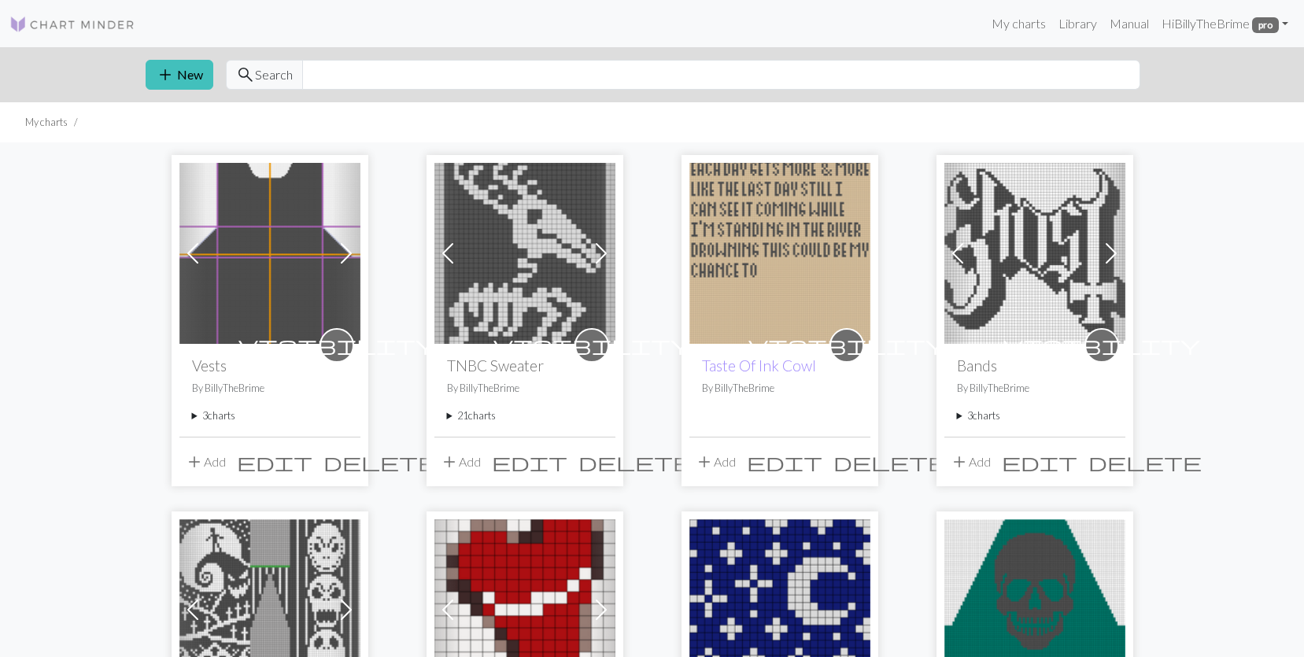
click at [197, 417] on summary "3 charts" at bounding box center [270, 415] width 156 height 15
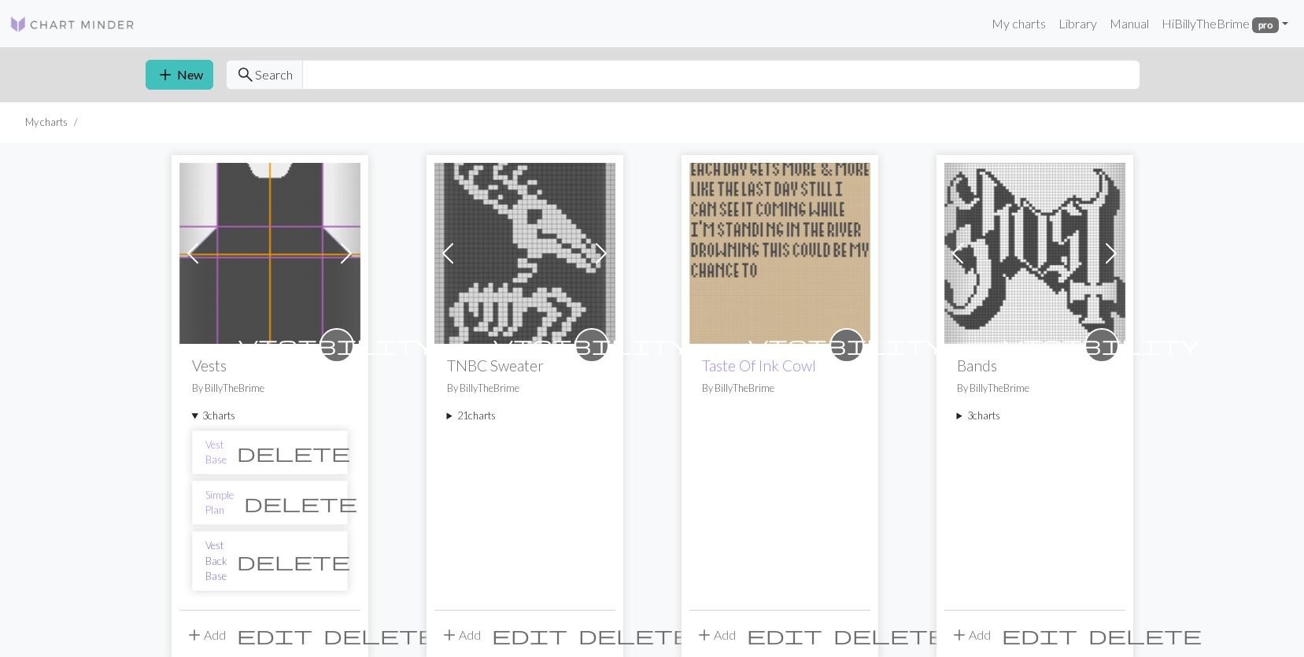
click at [224, 554] on link "Vest Back Base" at bounding box center [215, 561] width 21 height 46
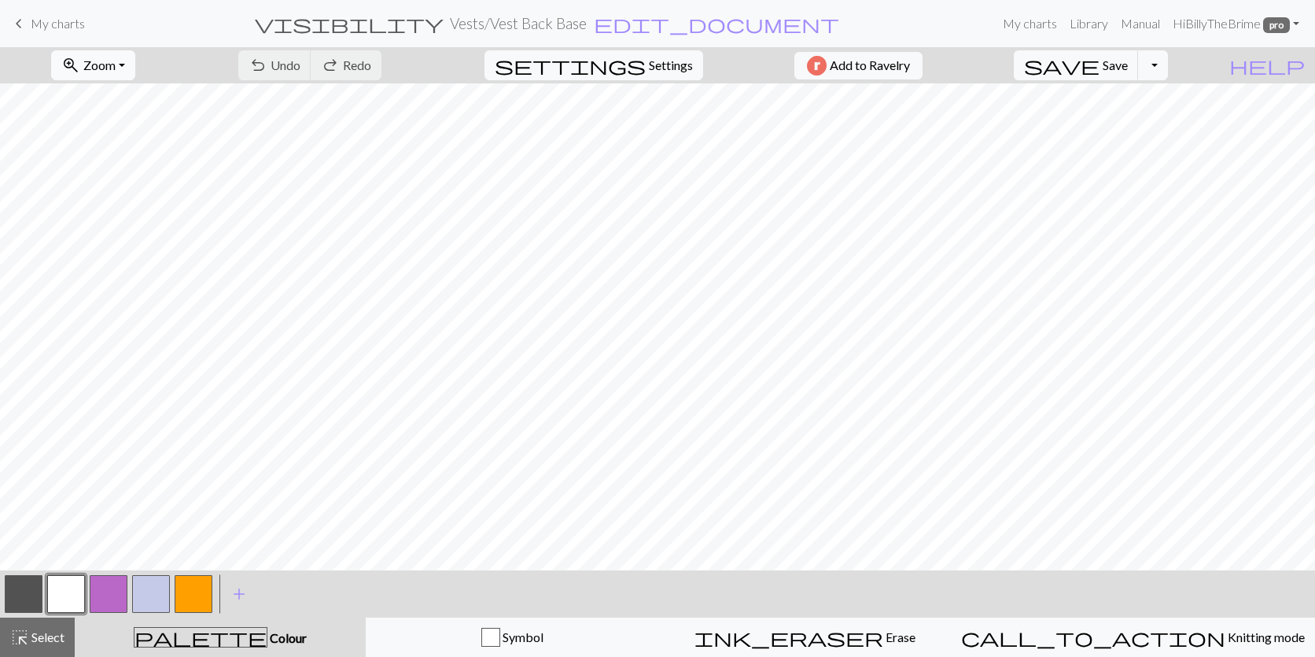
click at [80, 61] on span "zoom_in" at bounding box center [70, 65] width 19 height 22
click at [103, 189] on button "50%" at bounding box center [114, 188] width 124 height 25
click at [36, 631] on span "Select" at bounding box center [46, 636] width 35 height 15
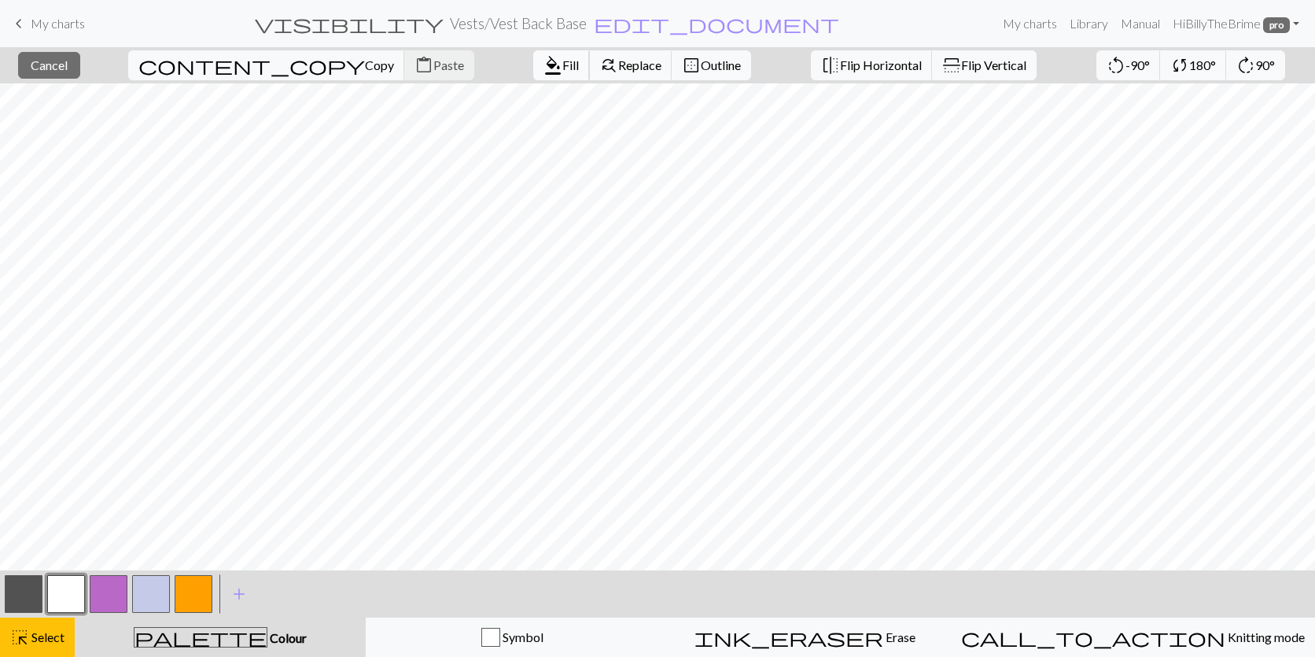
click at [544, 57] on span "format_color_fill" at bounding box center [553, 65] width 19 height 22
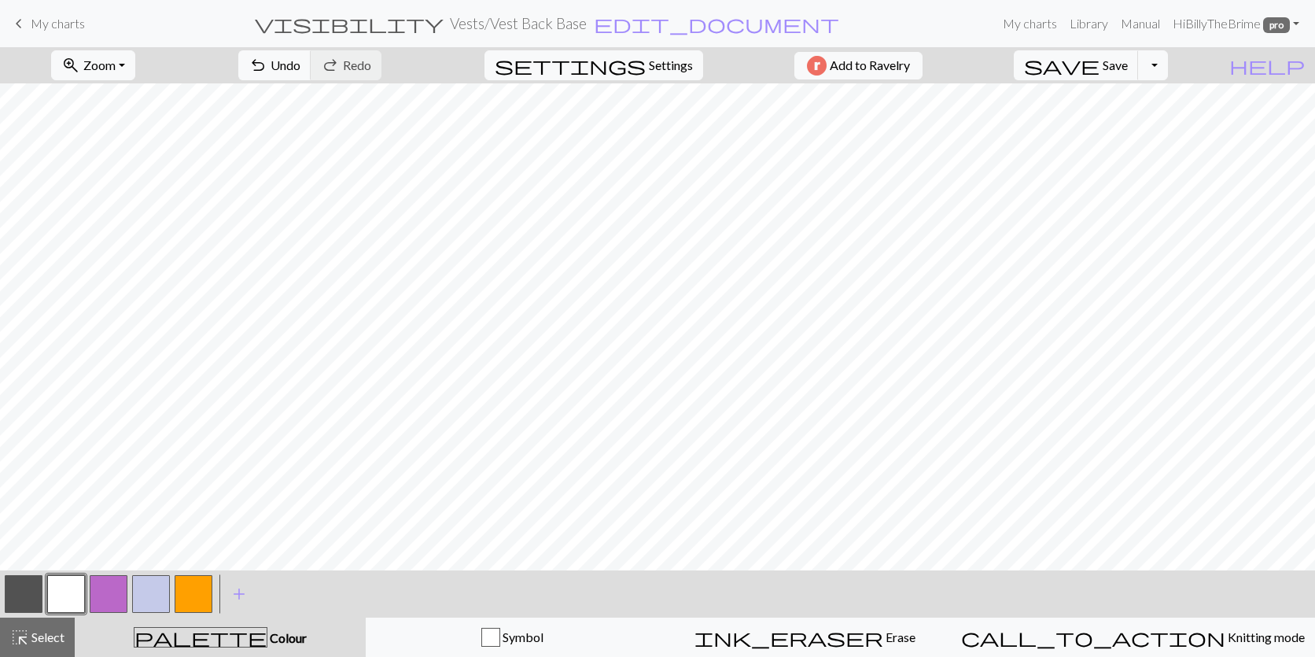
click at [30, 603] on button "button" at bounding box center [24, 594] width 38 height 38
drag, startPoint x: 38, startPoint y: 644, endPoint x: 215, endPoint y: 65, distance: 604.7
click at [38, 644] on span "Select" at bounding box center [46, 636] width 35 height 15
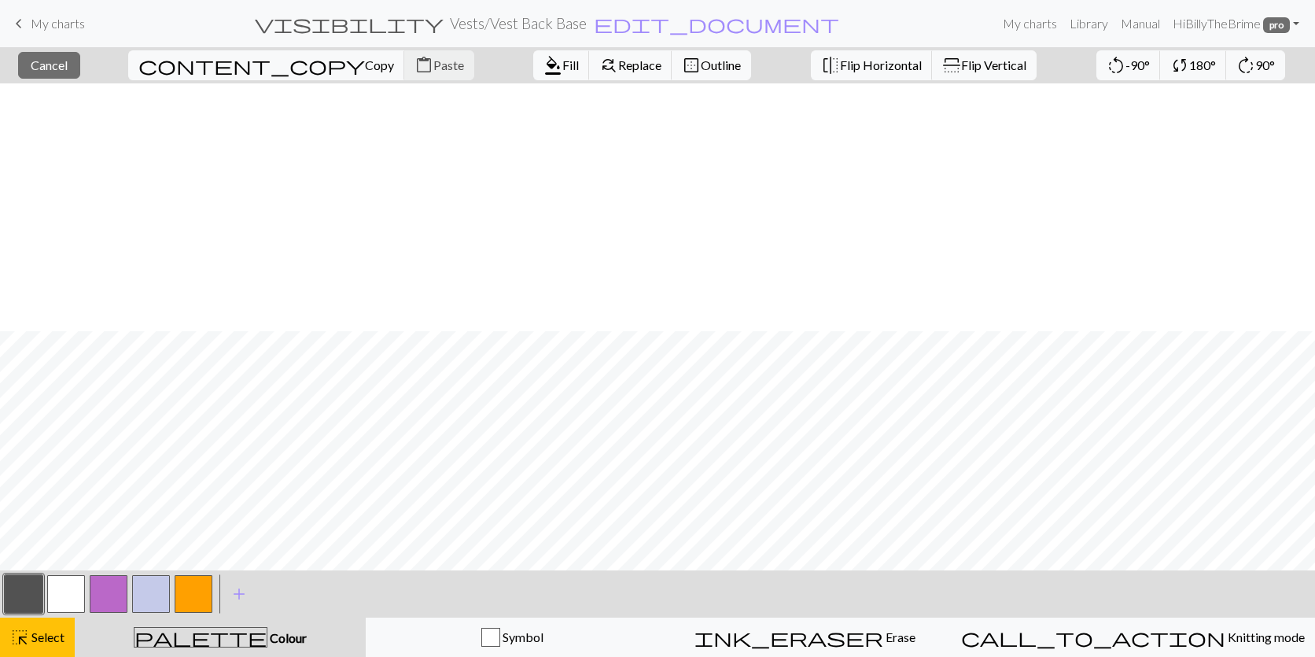
scroll to position [248, 0]
click at [562, 71] on span "Fill" at bounding box center [570, 64] width 17 height 15
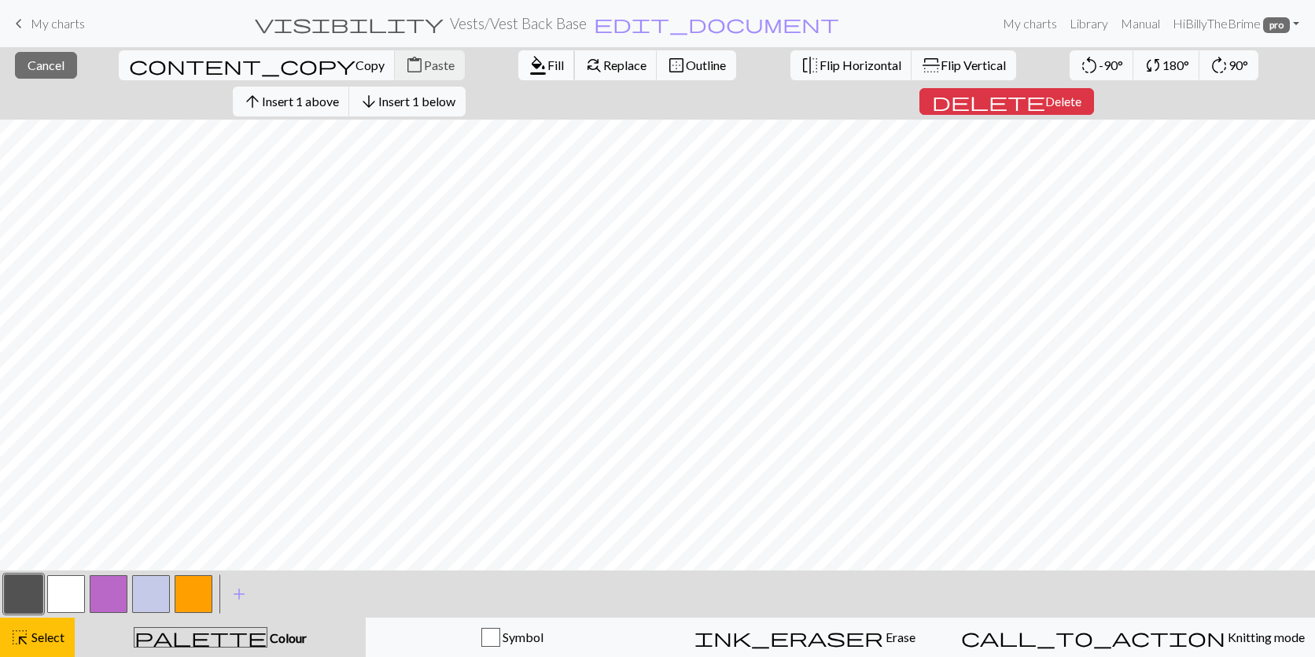
click at [548, 65] on span "Fill" at bounding box center [556, 64] width 17 height 15
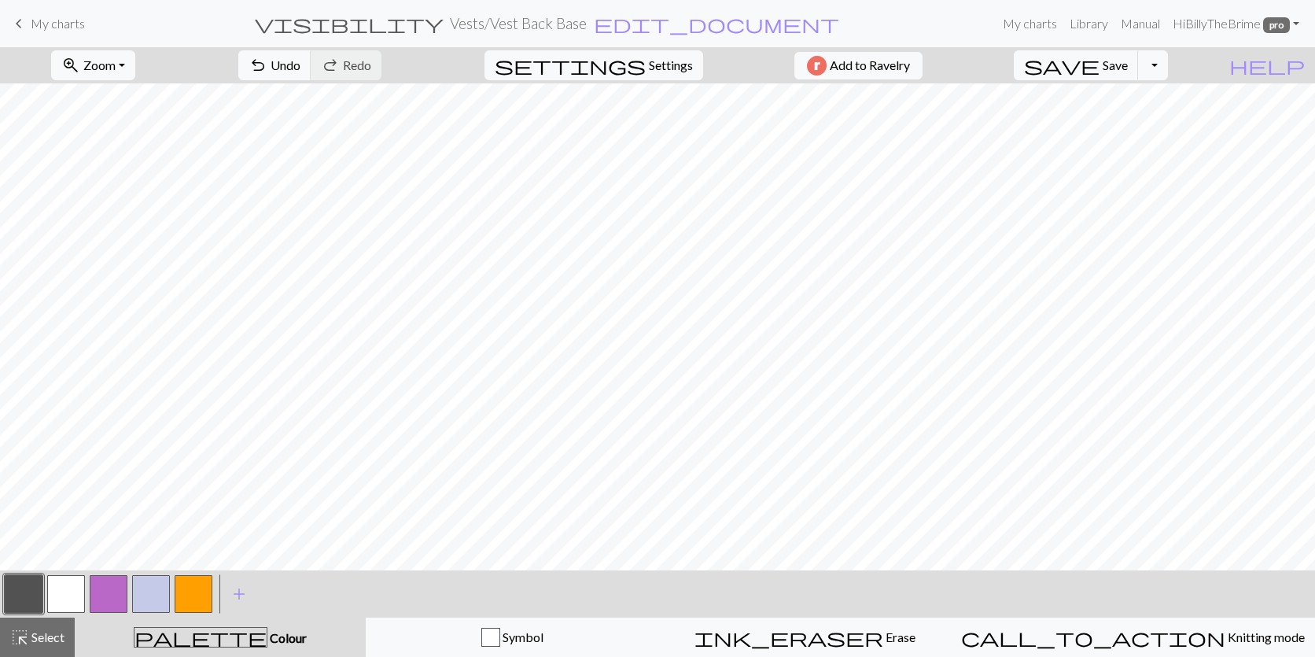
click at [160, 579] on button "button" at bounding box center [151, 594] width 38 height 38
click at [61, 596] on button "button" at bounding box center [66, 594] width 38 height 38
click at [154, 597] on button "button" at bounding box center [151, 594] width 38 height 38
click at [24, 590] on button "button" at bounding box center [24, 594] width 38 height 38
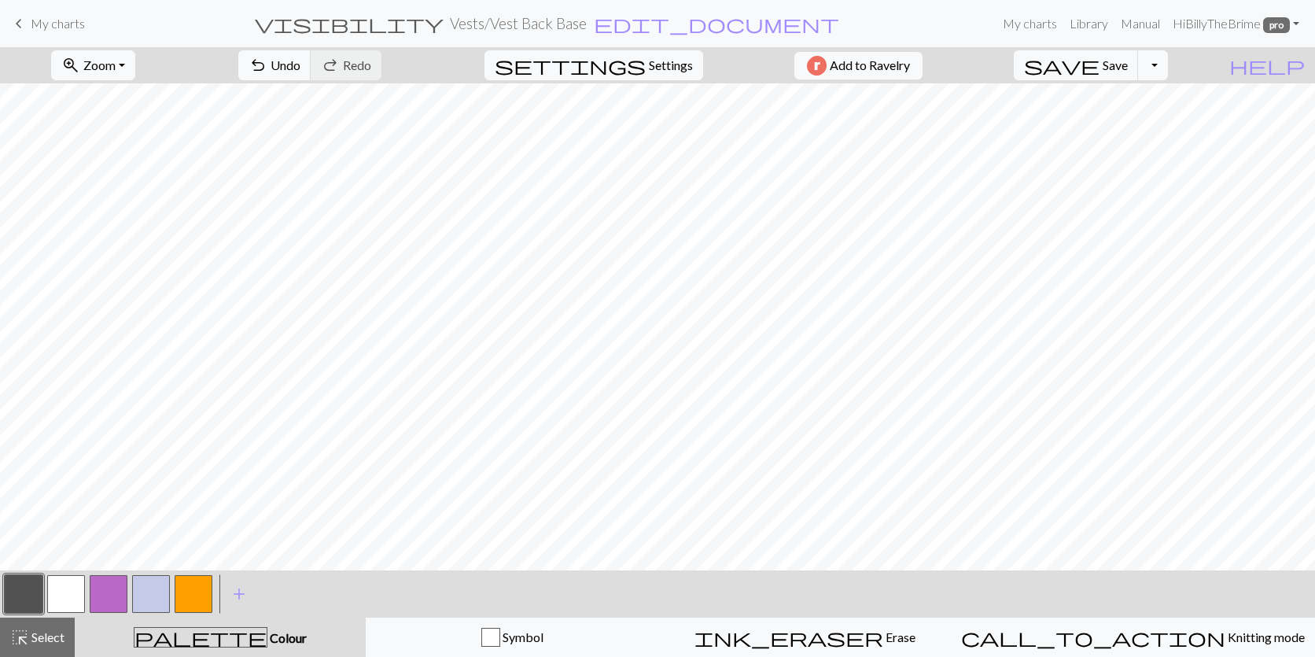
drag, startPoint x: 34, startPoint y: 638, endPoint x: 1181, endPoint y: 46, distance: 1290.9
click at [34, 638] on span "Select" at bounding box center [46, 636] width 35 height 15
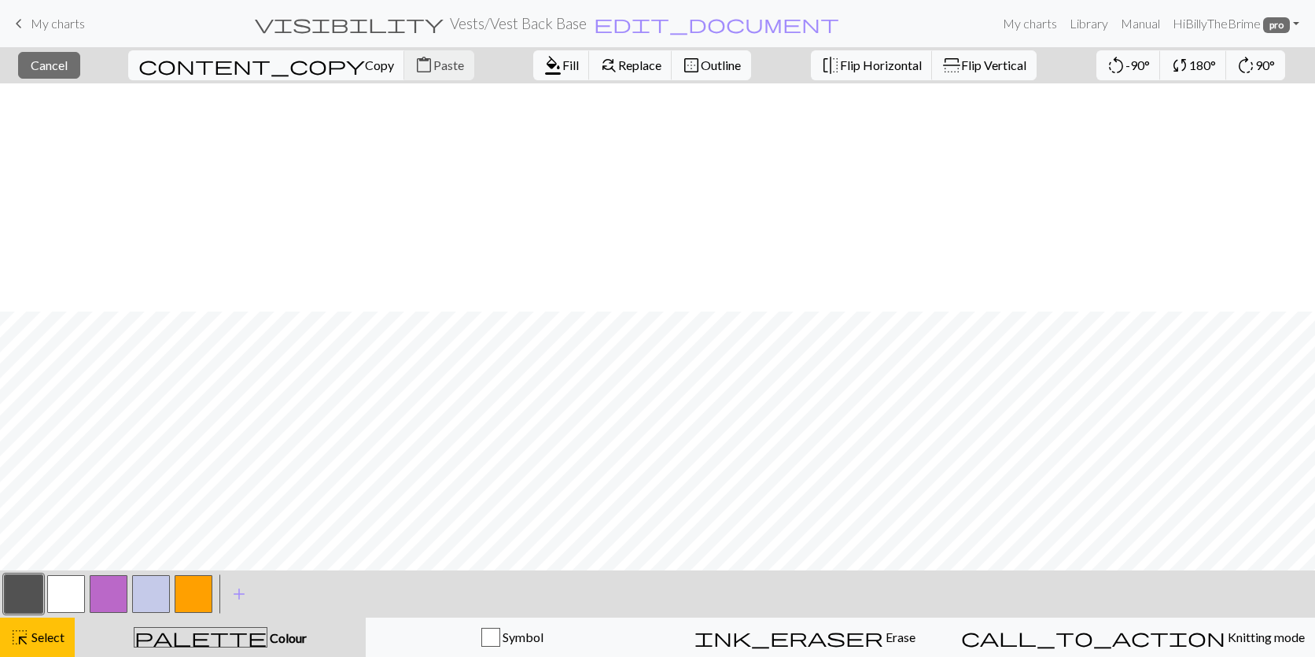
scroll to position [228, 0]
click at [544, 63] on span "format_color_fill" at bounding box center [553, 65] width 19 height 22
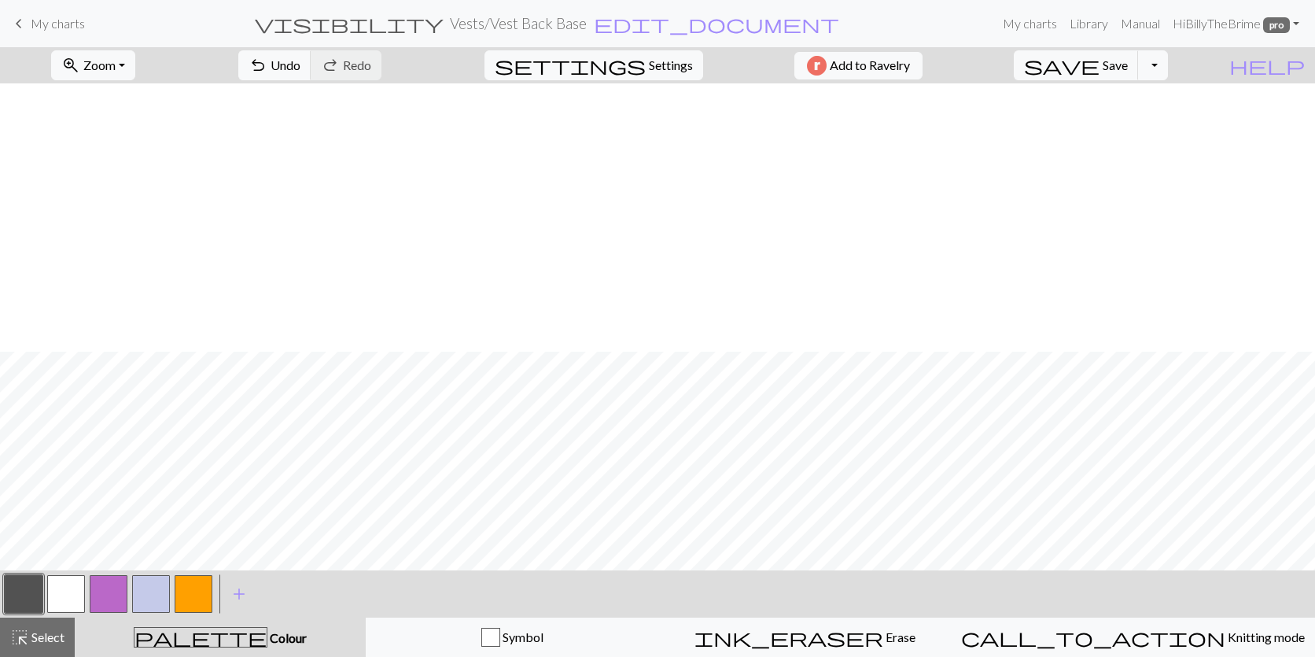
scroll to position [268, 0]
click at [33, 633] on span "Select" at bounding box center [46, 636] width 35 height 15
click at [35, 638] on span "Select" at bounding box center [46, 636] width 35 height 15
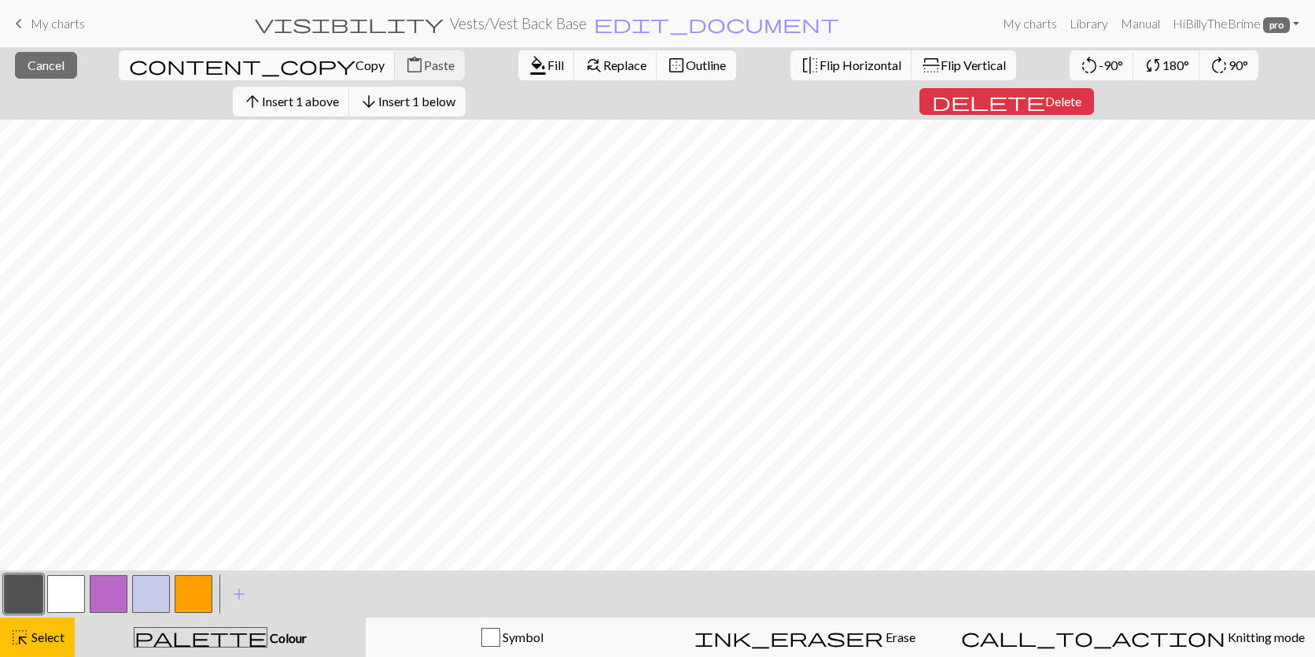
click at [106, 585] on button "button" at bounding box center [109, 594] width 38 height 38
click at [548, 68] on span "Fill" at bounding box center [556, 64] width 17 height 15
click at [14, 601] on button "button" at bounding box center [24, 594] width 38 height 38
click at [529, 70] on span "format_color_fill" at bounding box center [538, 65] width 19 height 22
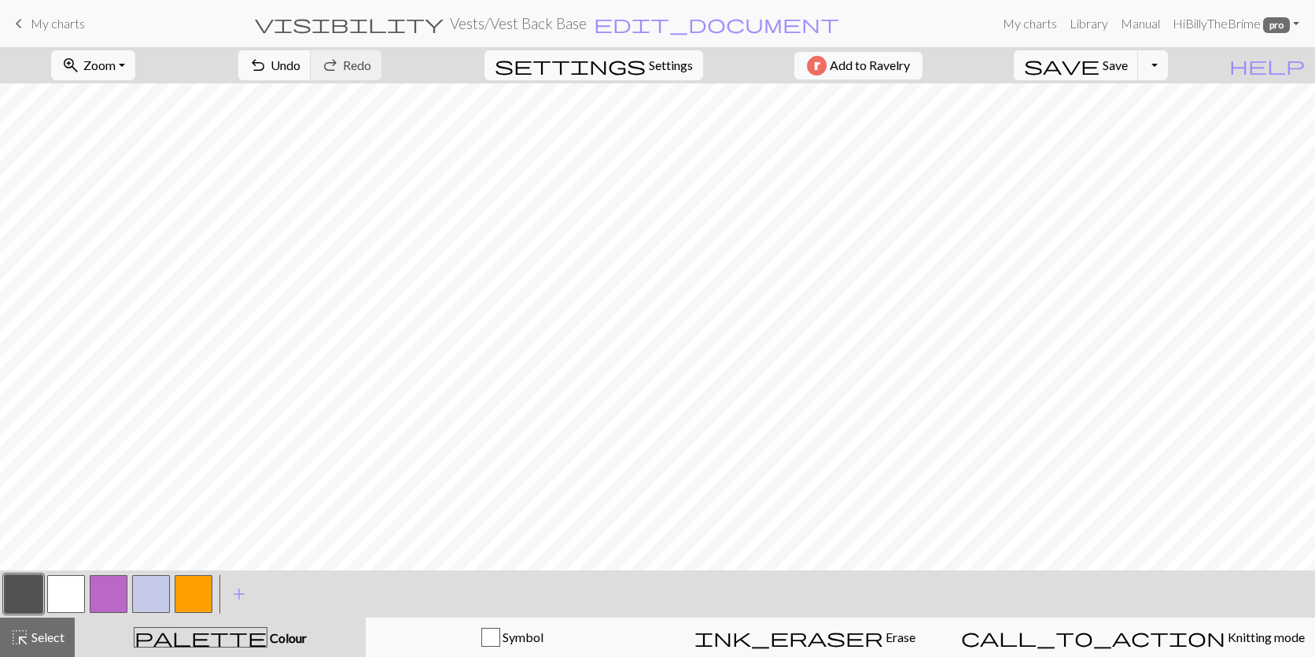
drag, startPoint x: 137, startPoint y: 596, endPoint x: 278, endPoint y: 0, distance: 612.1
click at [137, 596] on button "button" at bounding box center [151, 594] width 38 height 38
click at [37, 630] on span "Select" at bounding box center [46, 636] width 35 height 15
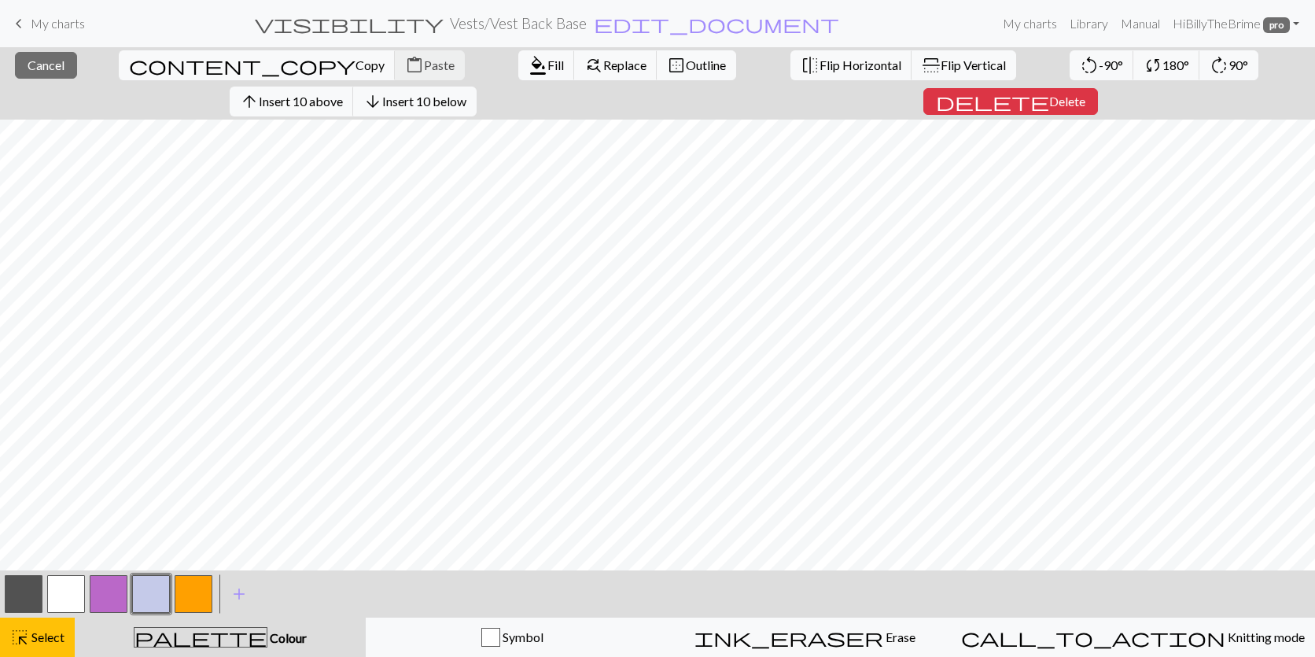
click at [13, 589] on button "button" at bounding box center [24, 594] width 38 height 38
click at [518, 62] on button "format_color_fill Fill" at bounding box center [546, 65] width 57 height 30
click at [529, 58] on span "format_color_fill" at bounding box center [538, 65] width 19 height 22
click at [548, 62] on span "Fill" at bounding box center [556, 64] width 17 height 15
click at [518, 74] on button "format_color_fill Fill" at bounding box center [546, 65] width 57 height 30
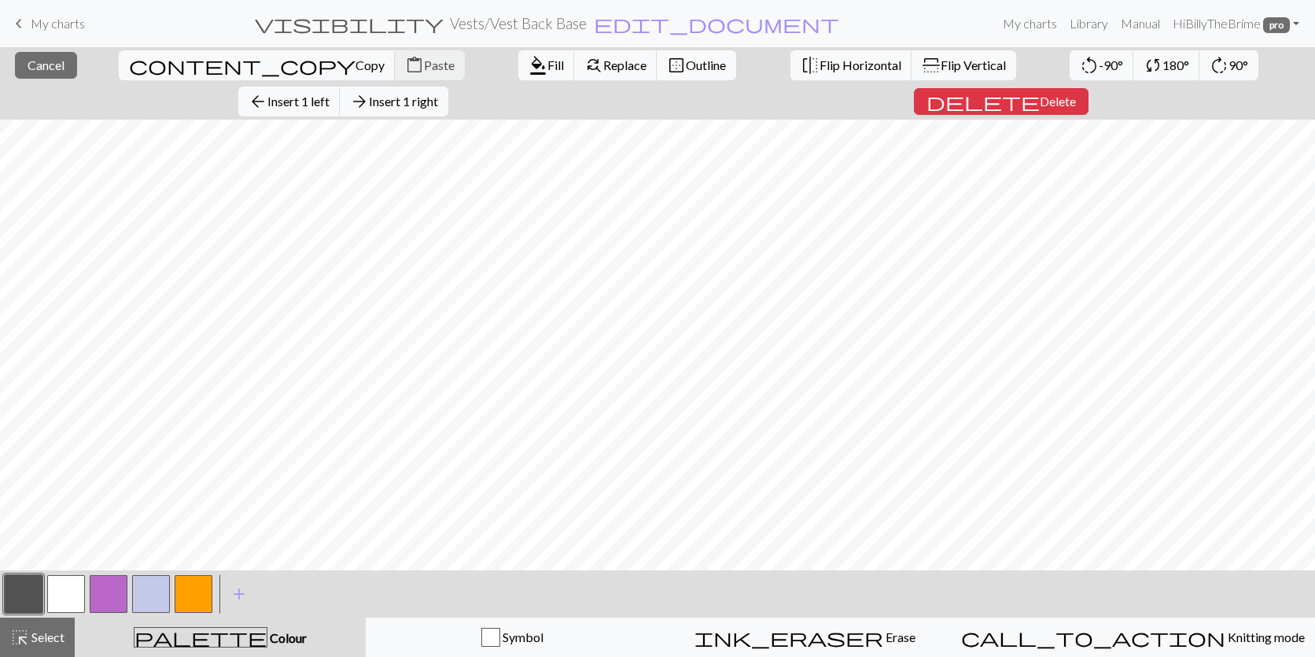
click at [188, 607] on button "button" at bounding box center [194, 594] width 38 height 38
click at [518, 73] on button "format_color_fill Fill" at bounding box center [546, 65] width 57 height 30
click at [548, 63] on span "Fill" at bounding box center [556, 64] width 17 height 15
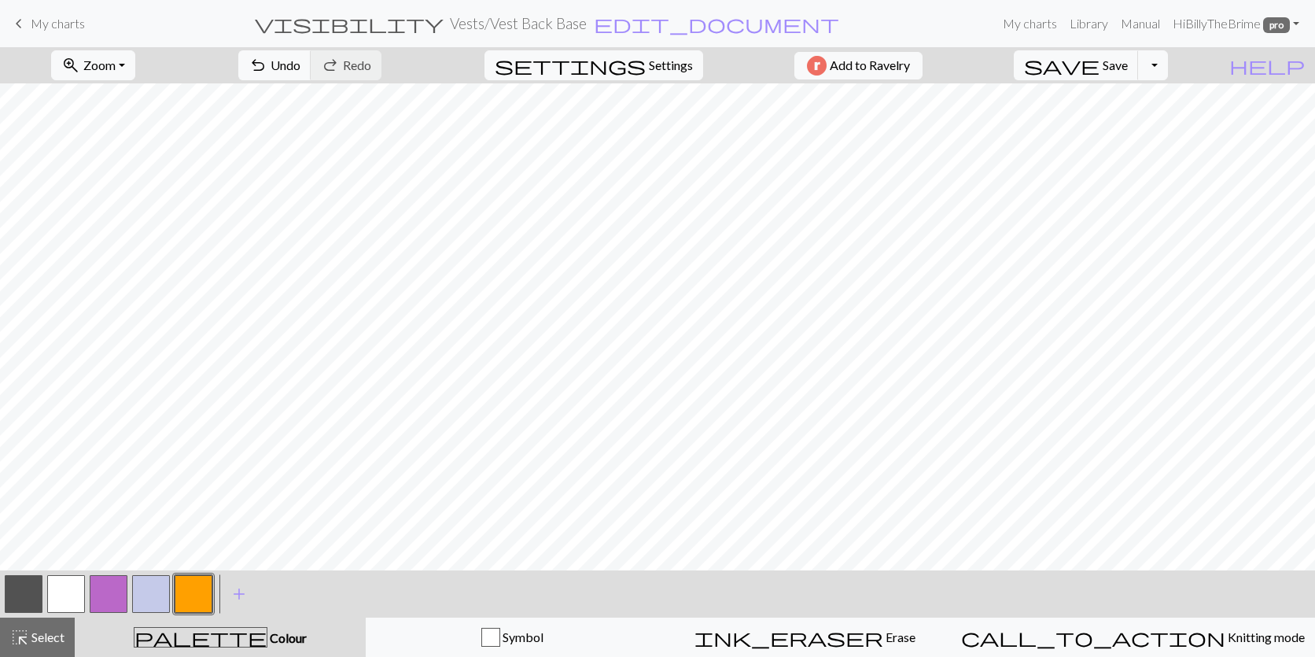
drag, startPoint x: 112, startPoint y: 578, endPoint x: 127, endPoint y: 562, distance: 21.2
click at [112, 578] on button "button" at bounding box center [109, 594] width 38 height 38
click at [65, 590] on button "button" at bounding box center [66, 594] width 38 height 38
click at [34, 640] on span "Select" at bounding box center [46, 636] width 35 height 15
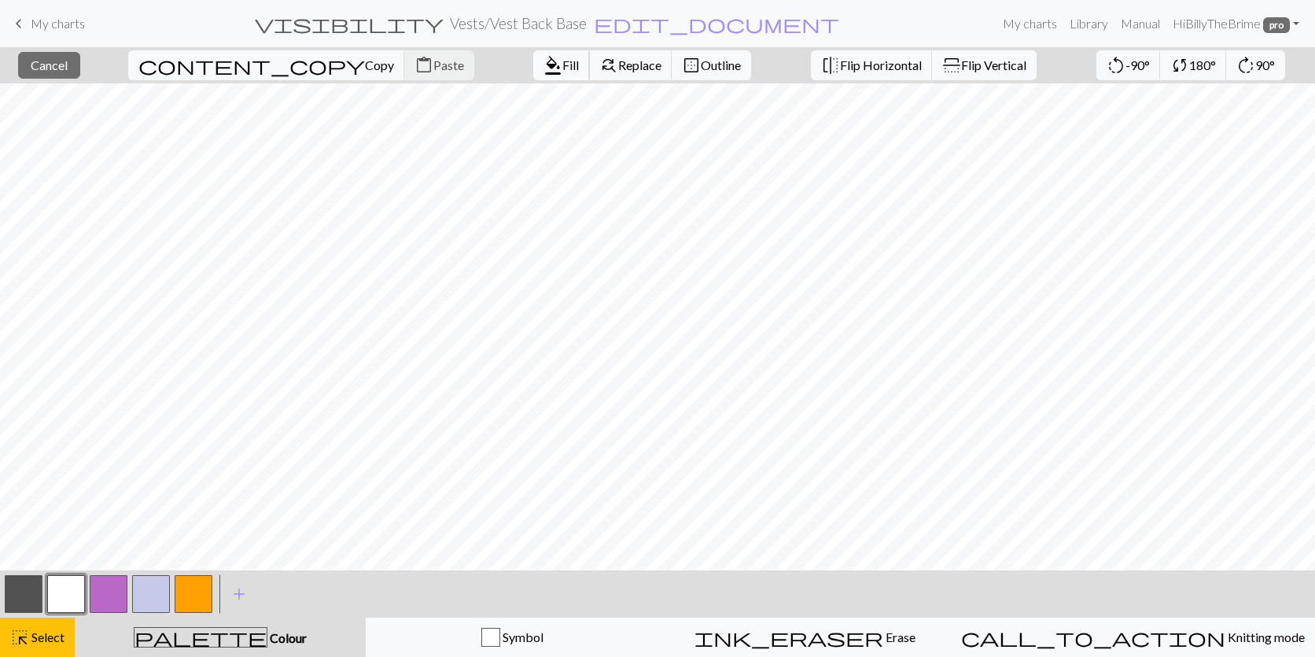
click at [562, 68] on span "Fill" at bounding box center [570, 64] width 17 height 15
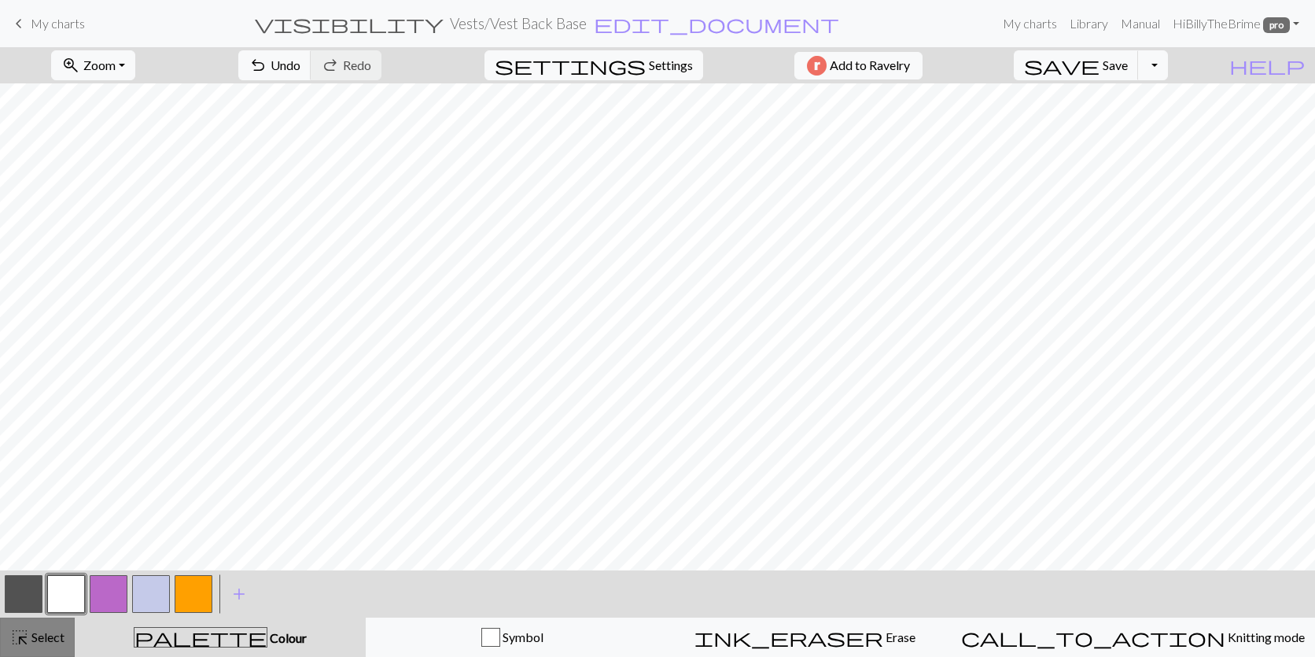
drag, startPoint x: 34, startPoint y: 638, endPoint x: 1314, endPoint y: 169, distance: 1363.1
click at [34, 637] on span "Select" at bounding box center [46, 636] width 35 height 15
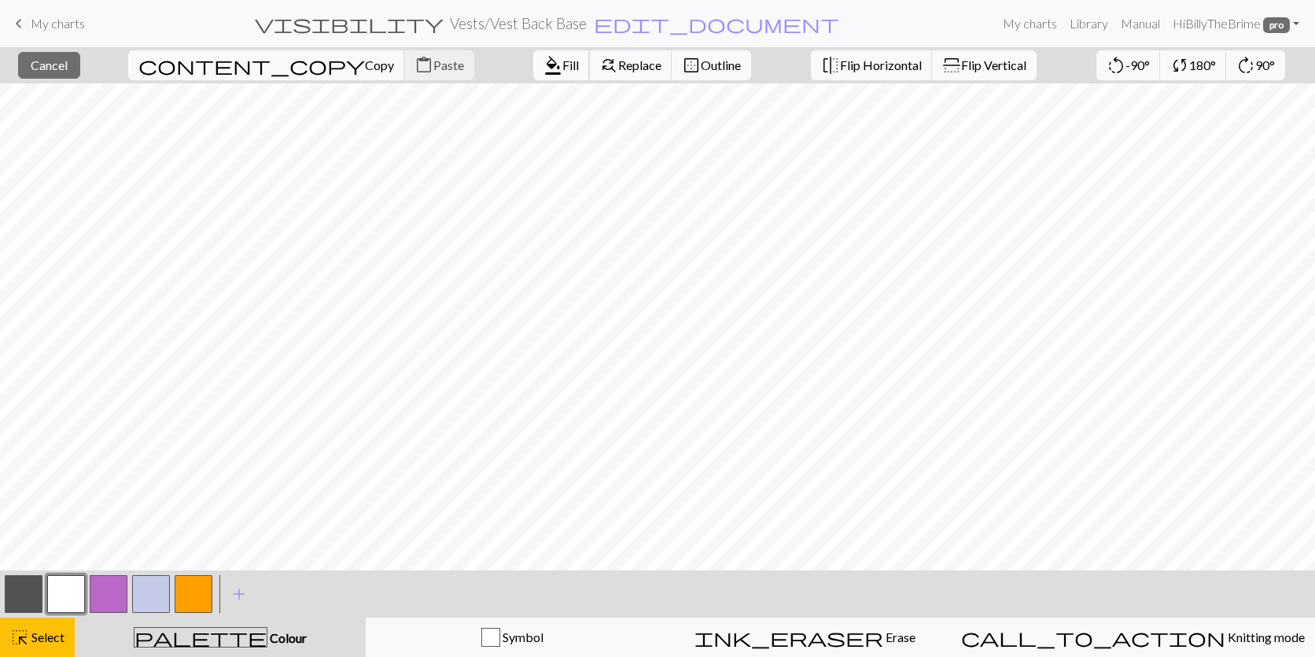
click at [544, 66] on span "format_color_fill" at bounding box center [553, 65] width 19 height 22
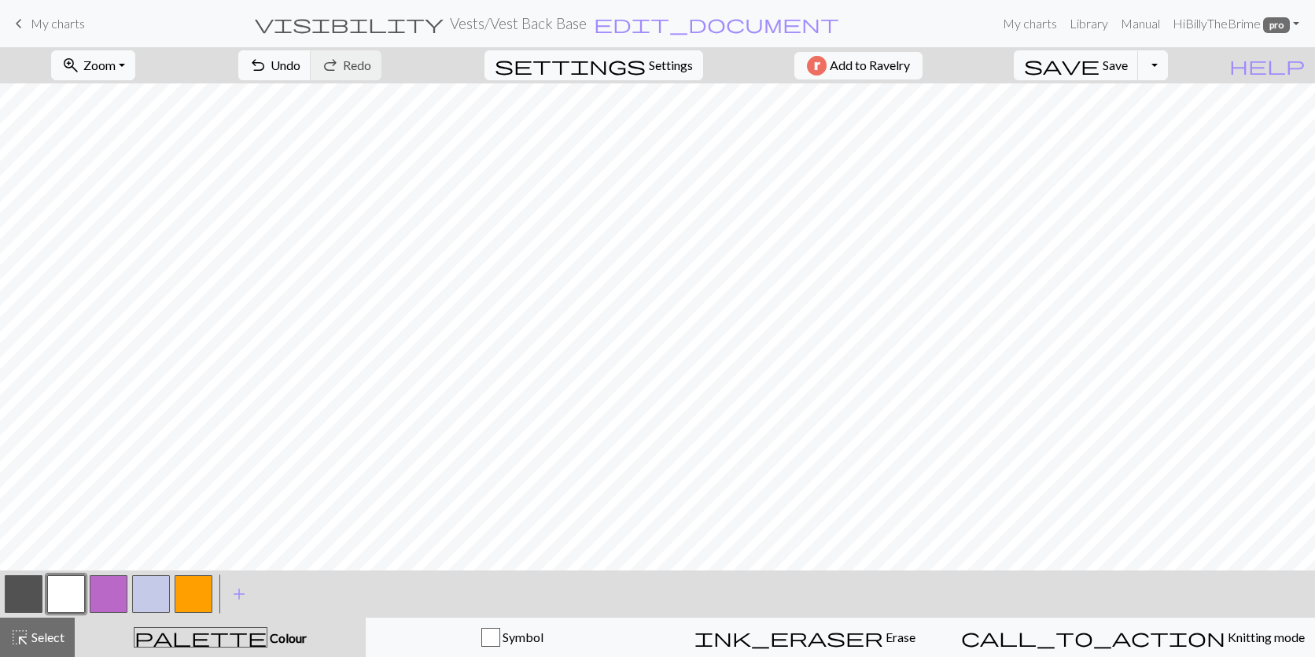
click at [33, 587] on button "button" at bounding box center [24, 594] width 38 height 38
drag, startPoint x: 29, startPoint y: 625, endPoint x: 10, endPoint y: 620, distance: 19.5
click at [28, 624] on button "highlight_alt Select Select" at bounding box center [37, 637] width 75 height 39
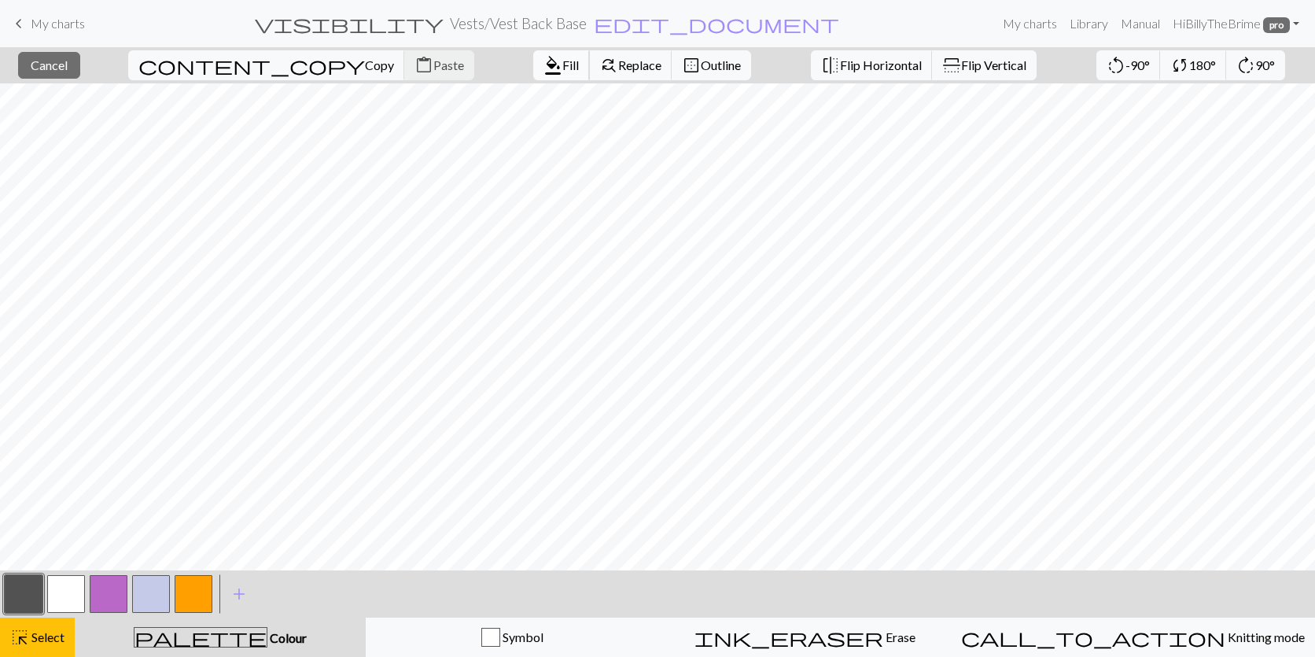
click at [544, 72] on span "format_color_fill" at bounding box center [553, 65] width 19 height 22
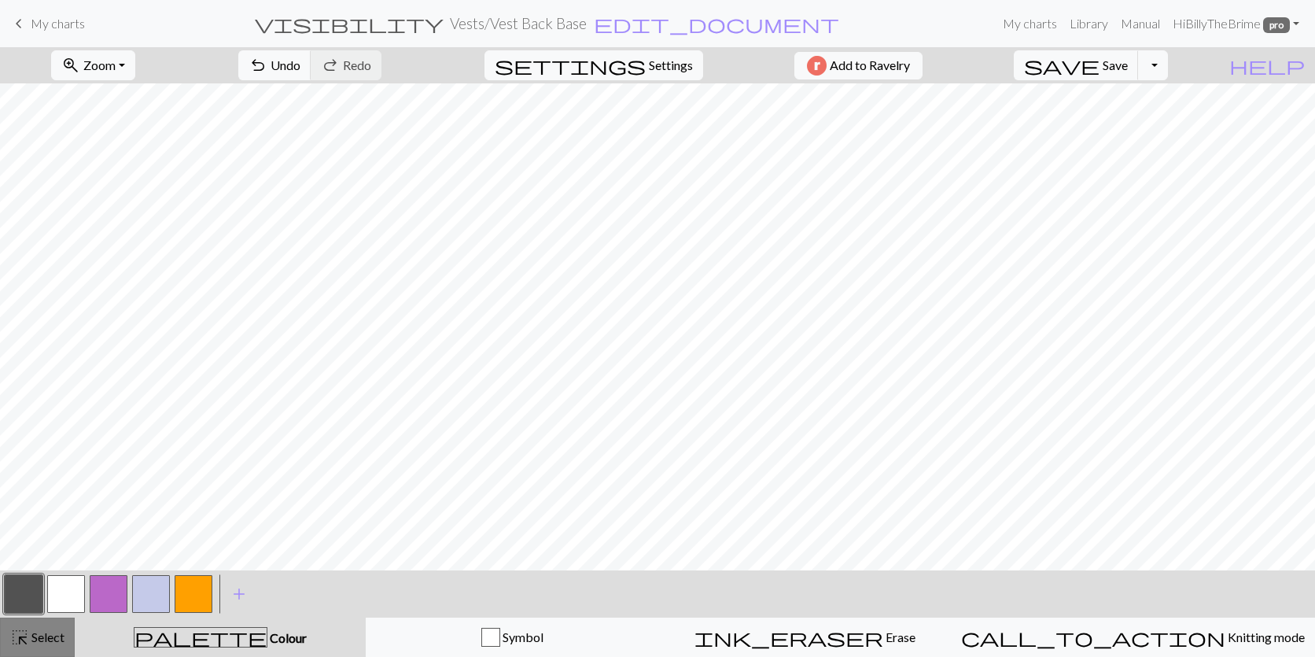
click at [50, 629] on span "Select" at bounding box center [46, 636] width 35 height 15
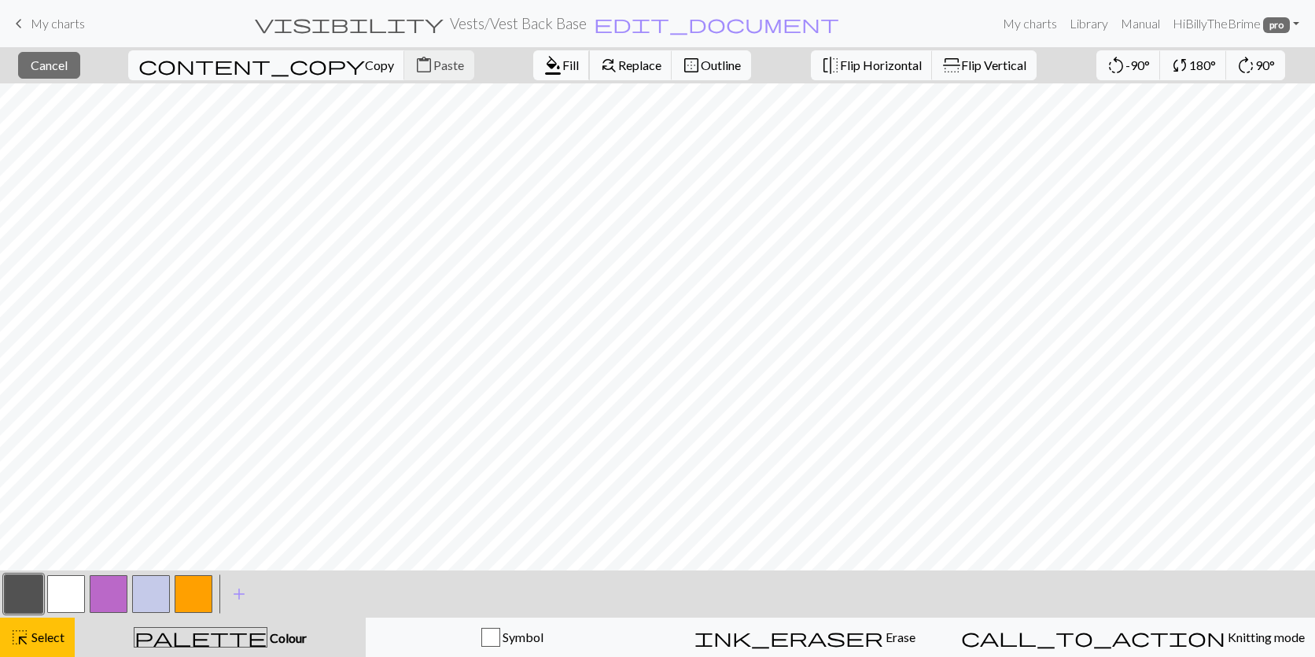
click at [562, 64] on span "Fill" at bounding box center [570, 64] width 17 height 15
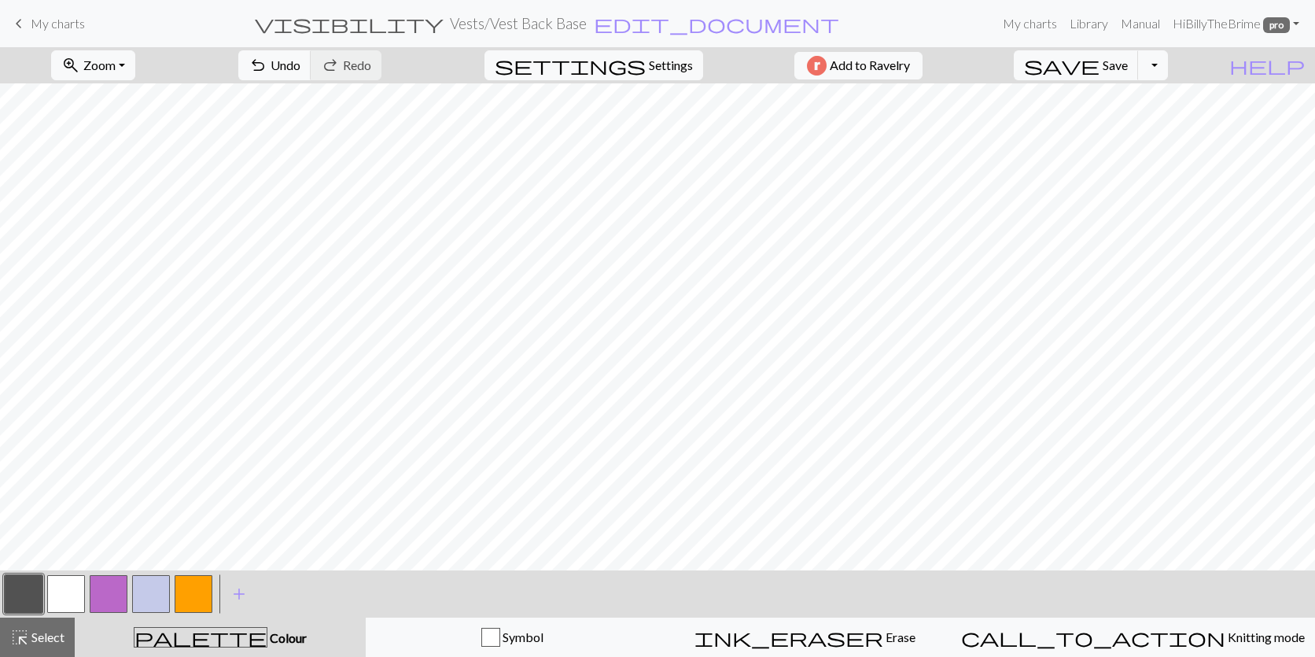
click at [135, 596] on button "button" at bounding box center [151, 594] width 38 height 38
click at [20, 599] on button "button" at bounding box center [24, 594] width 38 height 38
drag, startPoint x: 70, startPoint y: 592, endPoint x: 92, endPoint y: 566, distance: 34.0
click at [69, 592] on button "button" at bounding box center [66, 594] width 38 height 38
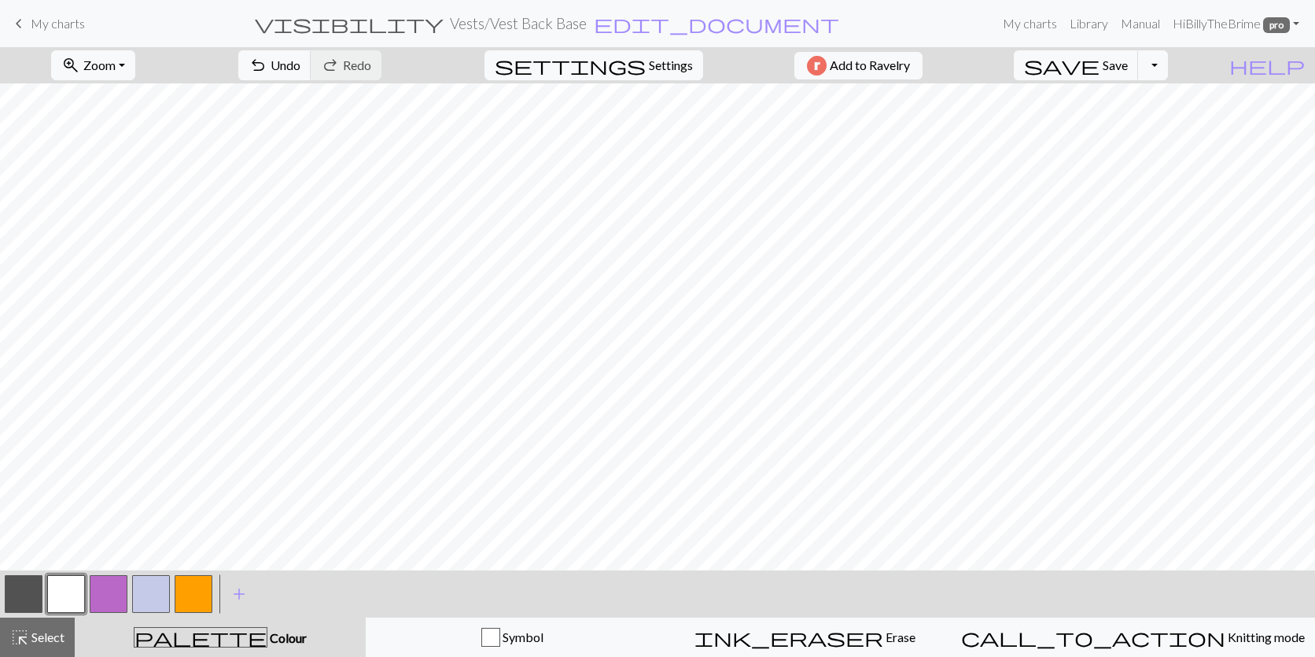
click at [16, 599] on button "button" at bounding box center [24, 594] width 38 height 38
drag, startPoint x: 62, startPoint y: 591, endPoint x: 78, endPoint y: 562, distance: 33.1
click at [63, 590] on button "button" at bounding box center [66, 594] width 38 height 38
click at [50, 640] on span "Select" at bounding box center [46, 636] width 35 height 15
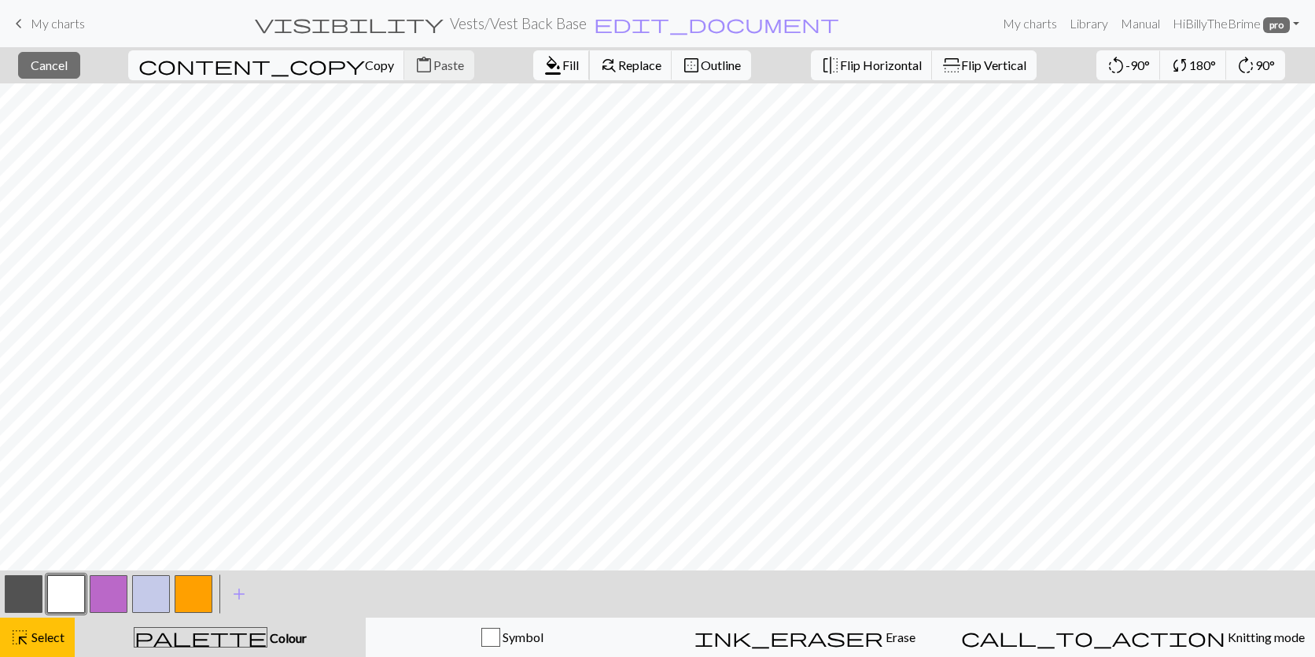
click at [562, 64] on span "Fill" at bounding box center [570, 64] width 17 height 15
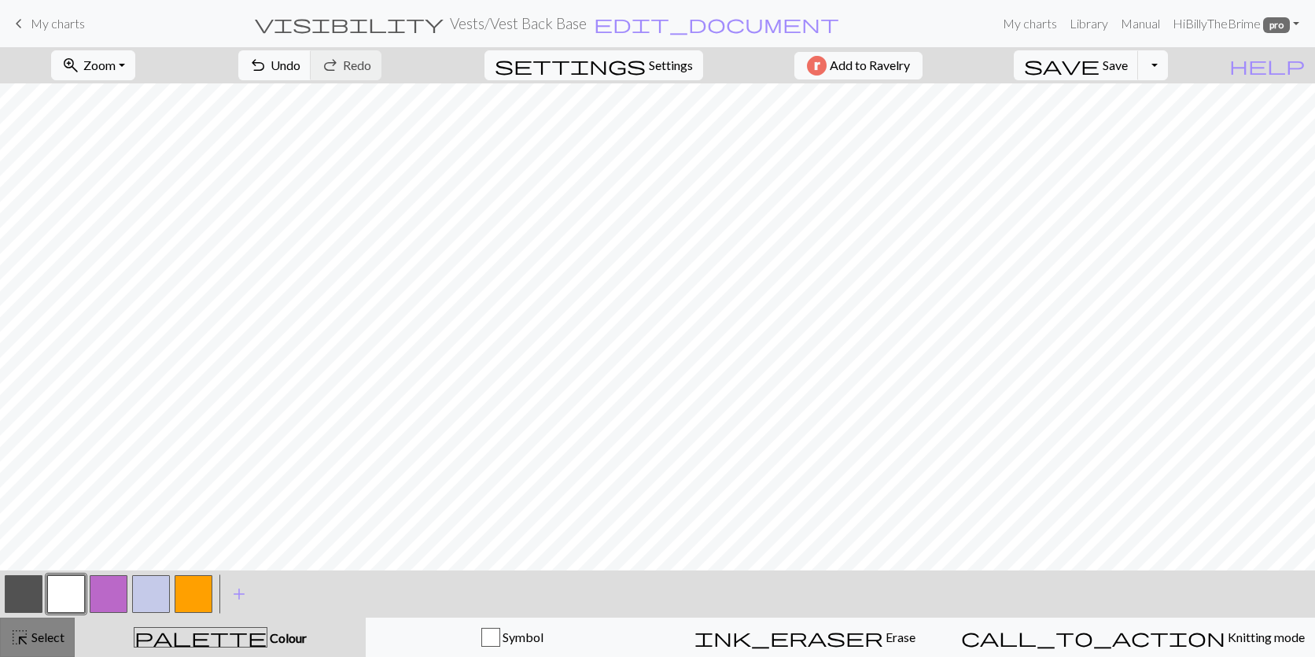
click at [44, 640] on span "Select" at bounding box center [46, 636] width 35 height 15
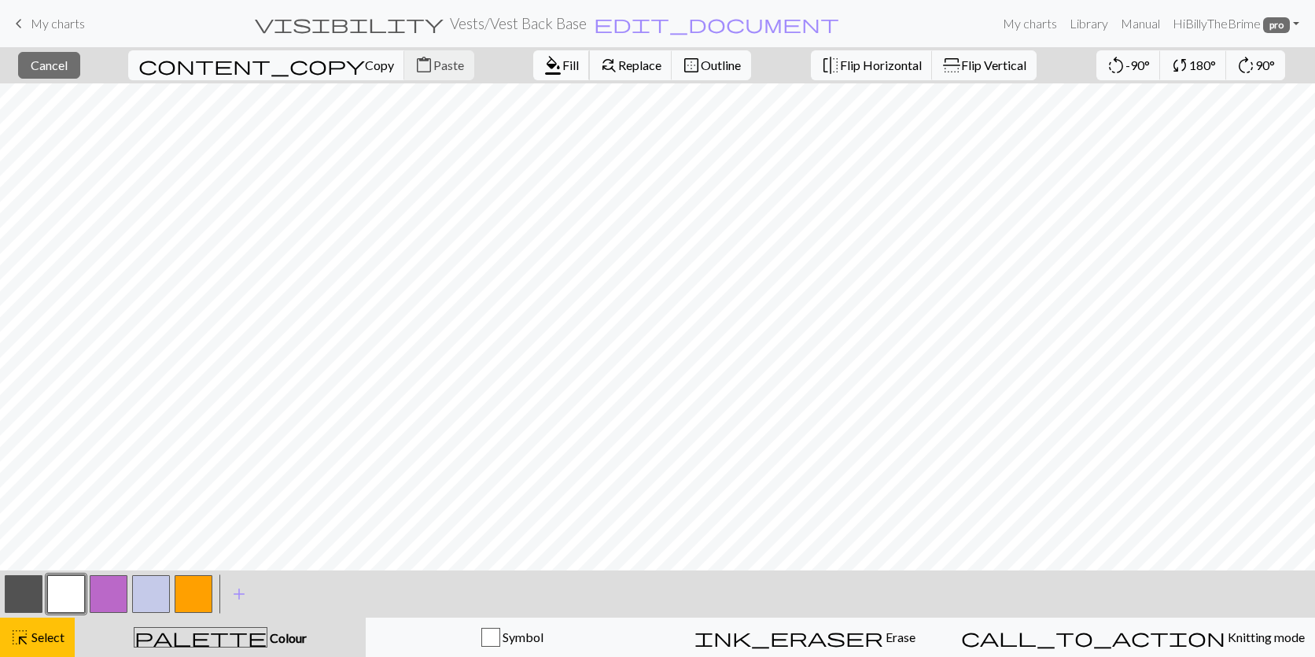
click at [544, 57] on span "format_color_fill" at bounding box center [553, 65] width 19 height 22
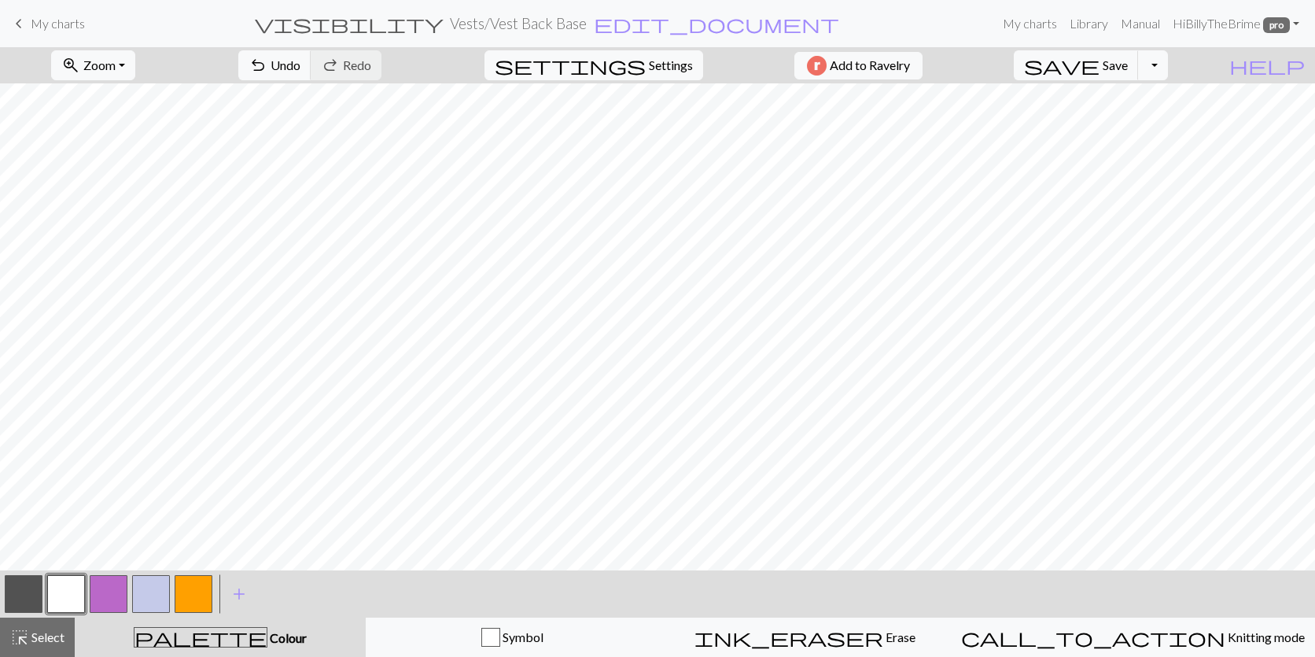
click at [20, 584] on button "button" at bounding box center [24, 594] width 38 height 38
click at [70, 593] on button "button" at bounding box center [66, 594] width 38 height 38
click at [57, 629] on span "Select" at bounding box center [46, 636] width 35 height 15
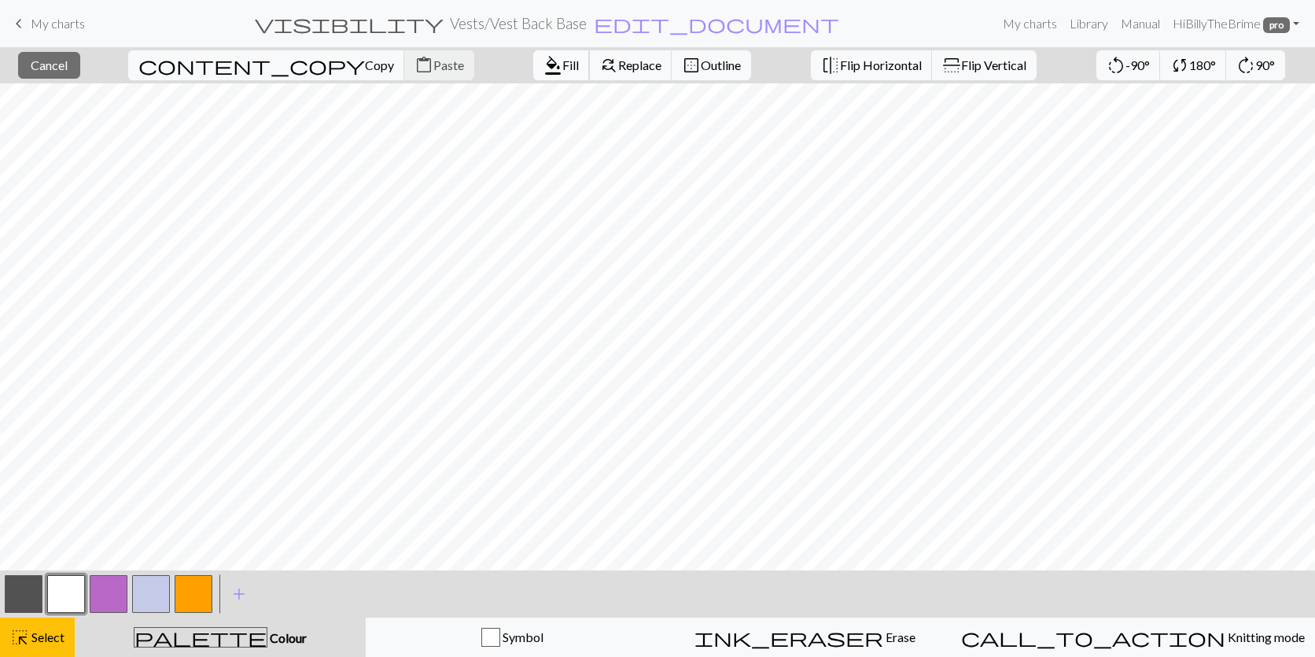
click at [544, 70] on span "format_color_fill" at bounding box center [553, 65] width 19 height 22
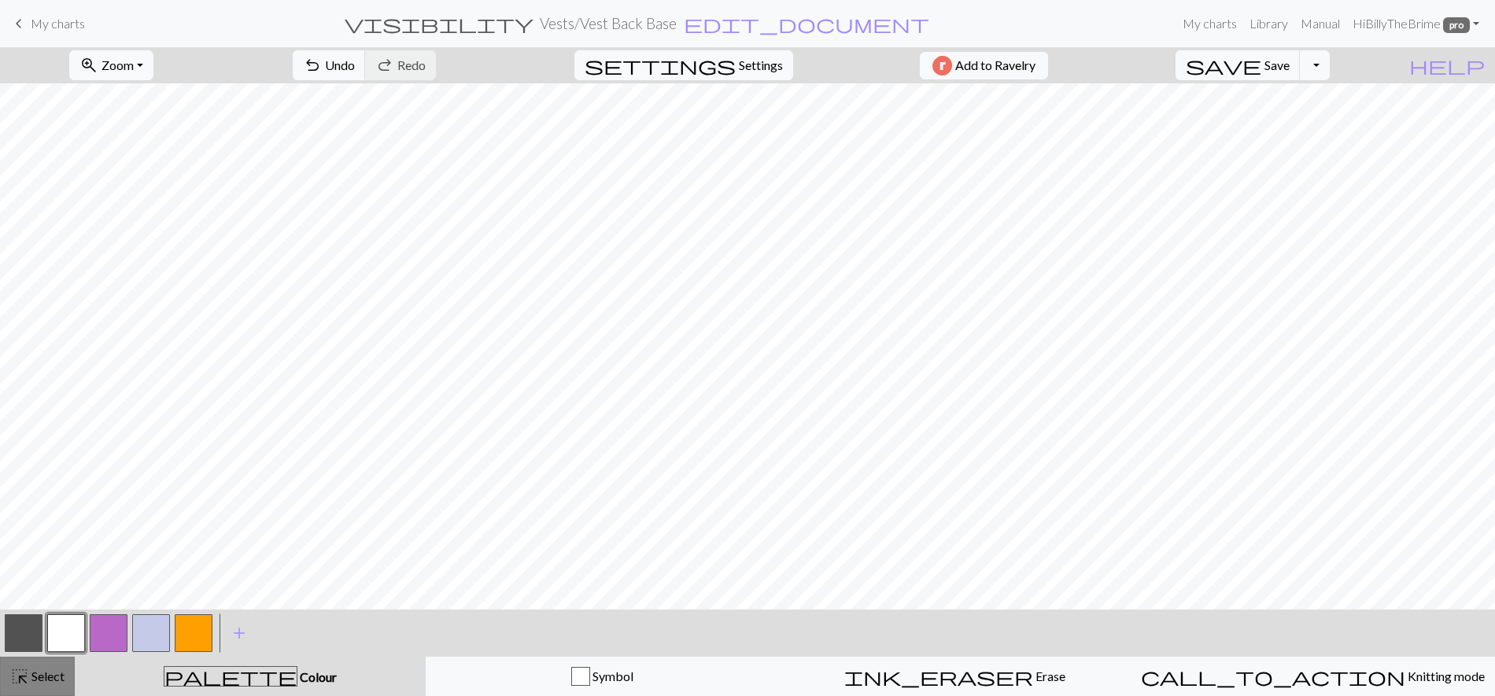
click at [33, 656] on span "Select" at bounding box center [46, 676] width 35 height 15
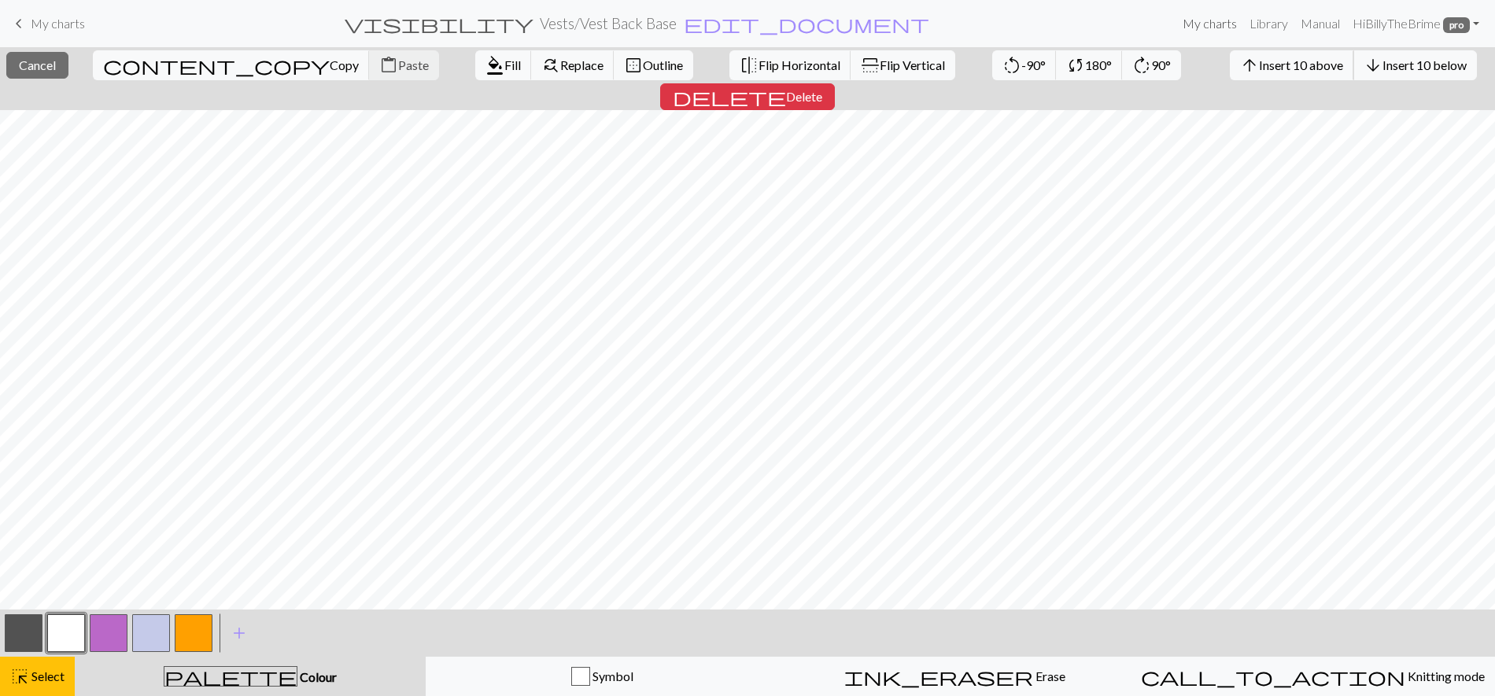
drag, startPoint x: 1178, startPoint y: 62, endPoint x: 1194, endPoint y: 26, distance: 39.5
click at [1259, 62] on span "Insert 10 above" at bounding box center [1301, 64] width 84 height 15
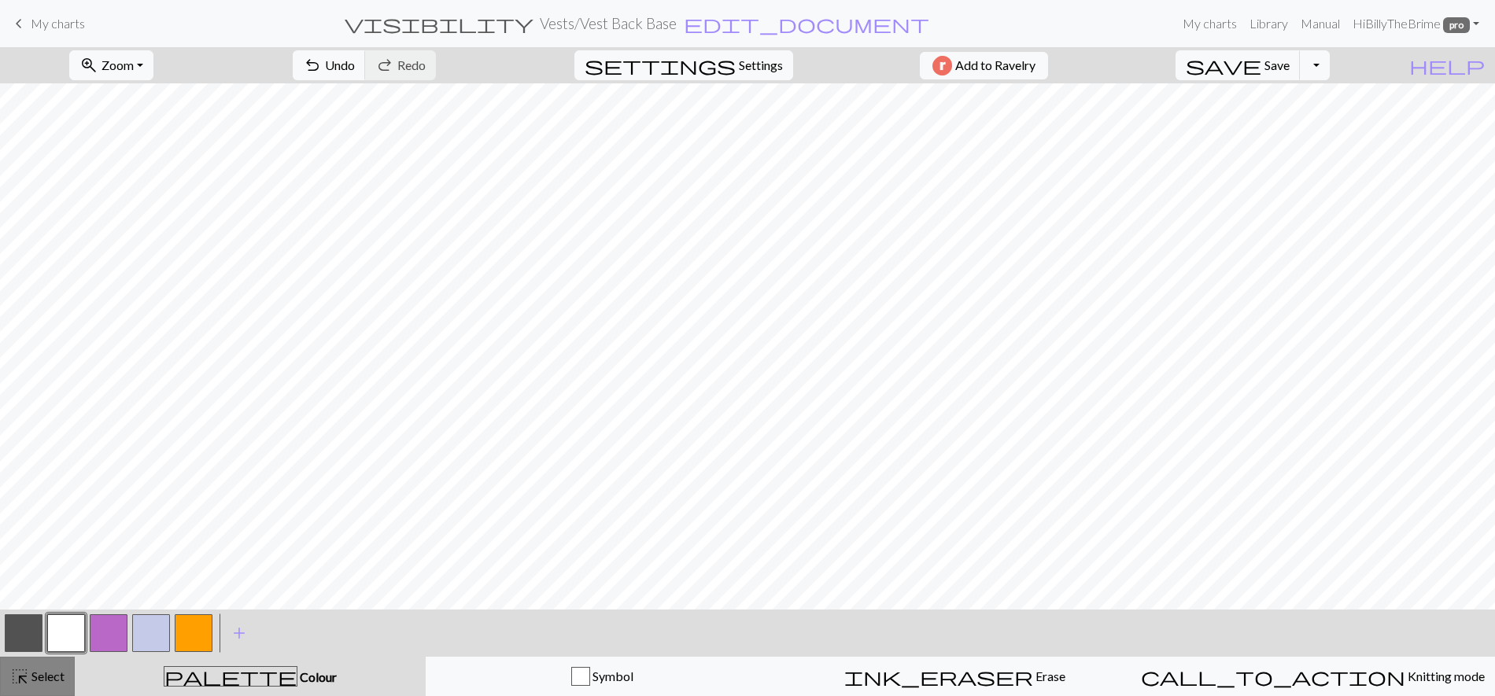
click at [48, 656] on span "Select" at bounding box center [46, 676] width 35 height 15
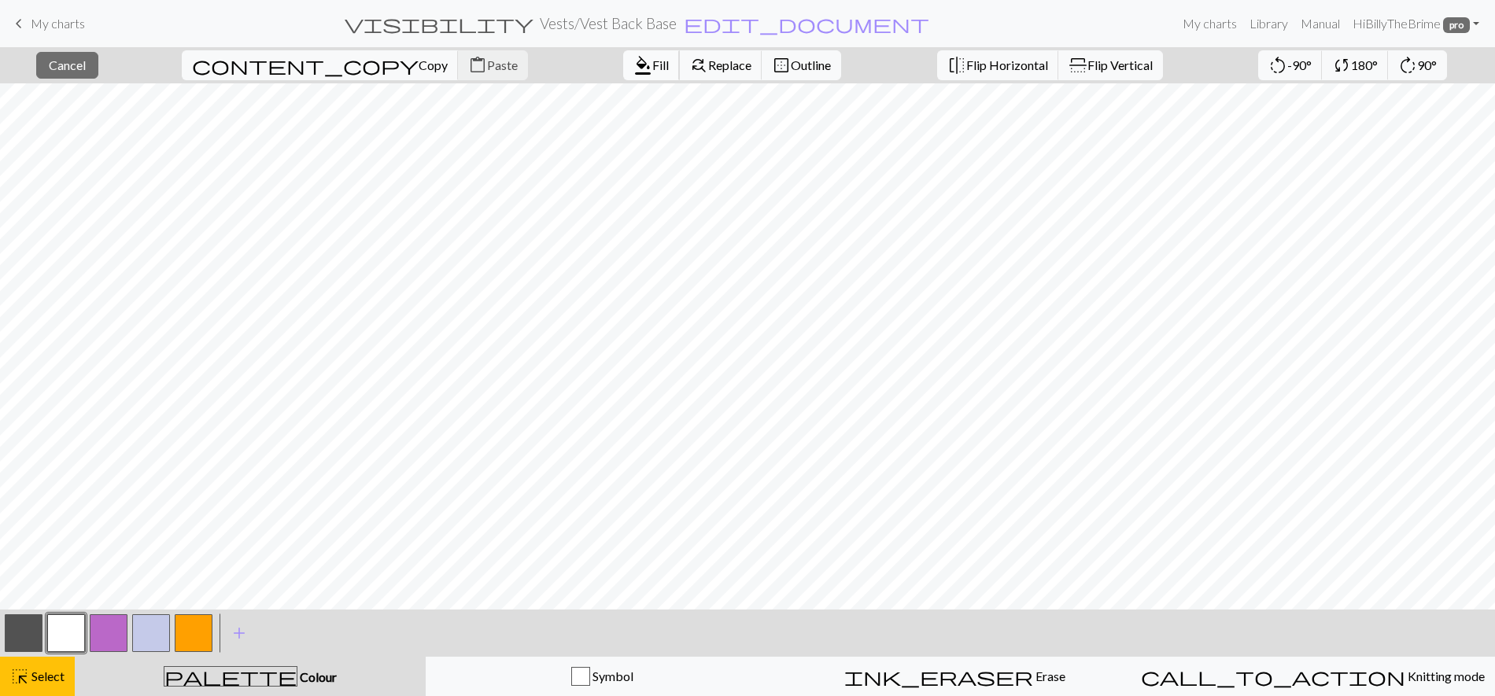
click at [633, 60] on span "format_color_fill" at bounding box center [642, 65] width 19 height 22
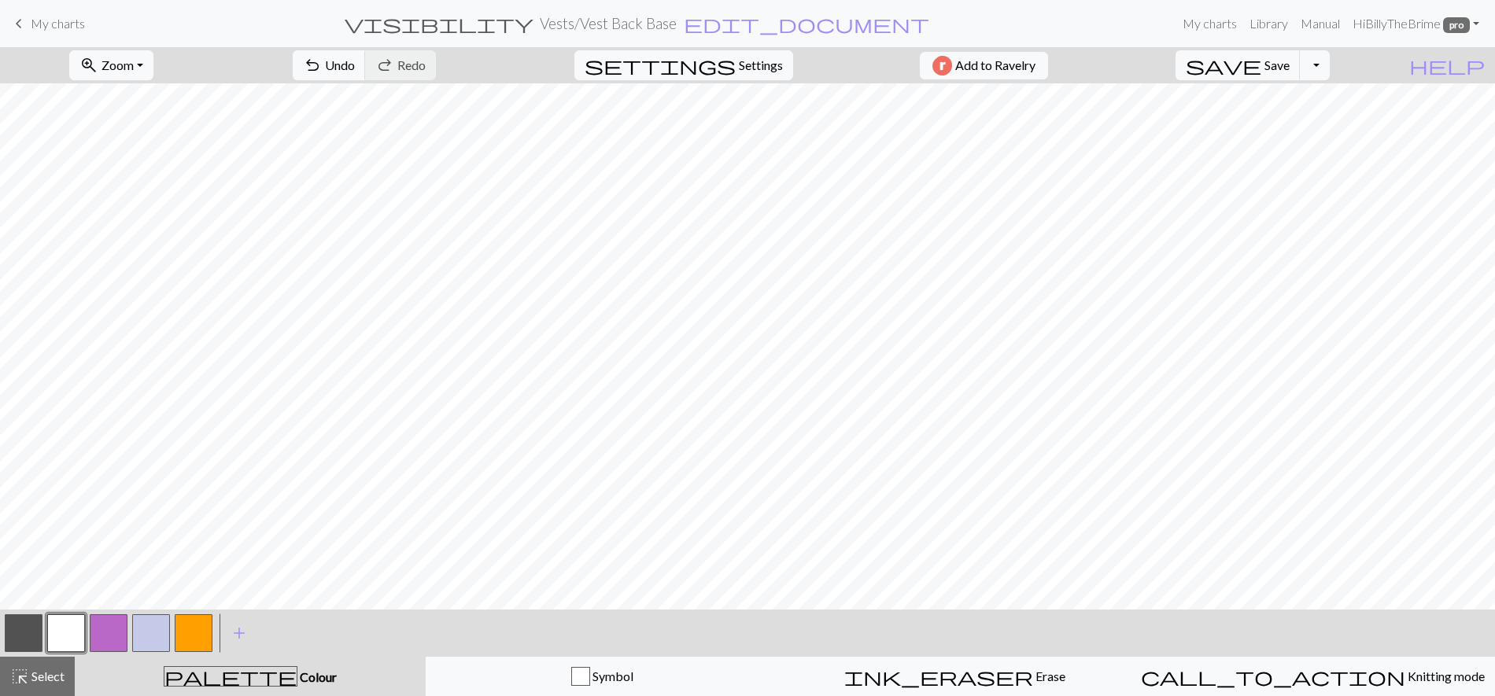
drag, startPoint x: 41, startPoint y: 672, endPoint x: 1493, endPoint y: 290, distance: 1501.5
click at [42, 656] on span "Select" at bounding box center [46, 676] width 35 height 15
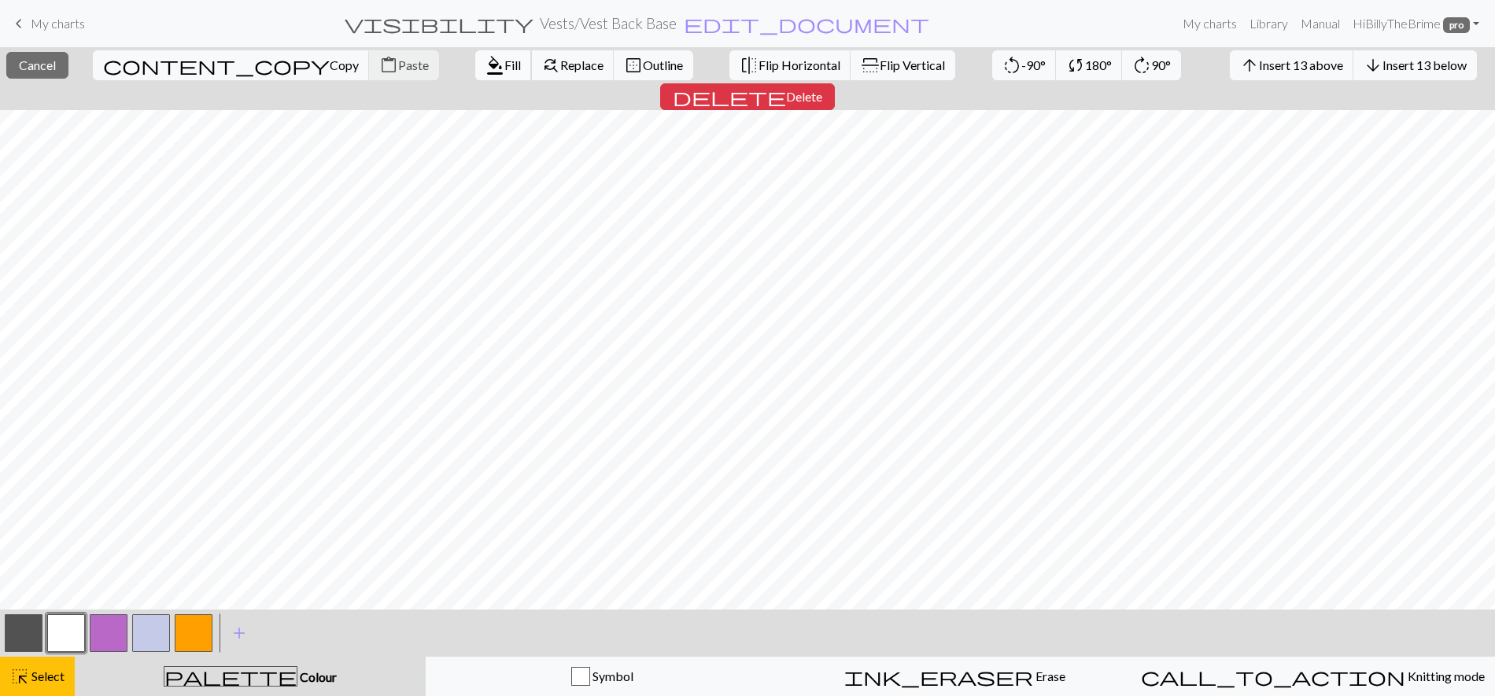
click at [485, 66] on span "format_color_fill" at bounding box center [494, 65] width 19 height 22
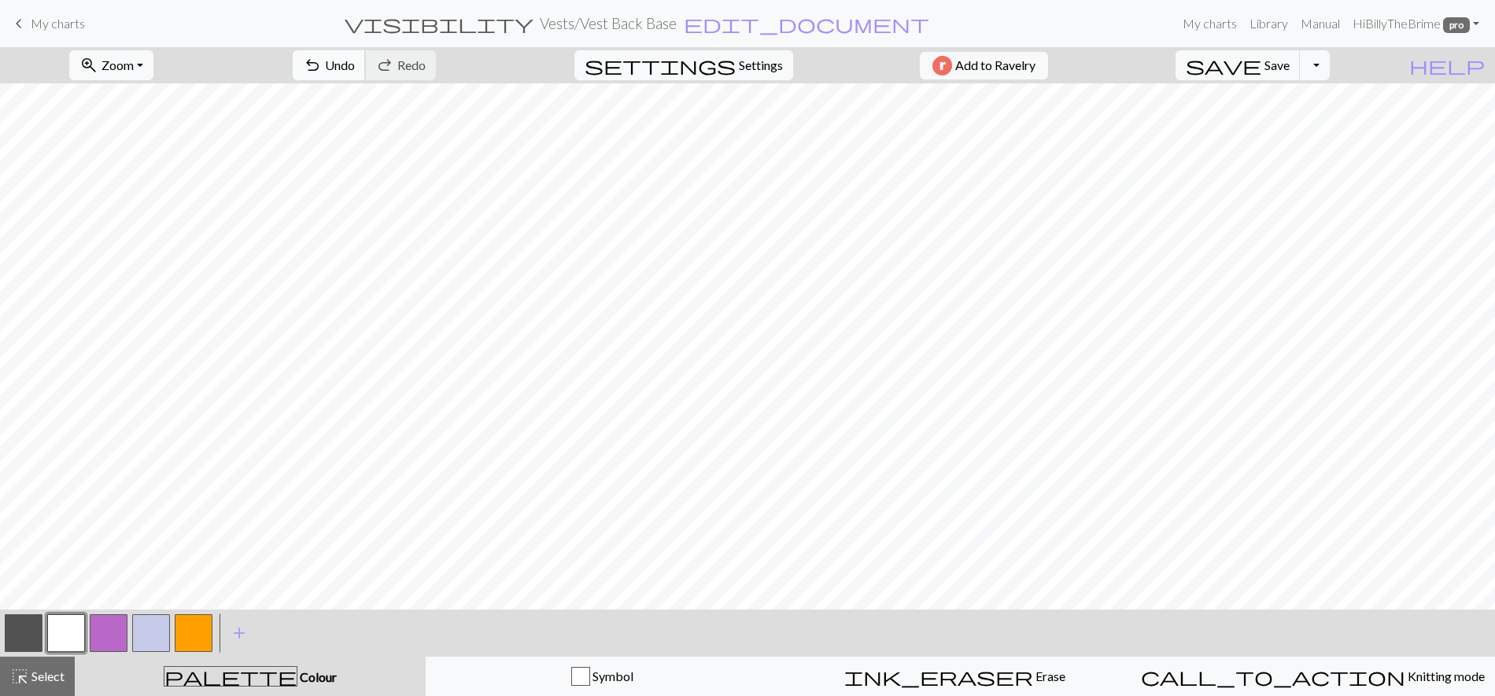
click at [322, 74] on span "undo" at bounding box center [312, 65] width 19 height 22
click at [24, 656] on button "highlight_alt Select Select" at bounding box center [37, 676] width 75 height 39
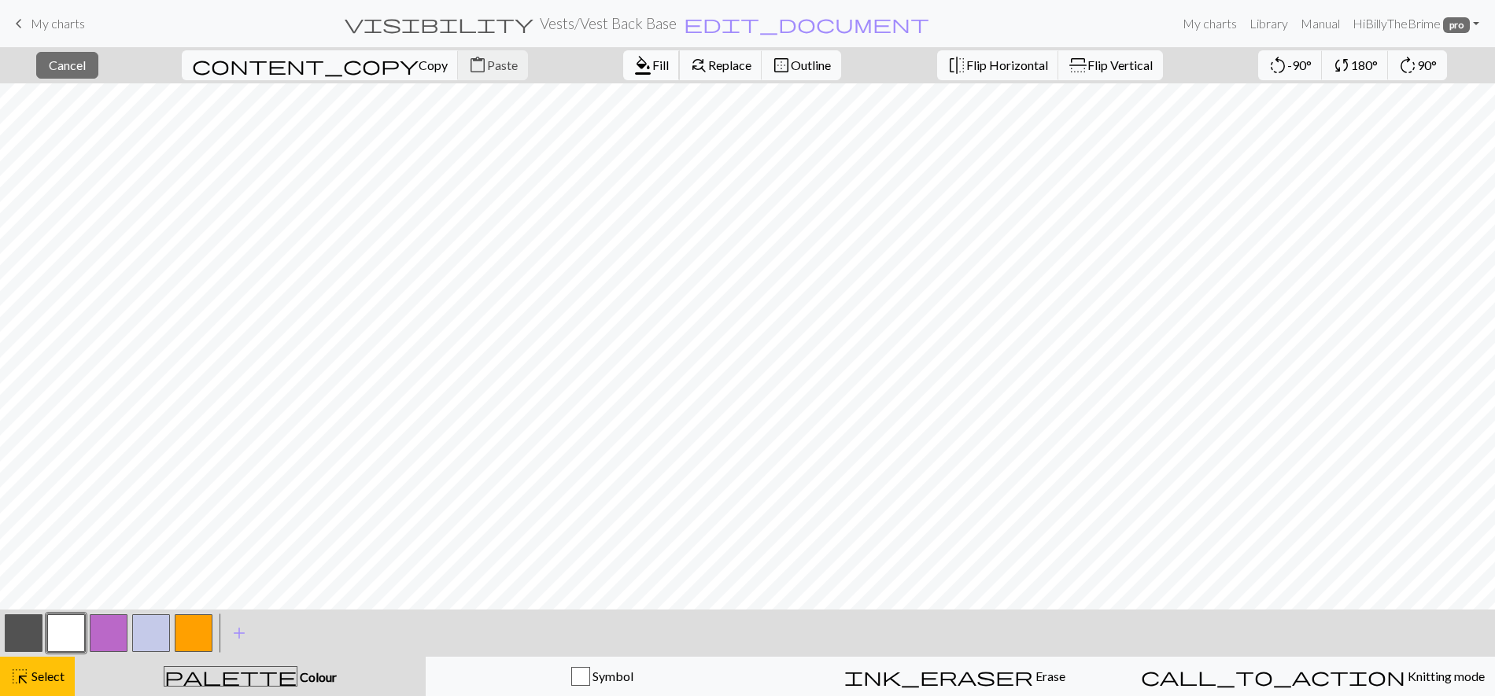
click at [633, 71] on span "format_color_fill" at bounding box center [642, 65] width 19 height 22
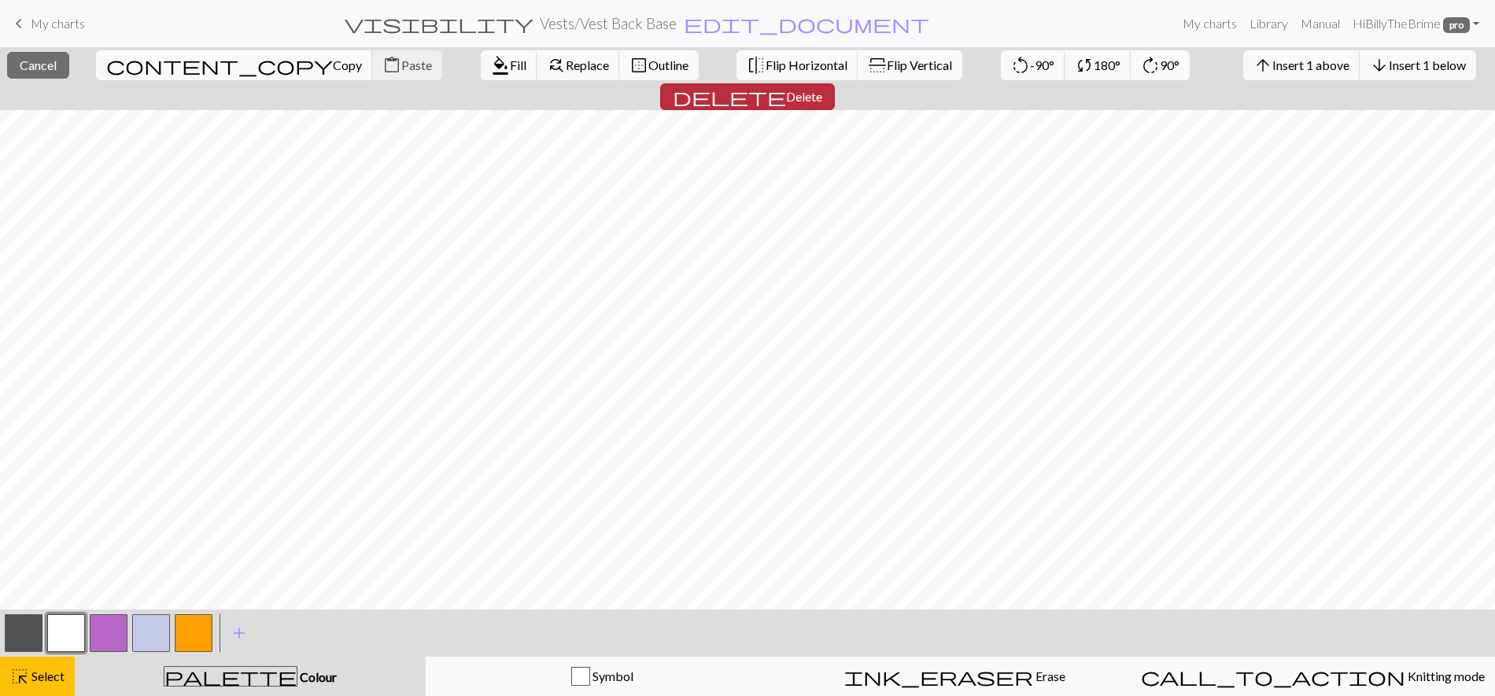
click at [835, 83] on button "delete Delete" at bounding box center [747, 96] width 175 height 27
click at [192, 640] on button "button" at bounding box center [194, 633] width 38 height 38
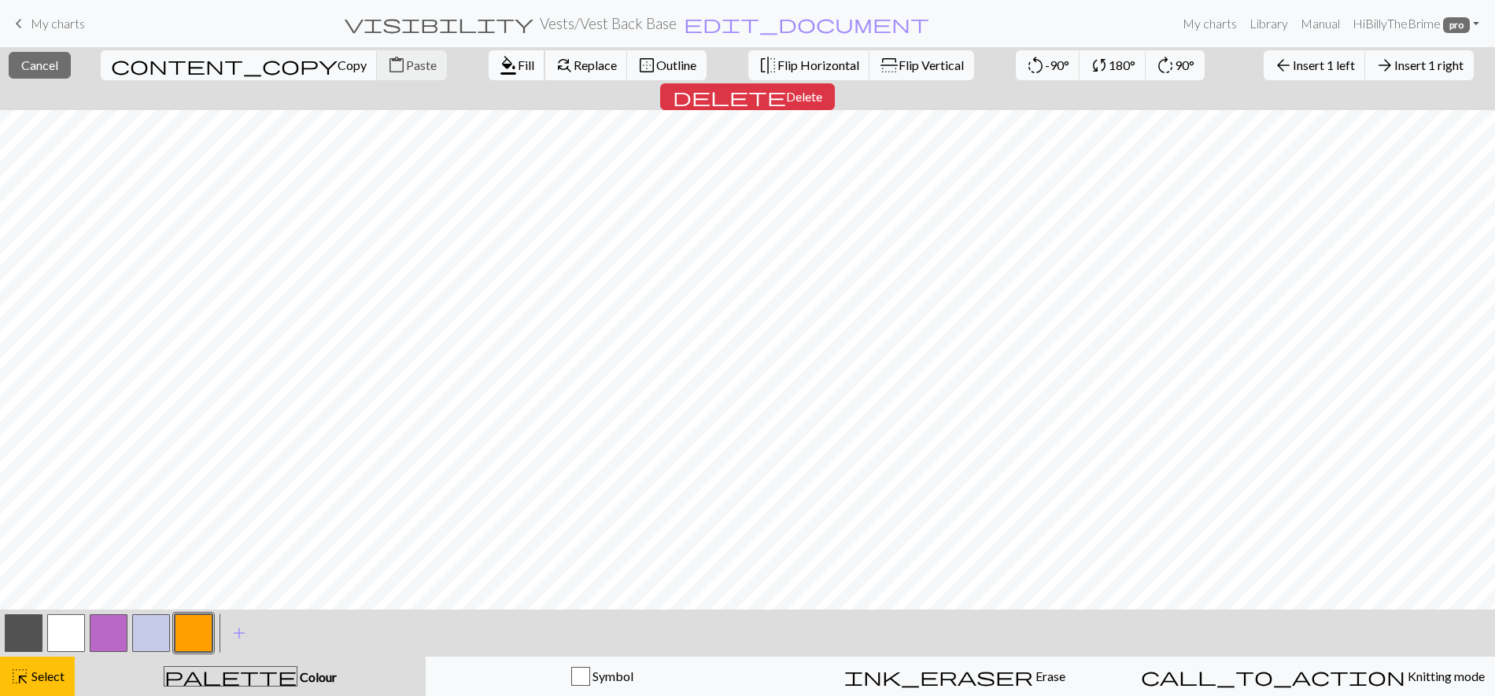
click at [518, 68] on span "Fill" at bounding box center [526, 64] width 17 height 15
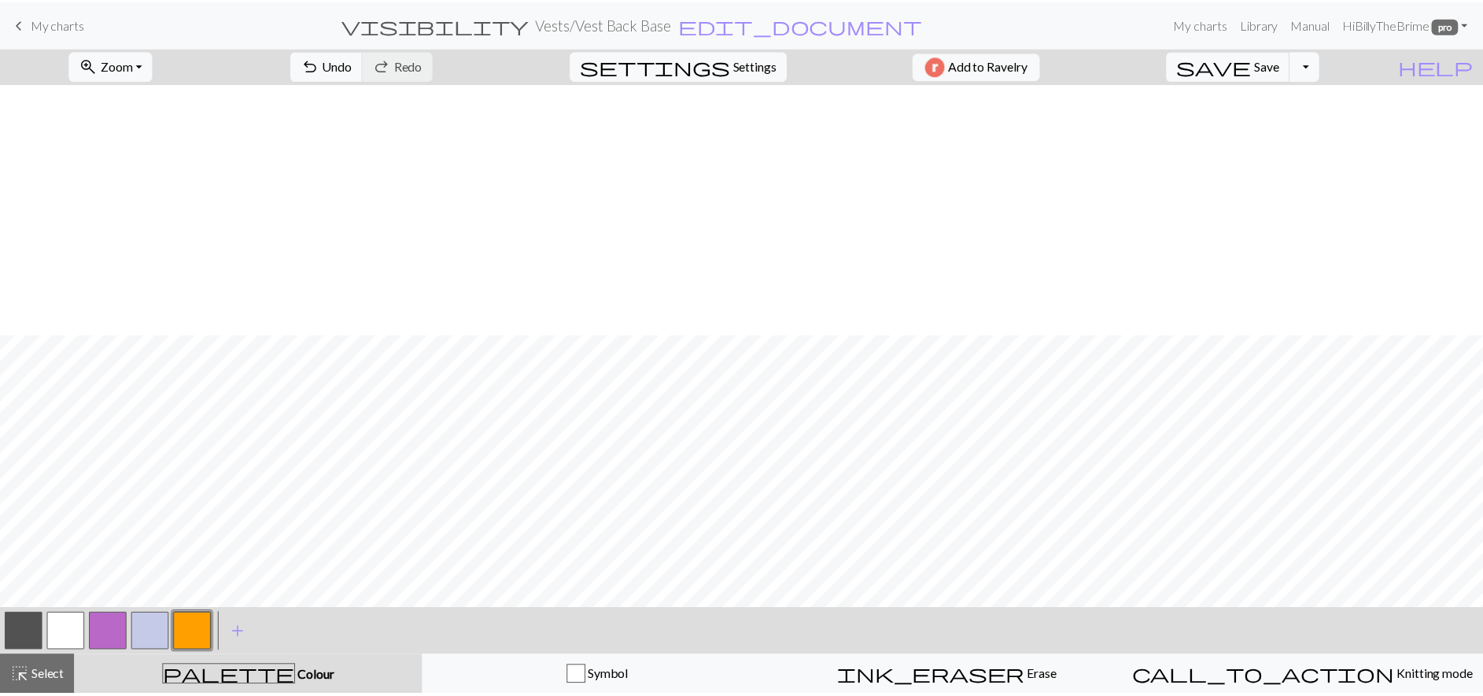
scroll to position [253, 0]
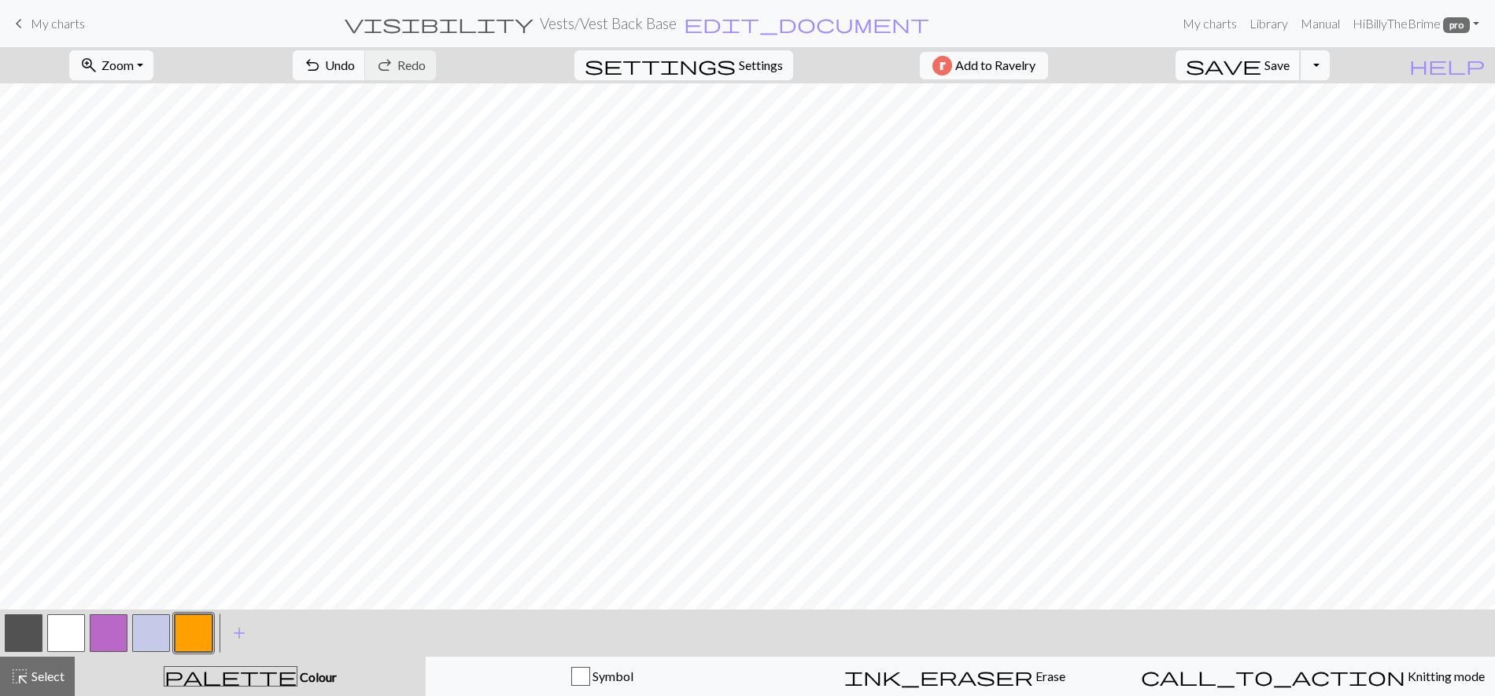
click at [1261, 63] on span "save" at bounding box center [1224, 65] width 76 height 22
click at [1315, 63] on button "Toggle Dropdown" at bounding box center [1315, 65] width 30 height 30
click at [1315, 105] on button "file_copy Save a copy" at bounding box center [1199, 99] width 260 height 25
click at [1289, 70] on span "Save" at bounding box center [1276, 64] width 25 height 15
click at [31, 25] on div "Chart saved" at bounding box center [747, 31] width 1495 height 62
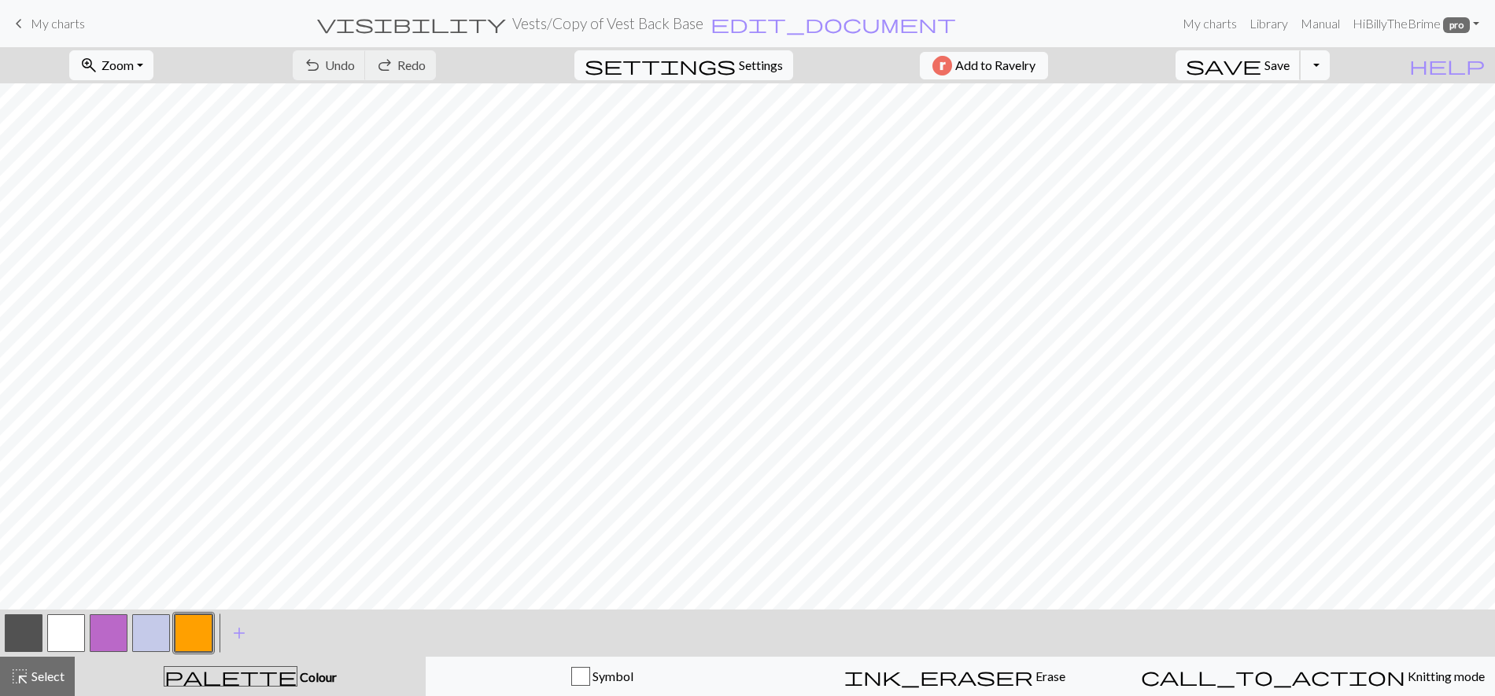
click at [1293, 68] on button "save Save Save" at bounding box center [1237, 65] width 125 height 30
click at [28, 24] on div "Chart saved" at bounding box center [747, 31] width 1495 height 62
click at [13, 22] on span "keyboard_arrow_left" at bounding box center [18, 24] width 19 height 22
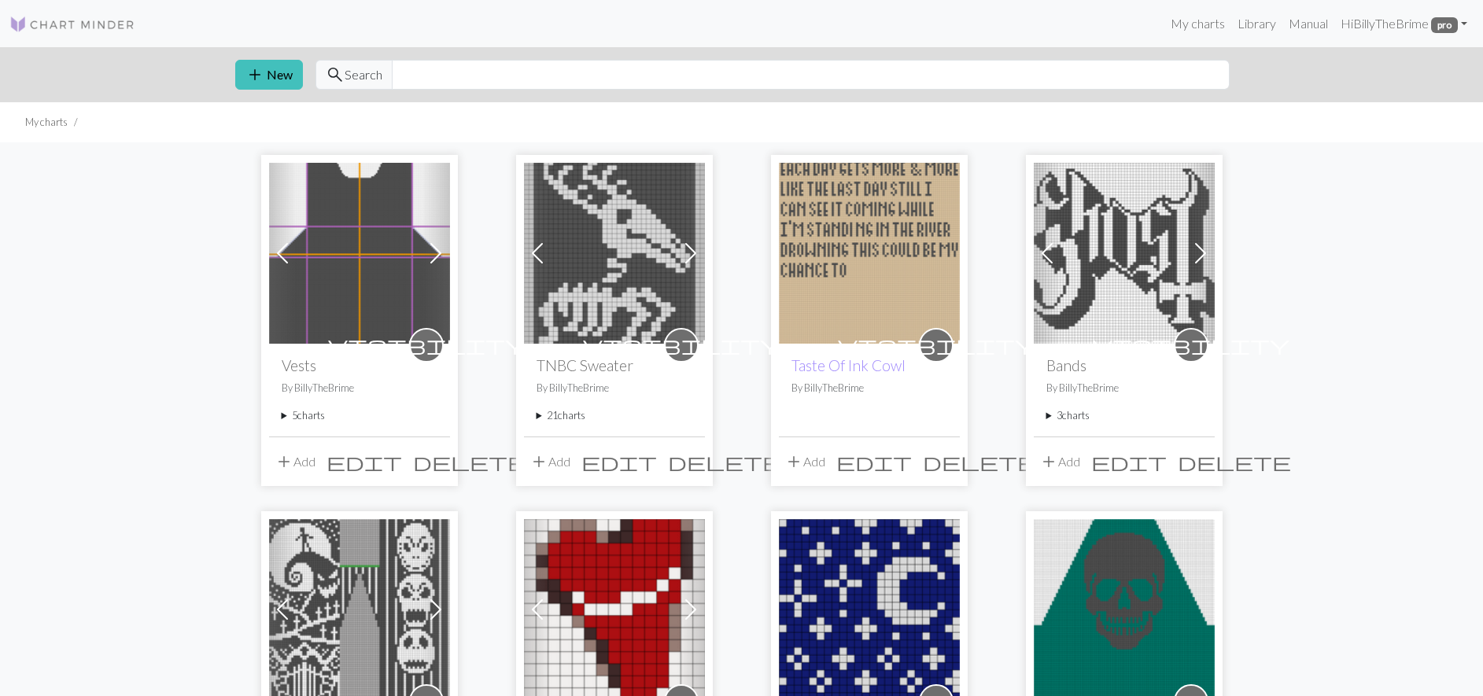
click at [306, 411] on summary "5 charts" at bounding box center [360, 415] width 156 height 15
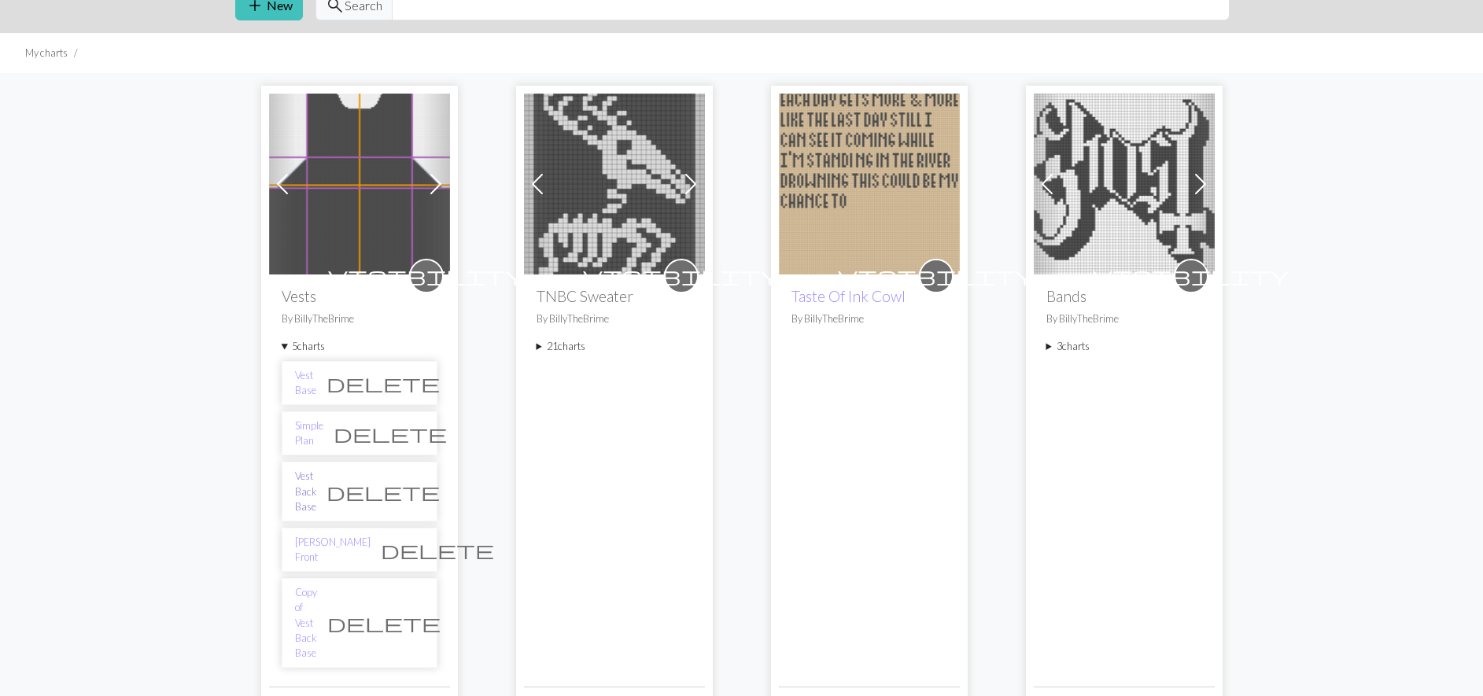
scroll to position [83, 0]
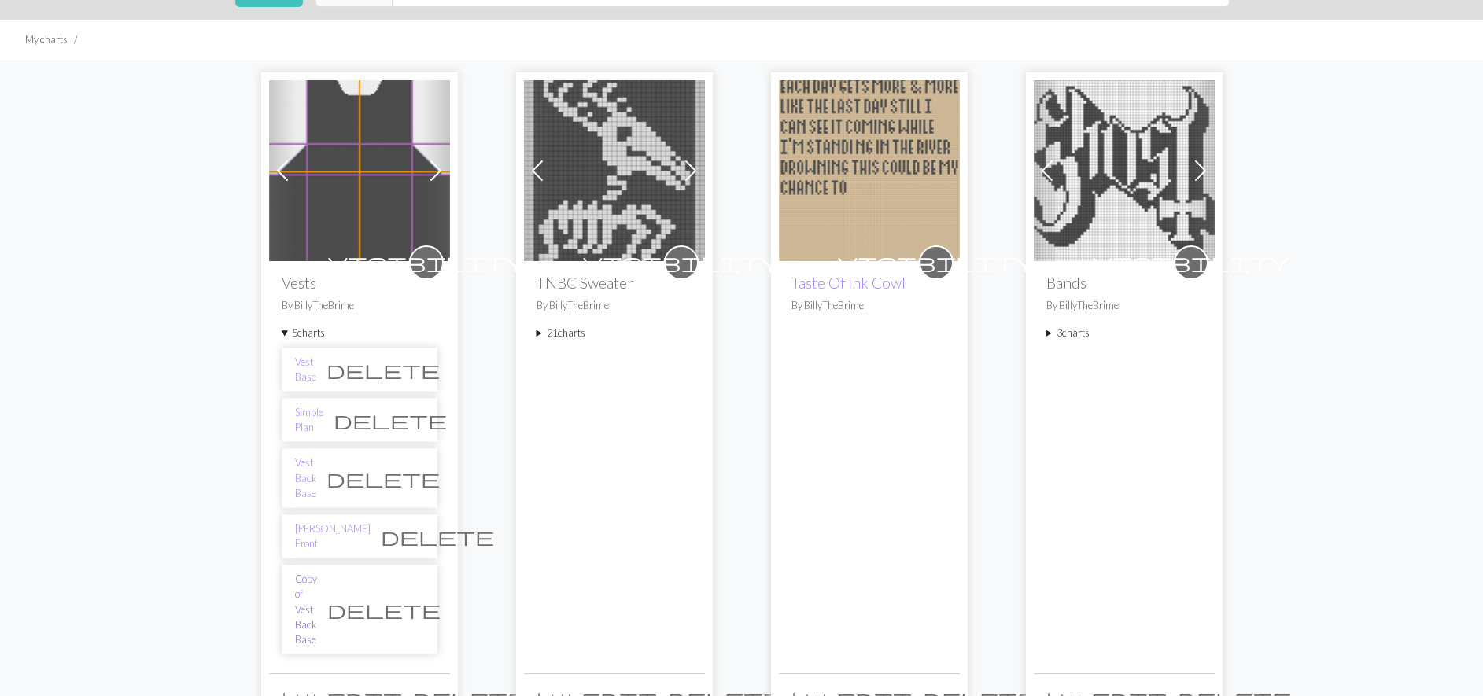
click at [317, 572] on link "Copy of Vest Back Base" at bounding box center [306, 610] width 22 height 76
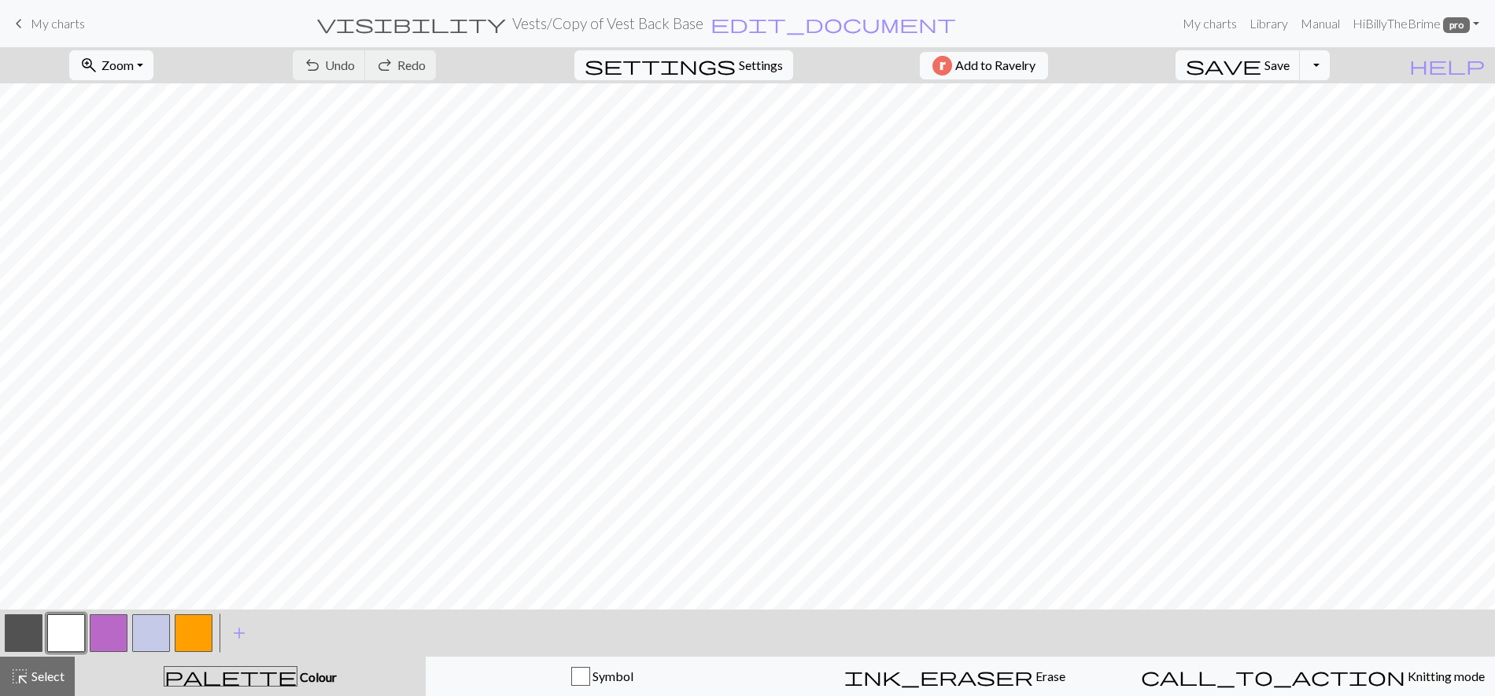
click at [652, 19] on h2 "Vests / Copy of Vest Back Base" at bounding box center [607, 23] width 191 height 18
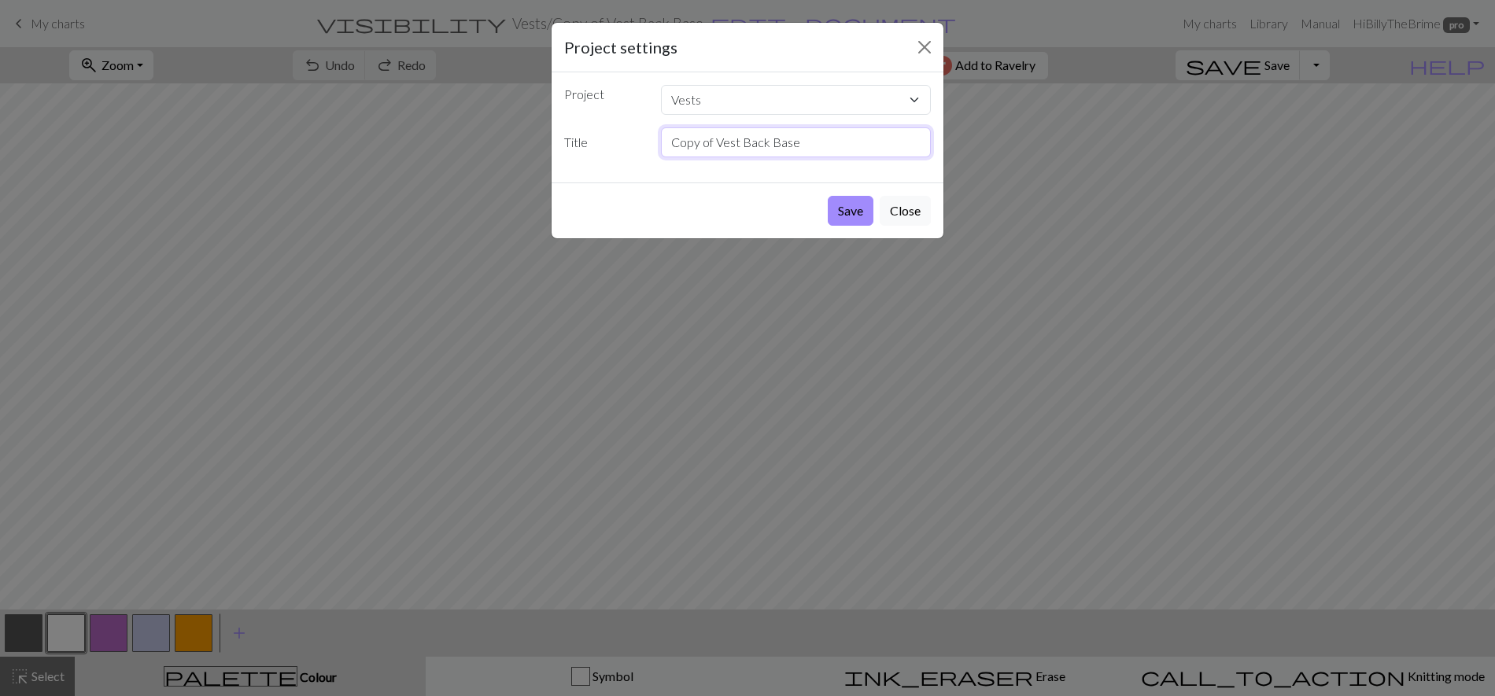
drag, startPoint x: 811, startPoint y: 144, endPoint x: 660, endPoint y: 141, distance: 151.1
click at [661, 141] on input "Copy of Vest Back Base" at bounding box center [796, 142] width 271 height 30
type input "[PERSON_NAME] Back"
click at [858, 209] on button "Save" at bounding box center [851, 211] width 46 height 30
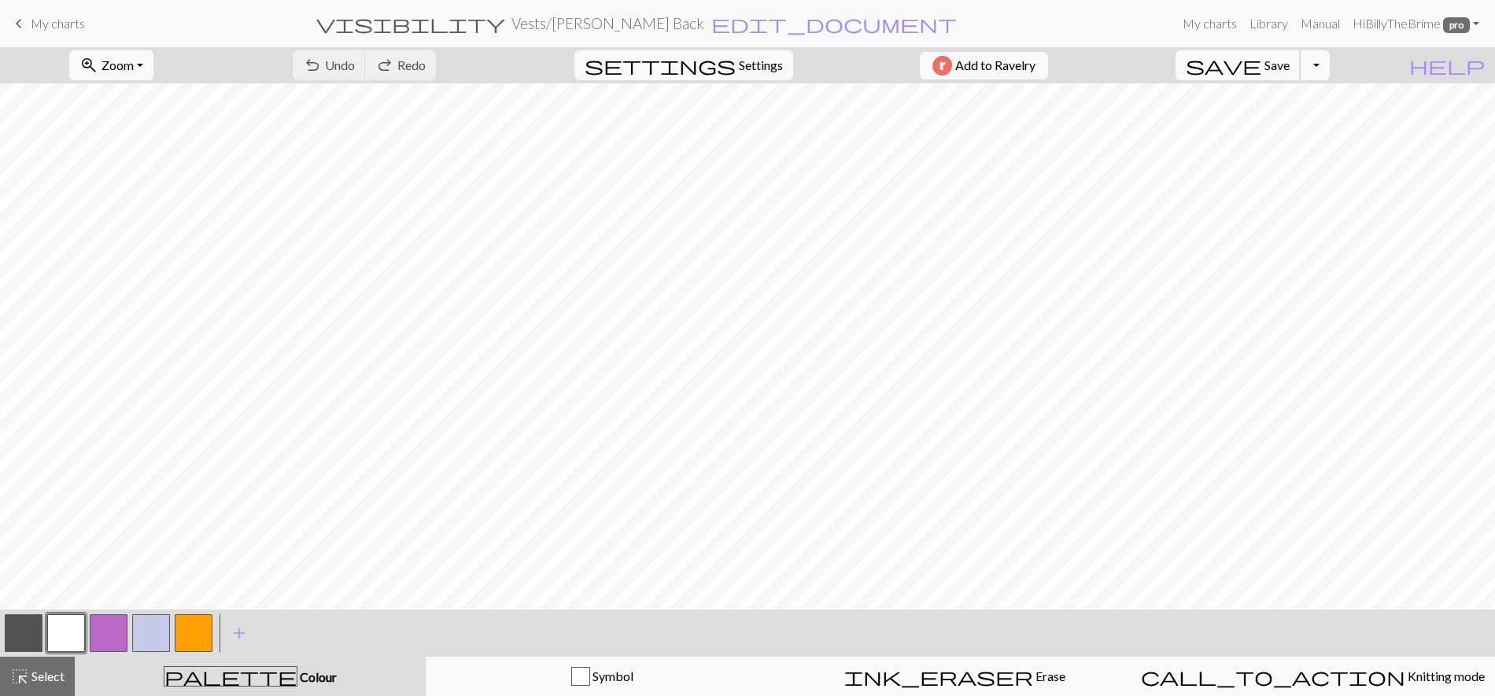
click at [1261, 57] on span "save" at bounding box center [1224, 65] width 76 height 22
click at [24, 636] on button "button" at bounding box center [24, 633] width 38 height 38
click at [71, 627] on button "button" at bounding box center [66, 633] width 38 height 38
click at [33, 623] on button "button" at bounding box center [24, 633] width 38 height 38
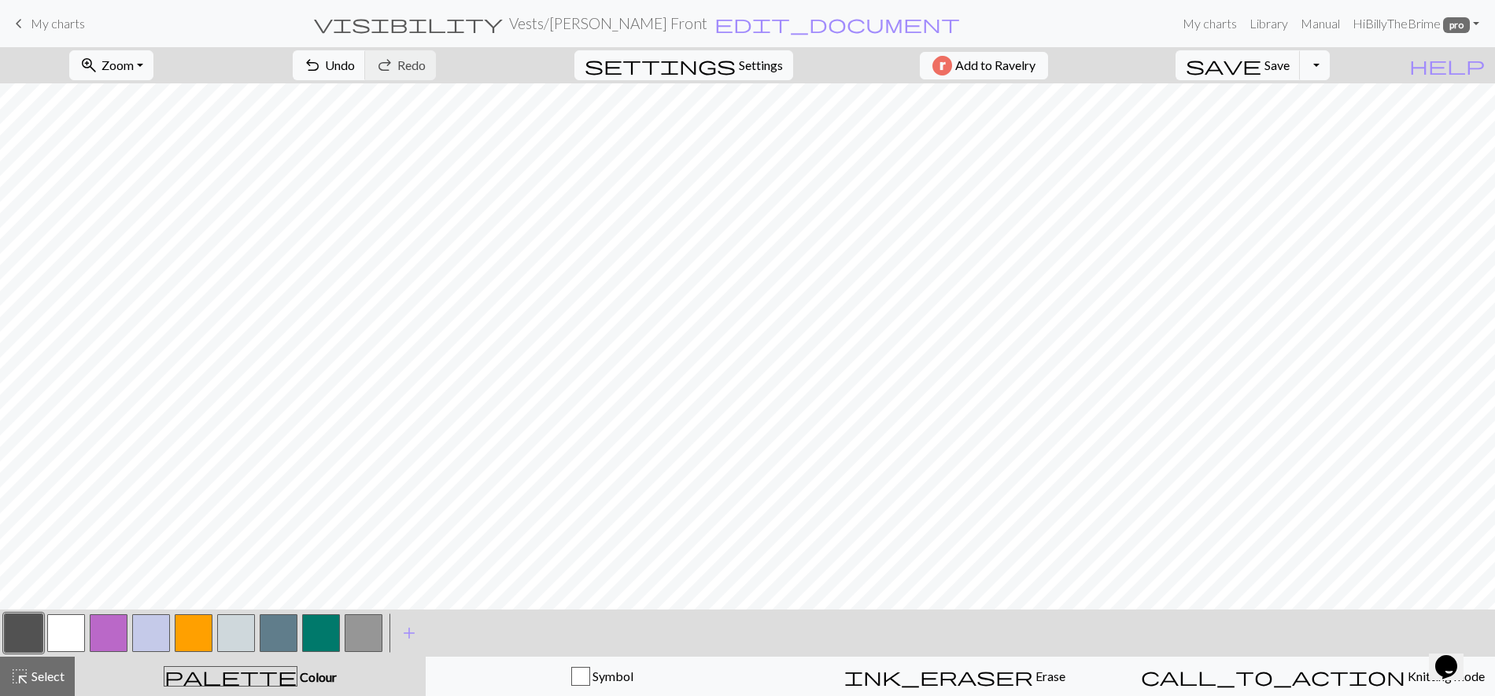
click at [60, 622] on button "button" at bounding box center [66, 633] width 38 height 38
click at [27, 642] on button "button" at bounding box center [24, 633] width 38 height 38
click at [71, 629] on button "button" at bounding box center [66, 633] width 38 height 38
drag, startPoint x: 20, startPoint y: 629, endPoint x: 40, endPoint y: 618, distance: 22.9
click at [20, 629] on button "button" at bounding box center [24, 633] width 38 height 38
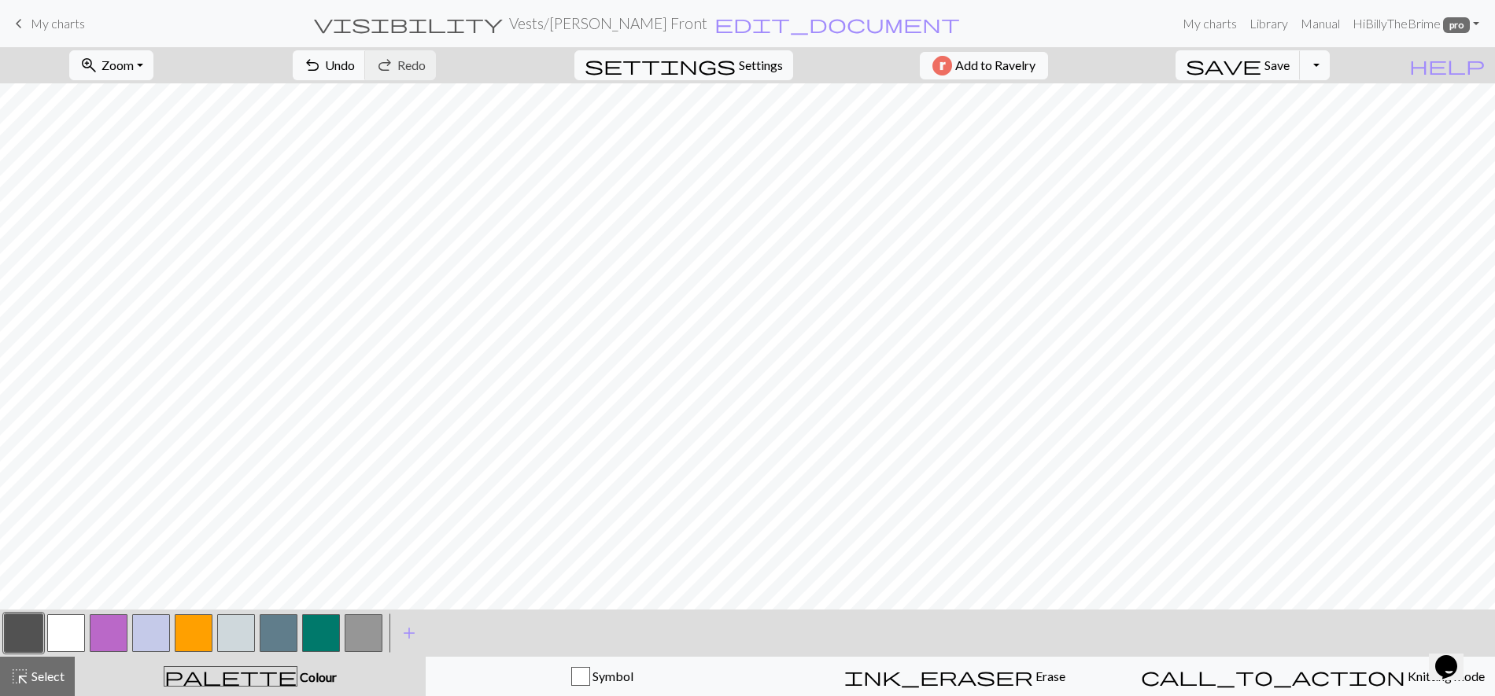
click at [52, 632] on button "button" at bounding box center [66, 633] width 38 height 38
click at [100, 642] on button "button" at bounding box center [109, 633] width 38 height 38
click at [76, 635] on button "button" at bounding box center [66, 633] width 38 height 38
click at [20, 625] on button "button" at bounding box center [24, 633] width 38 height 38
click at [79, 634] on button "button" at bounding box center [66, 633] width 38 height 38
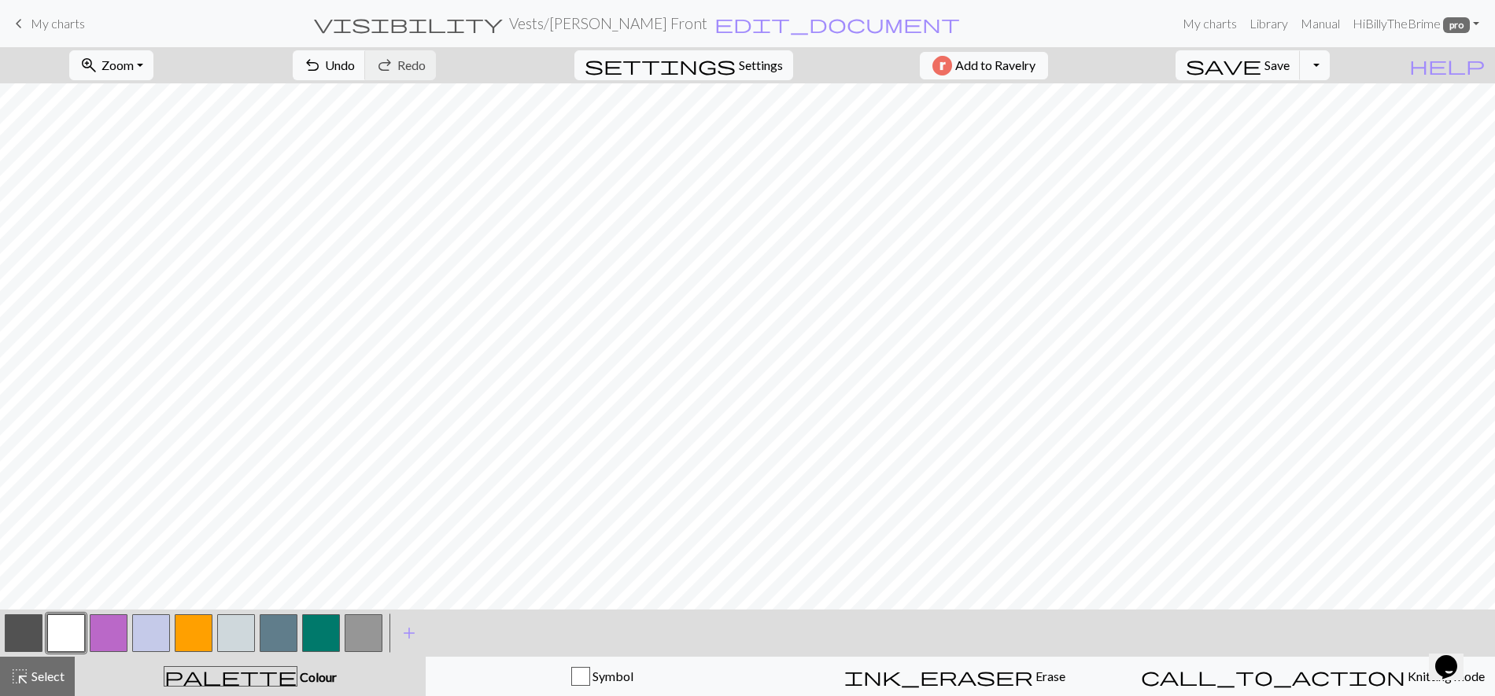
click at [24, 629] on button "button" at bounding box center [24, 633] width 38 height 38
click at [118, 627] on button "button" at bounding box center [109, 633] width 38 height 38
click at [65, 636] on button "button" at bounding box center [66, 633] width 38 height 38
click at [7, 623] on button "button" at bounding box center [24, 633] width 38 height 38
drag, startPoint x: 62, startPoint y: 630, endPoint x: 1012, endPoint y: 2, distance: 1138.7
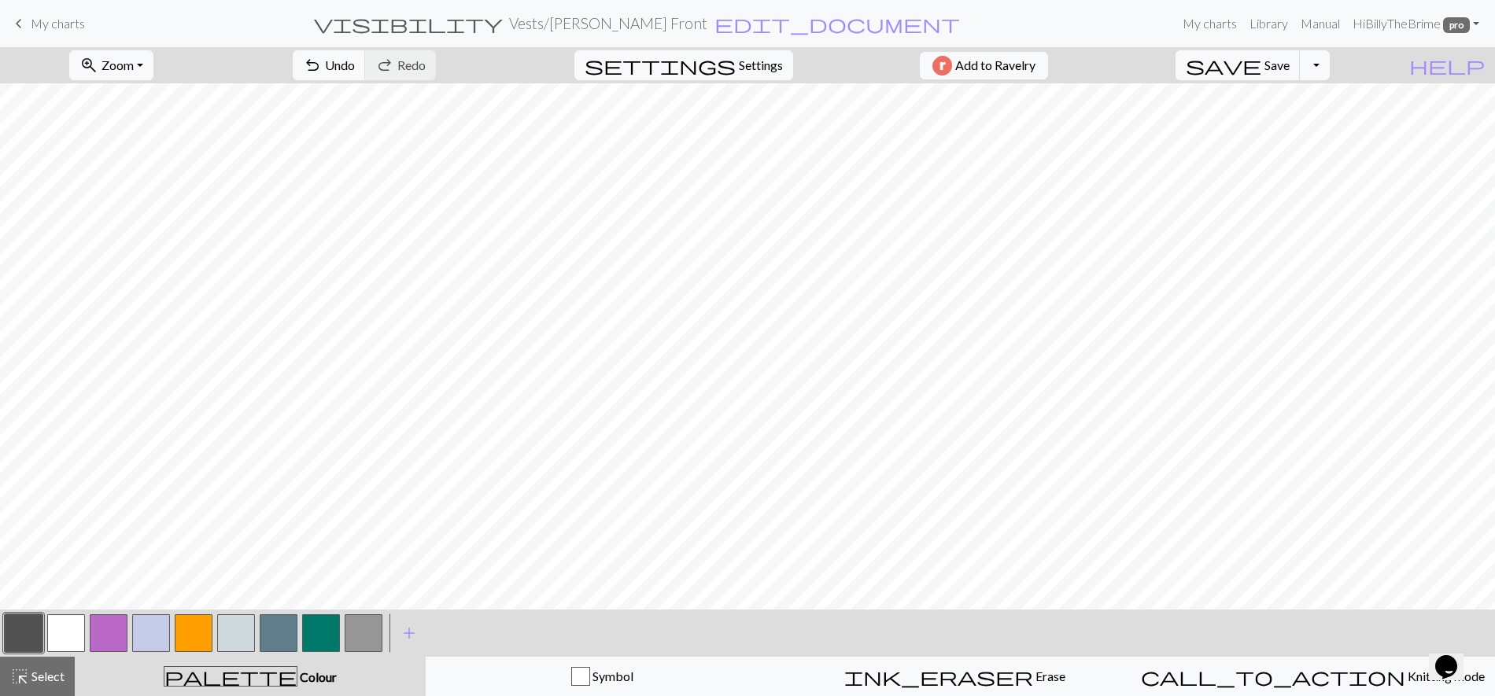
click at [63, 630] on button "button" at bounding box center [66, 633] width 38 height 38
drag, startPoint x: 31, startPoint y: 625, endPoint x: 48, endPoint y: 616, distance: 19.7
click at [31, 626] on button "button" at bounding box center [24, 633] width 38 height 38
click at [57, 627] on button "button" at bounding box center [66, 633] width 38 height 38
drag, startPoint x: 15, startPoint y: 626, endPoint x: 441, endPoint y: 640, distance: 425.8
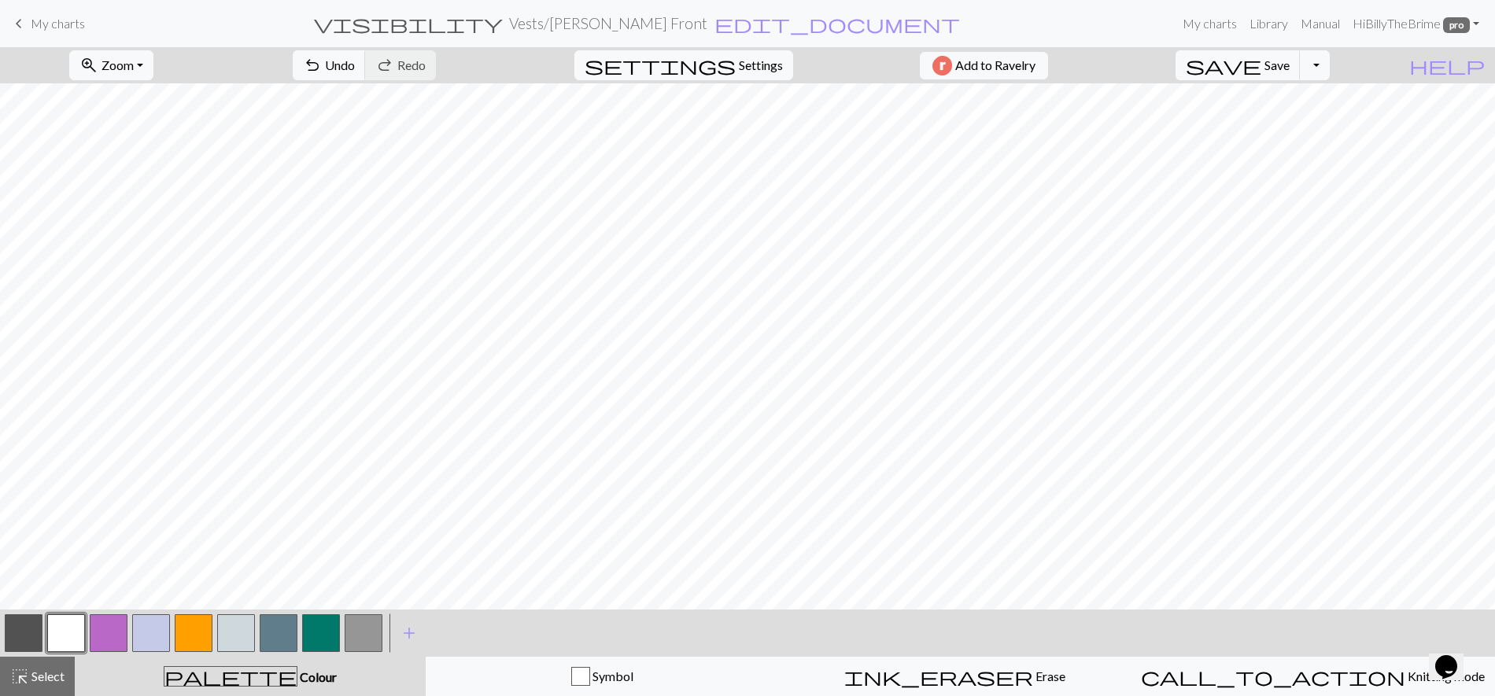
click at [441, 640] on div "< > add Add a colour" at bounding box center [747, 633] width 1495 height 47
click at [297, 677] on span "Colour" at bounding box center [316, 676] width 39 height 15
click at [25, 625] on button "button" at bounding box center [24, 633] width 38 height 38
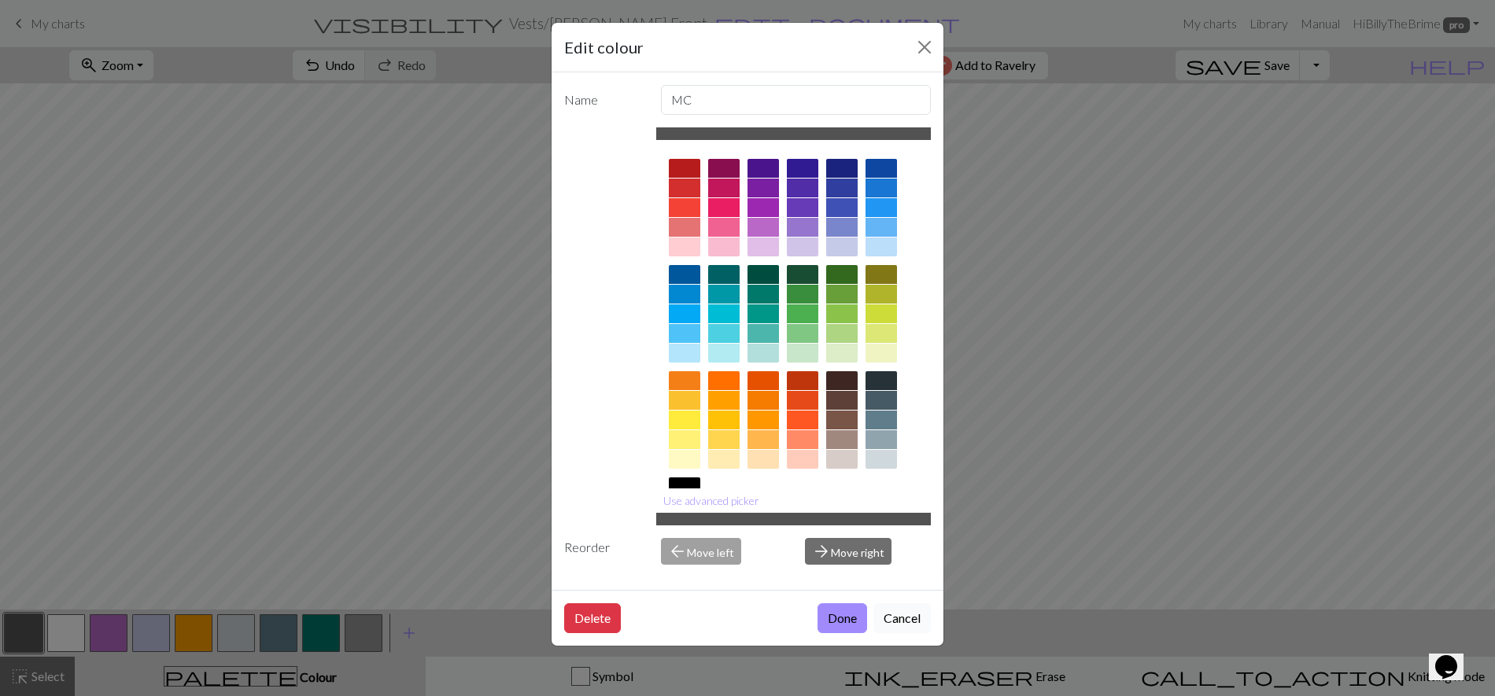
click at [898, 623] on button "Cancel" at bounding box center [901, 618] width 57 height 30
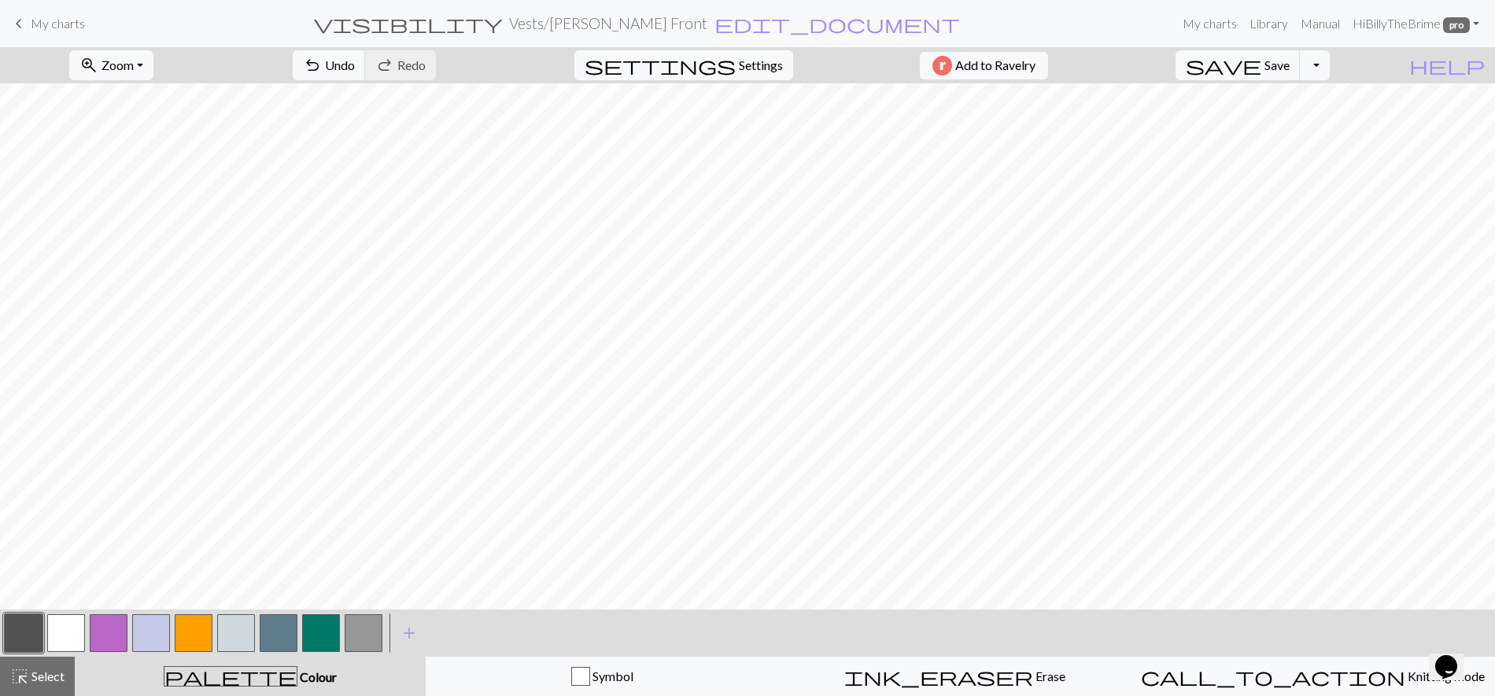
click at [188, 632] on button "button" at bounding box center [194, 633] width 38 height 38
click at [118, 632] on button "button" at bounding box center [109, 633] width 38 height 38
click at [65, 627] on button "button" at bounding box center [66, 633] width 38 height 38
click at [115, 637] on button "button" at bounding box center [109, 633] width 38 height 38
click at [319, 624] on button "button" at bounding box center [321, 633] width 38 height 38
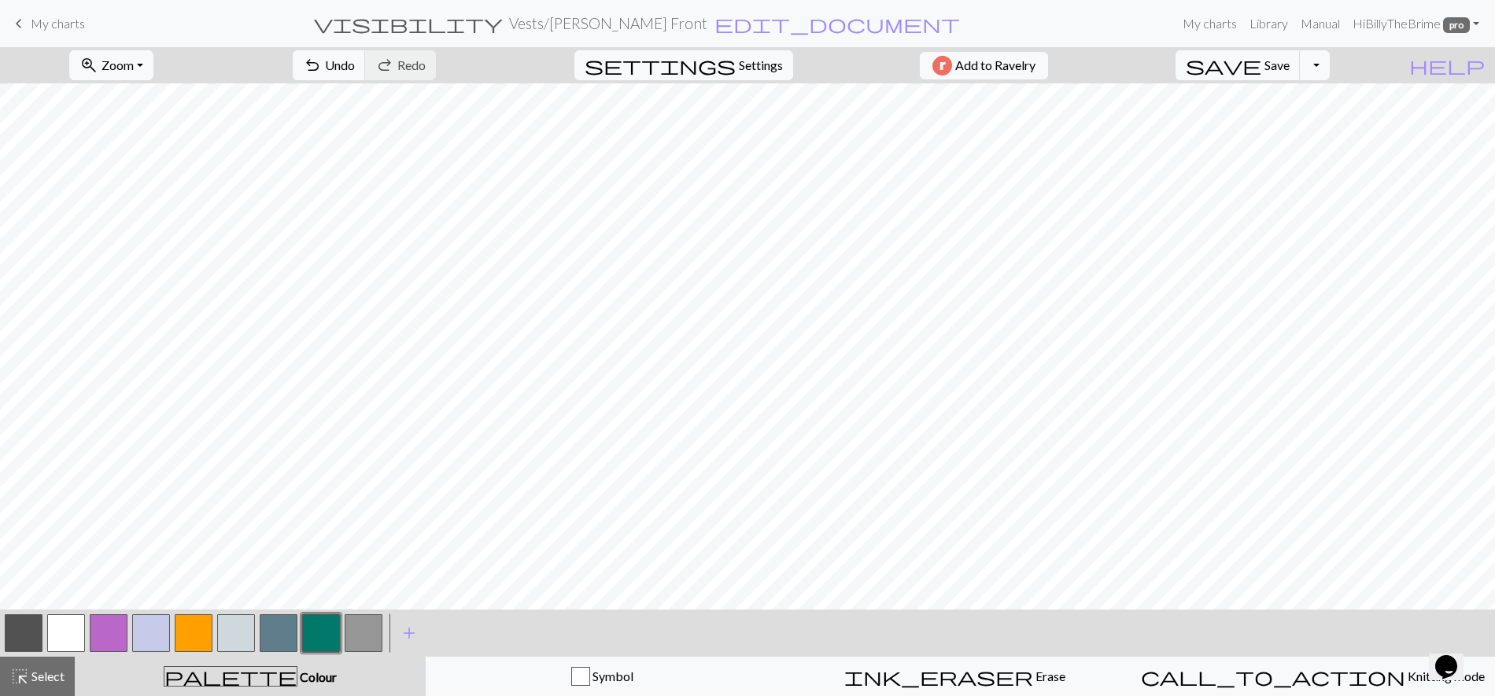
click at [26, 635] on button "button" at bounding box center [24, 633] width 38 height 38
click at [66, 625] on button "button" at bounding box center [66, 633] width 38 height 38
click at [39, 632] on button "button" at bounding box center [24, 633] width 38 height 38
click at [59, 629] on button "button" at bounding box center [66, 633] width 38 height 38
click at [36, 627] on button "button" at bounding box center [24, 633] width 38 height 38
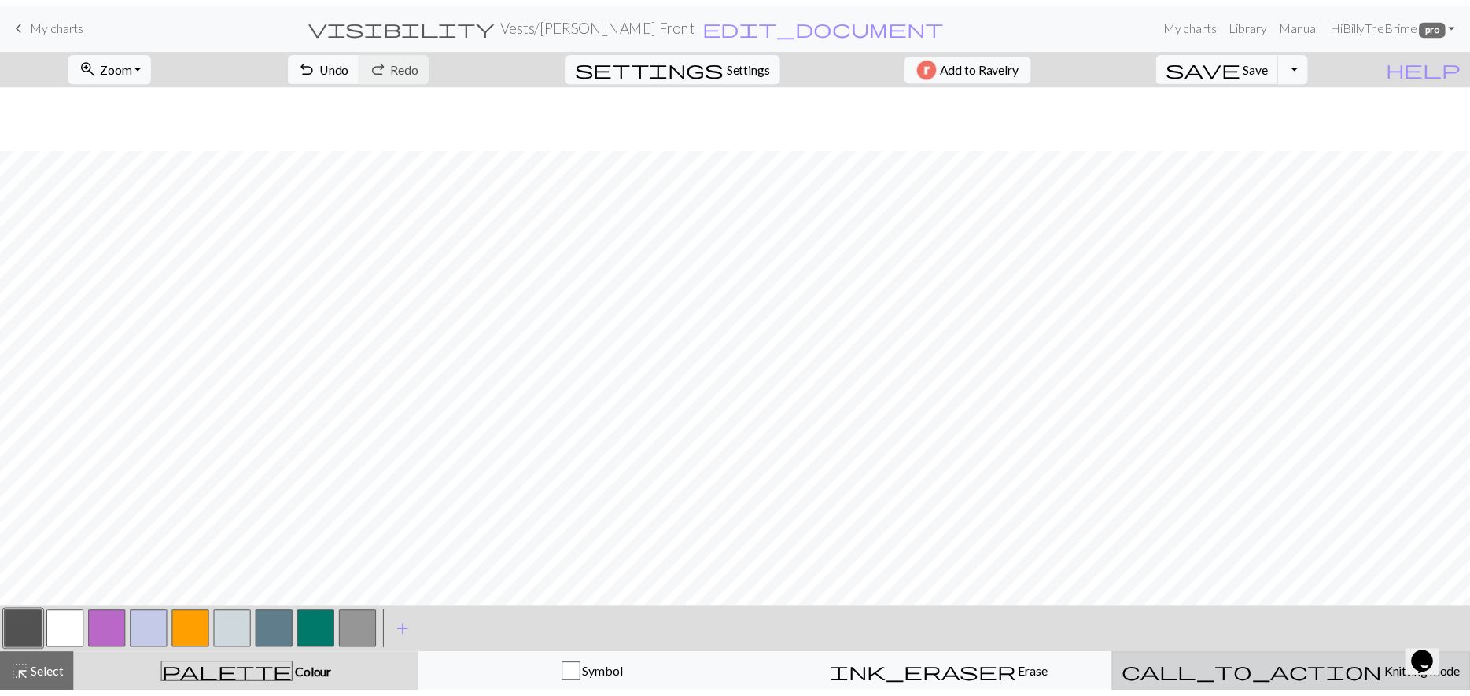
scroll to position [555, 0]
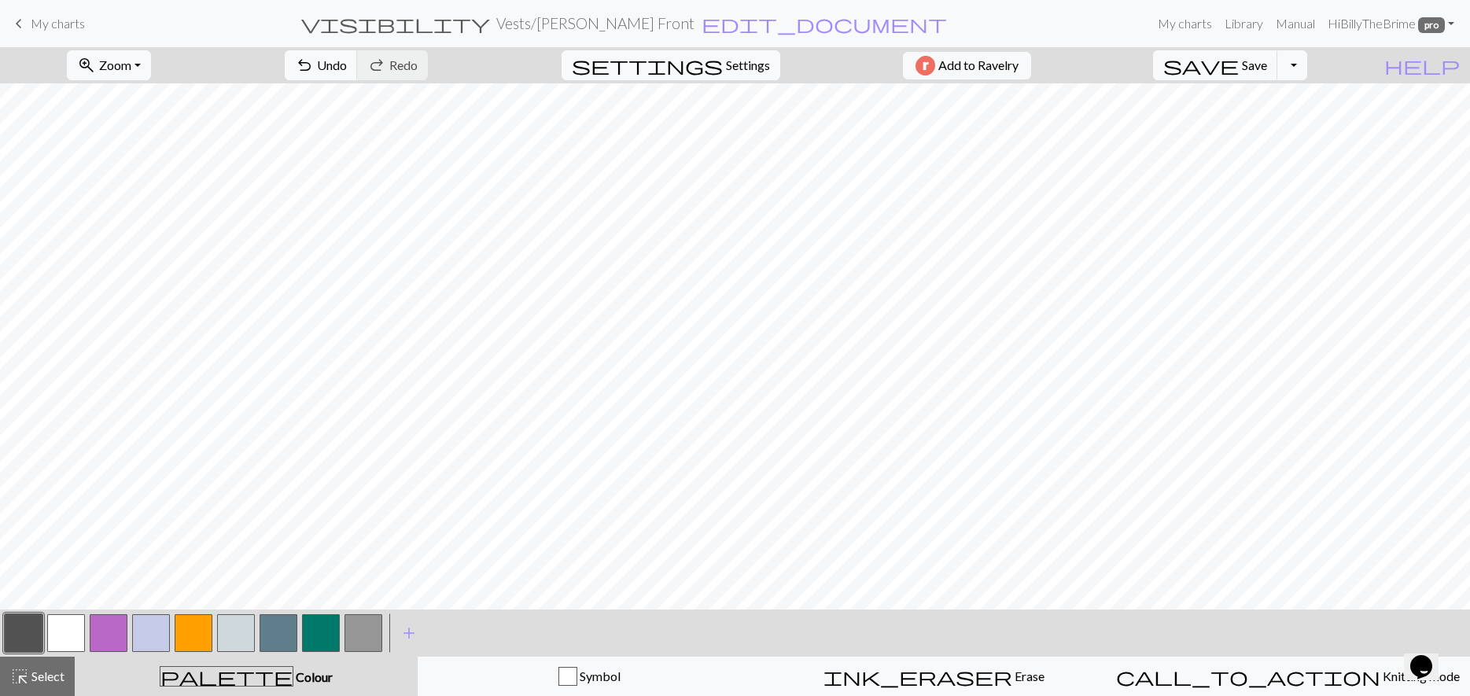
click at [117, 636] on button "button" at bounding box center [109, 633] width 38 height 38
click at [55, 633] on button "button" at bounding box center [66, 633] width 38 height 38
click at [31, 643] on button "button" at bounding box center [24, 633] width 38 height 38
click at [68, 625] on button "button" at bounding box center [66, 633] width 38 height 38
click at [13, 629] on button "button" at bounding box center [24, 633] width 38 height 38
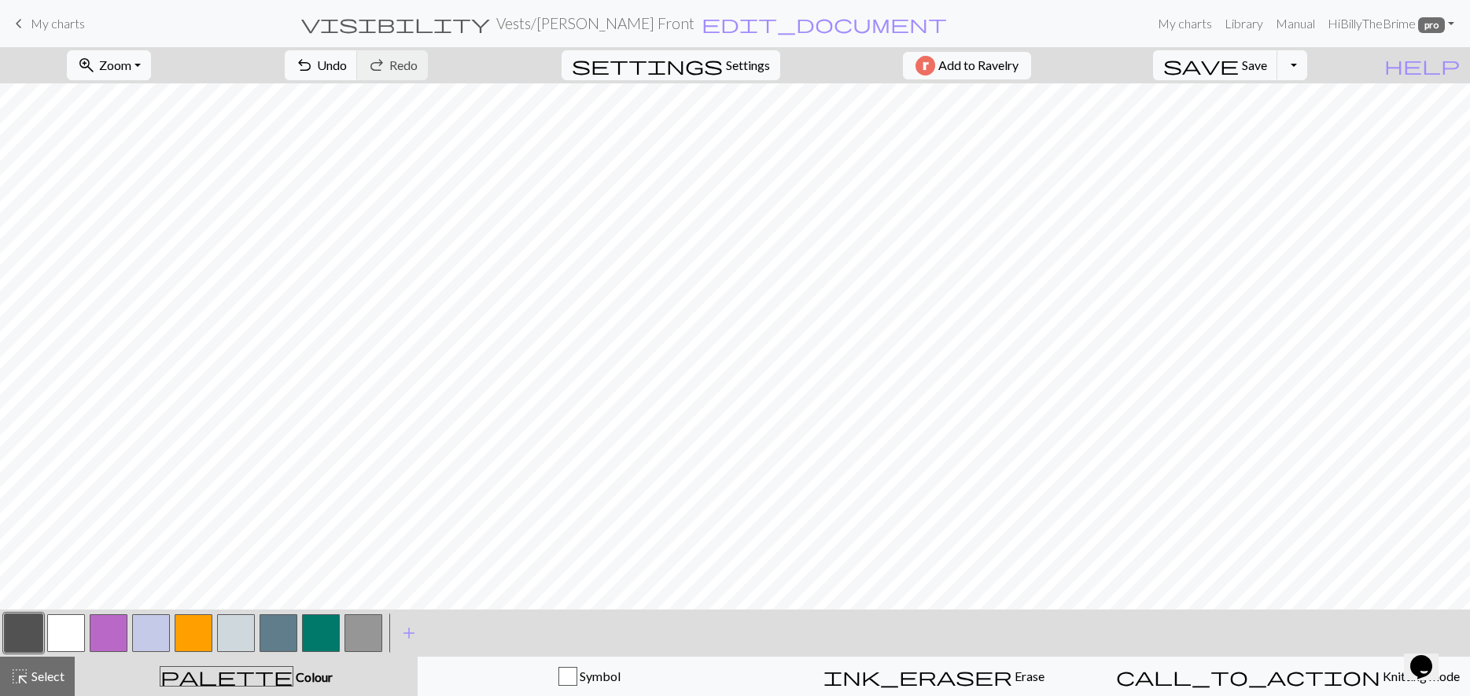
click at [61, 633] on button "button" at bounding box center [66, 633] width 38 height 38
drag, startPoint x: 36, startPoint y: 639, endPoint x: 51, endPoint y: 637, distance: 15.0
click at [36, 639] on button "button" at bounding box center [24, 633] width 38 height 38
click at [59, 628] on button "button" at bounding box center [66, 633] width 38 height 38
click at [119, 629] on button "button" at bounding box center [109, 633] width 38 height 38
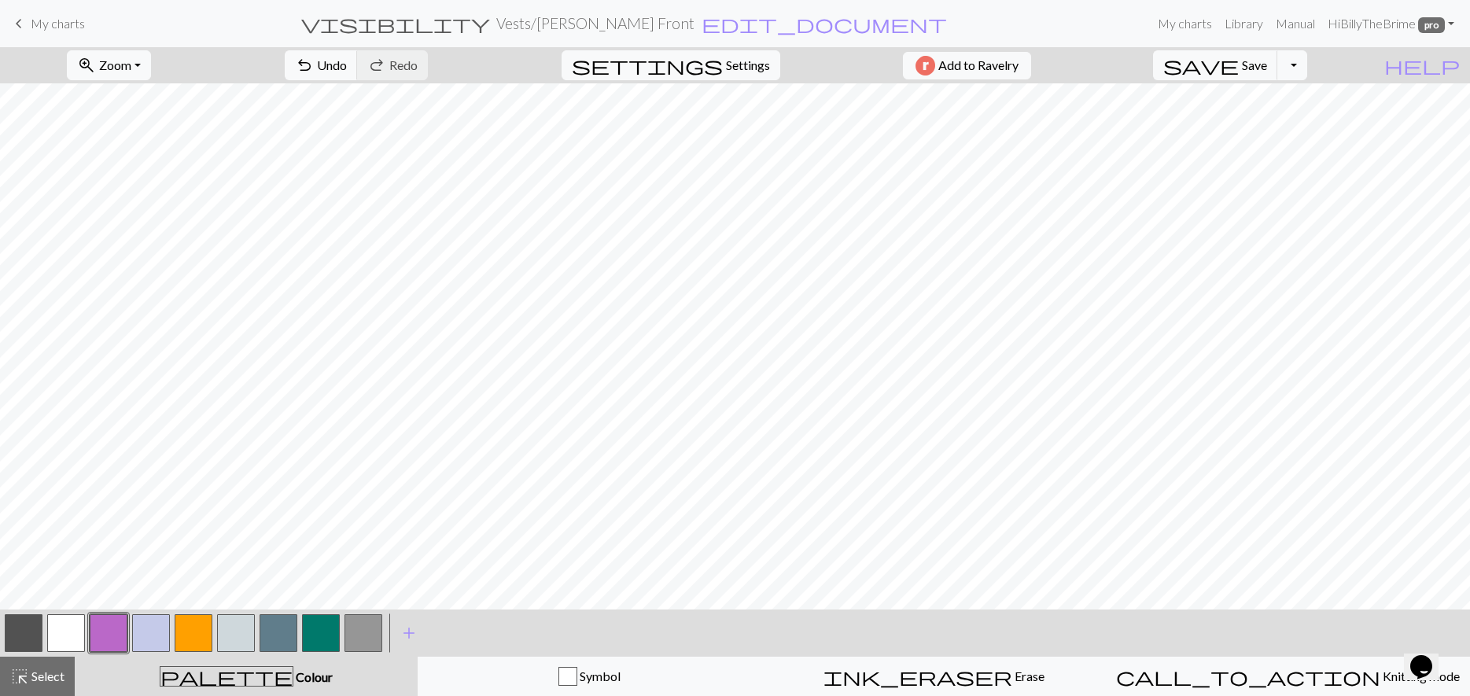
click at [21, 625] on button "button" at bounding box center [24, 633] width 38 height 38
drag, startPoint x: 64, startPoint y: 631, endPoint x: 76, endPoint y: 628, distance: 13.0
click at [64, 630] on button "button" at bounding box center [66, 633] width 38 height 38
click at [22, 614] on button "button" at bounding box center [24, 633] width 38 height 38
click at [62, 629] on button "button" at bounding box center [66, 633] width 38 height 38
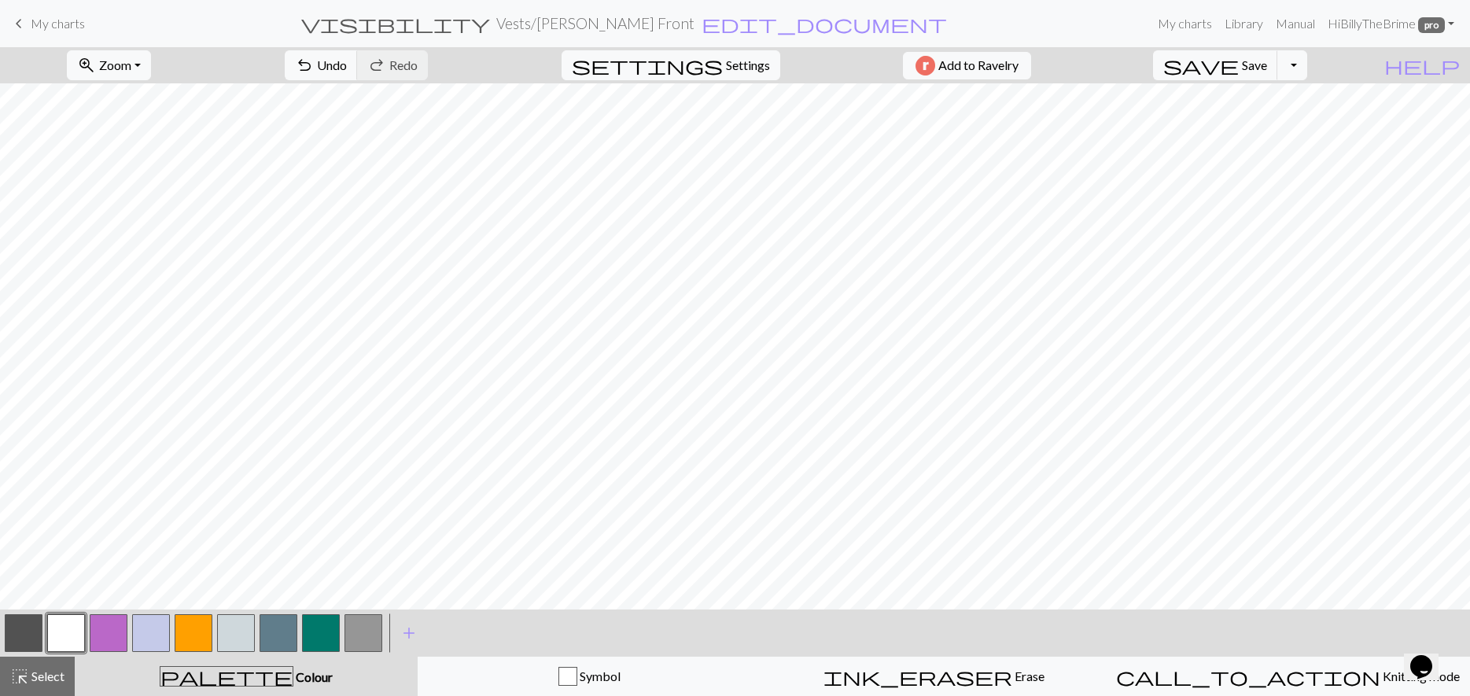
click at [19, 639] on button "button" at bounding box center [24, 633] width 38 height 38
click at [66, 632] on button "button" at bounding box center [66, 633] width 38 height 38
click at [124, 621] on button "button" at bounding box center [109, 633] width 38 height 38
drag, startPoint x: 68, startPoint y: 610, endPoint x: 57, endPoint y: 625, distance: 18.1
click at [60, 622] on div "< >" at bounding box center [193, 633] width 382 height 47
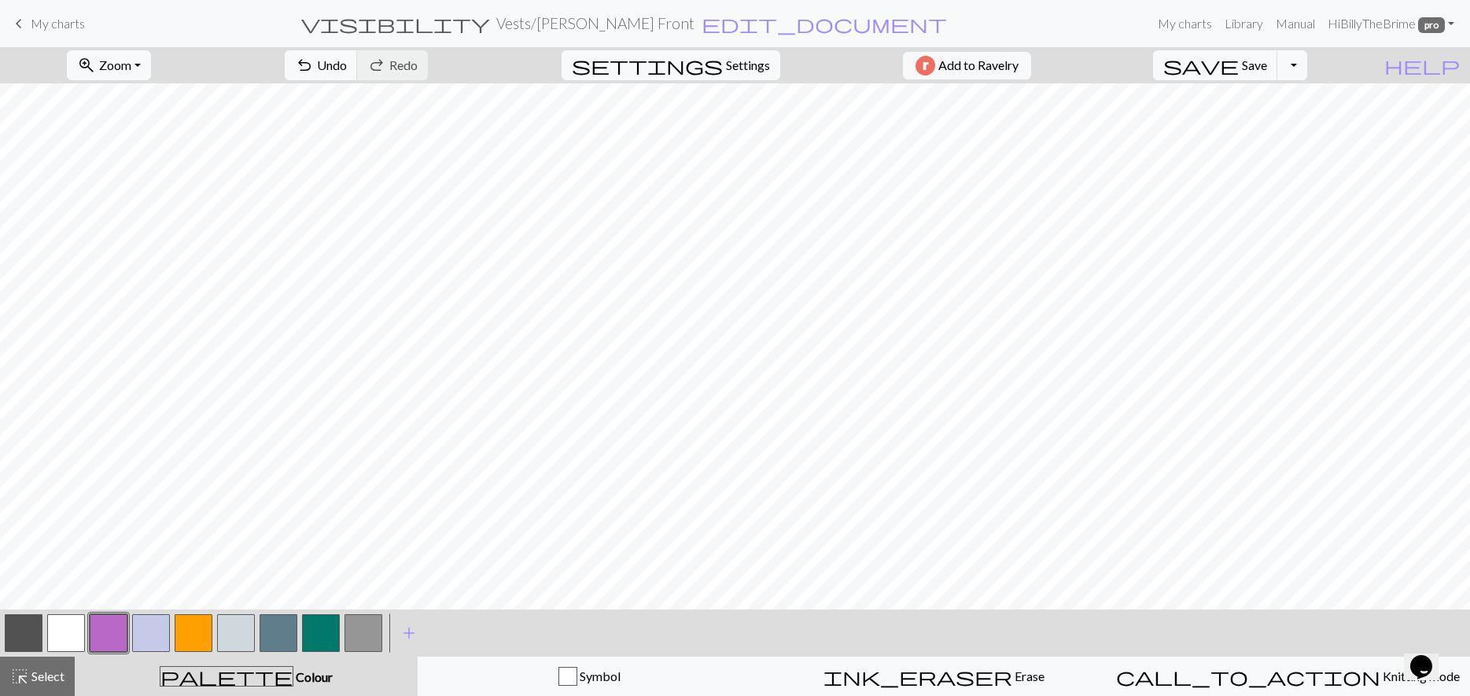
drag, startPoint x: 58, startPoint y: 628, endPoint x: 151, endPoint y: 608, distance: 94.9
click at [59, 628] on button "button" at bounding box center [66, 633] width 38 height 38
click at [121, 637] on button "button" at bounding box center [109, 633] width 38 height 38
drag, startPoint x: 59, startPoint y: 643, endPoint x: 127, endPoint y: 607, distance: 77.4
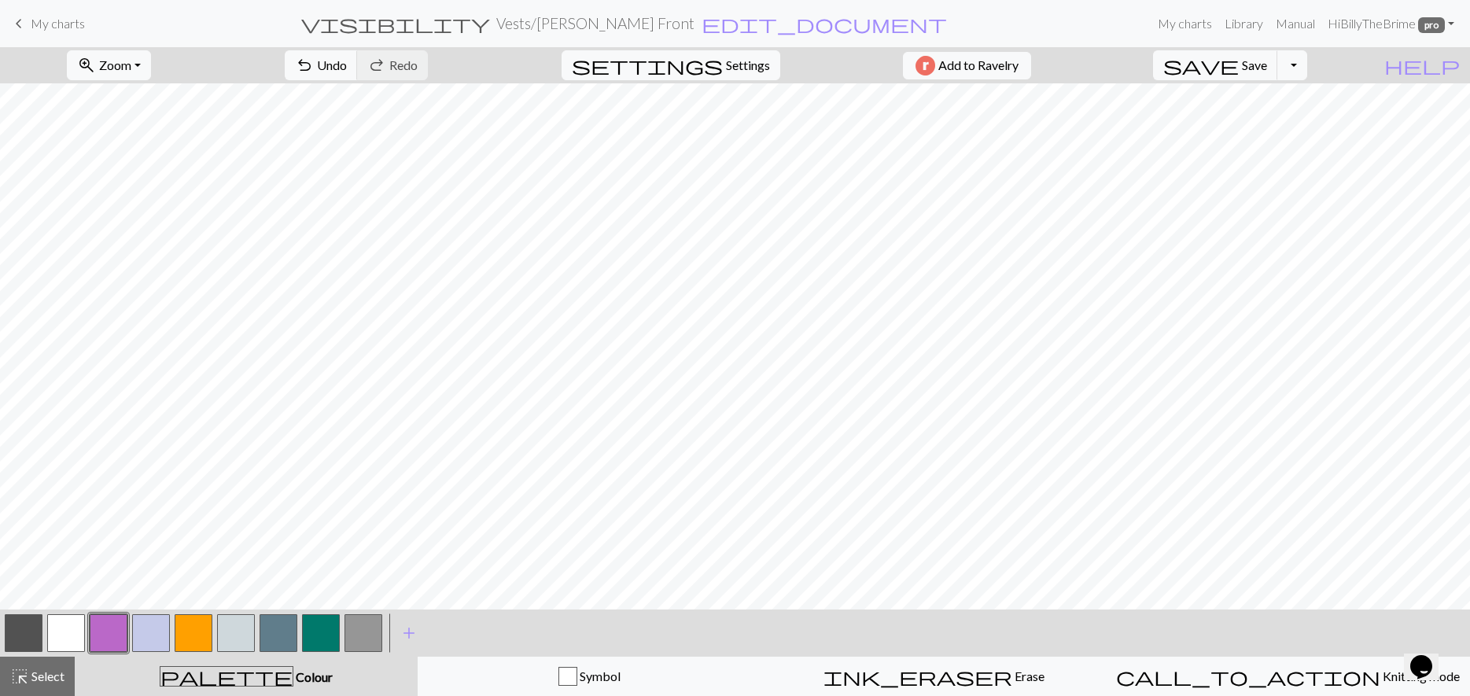
click at [59, 643] on button "button" at bounding box center [66, 633] width 38 height 38
click at [23, 632] on button "button" at bounding box center [24, 633] width 38 height 38
click at [56, 640] on button "button" at bounding box center [66, 633] width 38 height 38
click at [2, 618] on div at bounding box center [23, 633] width 42 height 42
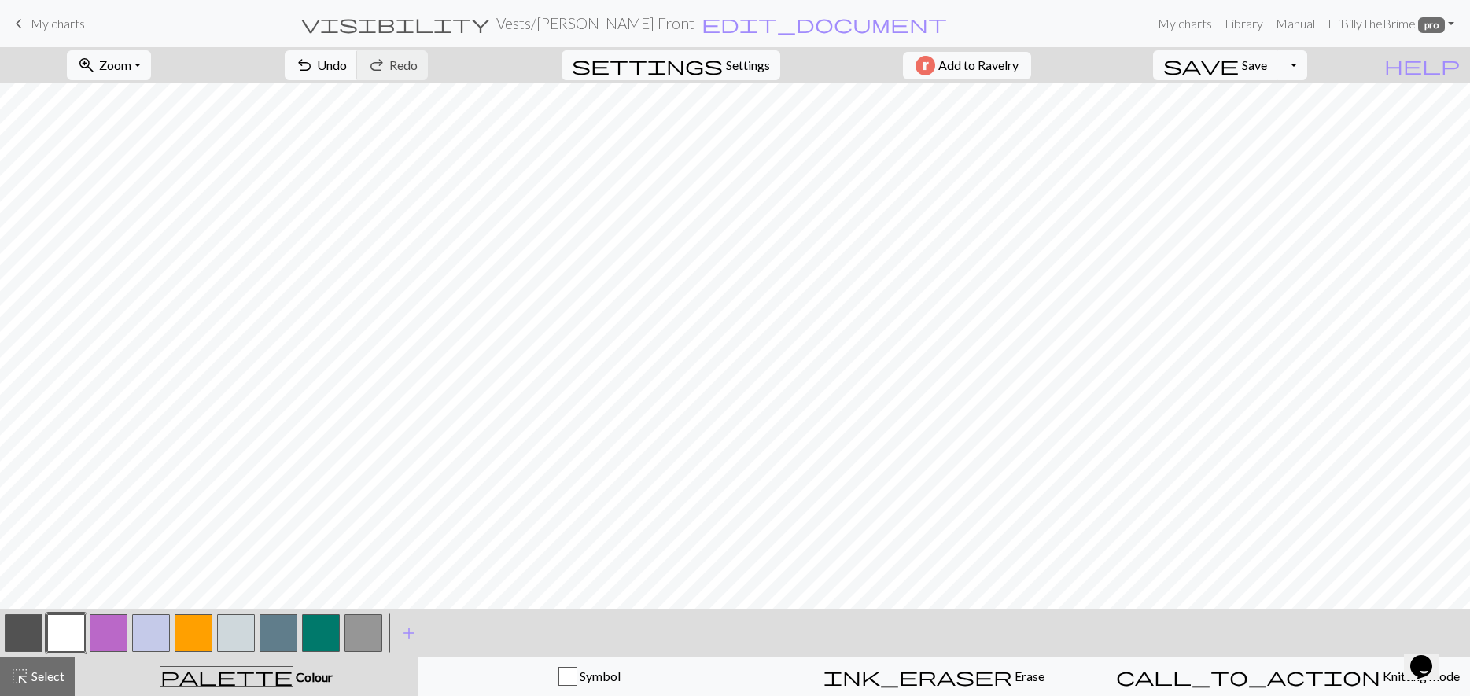
drag, startPoint x: 18, startPoint y: 628, endPoint x: 164, endPoint y: 599, distance: 149.2
click at [18, 628] on button "button" at bounding box center [24, 633] width 38 height 38
click at [50, 633] on button "button" at bounding box center [66, 633] width 38 height 38
drag, startPoint x: 371, startPoint y: 627, endPoint x: 376, endPoint y: 617, distance: 11.6
click at [369, 627] on button "button" at bounding box center [364, 633] width 38 height 38
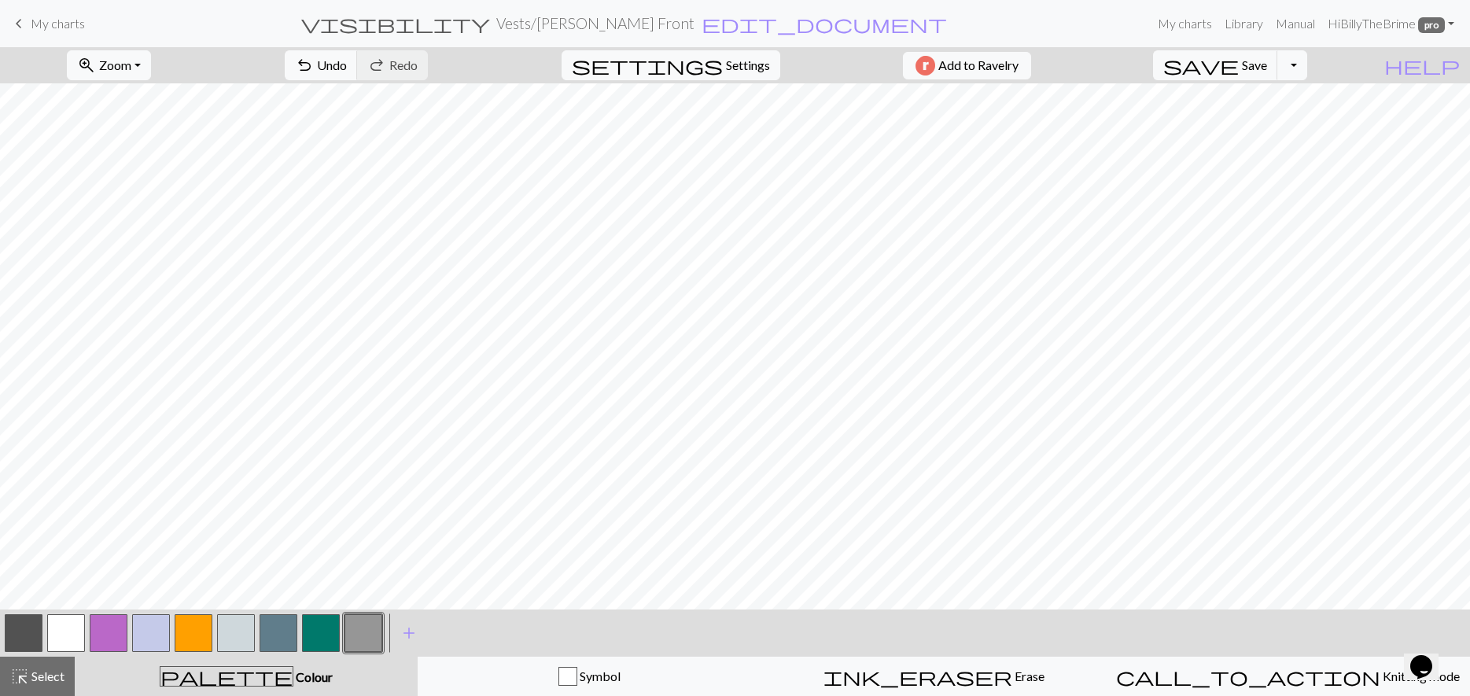
click at [65, 632] on button "button" at bounding box center [66, 633] width 38 height 38
click at [363, 642] on button "button" at bounding box center [364, 633] width 38 height 38
click at [62, 633] on button "button" at bounding box center [66, 633] width 38 height 38
click at [363, 632] on button "button" at bounding box center [364, 633] width 38 height 38
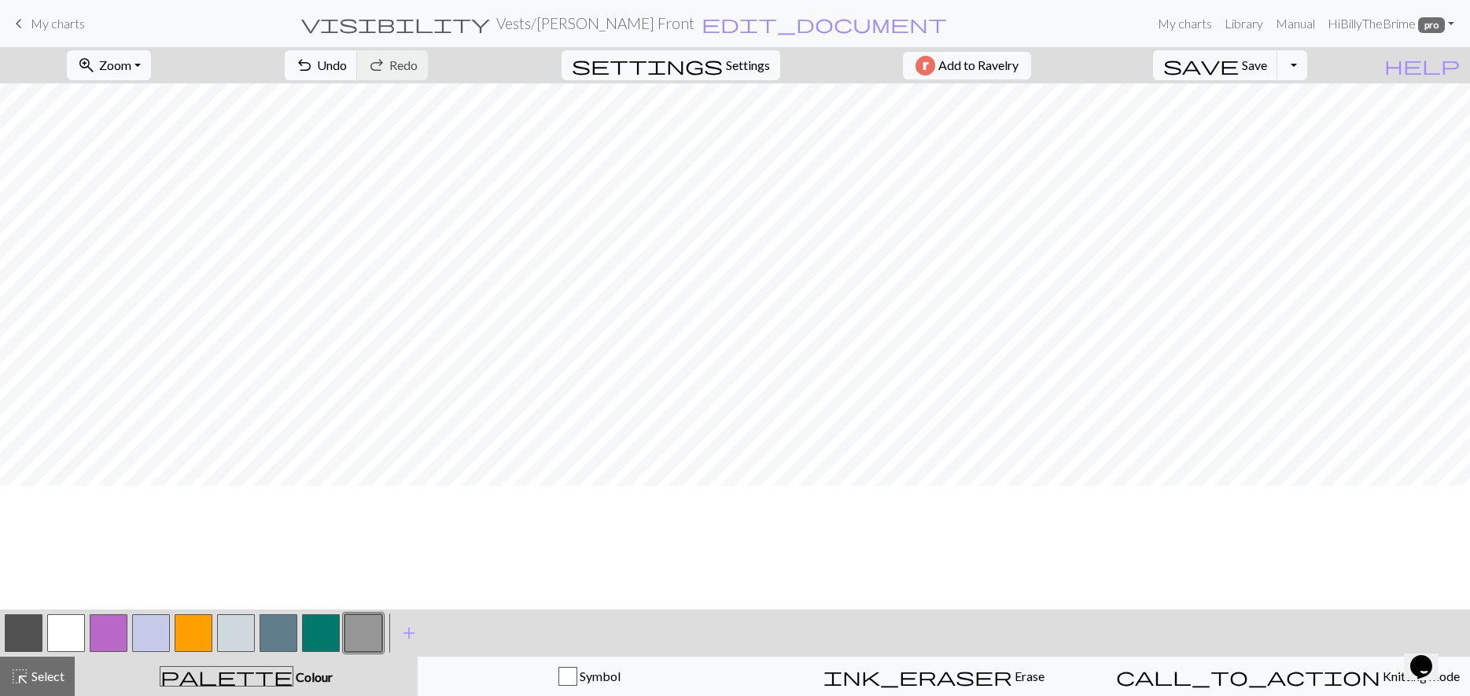
scroll to position [52, 0]
click at [68, 629] on button "button" at bounding box center [66, 633] width 38 height 38
drag, startPoint x: 371, startPoint y: 630, endPoint x: 386, endPoint y: 620, distance: 18.8
click at [370, 631] on button "button" at bounding box center [364, 633] width 38 height 38
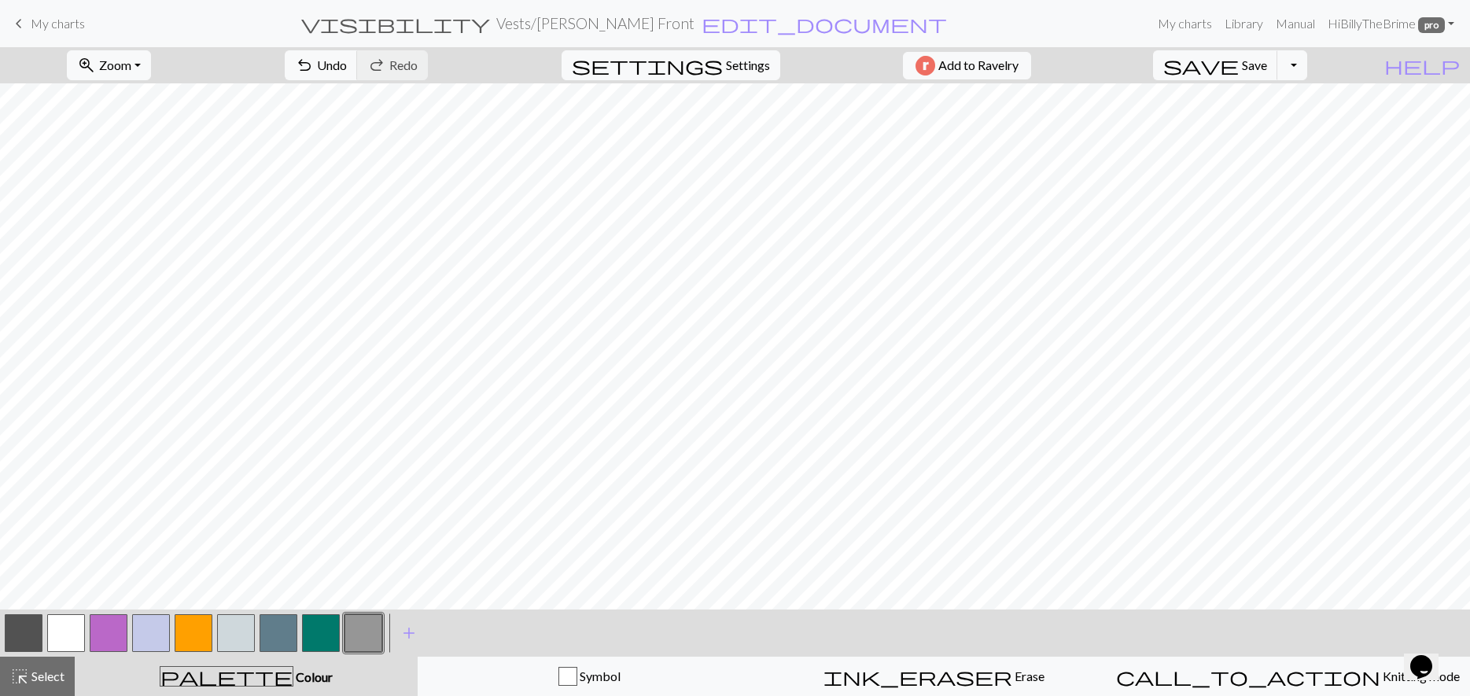
click at [13, 637] on button "button" at bounding box center [24, 633] width 38 height 38
click at [369, 633] on button "button" at bounding box center [364, 633] width 38 height 38
click at [25, 628] on button "button" at bounding box center [24, 633] width 38 height 38
click at [63, 629] on button "button" at bounding box center [66, 633] width 38 height 38
click at [366, 625] on button "button" at bounding box center [364, 633] width 38 height 38
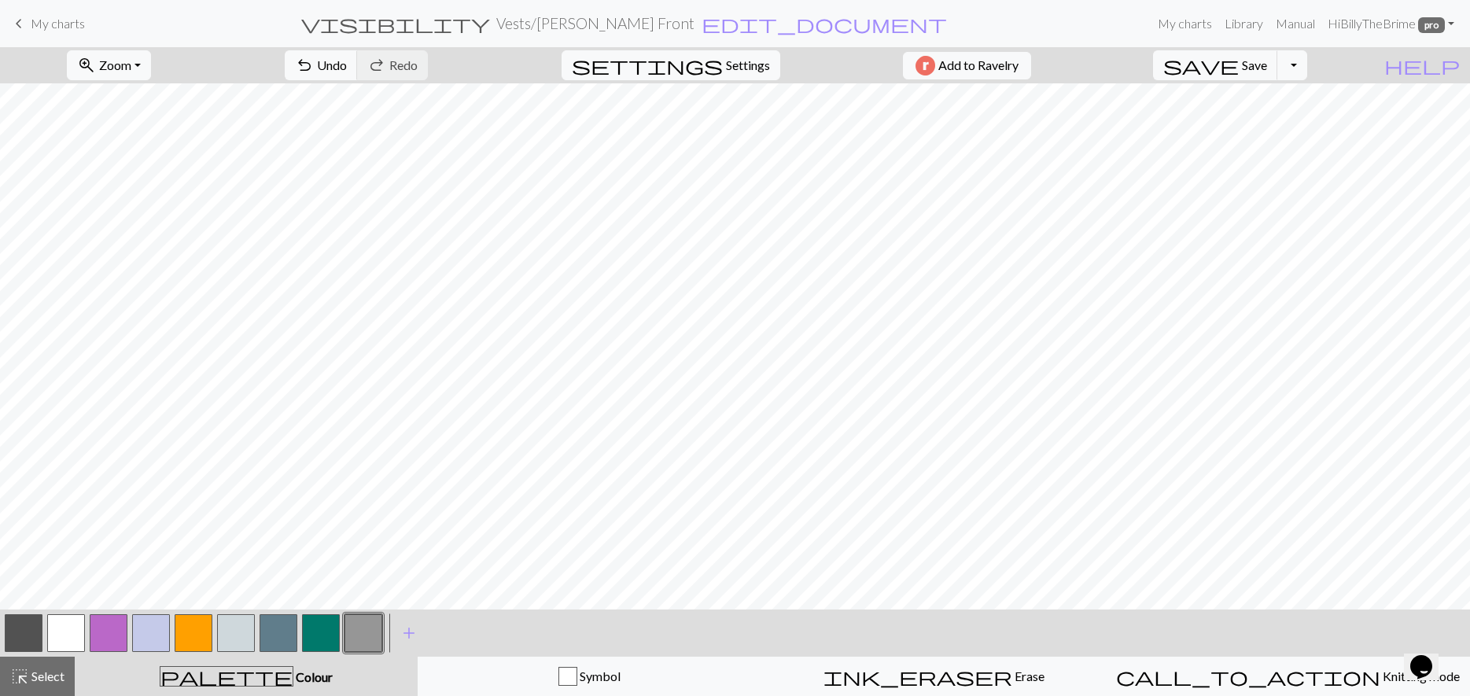
click at [67, 629] on button "button" at bounding box center [66, 633] width 38 height 38
click at [346, 633] on button "button" at bounding box center [364, 633] width 38 height 38
click at [23, 617] on button "button" at bounding box center [24, 633] width 38 height 38
click at [370, 630] on button "button" at bounding box center [364, 633] width 38 height 38
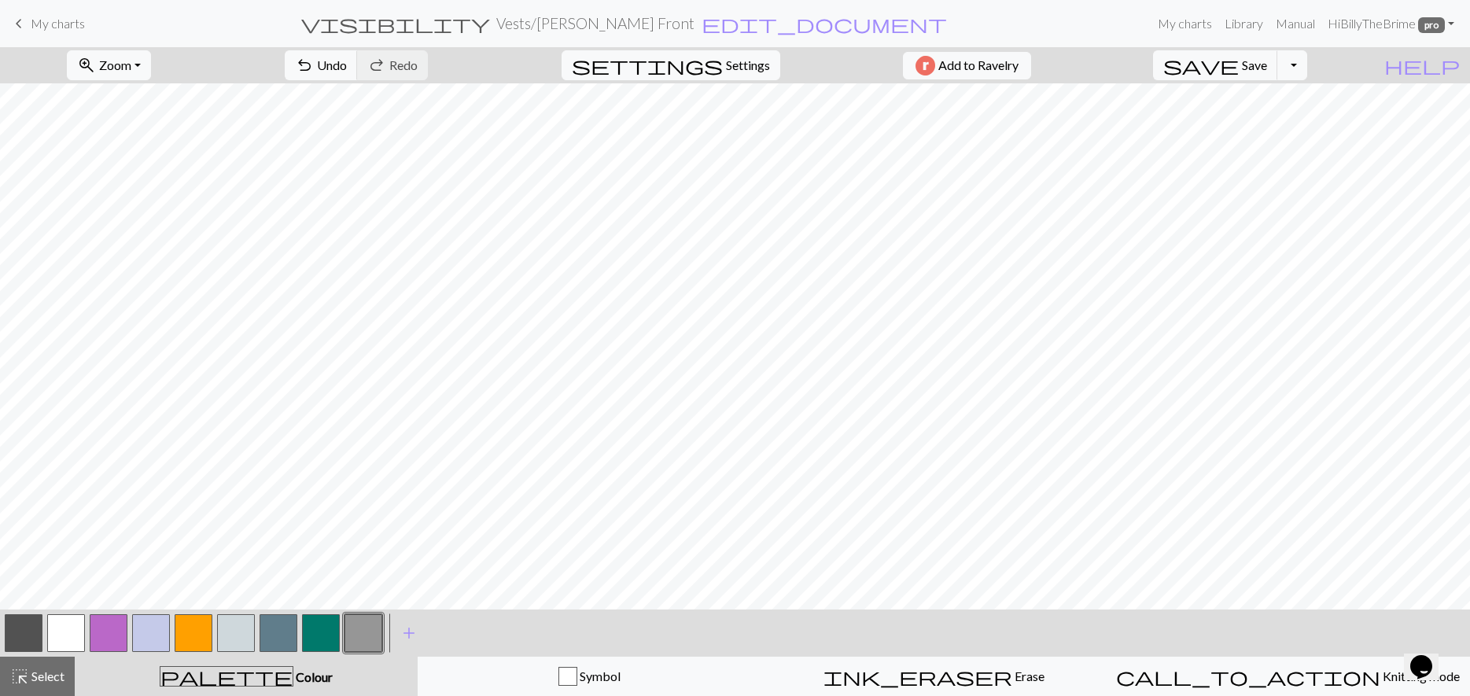
drag, startPoint x: 79, startPoint y: 622, endPoint x: 105, endPoint y: 599, distance: 34.0
click at [79, 622] on button "button" at bounding box center [66, 633] width 38 height 38
click at [33, 641] on button "button" at bounding box center [24, 633] width 38 height 38
click at [86, 643] on div at bounding box center [66, 633] width 42 height 42
click at [84, 643] on button "button" at bounding box center [66, 633] width 38 height 38
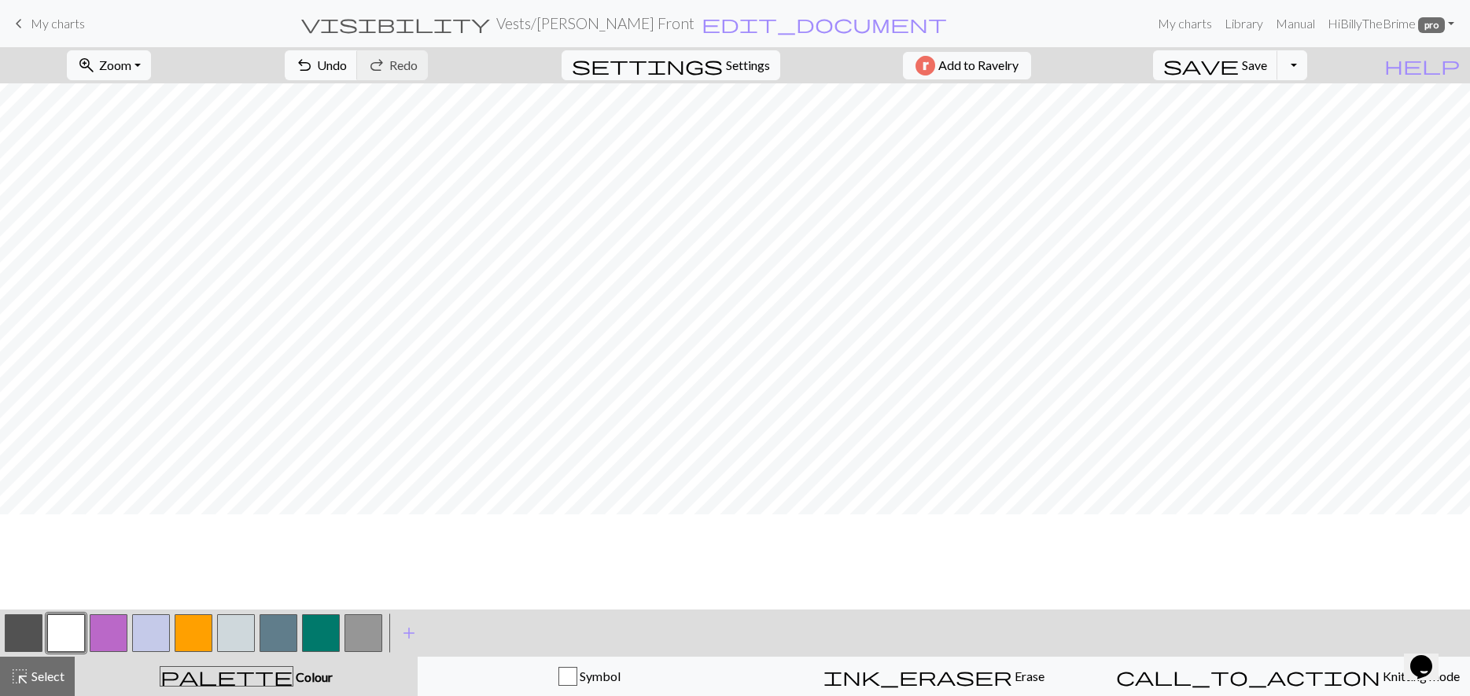
scroll to position [0, 0]
click at [28, 625] on button "button" at bounding box center [24, 633] width 38 height 38
drag, startPoint x: 53, startPoint y: 640, endPoint x: 94, endPoint y: 636, distance: 40.3
click at [53, 640] on button "button" at bounding box center [66, 633] width 38 height 38
click at [13, 624] on button "button" at bounding box center [24, 633] width 38 height 38
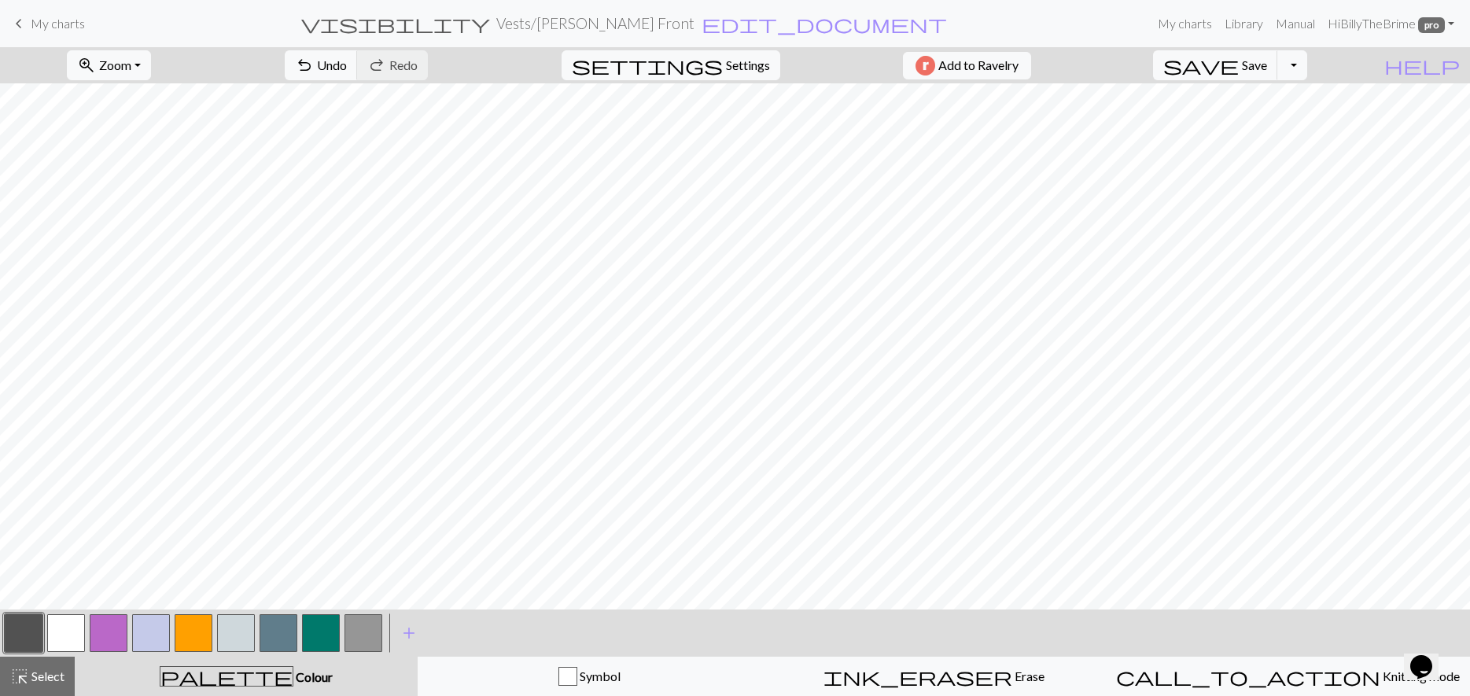
click at [63, 635] on button "button" at bounding box center [66, 633] width 38 height 38
click at [31, 625] on button "button" at bounding box center [24, 633] width 38 height 38
click at [64, 627] on button "button" at bounding box center [66, 633] width 38 height 38
click at [45, 638] on div at bounding box center [66, 633] width 42 height 42
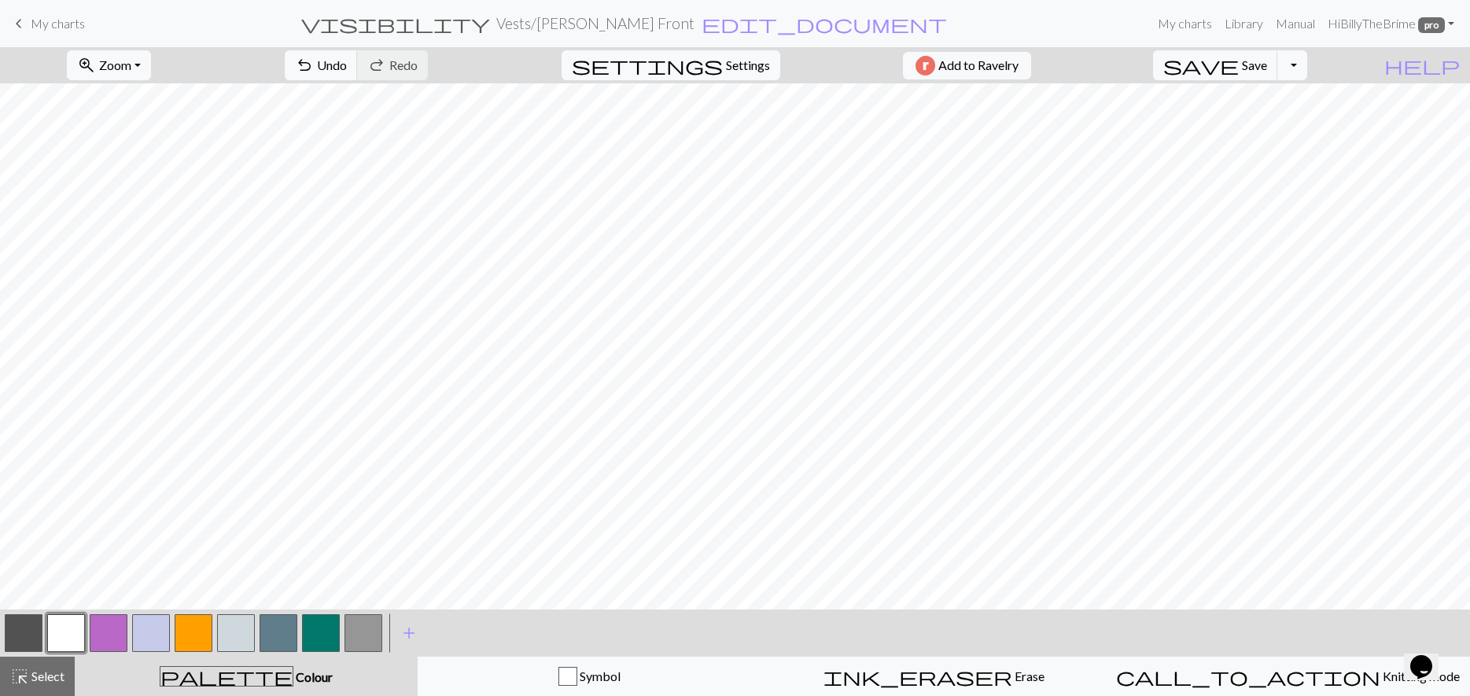
click at [24, 635] on button "button" at bounding box center [24, 633] width 38 height 38
click at [71, 636] on button "button" at bounding box center [66, 633] width 38 height 38
click at [27, 645] on button "button" at bounding box center [24, 633] width 38 height 38
drag, startPoint x: 65, startPoint y: 631, endPoint x: 77, endPoint y: 619, distance: 16.7
click at [64, 630] on button "button" at bounding box center [66, 633] width 38 height 38
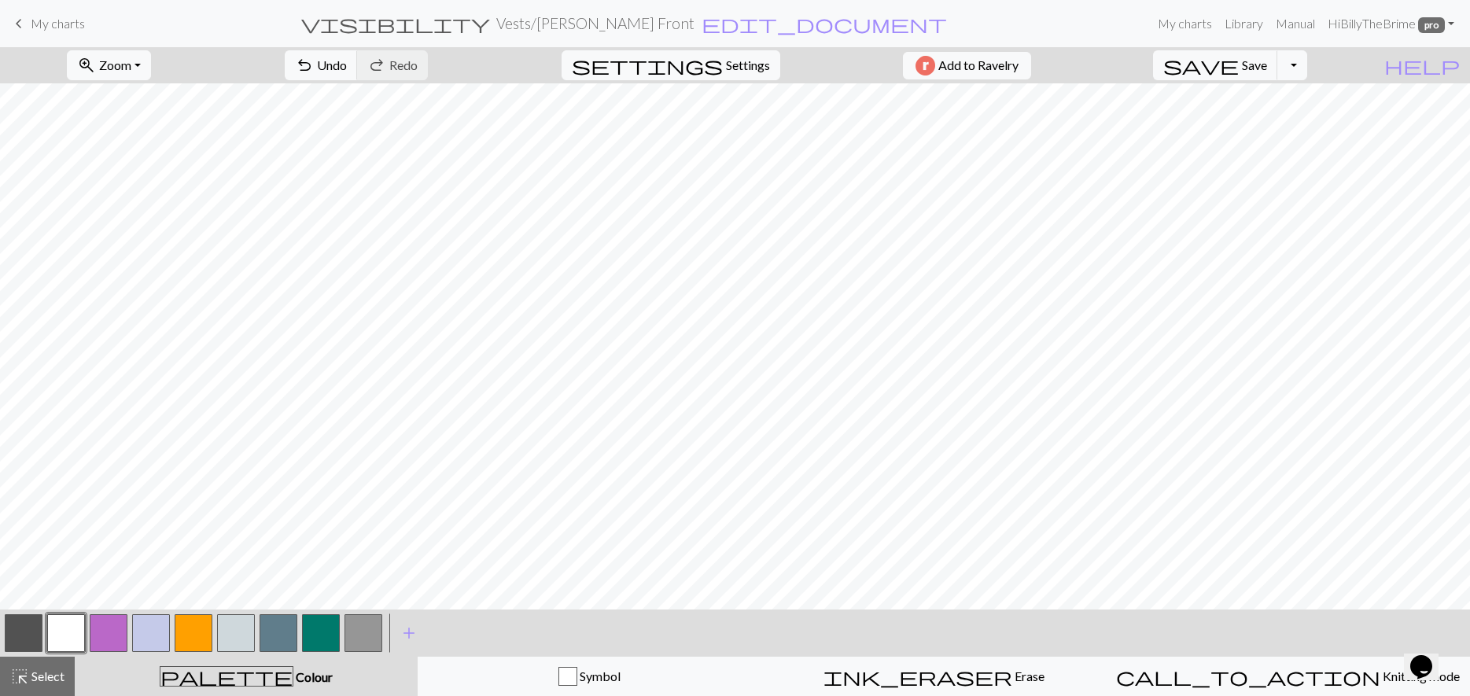
click at [1, 631] on div "< > add Add a colour" at bounding box center [735, 633] width 1470 height 47
click at [31, 636] on button "button" at bounding box center [24, 633] width 38 height 38
click at [65, 633] on button "button" at bounding box center [66, 633] width 38 height 38
click at [15, 634] on button "button" at bounding box center [24, 633] width 38 height 38
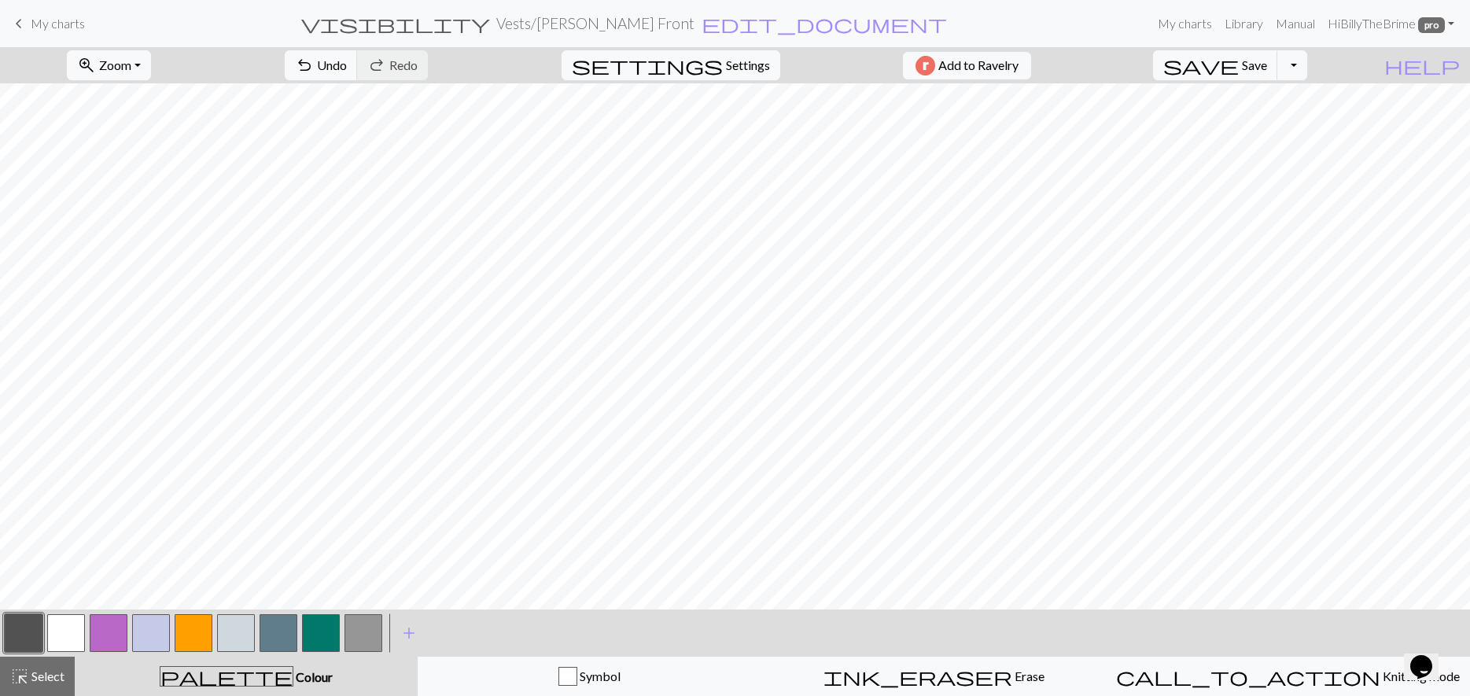
click at [55, 634] on button "button" at bounding box center [66, 633] width 38 height 38
click at [20, 631] on button "button" at bounding box center [24, 633] width 38 height 38
click at [57, 641] on button "button" at bounding box center [66, 633] width 38 height 38
click at [17, 639] on button "button" at bounding box center [24, 633] width 38 height 38
click at [64, 632] on button "button" at bounding box center [66, 633] width 38 height 38
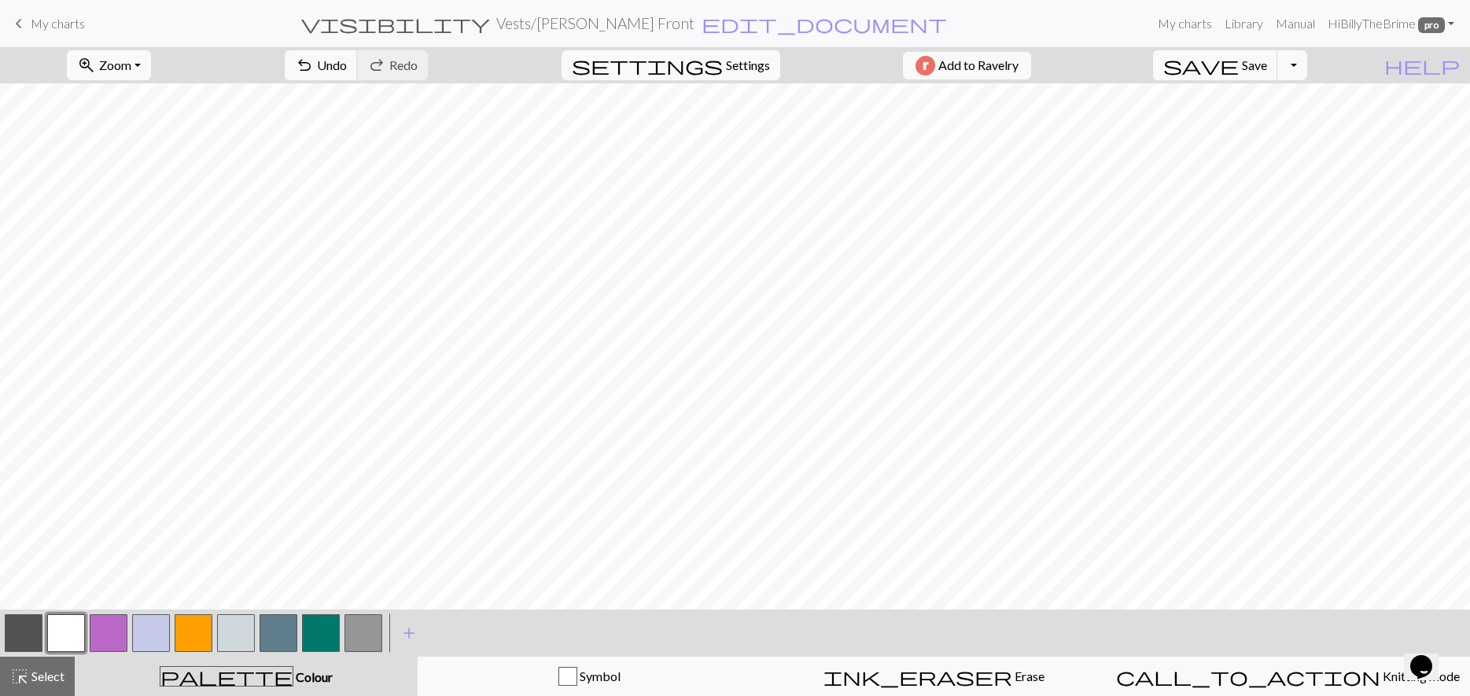
click at [35, 629] on button "button" at bounding box center [24, 633] width 38 height 38
click at [51, 635] on button "button" at bounding box center [66, 633] width 38 height 38
click at [21, 630] on button "button" at bounding box center [24, 633] width 38 height 38
click at [57, 625] on button "button" at bounding box center [66, 633] width 38 height 38
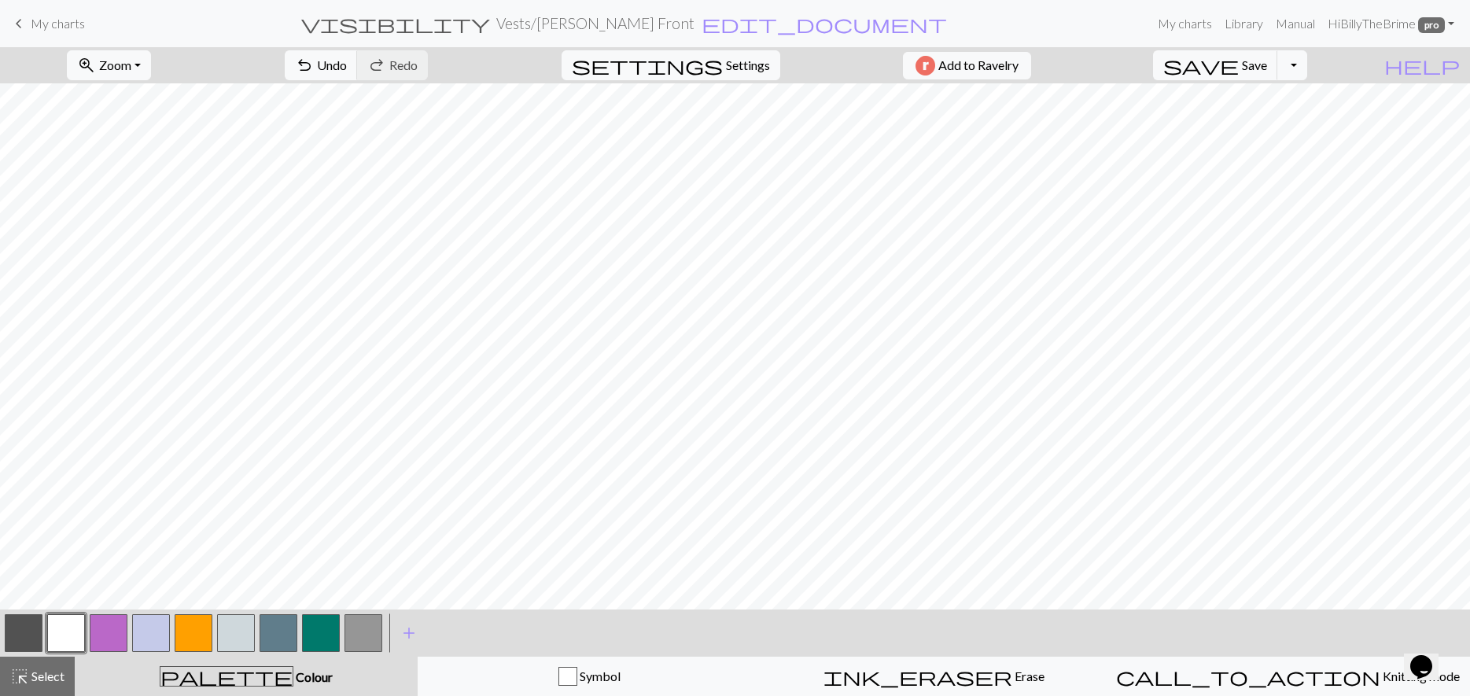
click at [35, 639] on button "button" at bounding box center [24, 633] width 38 height 38
click at [70, 632] on button "button" at bounding box center [66, 633] width 38 height 38
click at [59, 669] on span "Select" at bounding box center [46, 676] width 35 height 15
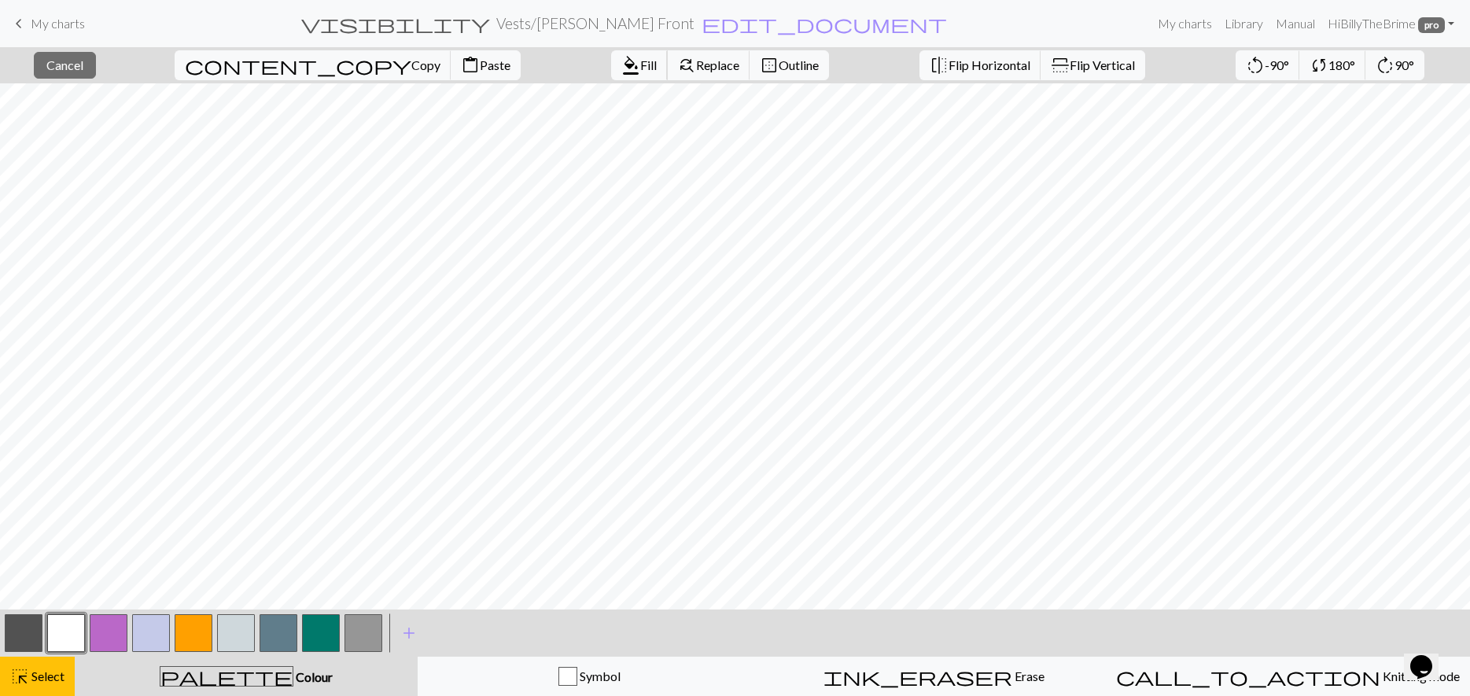
drag, startPoint x: 529, startPoint y: 66, endPoint x: 25, endPoint y: 625, distance: 752.5
click at [640, 66] on span "Fill" at bounding box center [648, 64] width 17 height 15
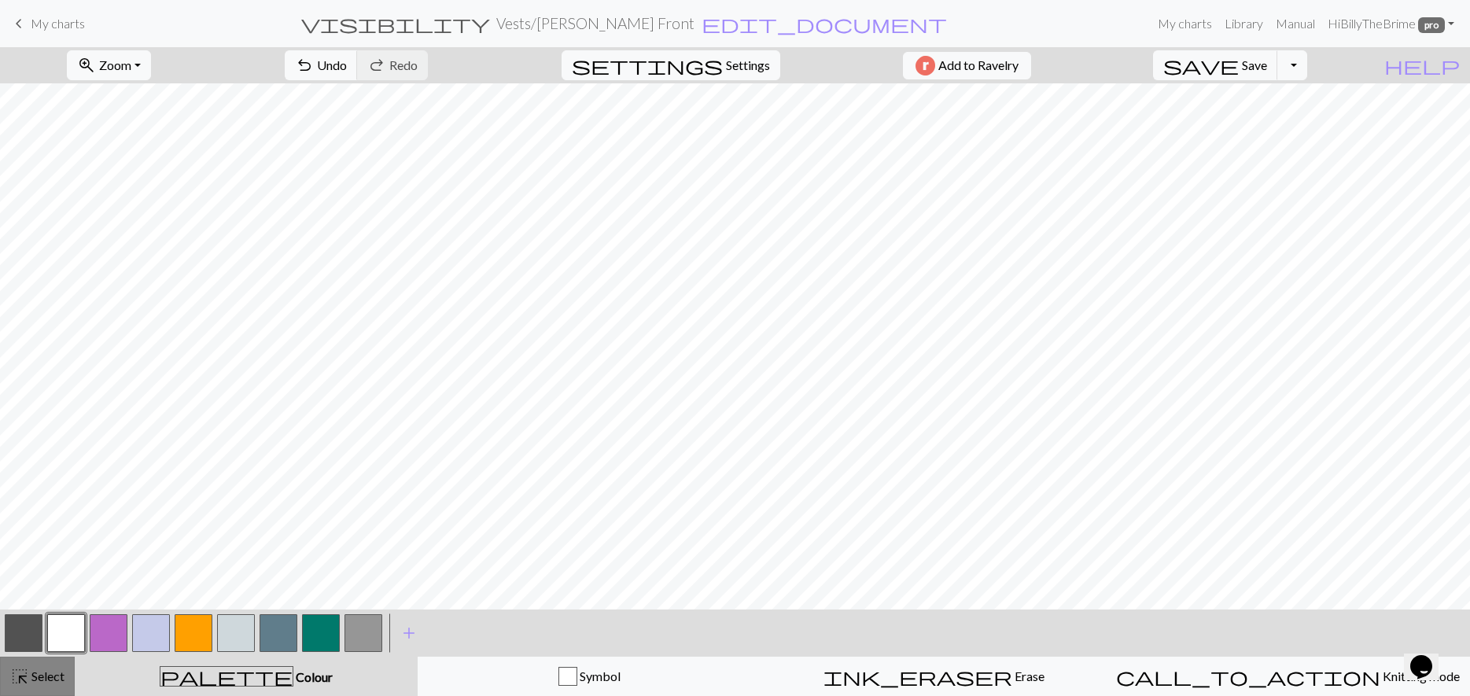
click at [42, 678] on span "Select" at bounding box center [46, 676] width 35 height 15
click at [49, 683] on div "highlight_alt Select Select" at bounding box center [37, 676] width 54 height 19
drag, startPoint x: 36, startPoint y: 627, endPoint x: 80, endPoint y: 625, distance: 44.1
click at [36, 627] on button "button" at bounding box center [24, 633] width 38 height 38
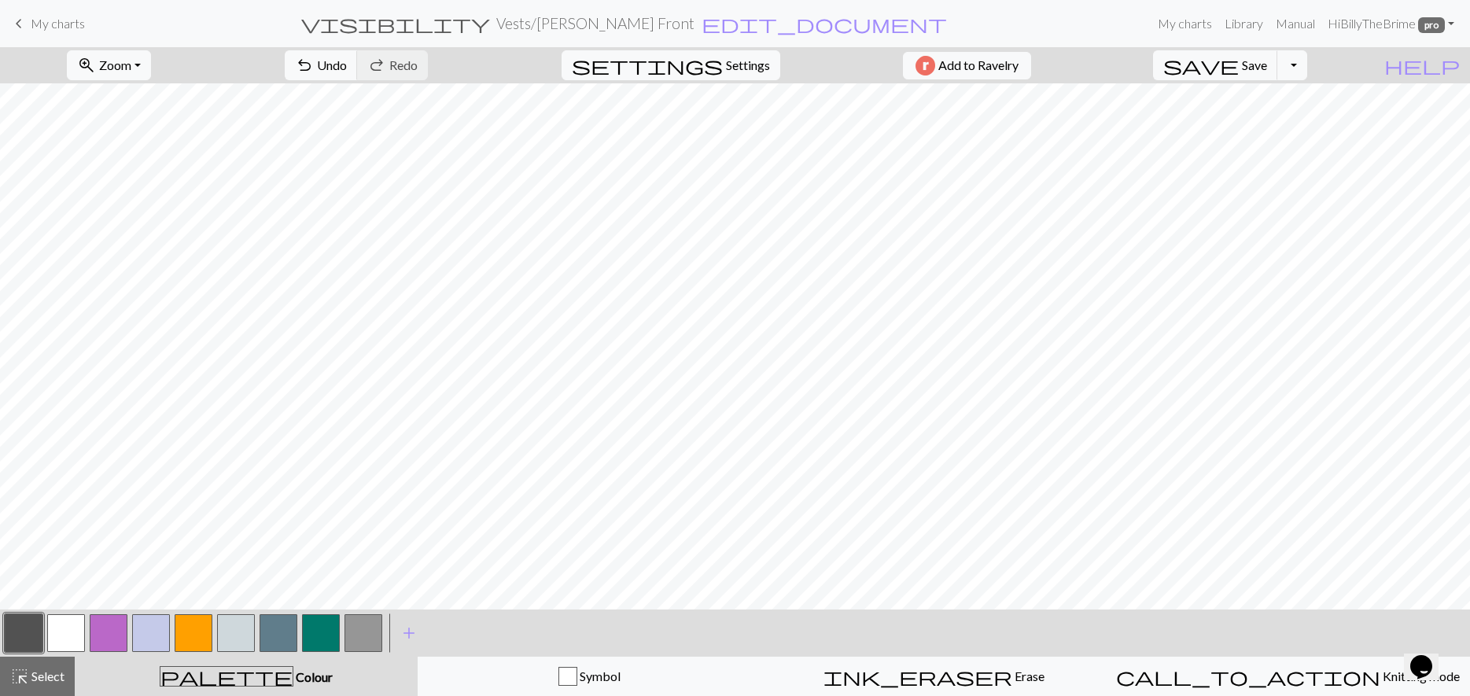
click at [60, 620] on button "button" at bounding box center [66, 633] width 38 height 38
click at [100, 635] on button "button" at bounding box center [109, 633] width 38 height 38
click at [54, 627] on button "button" at bounding box center [66, 633] width 38 height 38
click at [35, 621] on button "button" at bounding box center [24, 633] width 38 height 38
click at [61, 636] on button "button" at bounding box center [66, 633] width 38 height 38
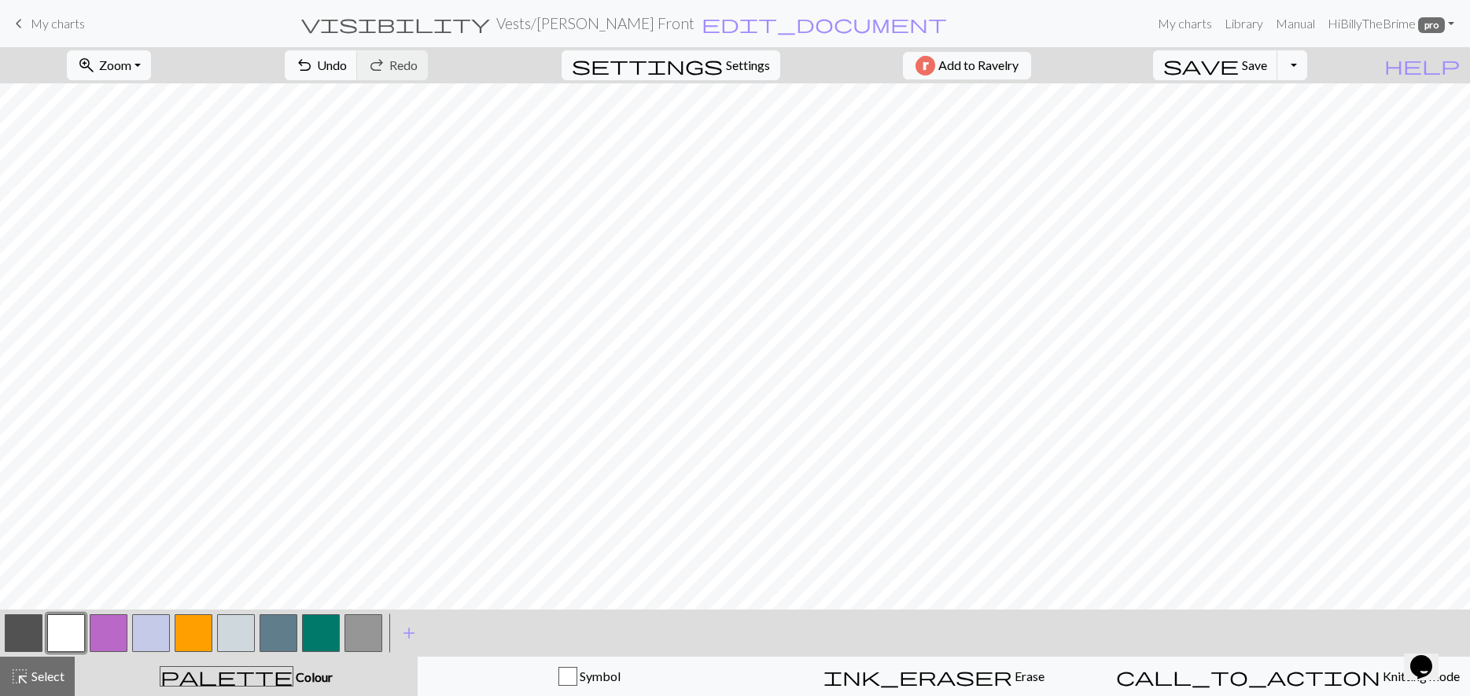
click at [30, 636] on button "button" at bounding box center [24, 633] width 38 height 38
click at [71, 625] on button "button" at bounding box center [66, 633] width 38 height 38
click at [28, 618] on button "button" at bounding box center [24, 633] width 38 height 38
click at [93, 628] on button "button" at bounding box center [109, 633] width 38 height 38
click at [30, 623] on button "button" at bounding box center [24, 633] width 38 height 38
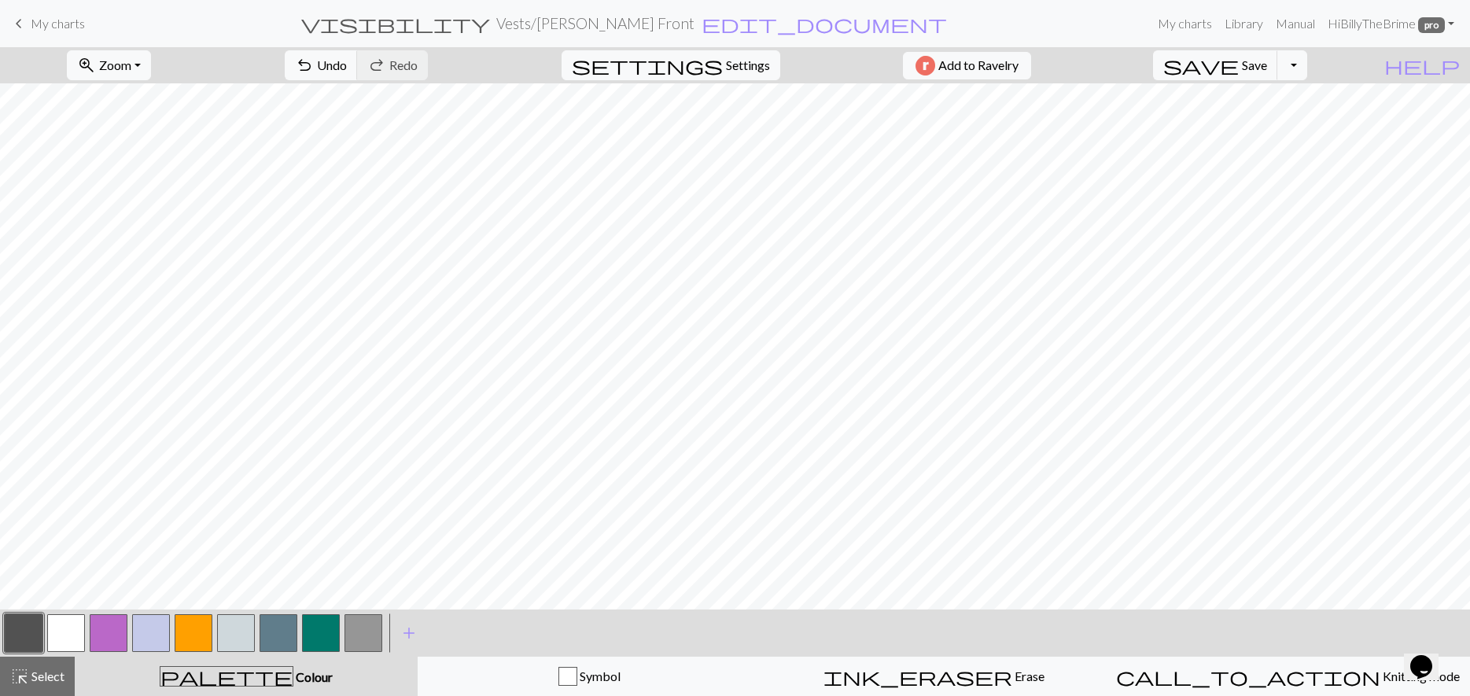
click at [57, 618] on button "button" at bounding box center [66, 633] width 38 height 38
click at [35, 629] on button "button" at bounding box center [24, 633] width 38 height 38
click at [109, 627] on button "button" at bounding box center [109, 633] width 38 height 38
click at [68, 633] on button "button" at bounding box center [66, 633] width 38 height 38
click at [100, 636] on button "button" at bounding box center [109, 633] width 38 height 38
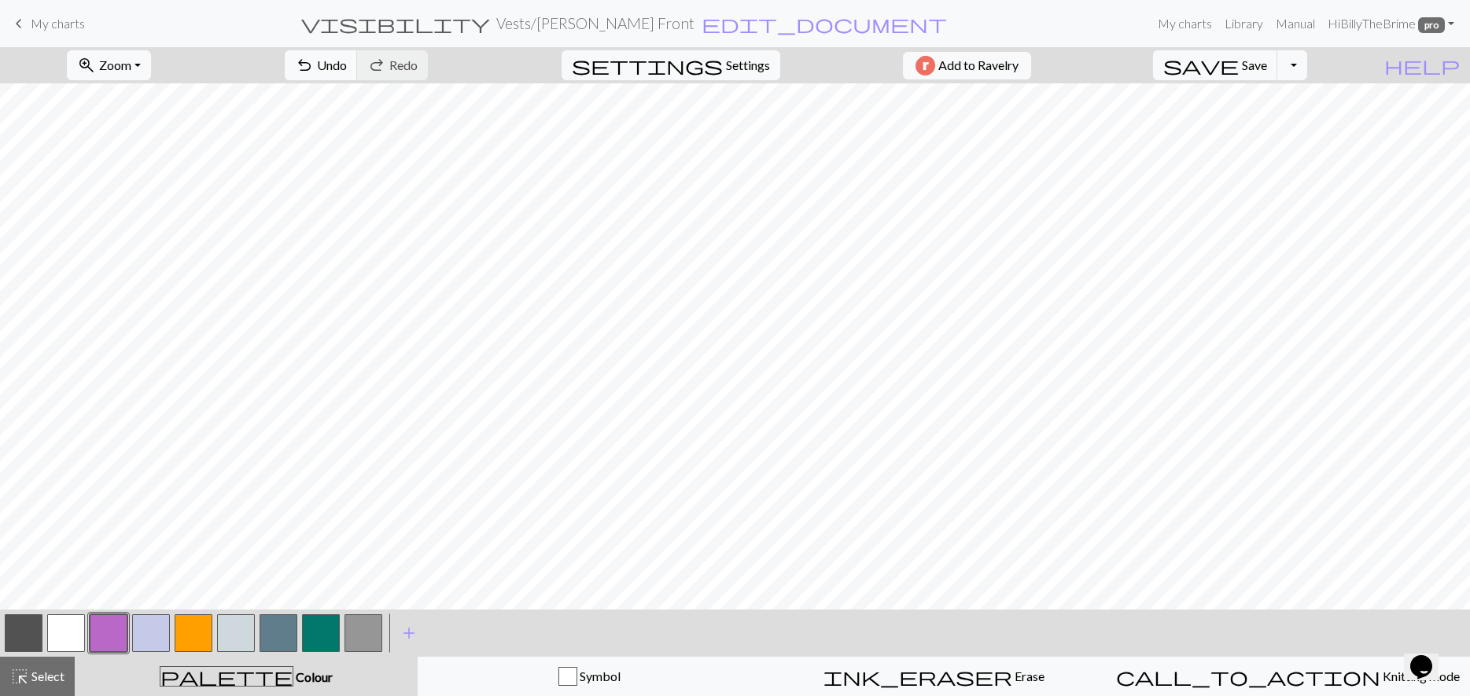
drag, startPoint x: 61, startPoint y: 626, endPoint x: 248, endPoint y: 599, distance: 189.2
click at [62, 627] on button "button" at bounding box center [66, 633] width 38 height 38
click at [190, 636] on button "button" at bounding box center [194, 633] width 38 height 38
click at [61, 635] on button "button" at bounding box center [66, 633] width 38 height 38
click at [27, 621] on button "button" at bounding box center [24, 633] width 38 height 38
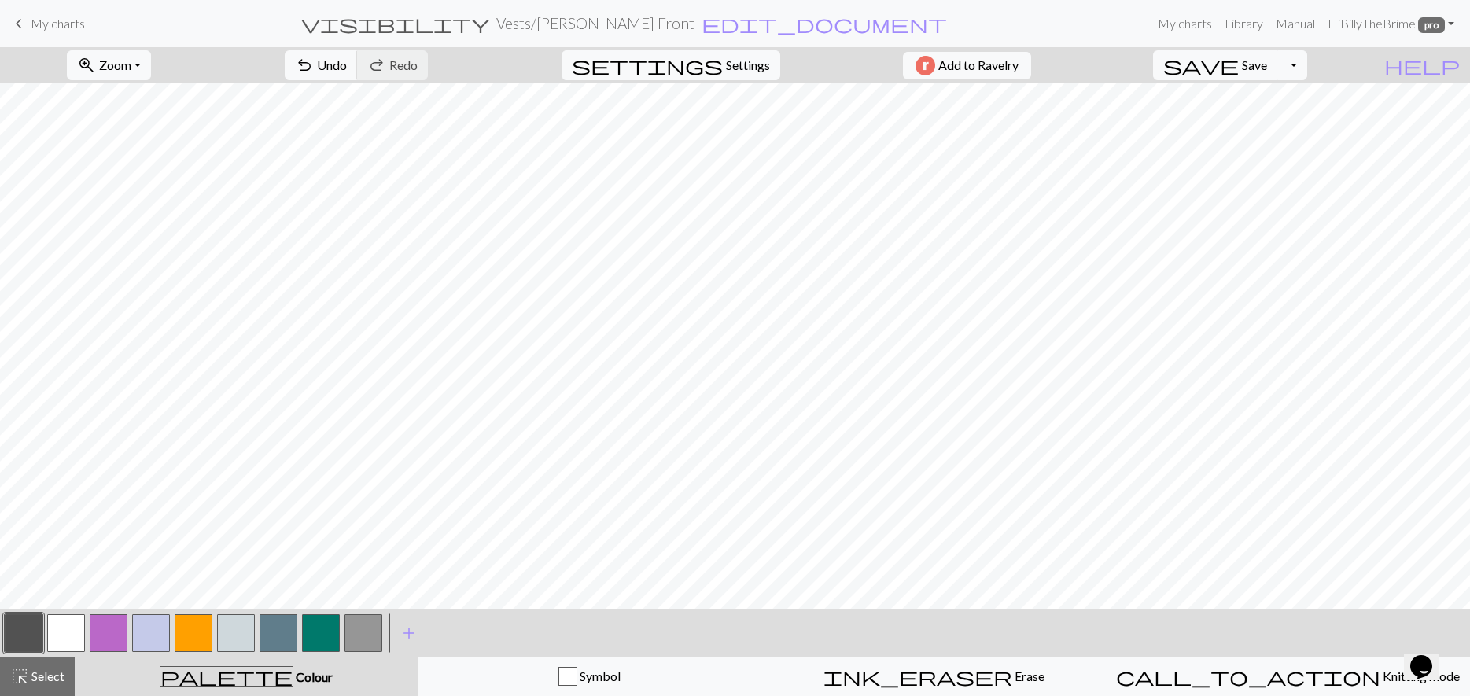
click at [64, 621] on button "button" at bounding box center [66, 633] width 38 height 38
click at [28, 622] on button "button" at bounding box center [24, 633] width 38 height 38
click at [62, 637] on button "button" at bounding box center [66, 633] width 38 height 38
click at [31, 628] on button "button" at bounding box center [24, 633] width 38 height 38
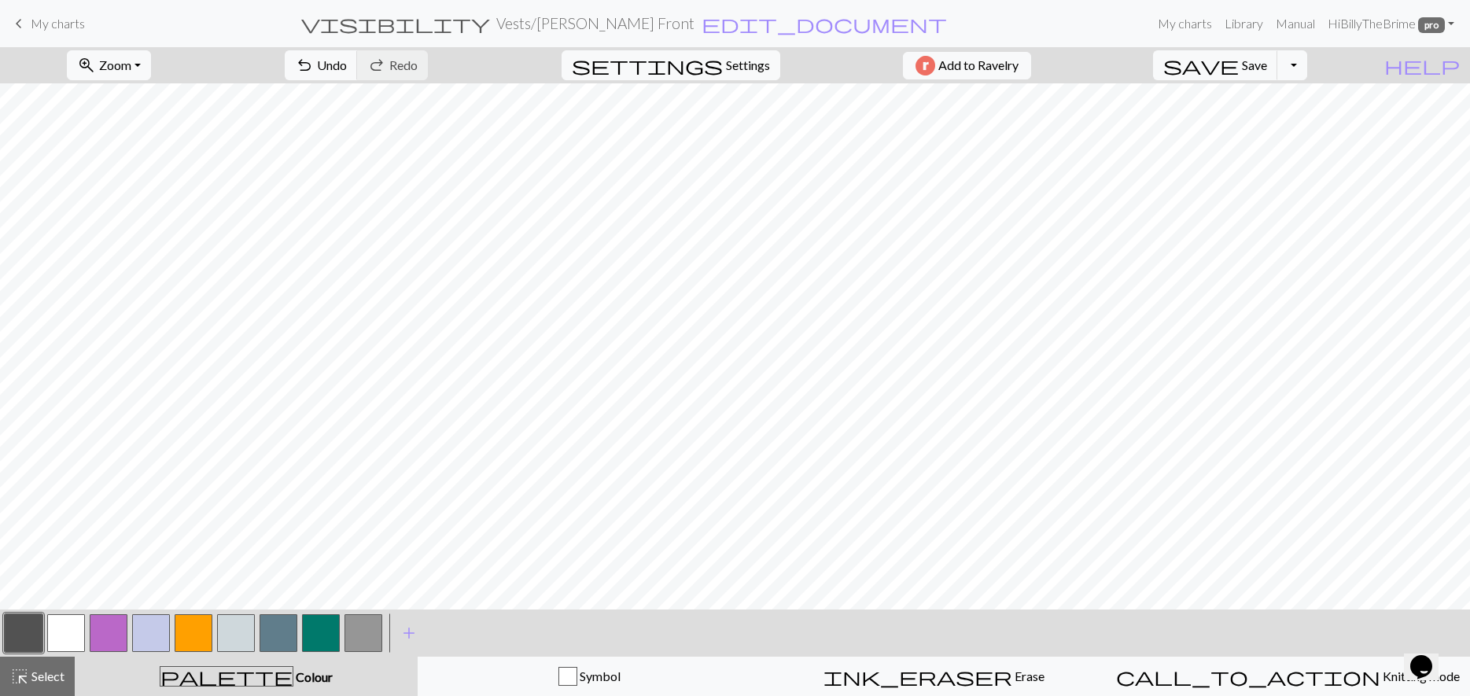
click at [64, 634] on button "button" at bounding box center [66, 633] width 38 height 38
click at [32, 639] on button "button" at bounding box center [24, 633] width 38 height 38
click at [71, 622] on button "button" at bounding box center [66, 633] width 38 height 38
click at [36, 628] on button "button" at bounding box center [24, 633] width 38 height 38
drag, startPoint x: 72, startPoint y: 627, endPoint x: 85, endPoint y: 617, distance: 16.2
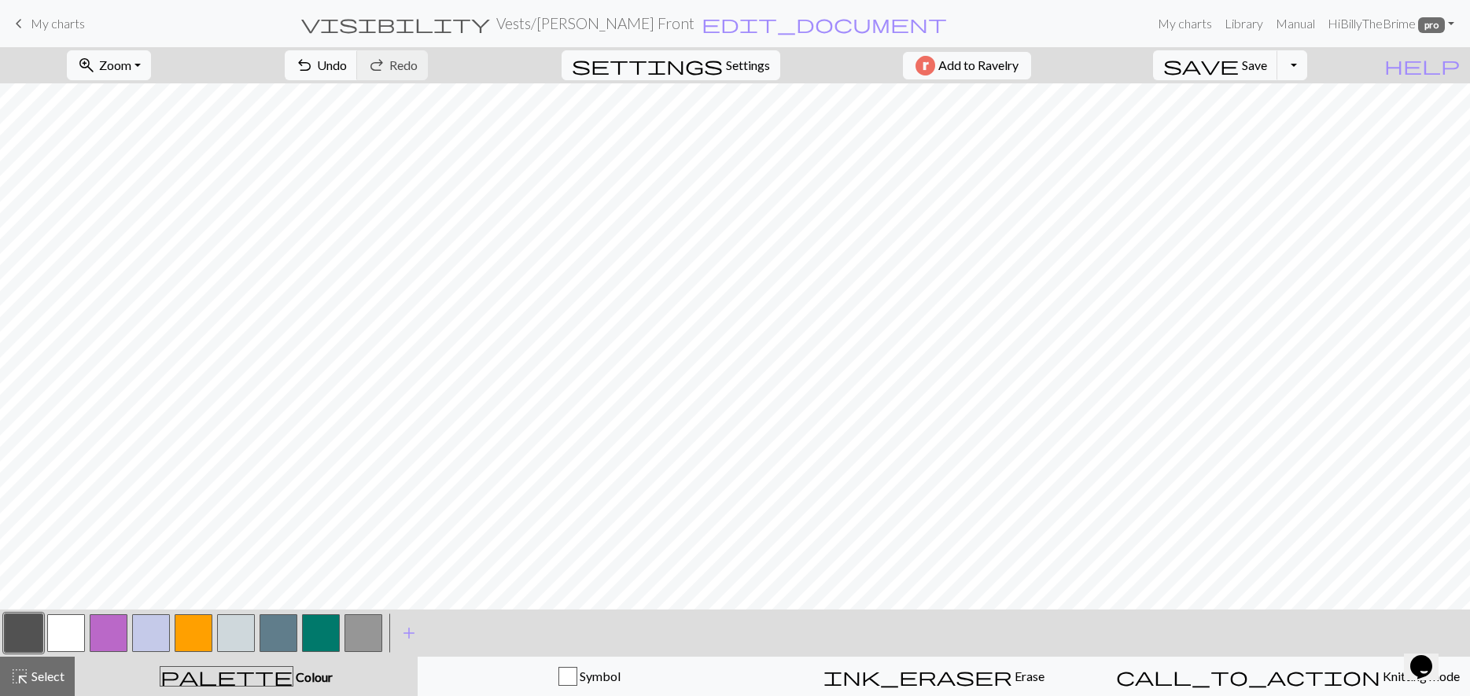
click at [72, 627] on button "button" at bounding box center [66, 633] width 38 height 38
click at [32, 627] on button "button" at bounding box center [24, 633] width 38 height 38
click at [63, 631] on button "button" at bounding box center [66, 633] width 38 height 38
click at [37, 621] on button "button" at bounding box center [24, 633] width 38 height 38
click at [61, 617] on button "button" at bounding box center [66, 633] width 38 height 38
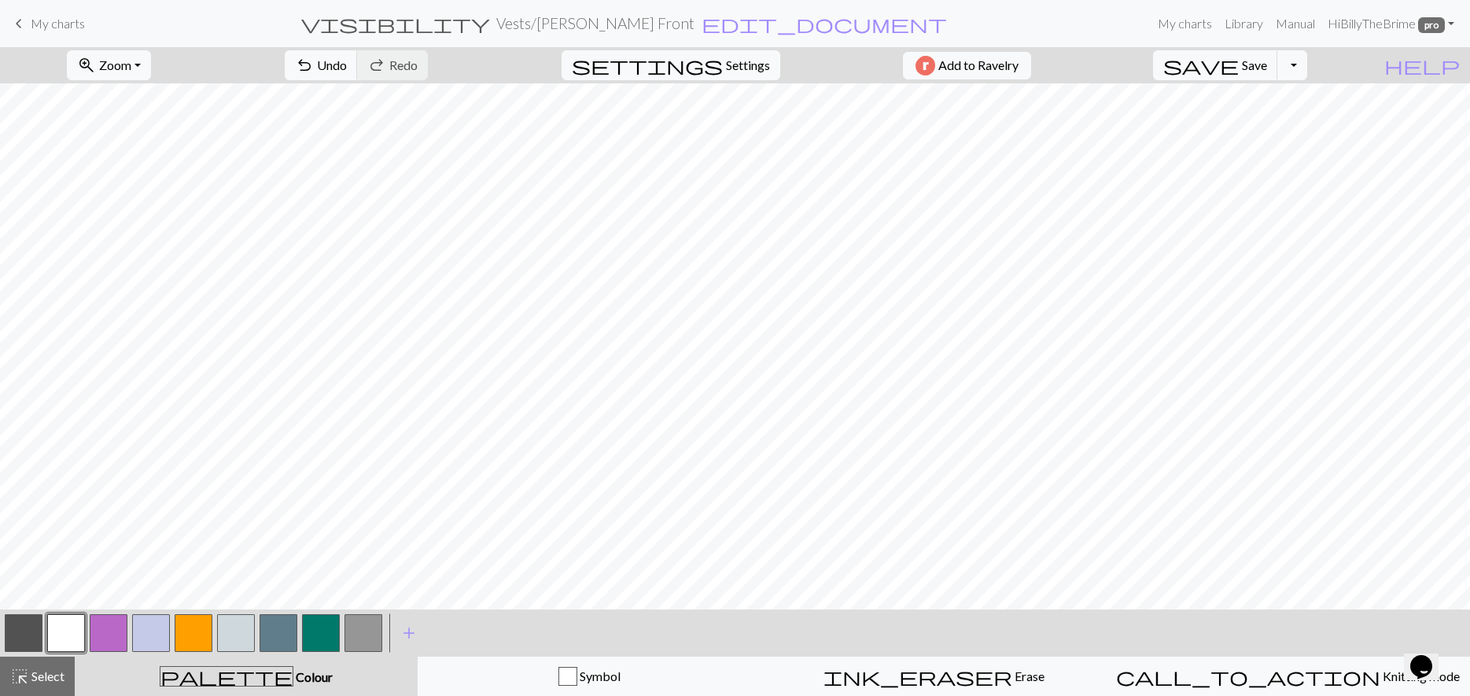
drag, startPoint x: 30, startPoint y: 624, endPoint x: 65, endPoint y: 608, distance: 38.7
click at [30, 624] on button "button" at bounding box center [24, 633] width 38 height 38
click at [72, 632] on button "button" at bounding box center [66, 633] width 38 height 38
click at [17, 631] on button "button" at bounding box center [24, 633] width 38 height 38
drag, startPoint x: 67, startPoint y: 640, endPoint x: 116, endPoint y: 612, distance: 56.0
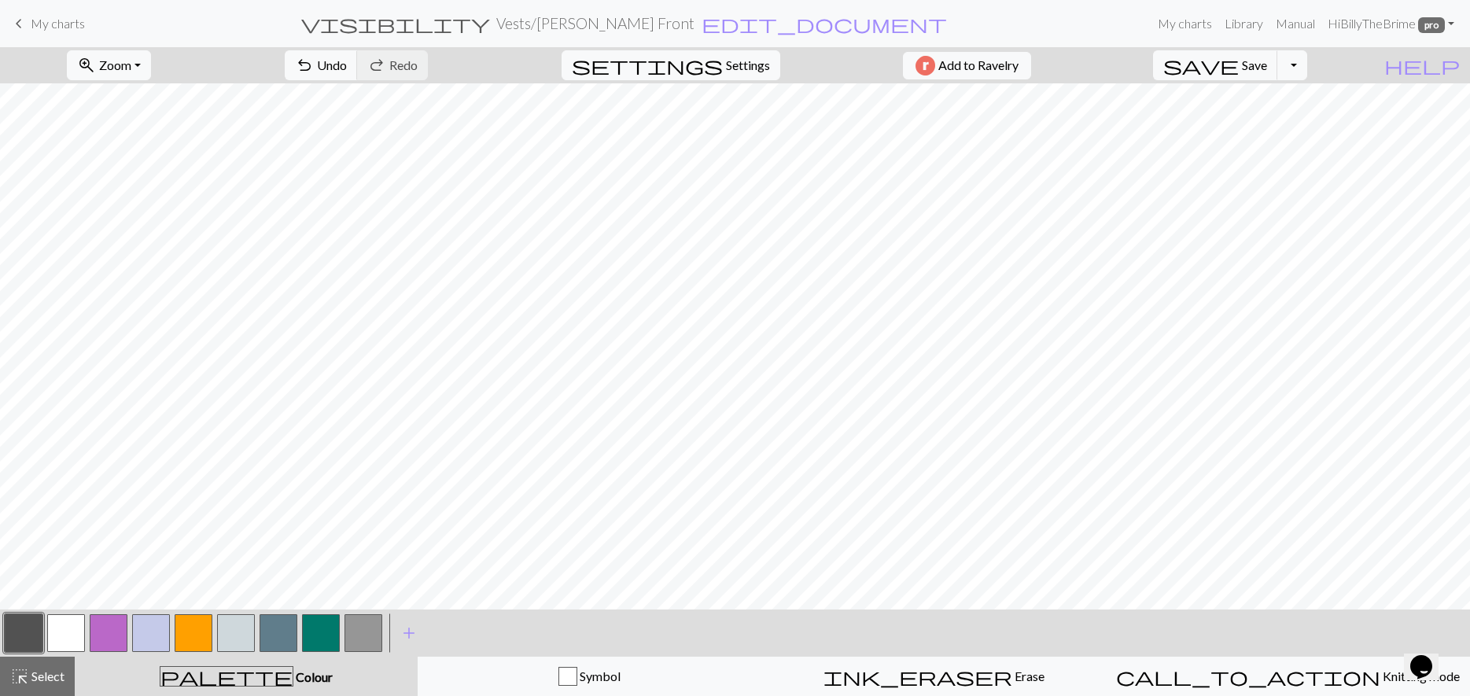
click at [69, 640] on button "button" at bounding box center [66, 633] width 38 height 38
drag, startPoint x: 11, startPoint y: 636, endPoint x: 58, endPoint y: 604, distance: 57.2
click at [11, 636] on button "button" at bounding box center [24, 633] width 38 height 38
click at [62, 637] on button "button" at bounding box center [66, 633] width 38 height 38
drag, startPoint x: 18, startPoint y: 630, endPoint x: 33, endPoint y: 629, distance: 15.0
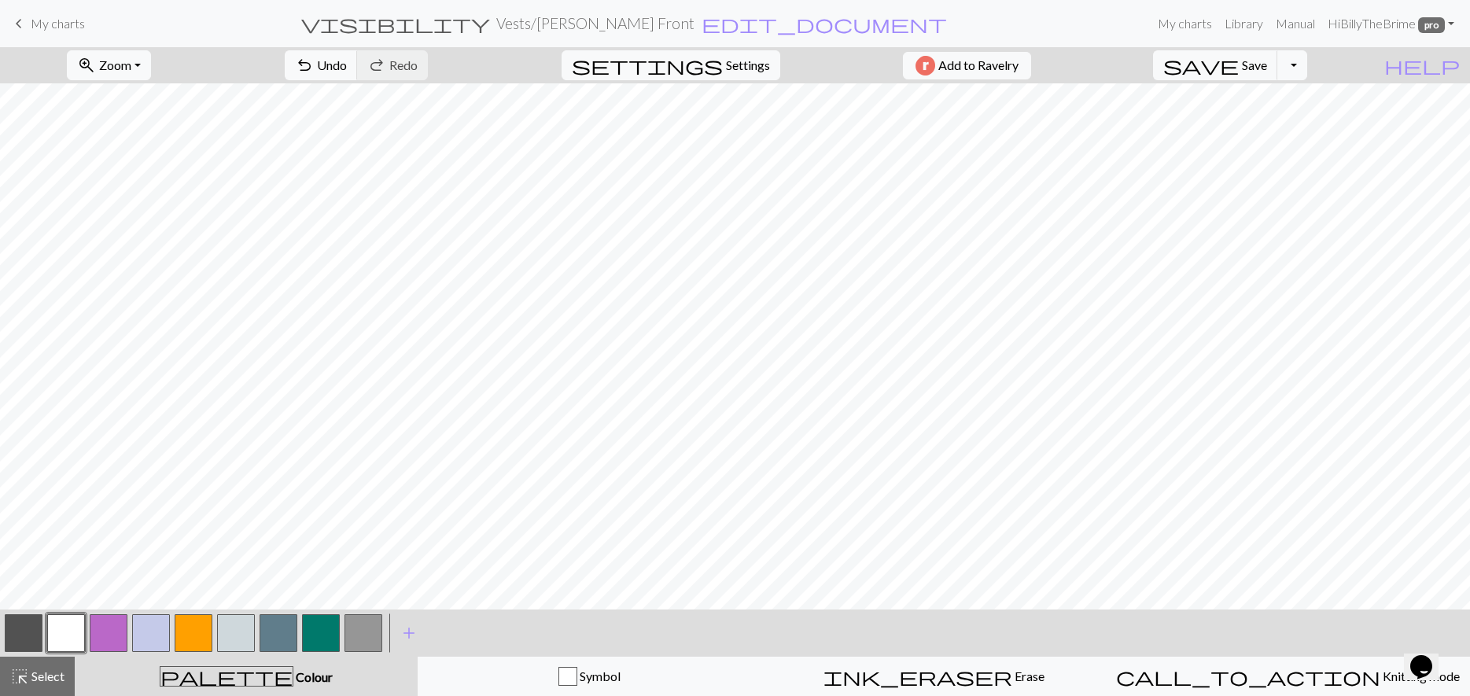
click at [18, 630] on button "button" at bounding box center [24, 633] width 38 height 38
click at [71, 635] on button "button" at bounding box center [66, 633] width 38 height 38
click at [23, 627] on button "button" at bounding box center [24, 633] width 38 height 38
click at [65, 639] on button "button" at bounding box center [66, 633] width 38 height 38
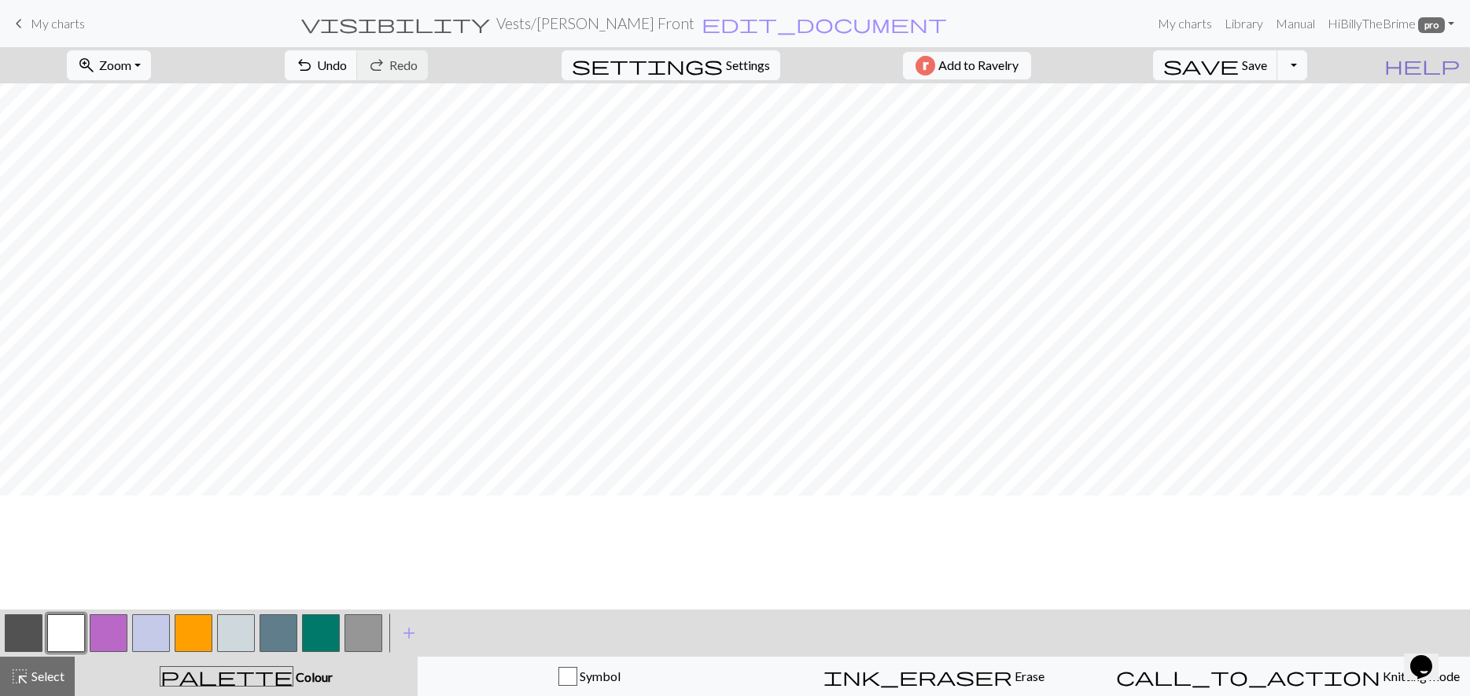
scroll to position [84, 0]
click at [20, 638] on button "button" at bounding box center [24, 633] width 38 height 38
click at [61, 623] on button "button" at bounding box center [66, 633] width 38 height 38
click at [25, 627] on button "button" at bounding box center [24, 633] width 38 height 38
drag, startPoint x: 65, startPoint y: 627, endPoint x: 81, endPoint y: 610, distance: 22.8
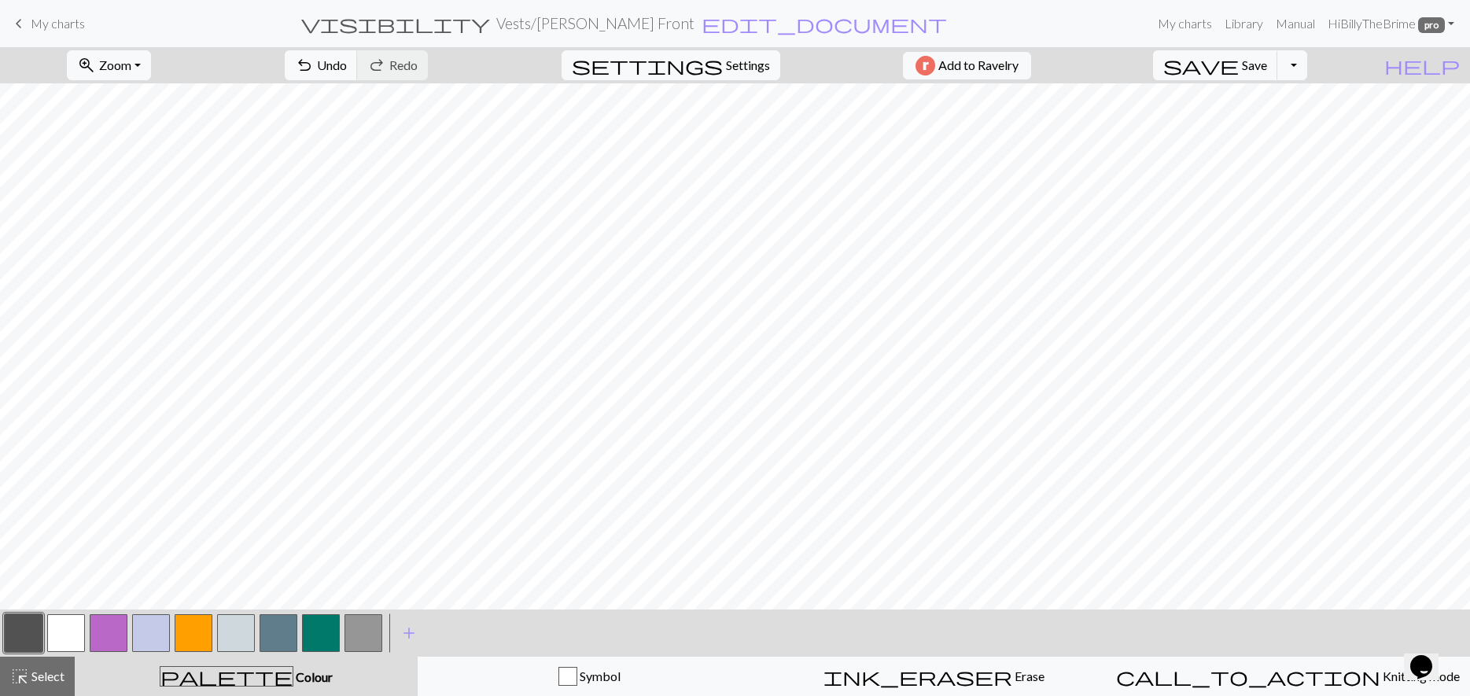
click at [66, 625] on button "button" at bounding box center [66, 633] width 38 height 38
click at [15, 626] on button "button" at bounding box center [24, 633] width 38 height 38
drag, startPoint x: 62, startPoint y: 633, endPoint x: 128, endPoint y: 636, distance: 66.1
click at [62, 633] on button "button" at bounding box center [66, 633] width 38 height 38
click at [14, 641] on button "button" at bounding box center [24, 633] width 38 height 38
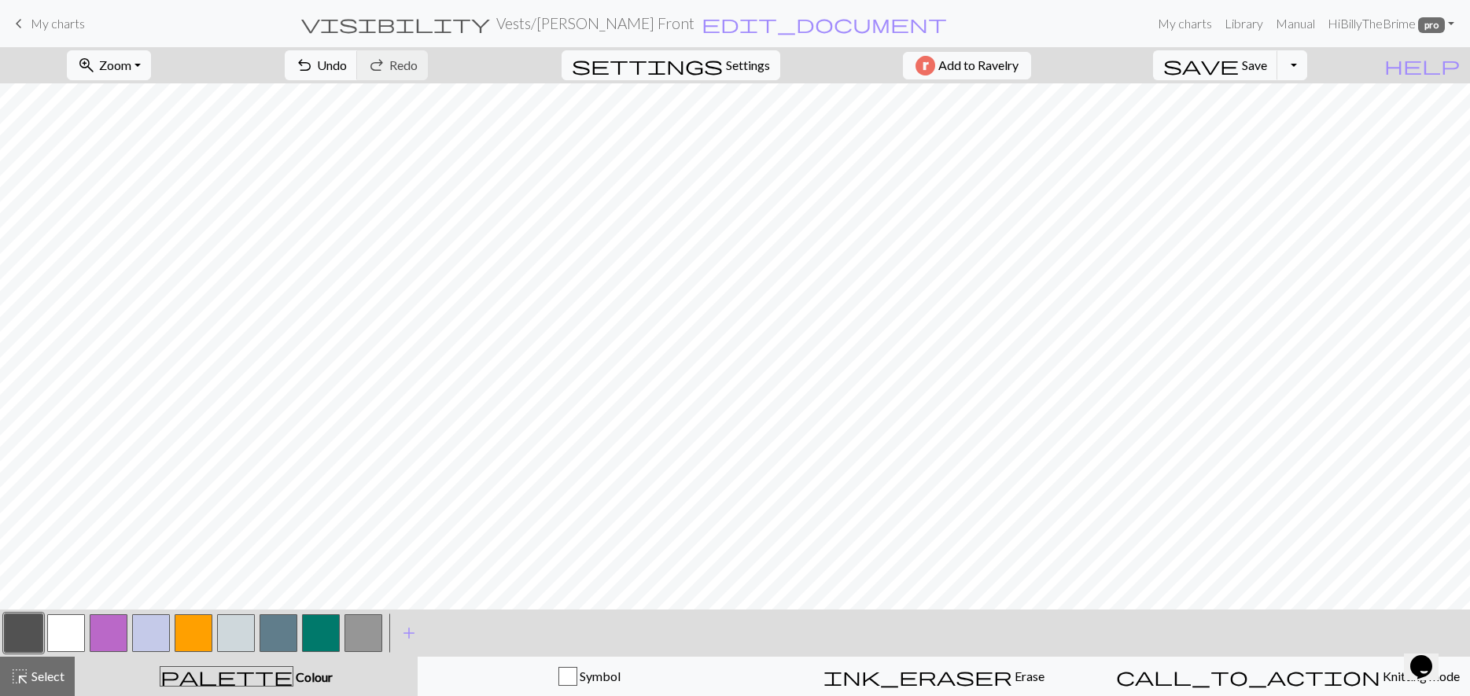
click at [67, 618] on button "button" at bounding box center [66, 633] width 38 height 38
click at [68, 631] on button "button" at bounding box center [66, 633] width 38 height 38
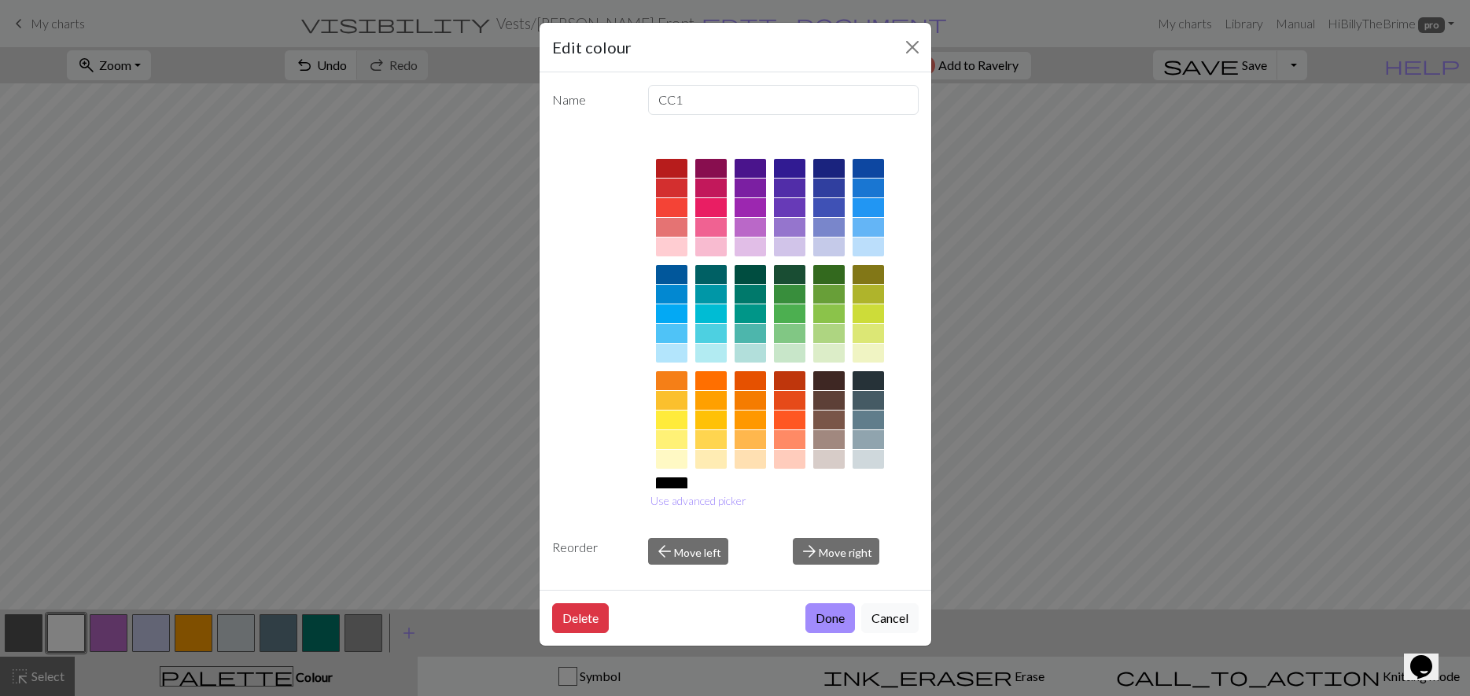
click at [882, 618] on button "Cancel" at bounding box center [889, 618] width 57 height 30
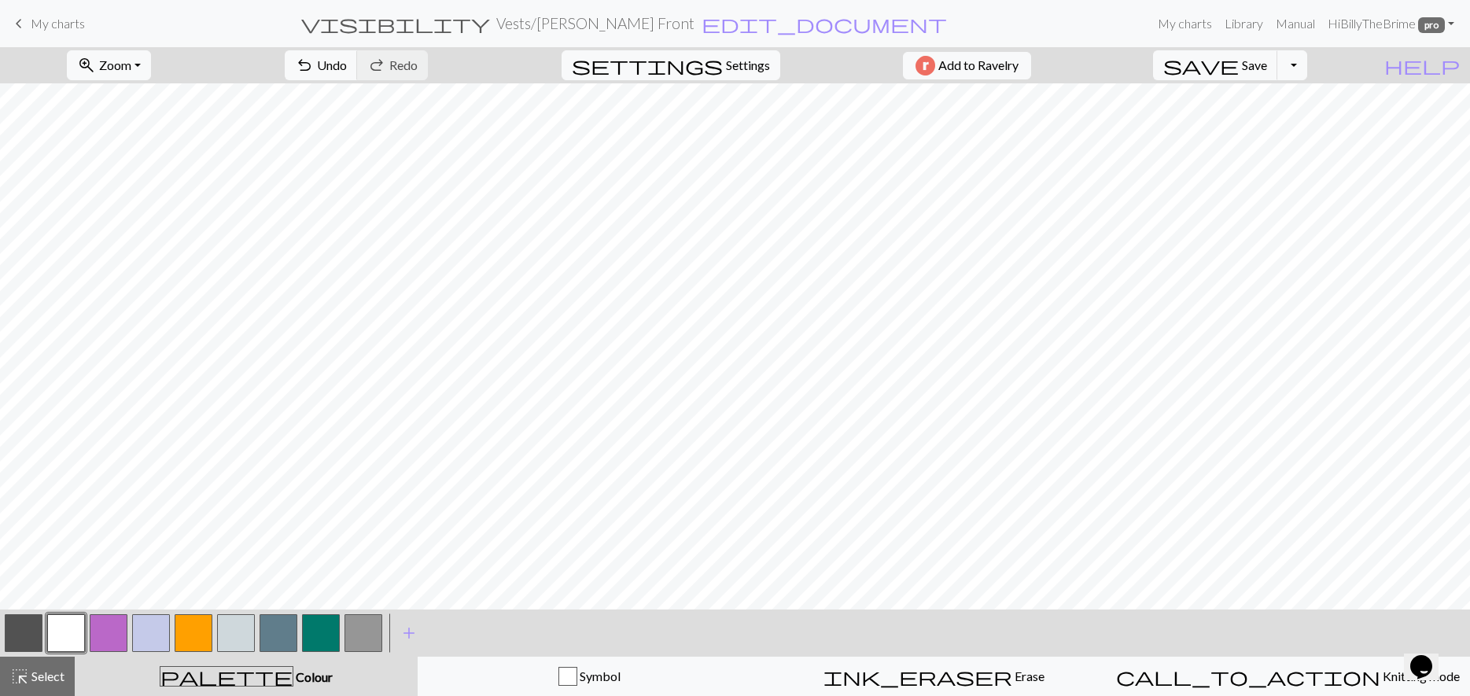
click at [10, 640] on button "button" at bounding box center [24, 633] width 38 height 38
click at [49, 632] on button "button" at bounding box center [66, 633] width 38 height 38
drag, startPoint x: 16, startPoint y: 636, endPoint x: 50, endPoint y: 610, distance: 42.8
click at [16, 636] on button "button" at bounding box center [24, 633] width 38 height 38
click at [57, 628] on button "button" at bounding box center [66, 633] width 38 height 38
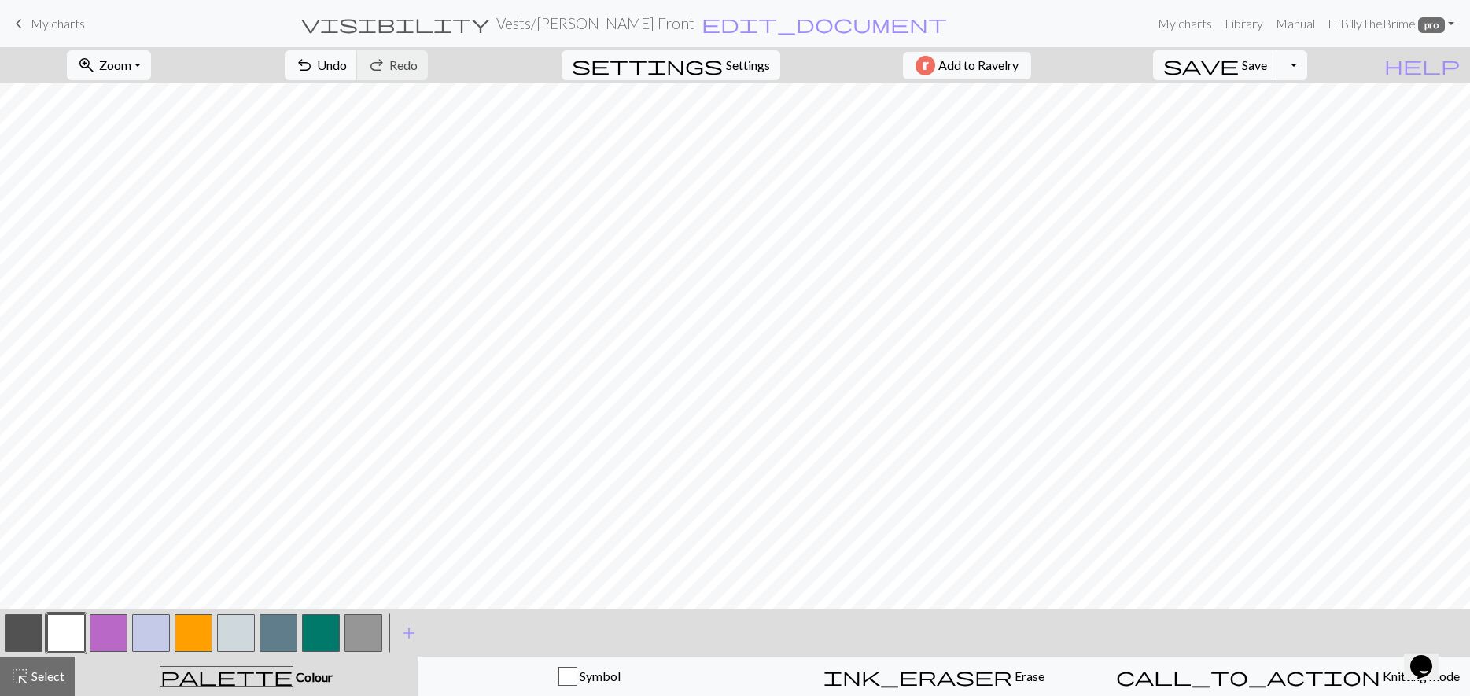
click at [18, 633] on button "button" at bounding box center [24, 633] width 38 height 38
click at [74, 636] on button "button" at bounding box center [66, 633] width 38 height 38
drag, startPoint x: 15, startPoint y: 632, endPoint x: 24, endPoint y: 629, distance: 9.2
click at [16, 632] on button "button" at bounding box center [24, 633] width 38 height 38
drag, startPoint x: 66, startPoint y: 636, endPoint x: 112, endPoint y: 610, distance: 52.8
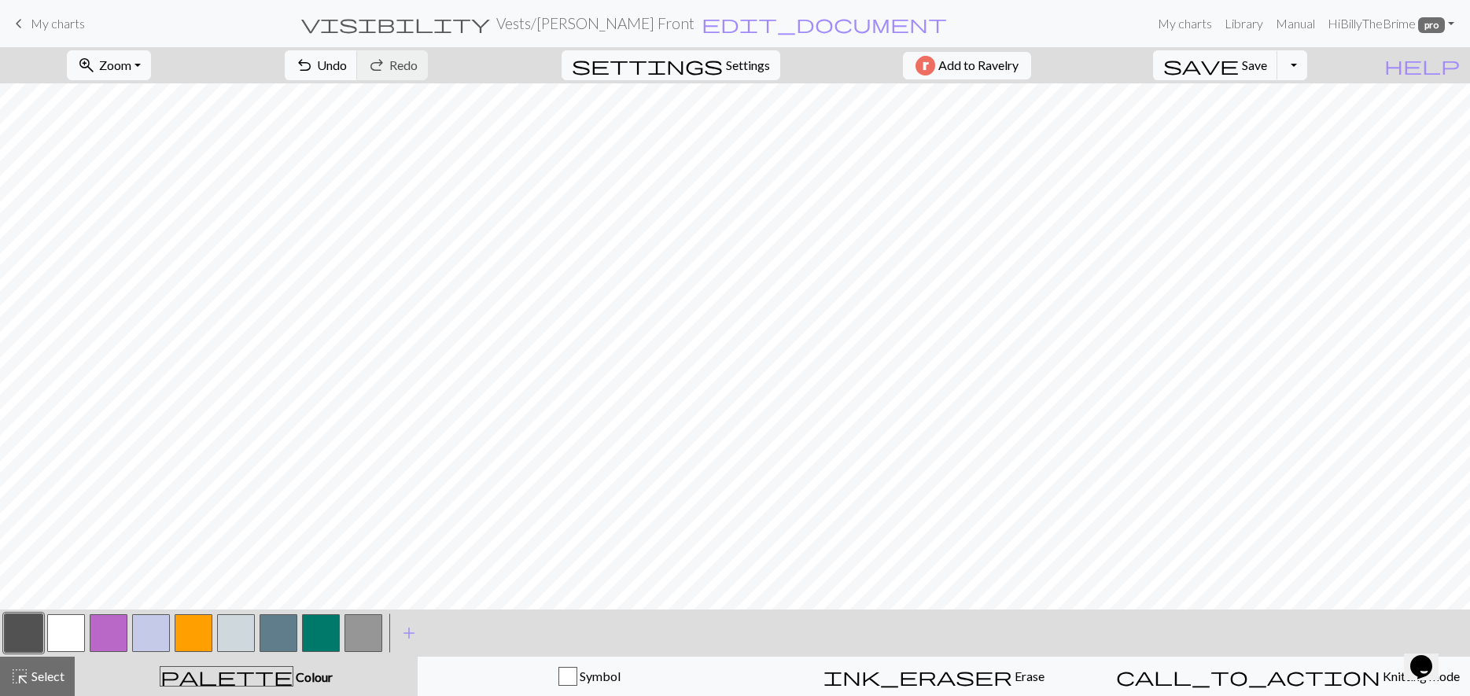
click at [67, 636] on button "button" at bounding box center [66, 633] width 38 height 38
click at [29, 628] on button "button" at bounding box center [24, 633] width 38 height 38
click at [75, 631] on button "button" at bounding box center [66, 633] width 38 height 38
click at [36, 625] on button "button" at bounding box center [24, 633] width 38 height 38
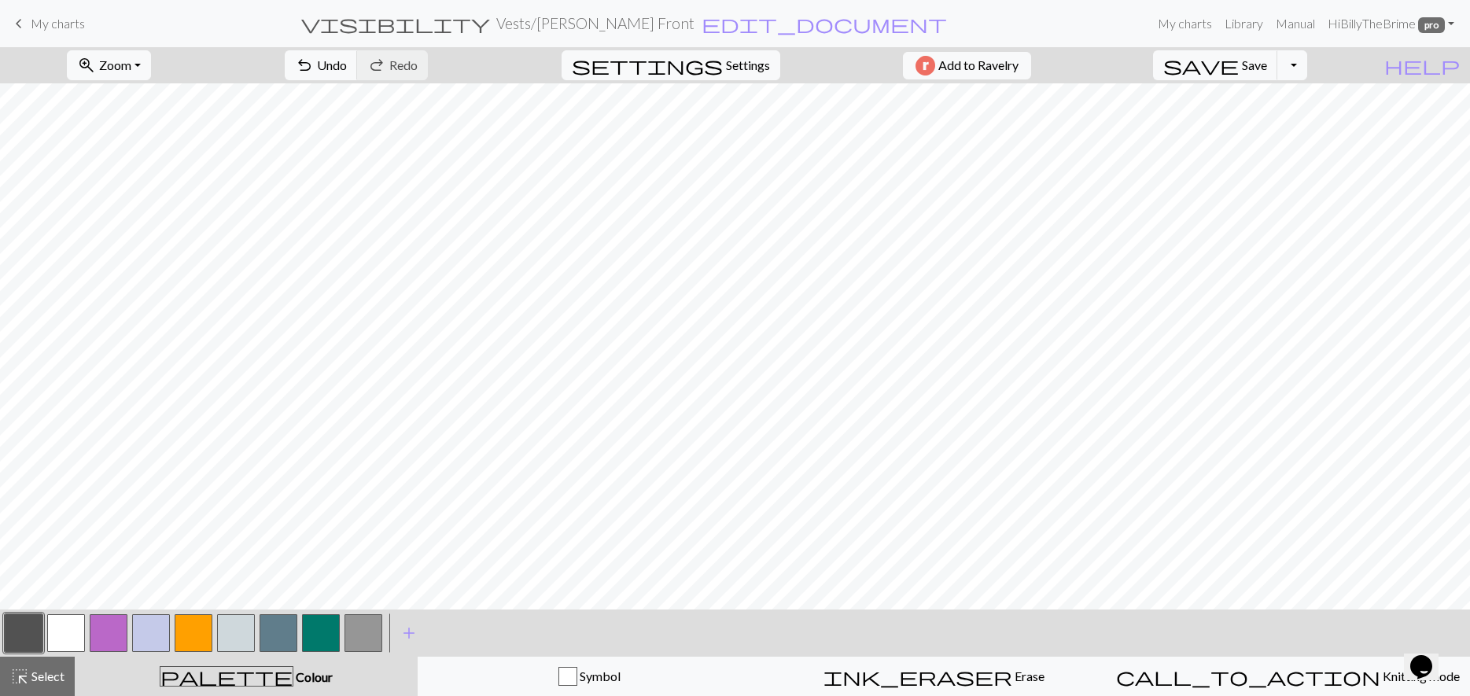
click at [76, 640] on button "button" at bounding box center [66, 633] width 38 height 38
drag, startPoint x: 18, startPoint y: 619, endPoint x: 105, endPoint y: 600, distance: 89.3
click at [18, 619] on button "button" at bounding box center [24, 633] width 38 height 38
click at [53, 633] on button "button" at bounding box center [66, 633] width 38 height 38
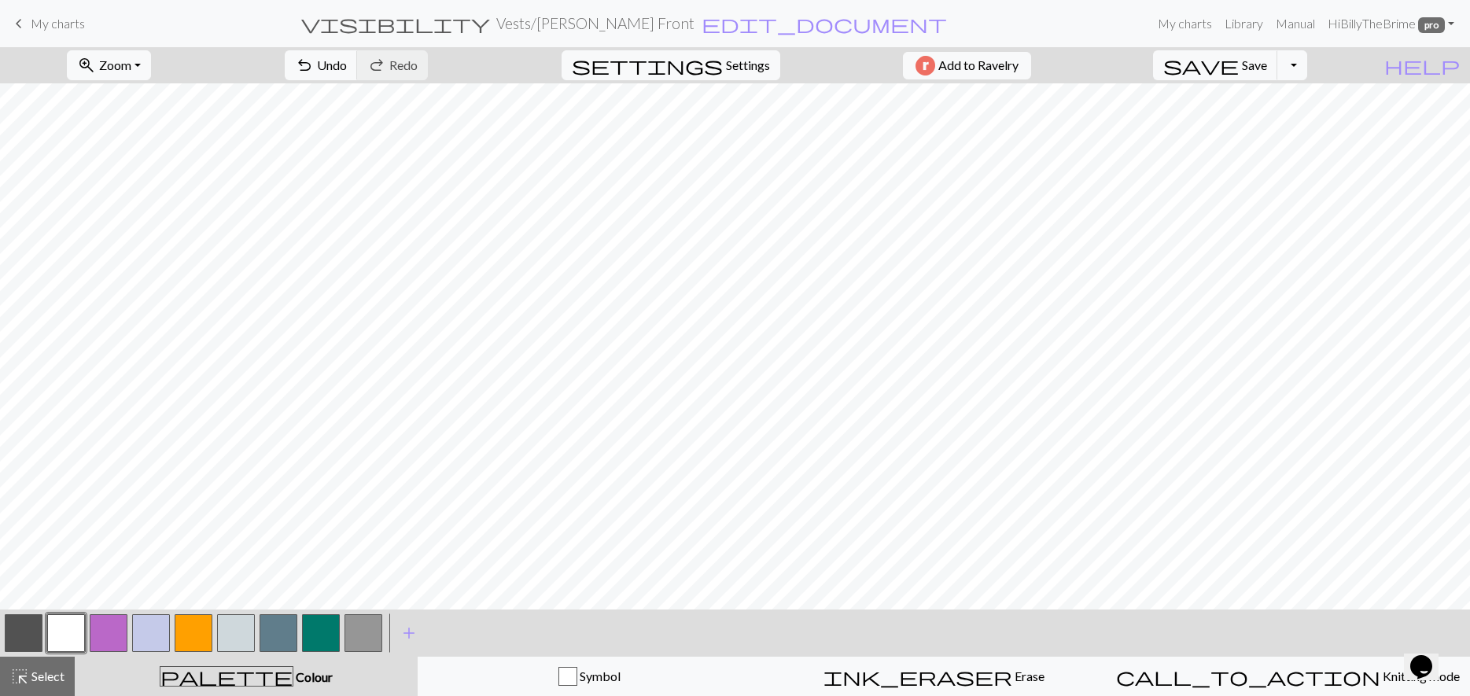
drag, startPoint x: 32, startPoint y: 628, endPoint x: 150, endPoint y: 603, distance: 120.5
click at [32, 627] on button "button" at bounding box center [24, 633] width 38 height 38
click at [95, 628] on button "button" at bounding box center [109, 633] width 38 height 38
click at [20, 641] on button "button" at bounding box center [24, 633] width 38 height 38
click at [58, 632] on button "button" at bounding box center [66, 633] width 38 height 38
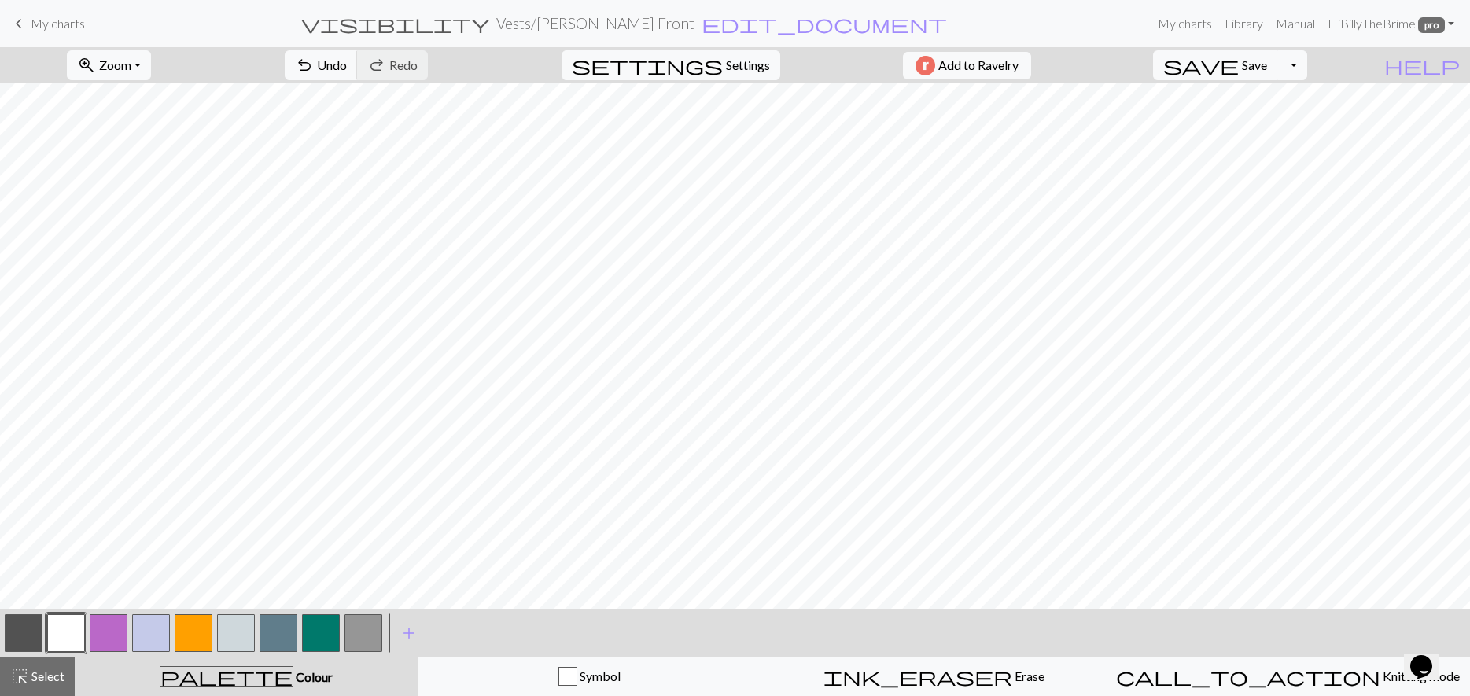
click at [35, 640] on button "button" at bounding box center [24, 633] width 38 height 38
click at [61, 629] on button "button" at bounding box center [66, 633] width 38 height 38
drag, startPoint x: 19, startPoint y: 640, endPoint x: 106, endPoint y: 615, distance: 90.7
click at [19, 639] on button "button" at bounding box center [24, 633] width 38 height 38
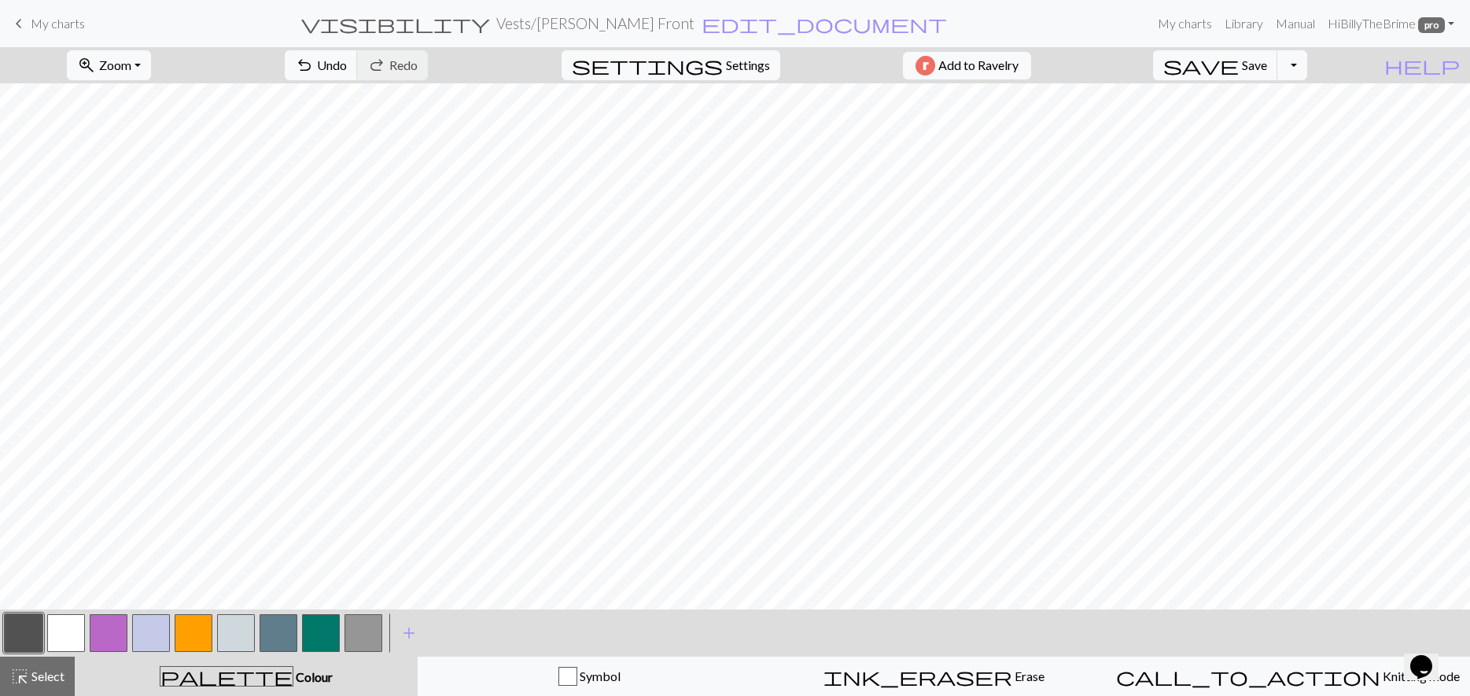
drag, startPoint x: 61, startPoint y: 651, endPoint x: 129, endPoint y: 611, distance: 78.9
click at [63, 651] on button "button" at bounding box center [66, 633] width 38 height 38
click at [46, 618] on div at bounding box center [66, 633] width 42 height 42
click at [16, 638] on button "button" at bounding box center [24, 633] width 38 height 38
drag, startPoint x: 58, startPoint y: 631, endPoint x: 67, endPoint y: 631, distance: 8.7
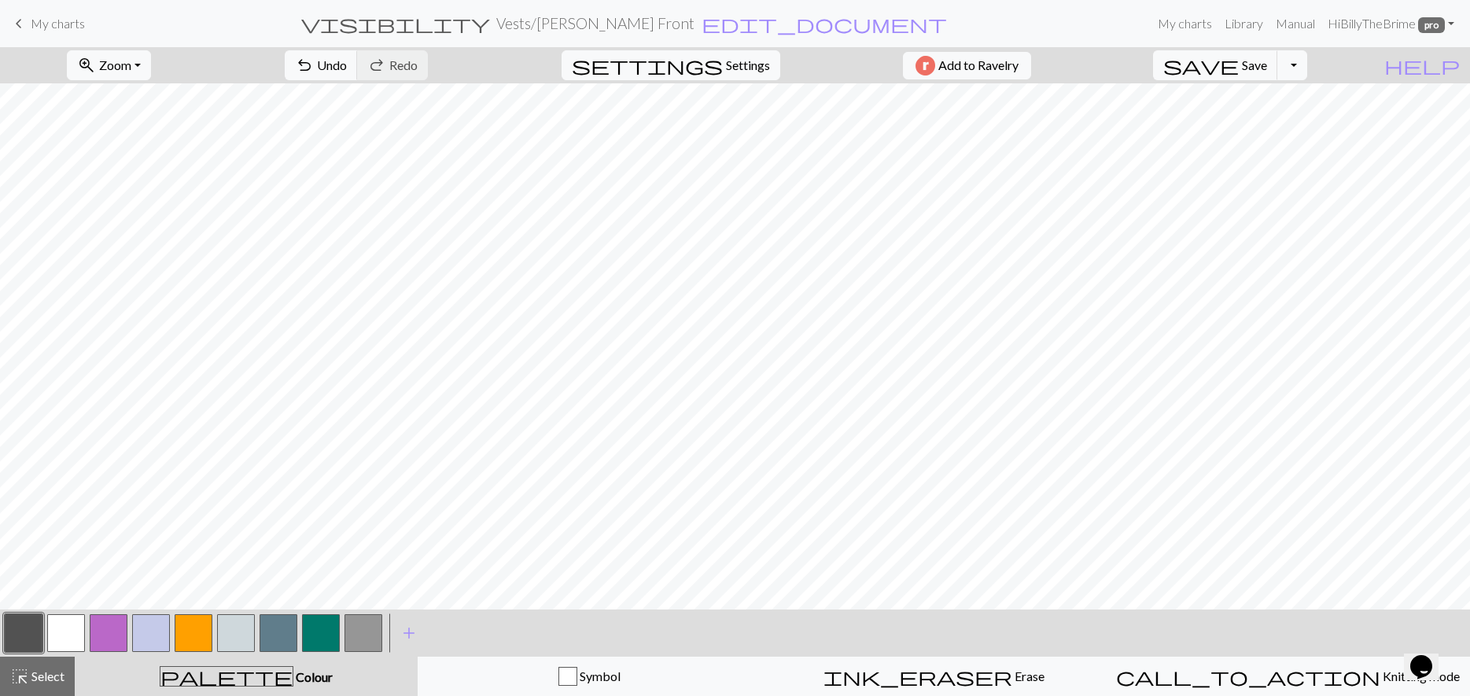
click at [59, 631] on button "button" at bounding box center [66, 633] width 38 height 38
click at [9, 641] on button "button" at bounding box center [24, 633] width 38 height 38
click at [67, 630] on button "button" at bounding box center [66, 633] width 38 height 38
drag, startPoint x: 13, startPoint y: 631, endPoint x: 50, endPoint y: 615, distance: 39.5
click at [14, 631] on button "button" at bounding box center [24, 633] width 38 height 38
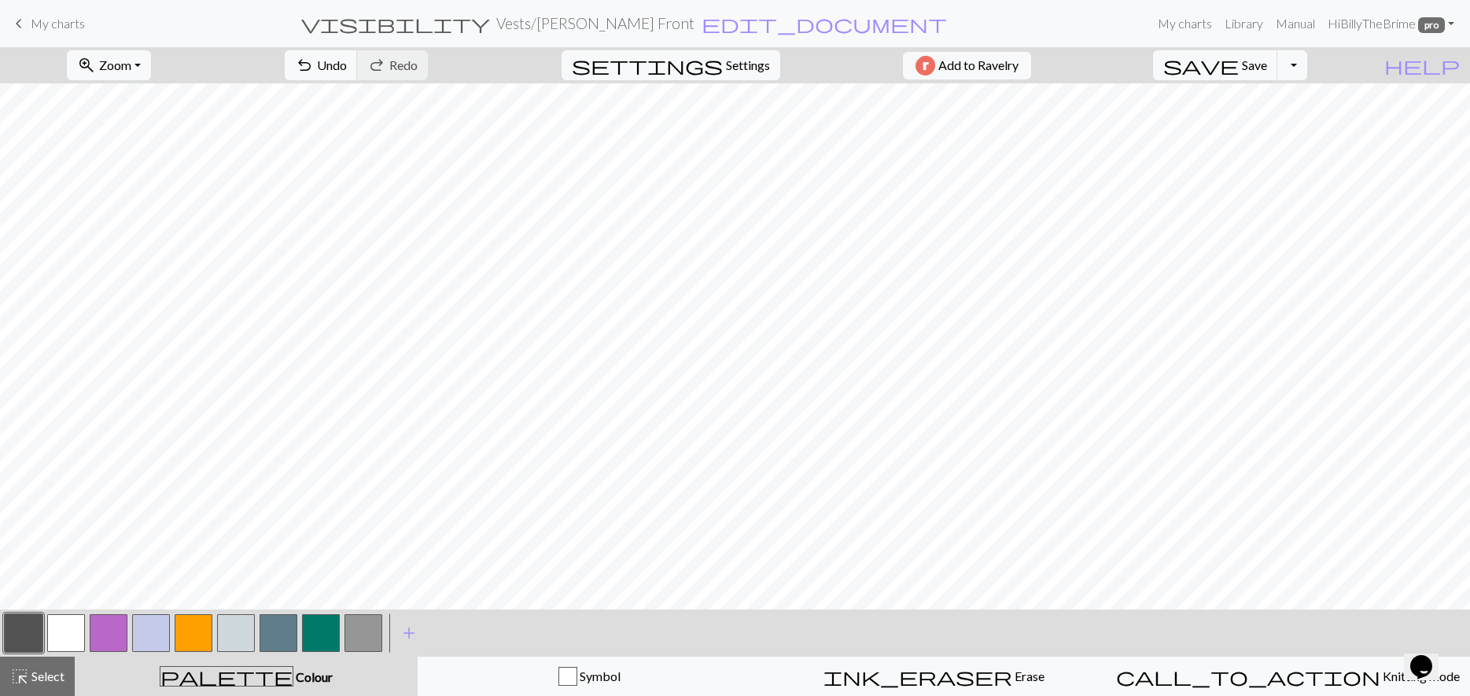
drag, startPoint x: 117, startPoint y: 626, endPoint x: 160, endPoint y: 608, distance: 46.2
click at [117, 627] on button "button" at bounding box center [109, 633] width 38 height 38
click at [206, 625] on button "button" at bounding box center [194, 633] width 38 height 38
click at [54, 630] on button "button" at bounding box center [66, 633] width 38 height 38
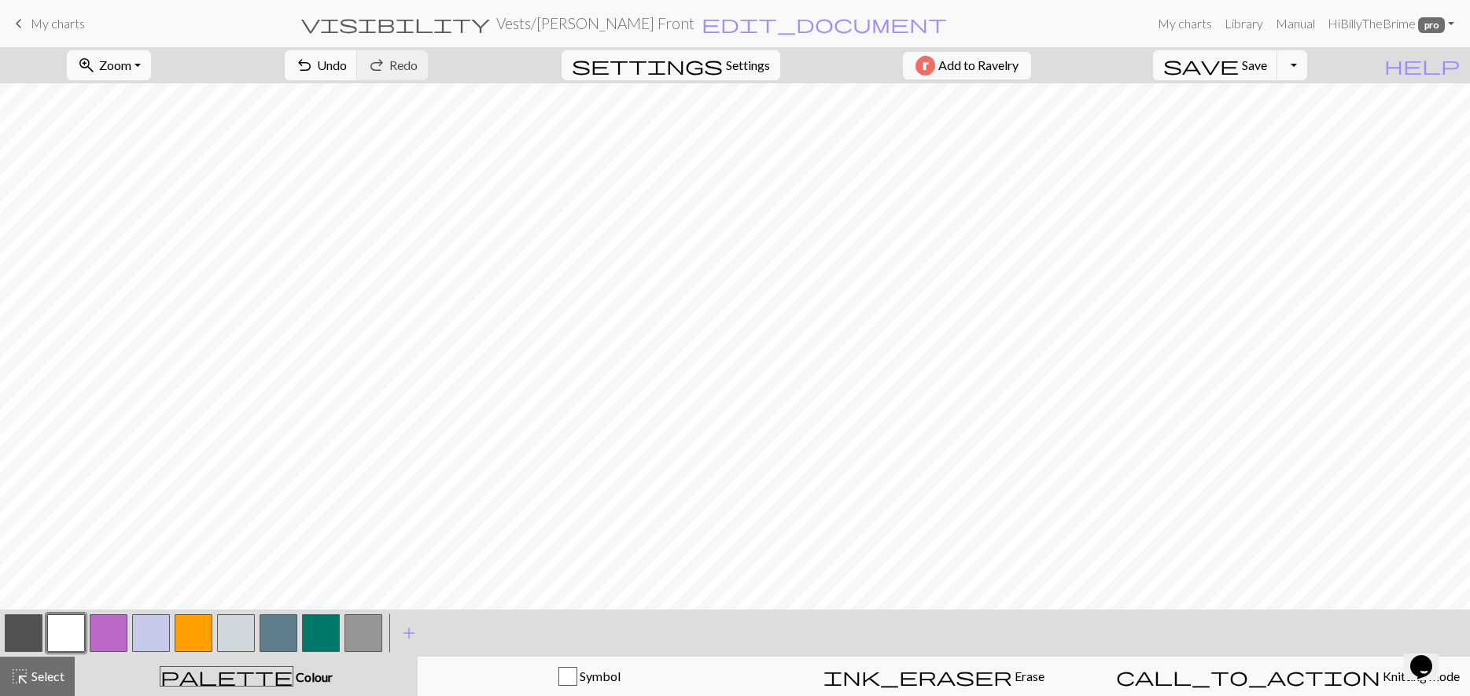
click at [31, 627] on button "button" at bounding box center [24, 633] width 38 height 38
drag, startPoint x: 62, startPoint y: 635, endPoint x: 115, endPoint y: 612, distance: 57.4
click at [65, 635] on button "button" at bounding box center [66, 633] width 38 height 38
click at [32, 621] on button "button" at bounding box center [24, 633] width 38 height 38
click at [71, 640] on button "button" at bounding box center [66, 633] width 38 height 38
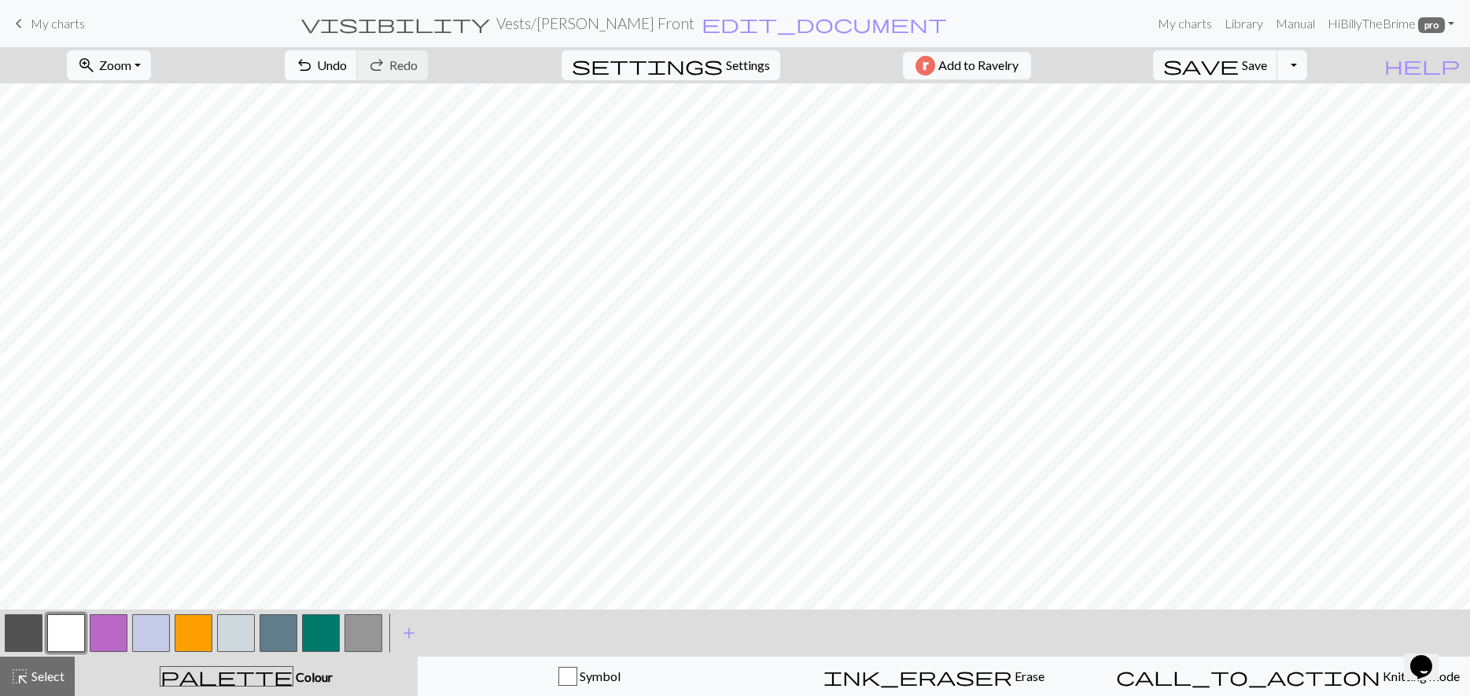
click at [37, 628] on button "button" at bounding box center [24, 633] width 38 height 38
click at [65, 625] on button "button" at bounding box center [66, 633] width 38 height 38
click at [39, 640] on button "button" at bounding box center [24, 633] width 38 height 38
drag, startPoint x: 64, startPoint y: 625, endPoint x: 129, endPoint y: 606, distance: 68.0
click at [64, 625] on button "button" at bounding box center [66, 633] width 38 height 38
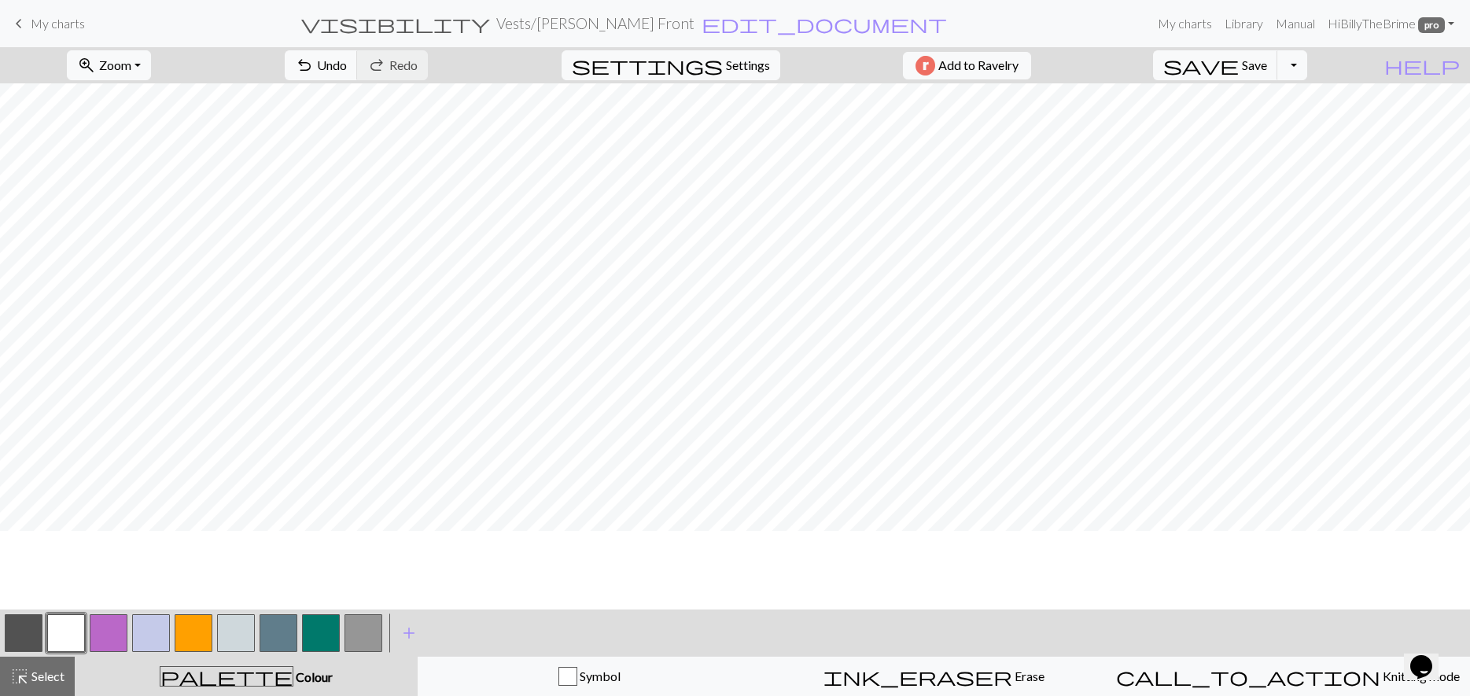
scroll to position [0, 0]
click at [242, 632] on button "button" at bounding box center [236, 633] width 38 height 38
click at [51, 665] on button "highlight_alt Select Select" at bounding box center [37, 676] width 75 height 39
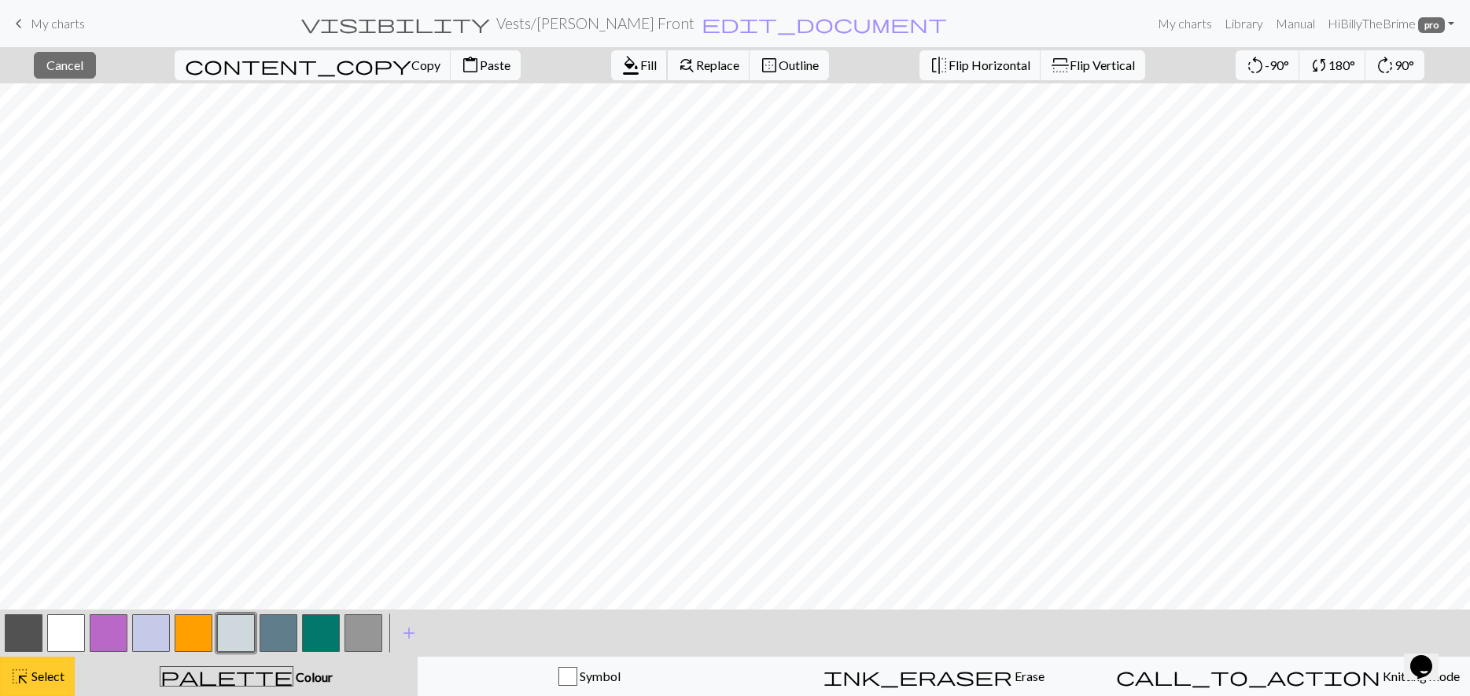
drag, startPoint x: 534, startPoint y: 63, endPoint x: 43, endPoint y: 695, distance: 800.6
click at [640, 62] on span "Fill" at bounding box center [648, 64] width 17 height 15
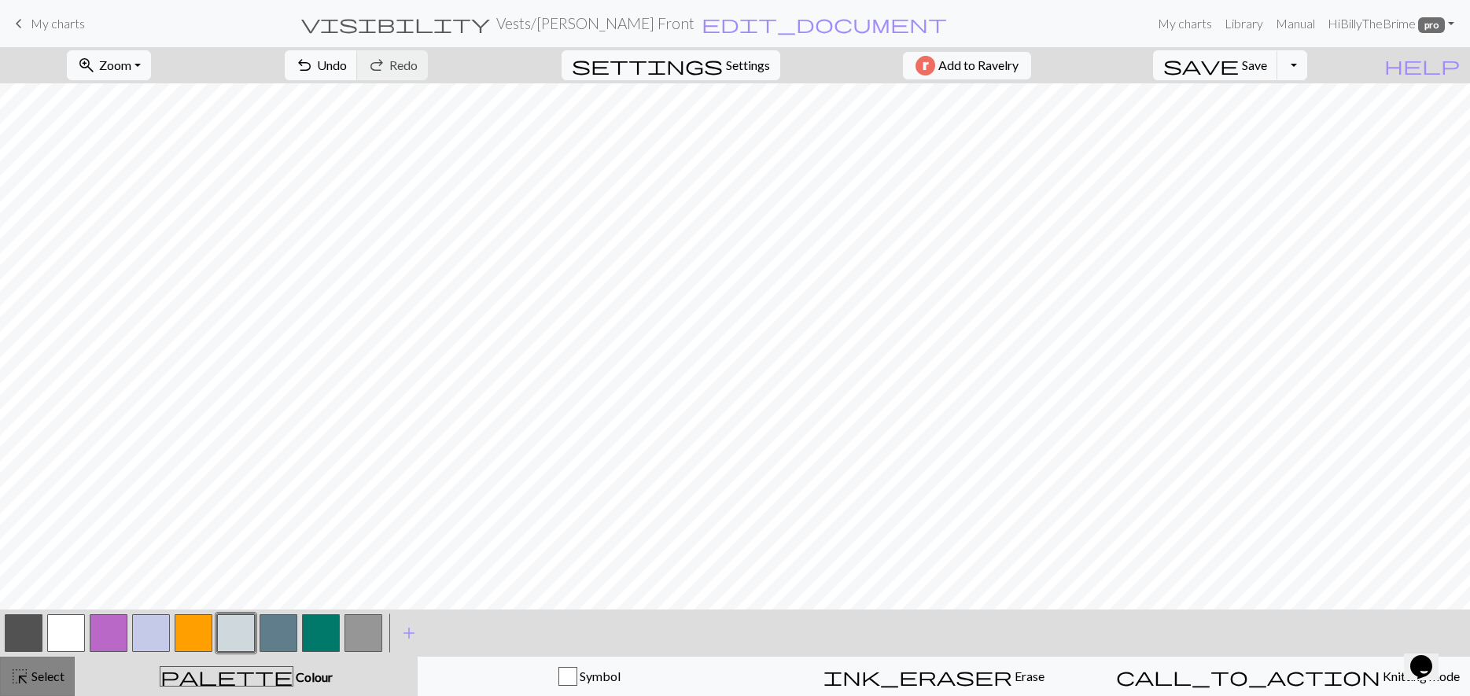
click at [50, 667] on div "highlight_alt Select Select" at bounding box center [37, 676] width 54 height 19
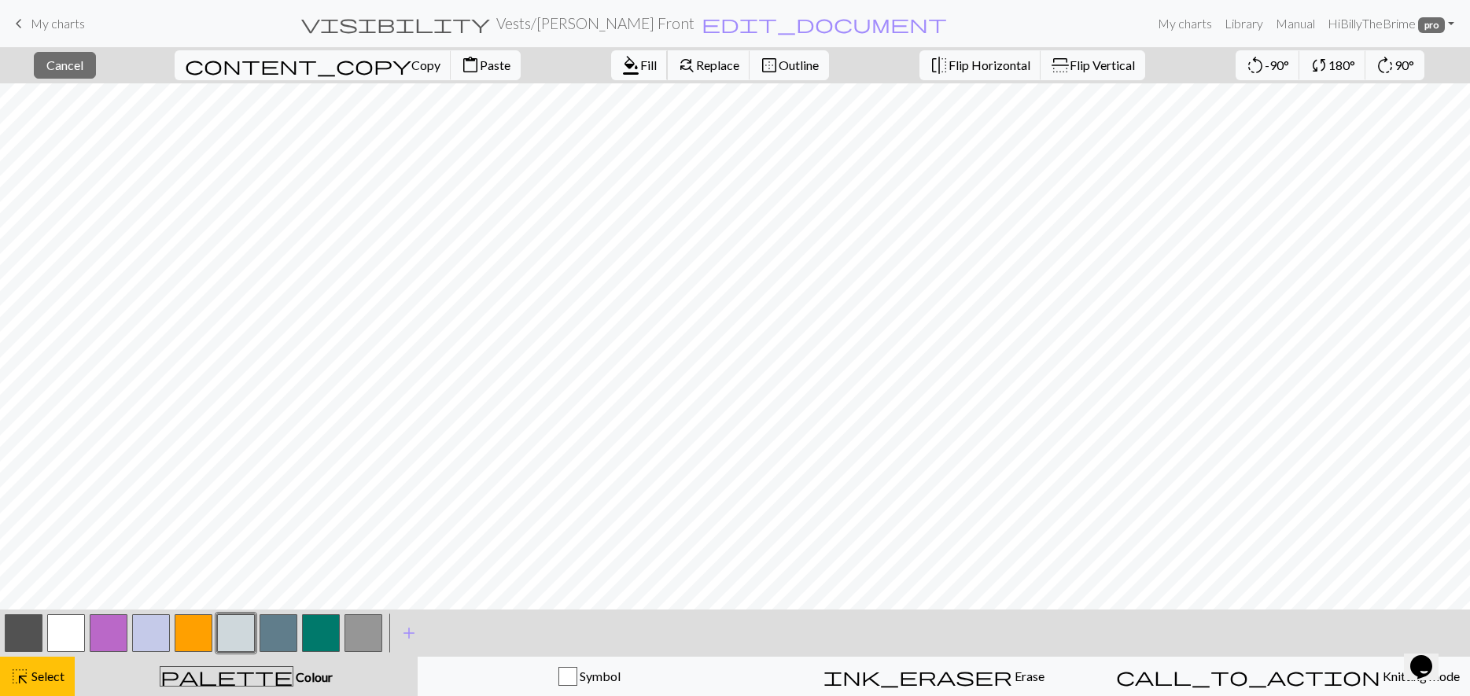
click at [640, 67] on span "Fill" at bounding box center [648, 64] width 17 height 15
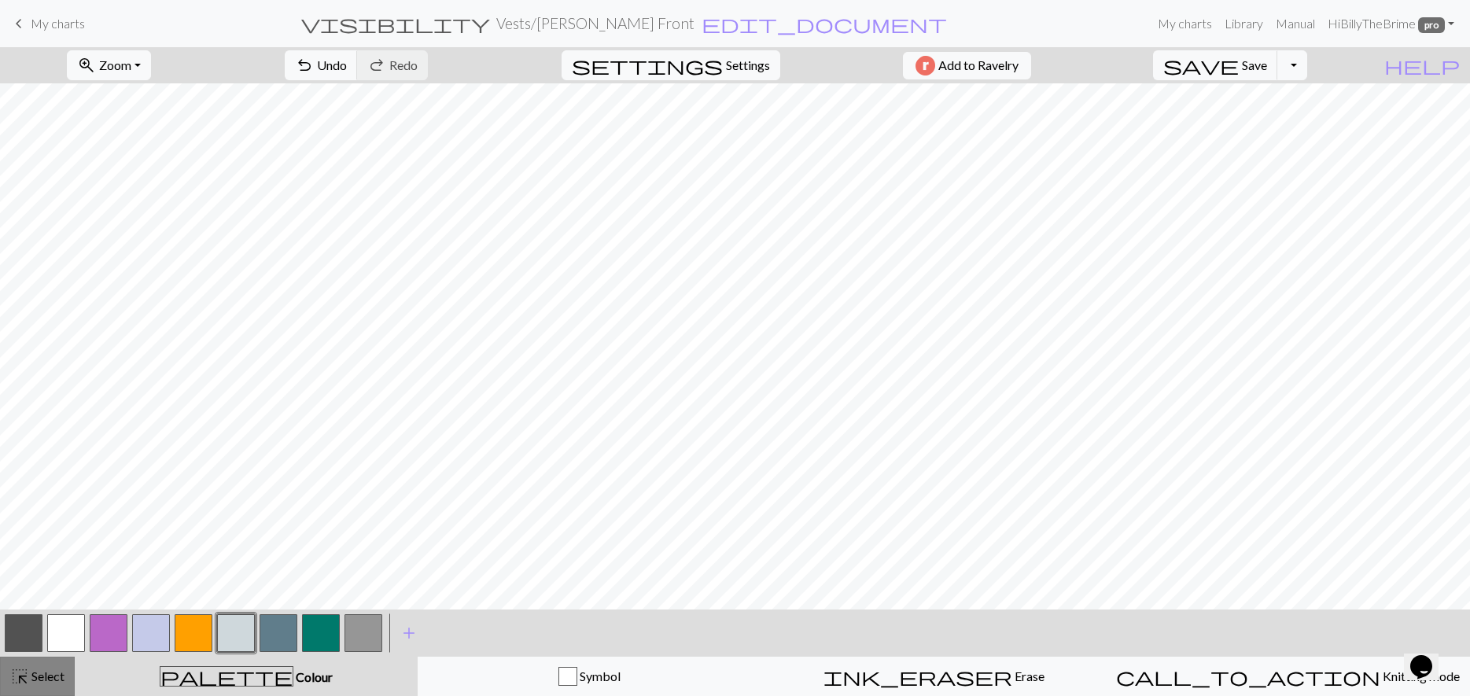
click at [65, 680] on span "Select" at bounding box center [46, 676] width 35 height 15
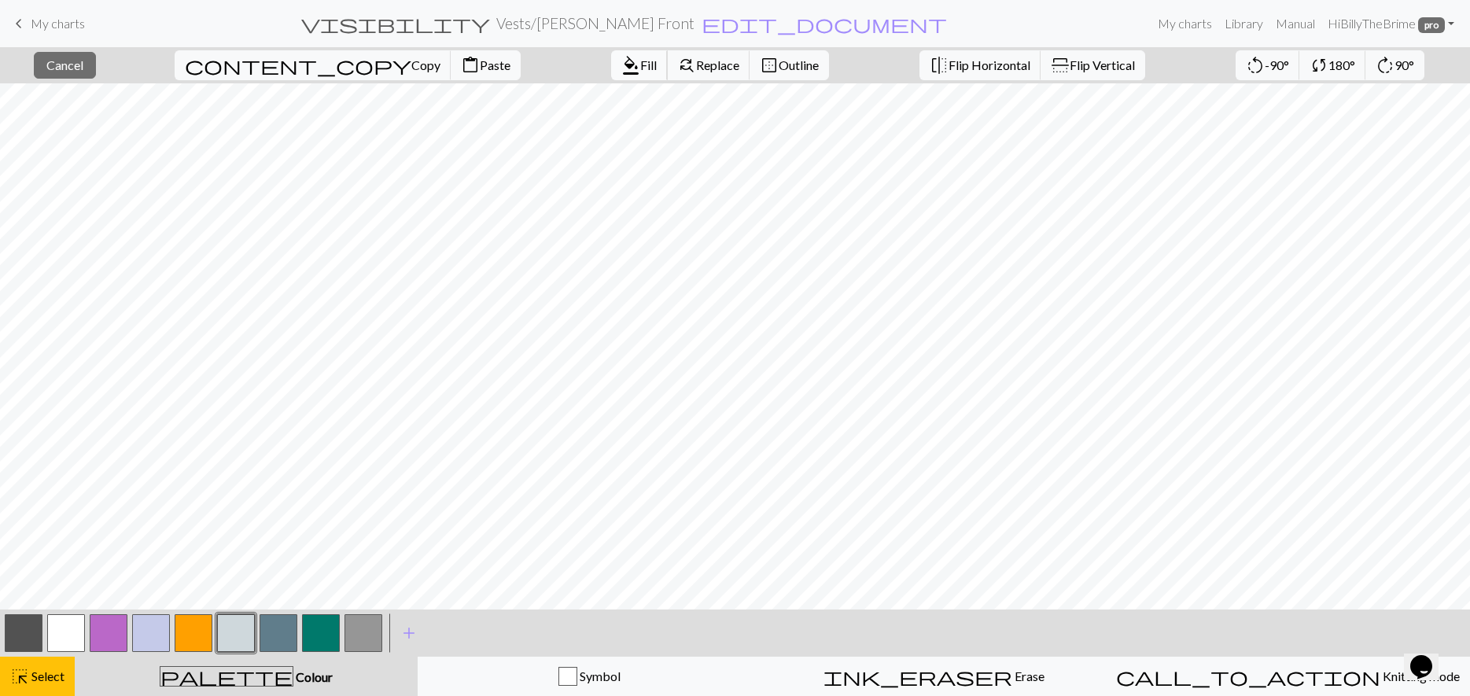
click at [640, 63] on span "Fill" at bounding box center [648, 64] width 17 height 15
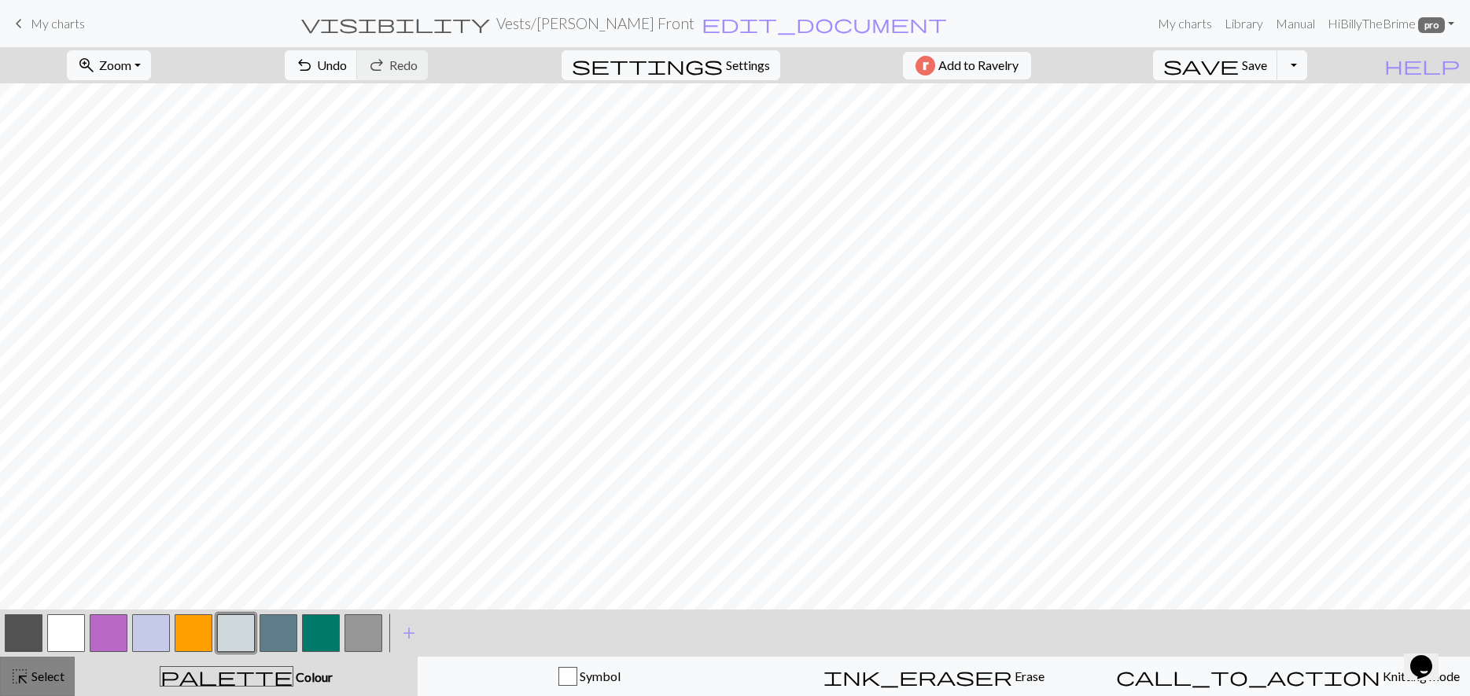
click at [61, 670] on span "Select" at bounding box center [46, 676] width 35 height 15
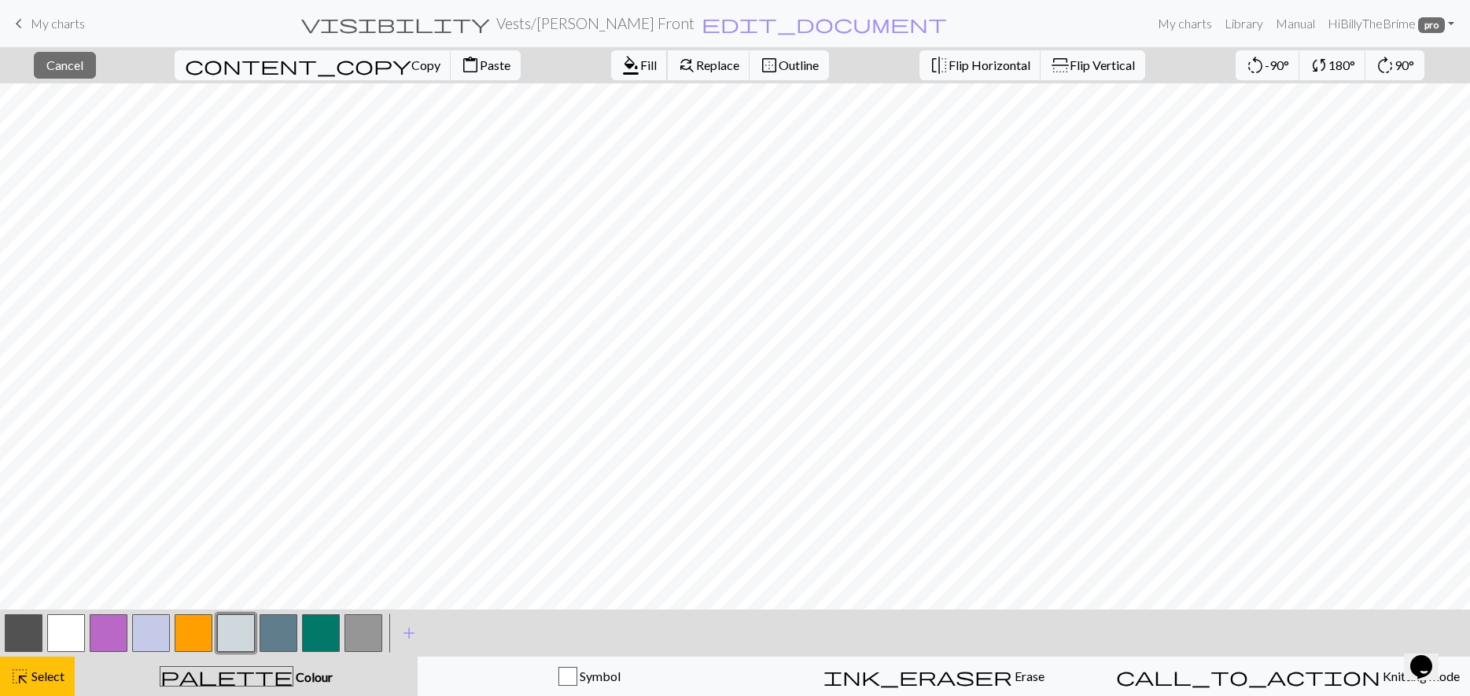
click at [611, 68] on button "format_color_fill Fill" at bounding box center [639, 65] width 57 height 30
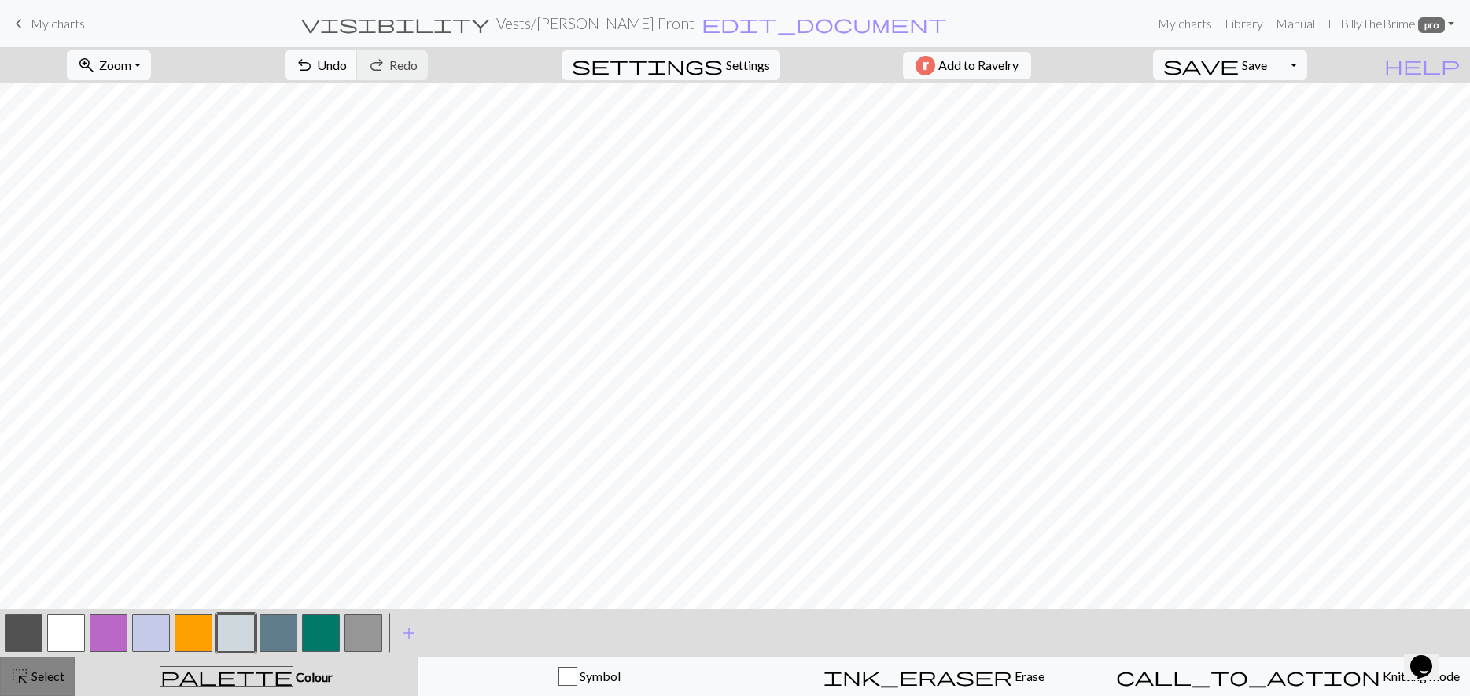
click at [54, 687] on button "highlight_alt Select Select" at bounding box center [37, 676] width 75 height 39
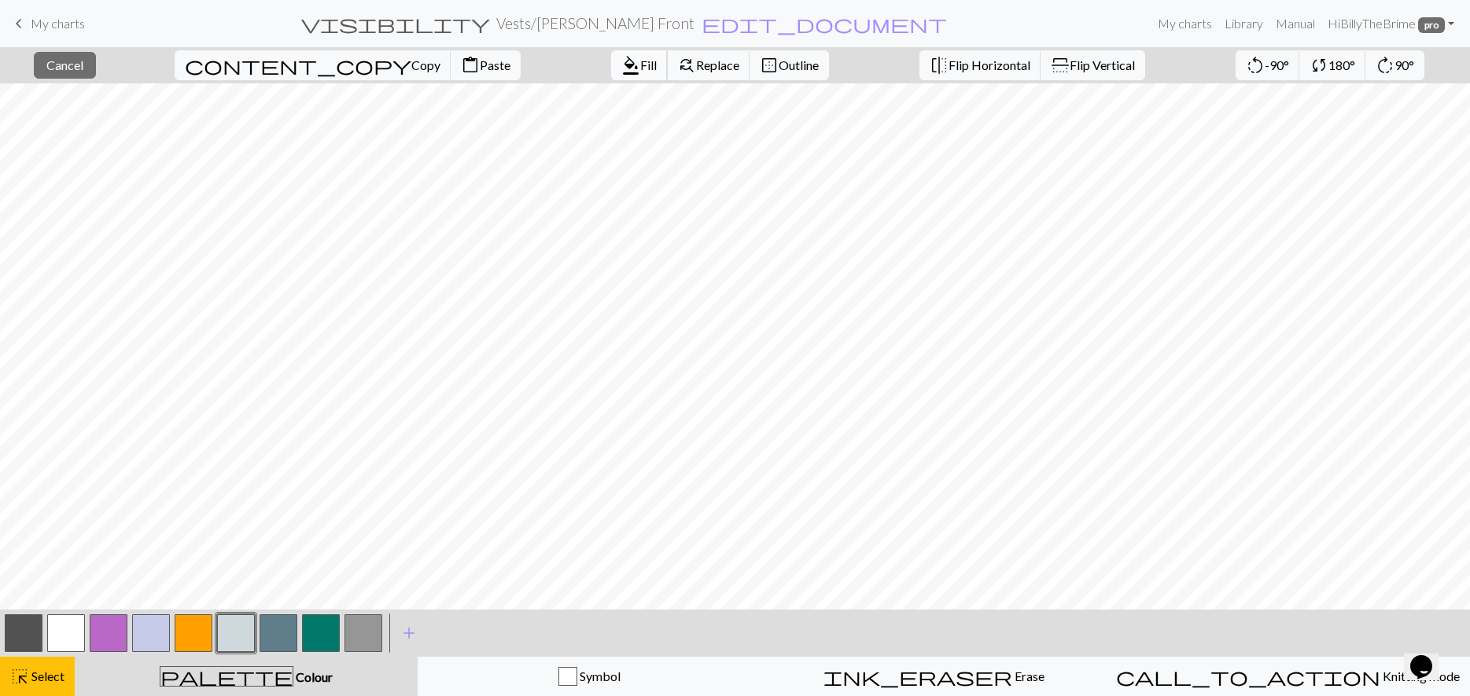
click at [621, 68] on span "format_color_fill" at bounding box center [630, 65] width 19 height 22
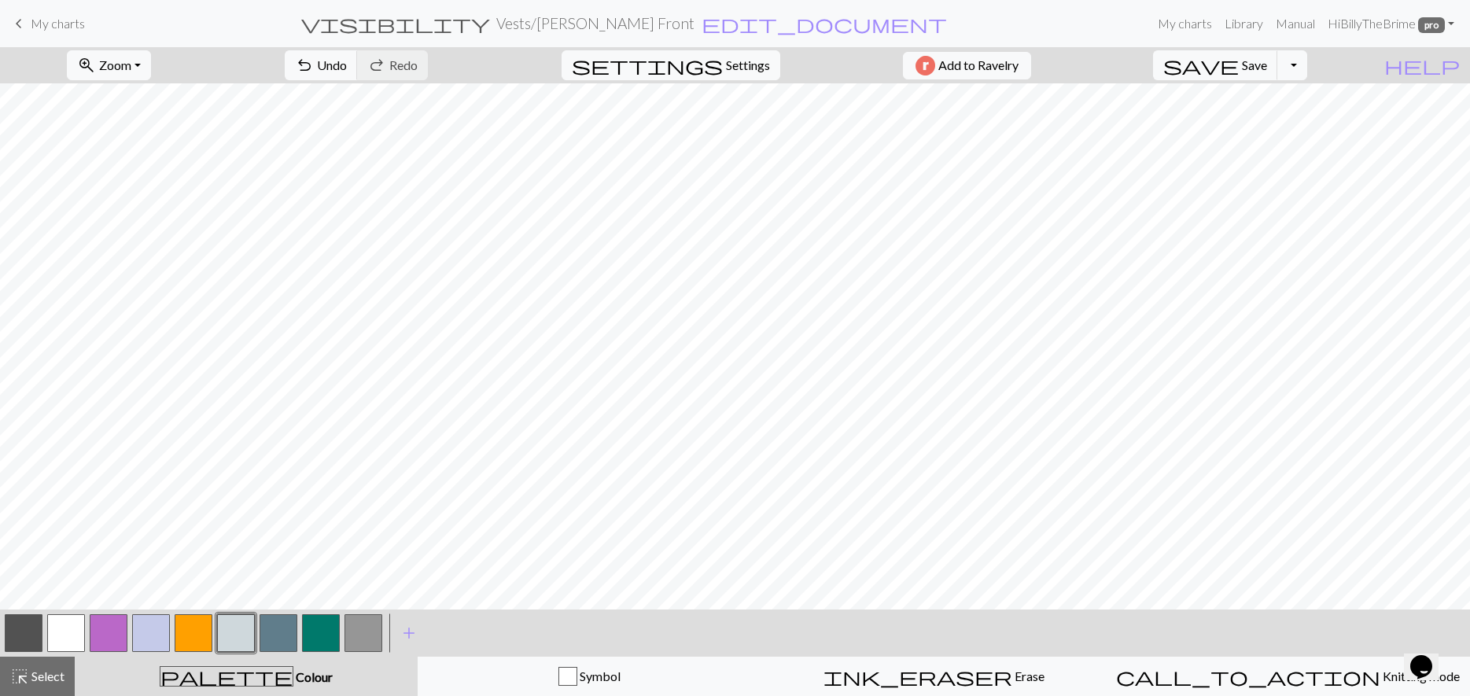
click at [365, 629] on button "button" at bounding box center [364, 633] width 38 height 38
click at [35, 630] on button "button" at bounding box center [24, 633] width 38 height 38
click at [55, 625] on button "button" at bounding box center [66, 633] width 38 height 38
click at [335, 632] on button "button" at bounding box center [321, 633] width 38 height 38
click at [367, 636] on button "button" at bounding box center [364, 633] width 38 height 38
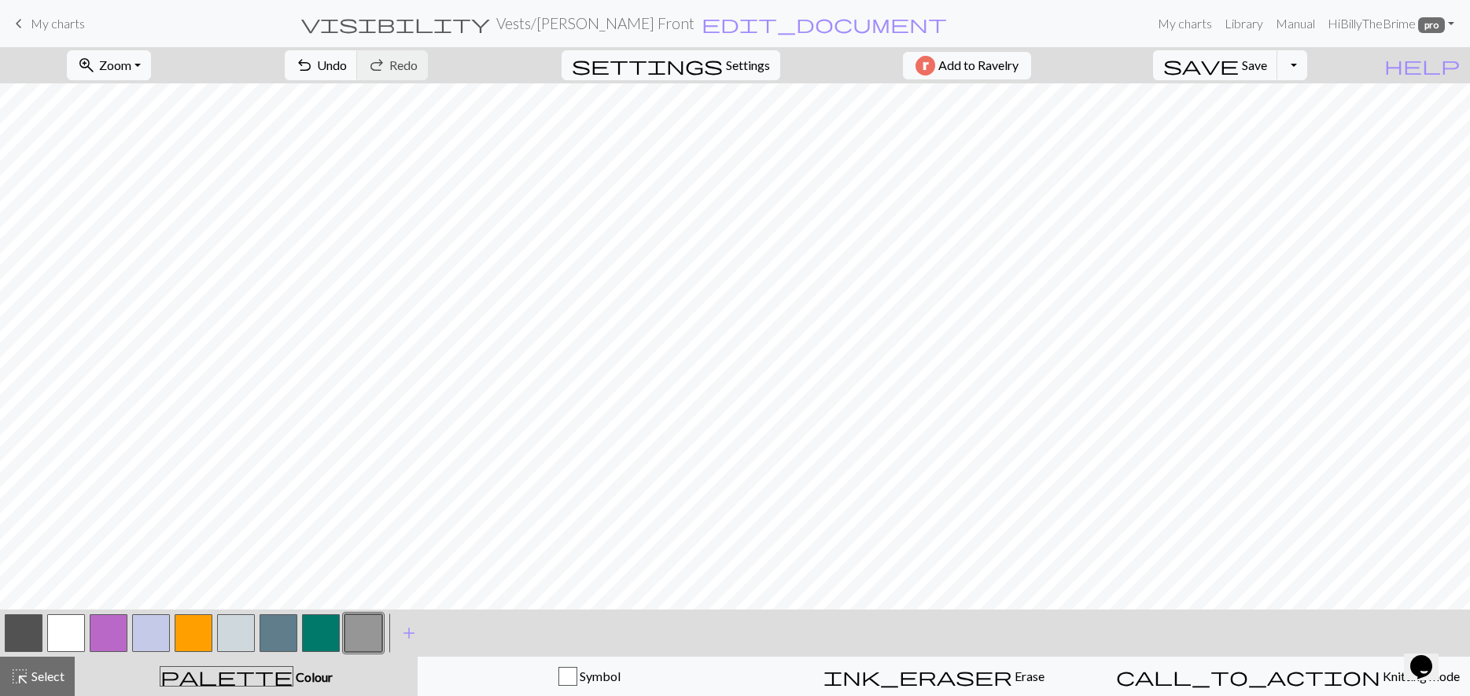
click at [244, 635] on button "button" at bounding box center [236, 633] width 38 height 38
drag, startPoint x: 369, startPoint y: 637, endPoint x: 407, endPoint y: 612, distance: 46.0
click at [369, 637] on button "button" at bounding box center [364, 633] width 38 height 38
click at [238, 640] on button "button" at bounding box center [236, 633] width 38 height 38
click at [363, 636] on button "button" at bounding box center [364, 633] width 38 height 38
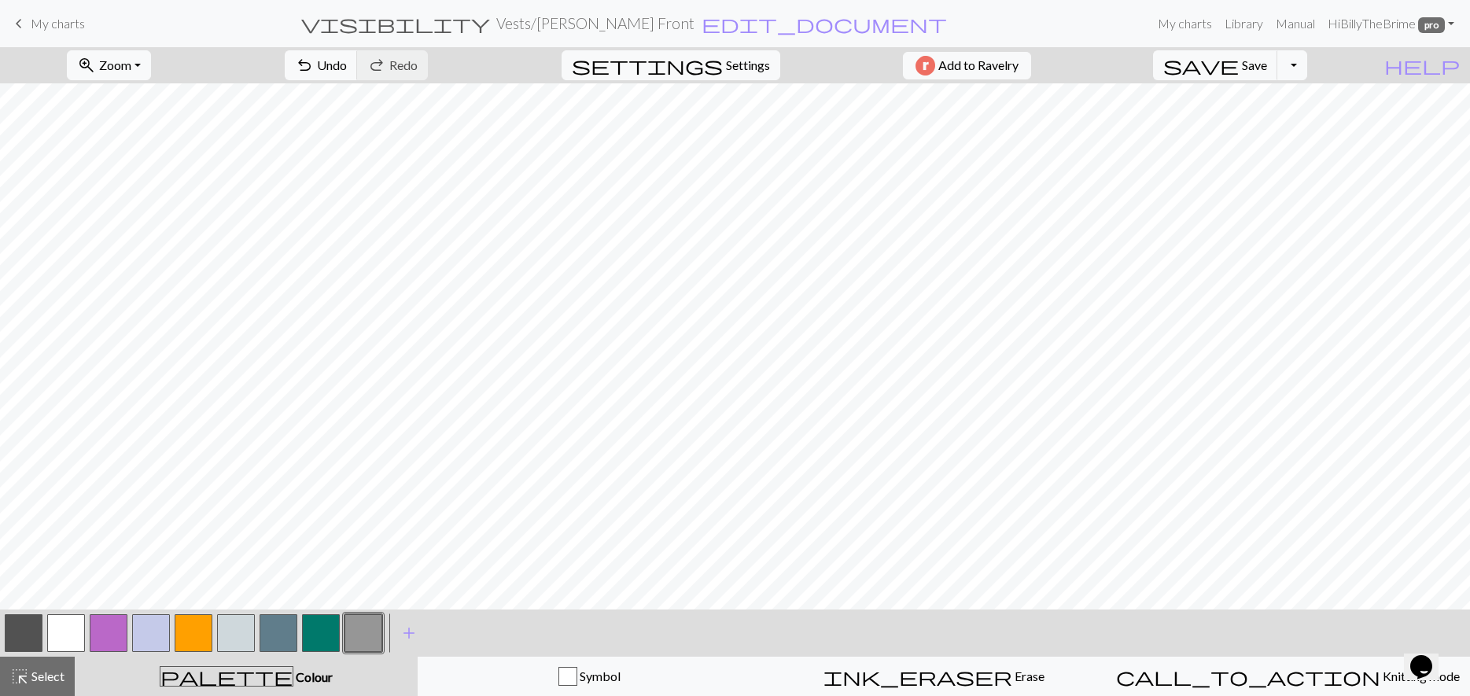
click at [17, 640] on button "button" at bounding box center [24, 633] width 38 height 38
drag, startPoint x: 228, startPoint y: 637, endPoint x: 263, endPoint y: 632, distance: 35.0
click at [230, 636] on button "button" at bounding box center [236, 633] width 38 height 38
click at [372, 642] on button "button" at bounding box center [364, 633] width 38 height 38
click at [235, 625] on button "button" at bounding box center [236, 633] width 38 height 38
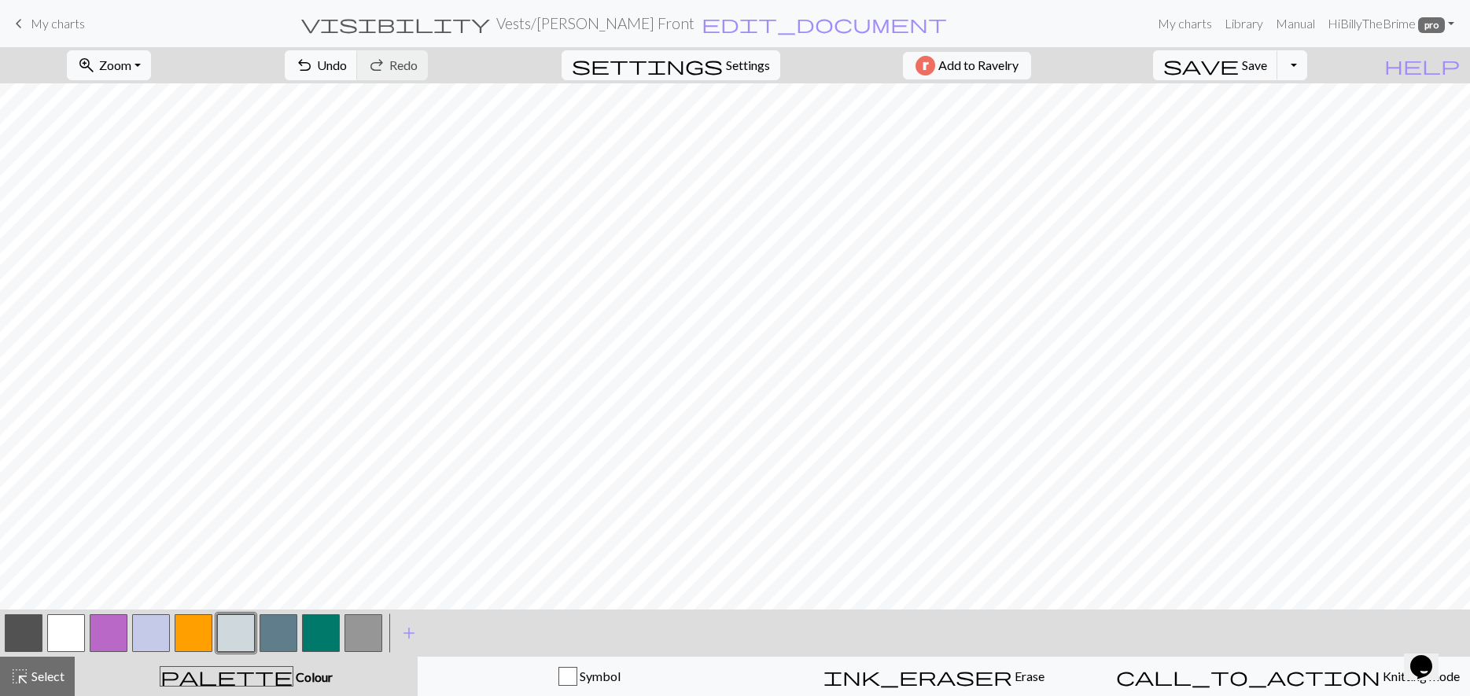
drag, startPoint x: 353, startPoint y: 612, endPoint x: 348, endPoint y: 625, distance: 13.7
click at [353, 612] on div at bounding box center [363, 633] width 42 height 42
drag, startPoint x: 357, startPoint y: 632, endPoint x: 481, endPoint y: 599, distance: 128.4
click at [359, 632] on button "button" at bounding box center [364, 633] width 38 height 38
click at [38, 639] on button "button" at bounding box center [24, 633] width 38 height 38
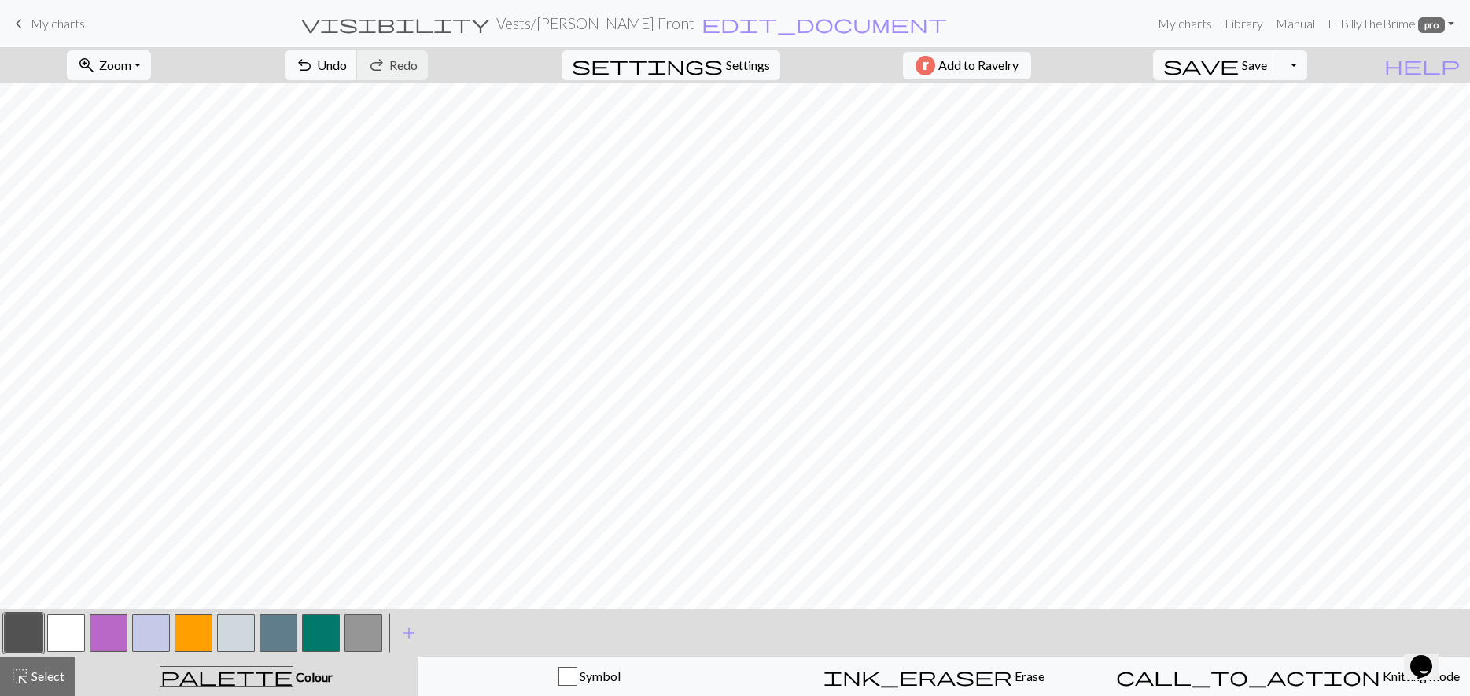
click at [245, 640] on button "button" at bounding box center [236, 633] width 38 height 38
click at [31, 643] on button "button" at bounding box center [24, 633] width 38 height 38
drag, startPoint x: 240, startPoint y: 632, endPoint x: 271, endPoint y: 631, distance: 31.5
click at [240, 632] on button "button" at bounding box center [236, 633] width 38 height 38
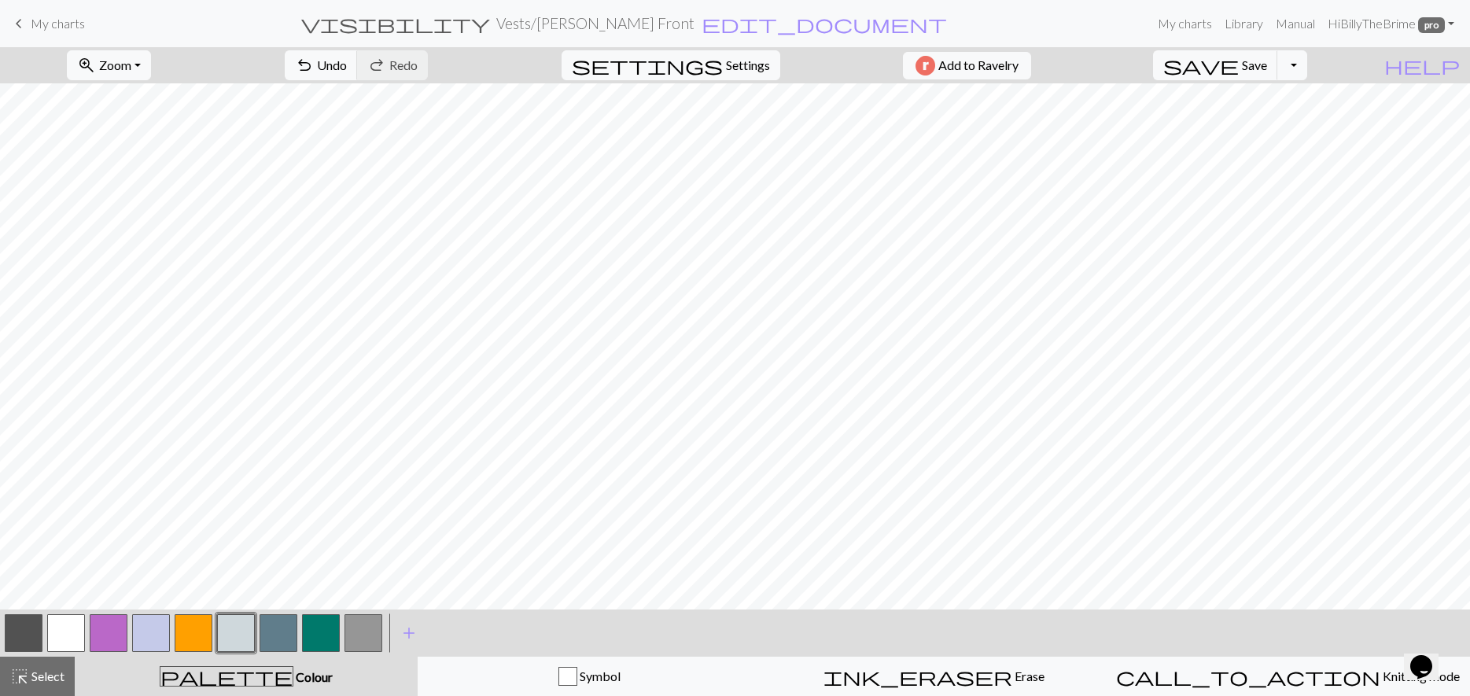
click at [20, 634] on button "button" at bounding box center [24, 633] width 38 height 38
click at [241, 636] on button "button" at bounding box center [236, 633] width 38 height 38
click at [371, 632] on button "button" at bounding box center [364, 633] width 38 height 38
click at [1267, 68] on span "Save" at bounding box center [1254, 64] width 25 height 15
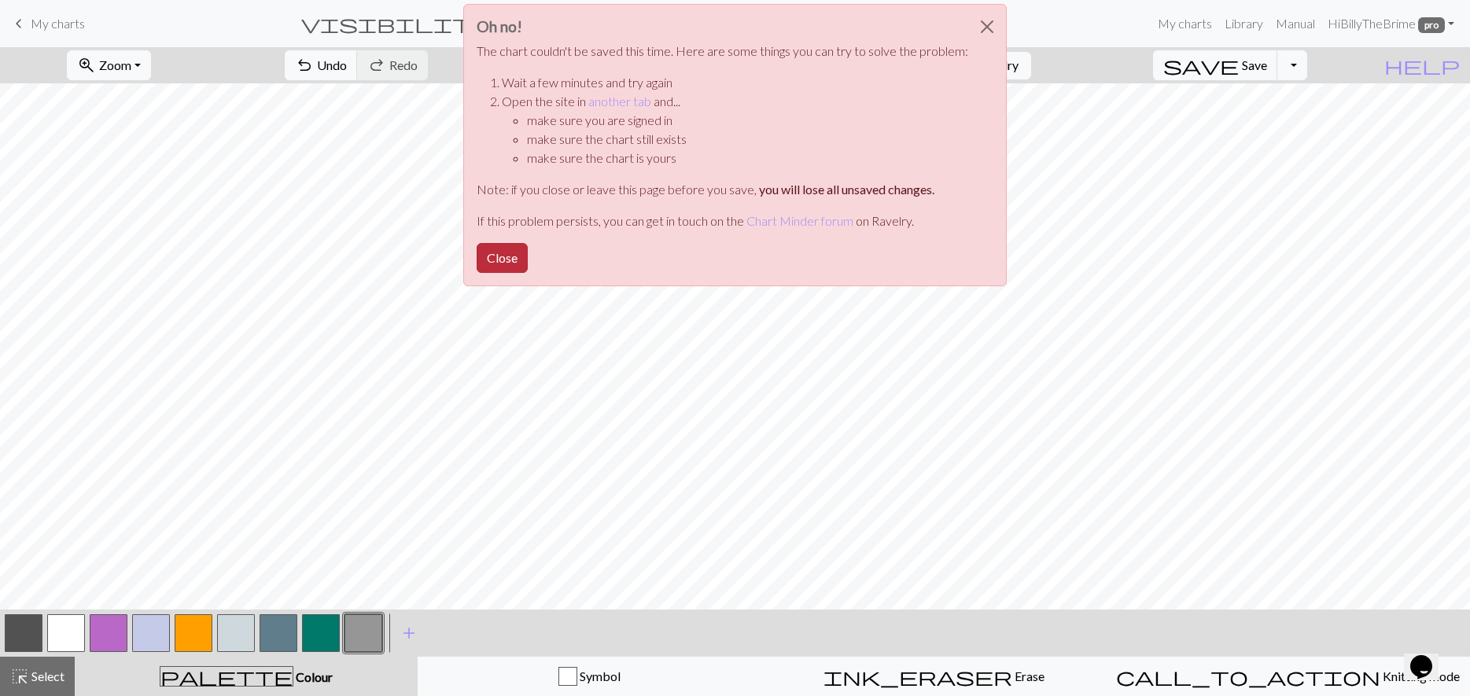
click at [488, 255] on button "Close" at bounding box center [502, 258] width 51 height 30
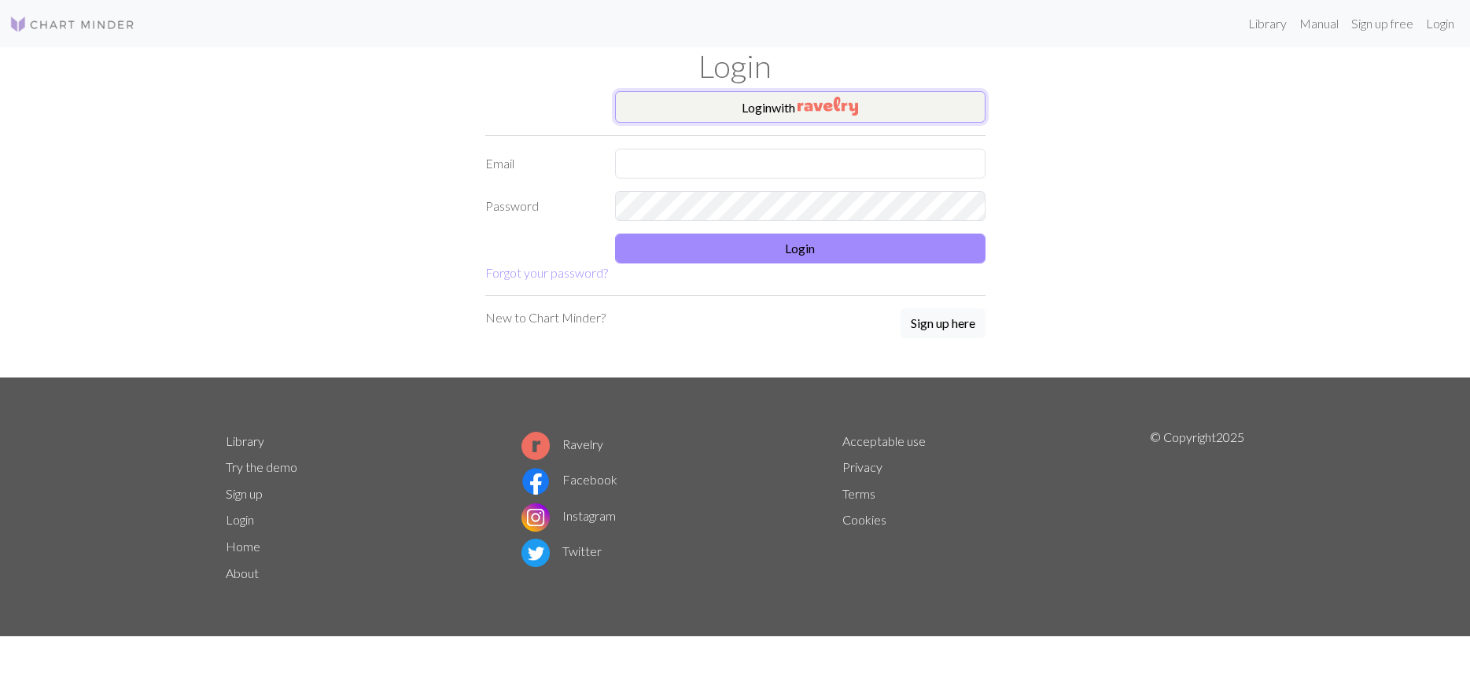
click at [817, 111] on img "button" at bounding box center [828, 106] width 61 height 19
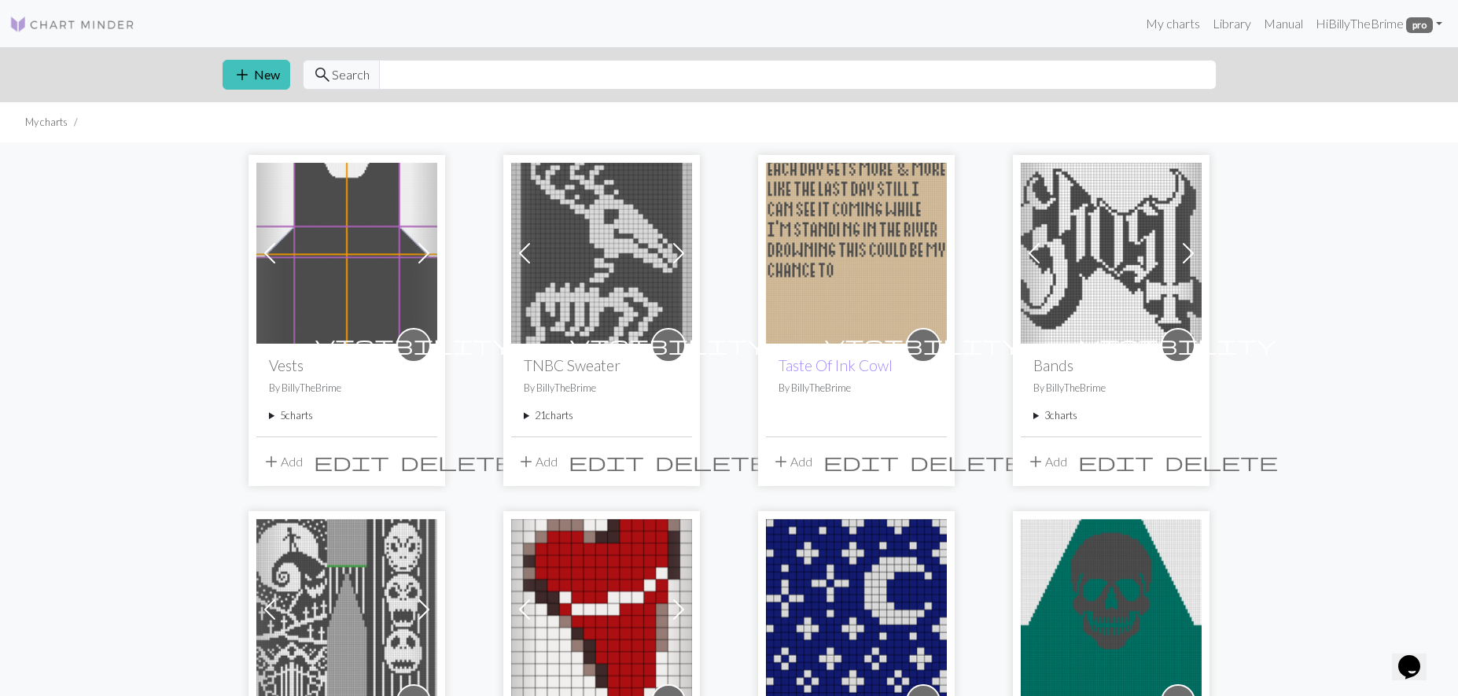
click at [278, 414] on summary "5 charts" at bounding box center [347, 415] width 156 height 15
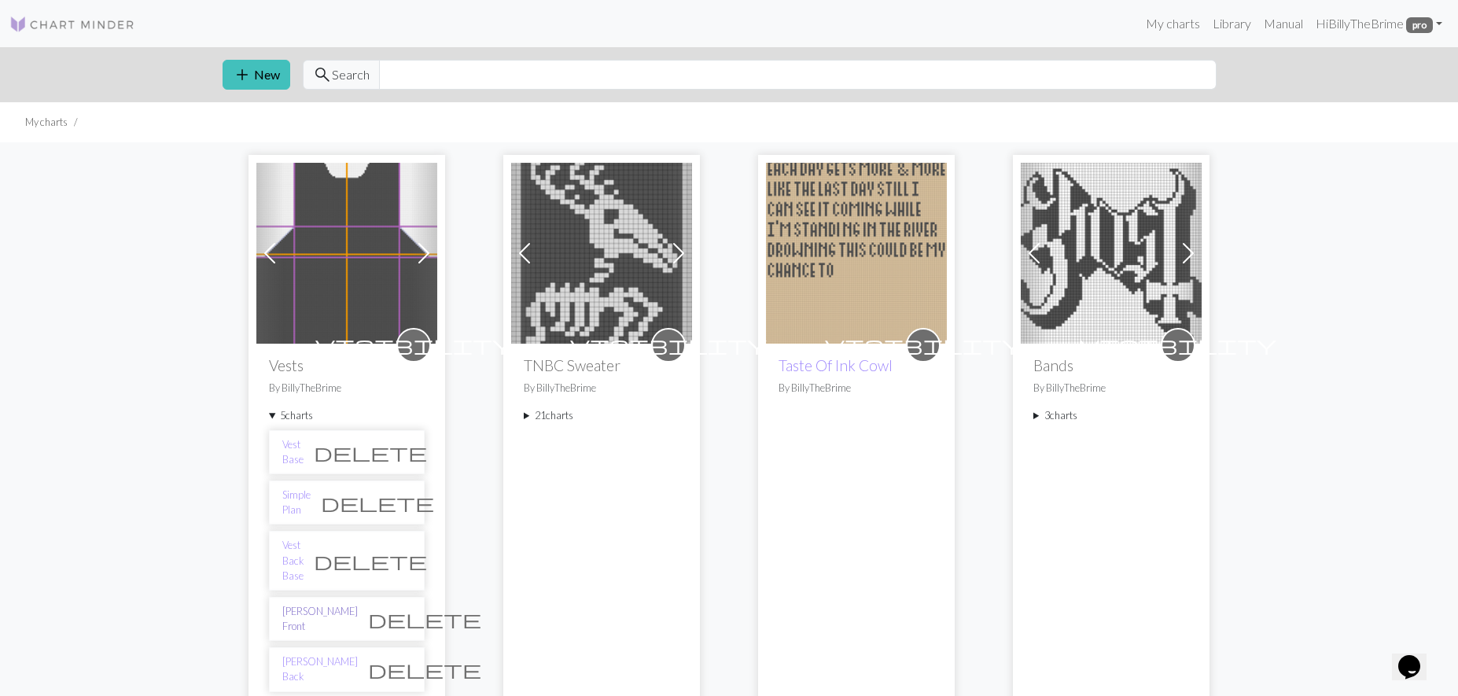
click at [289, 604] on link "[PERSON_NAME] Front" at bounding box center [320, 619] width 76 height 30
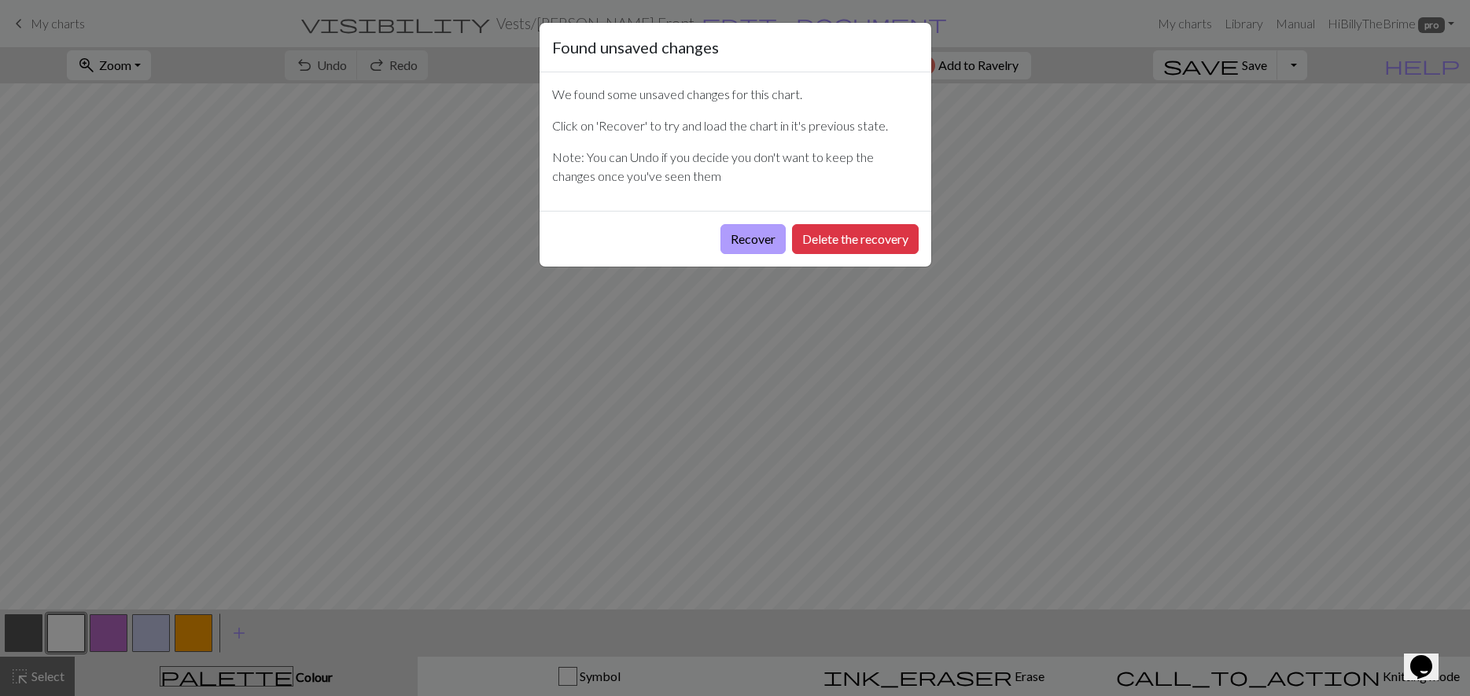
click at [732, 237] on button "Recover" at bounding box center [753, 239] width 65 height 30
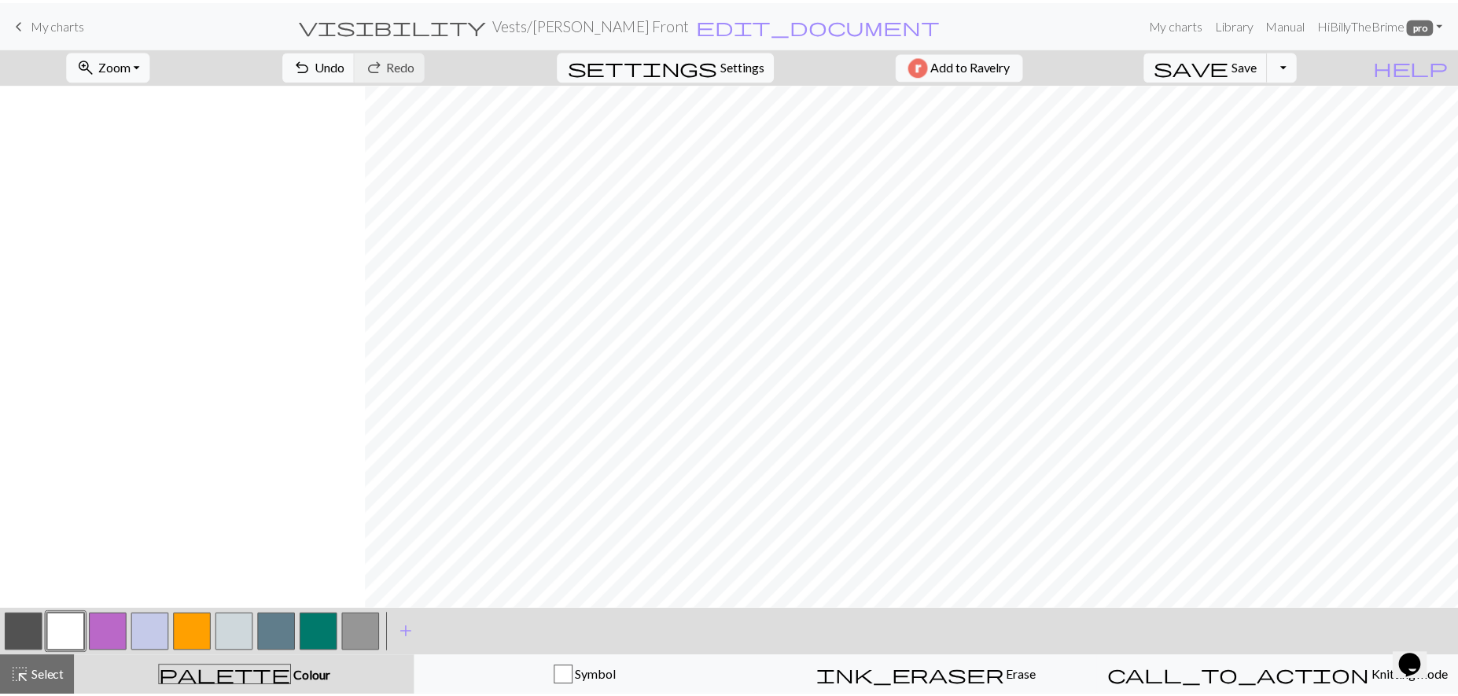
scroll to position [1274, 368]
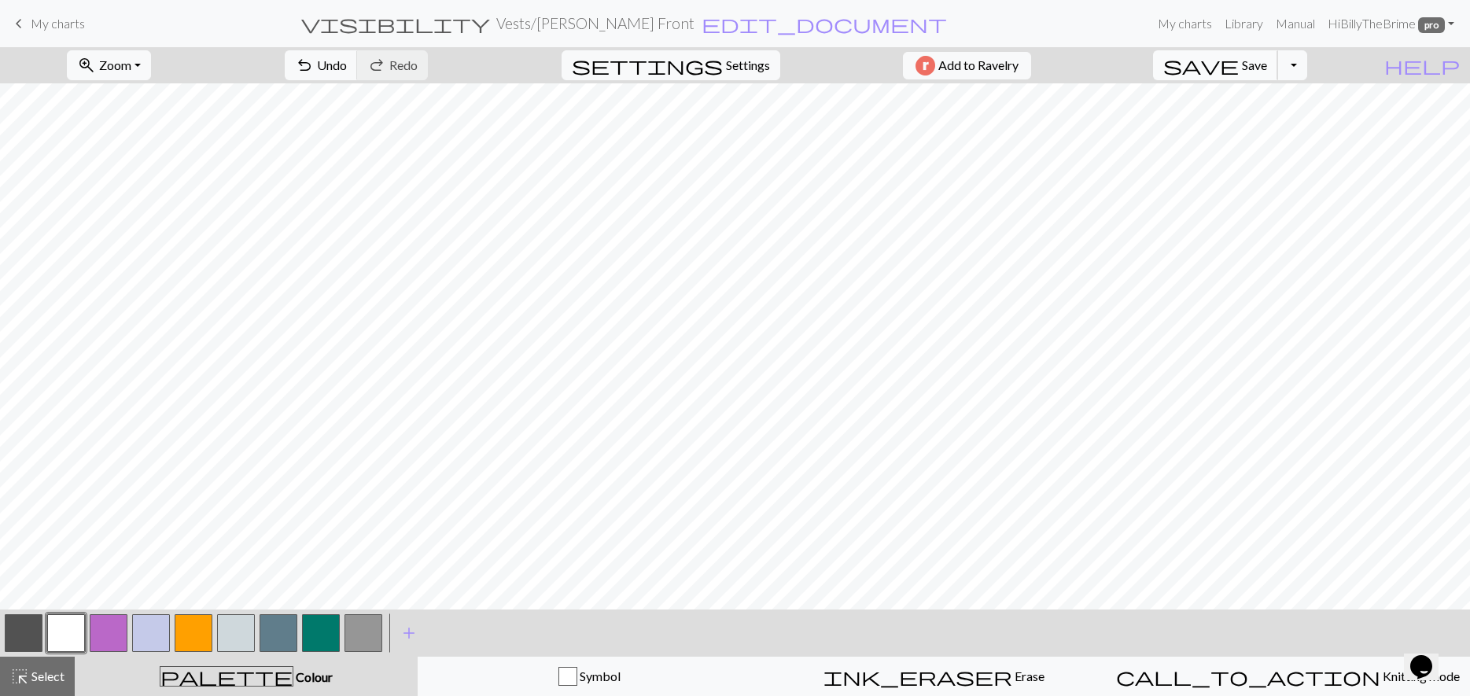
click at [1267, 62] on span "Save" at bounding box center [1254, 64] width 25 height 15
click at [1267, 57] on span "Save" at bounding box center [1254, 64] width 25 height 15
click at [50, 21] on div "Chart saved" at bounding box center [735, 31] width 1470 height 62
click at [15, 23] on span "keyboard_arrow_left" at bounding box center [18, 24] width 19 height 22
